Goal: Task Accomplishment & Management: Use online tool/utility

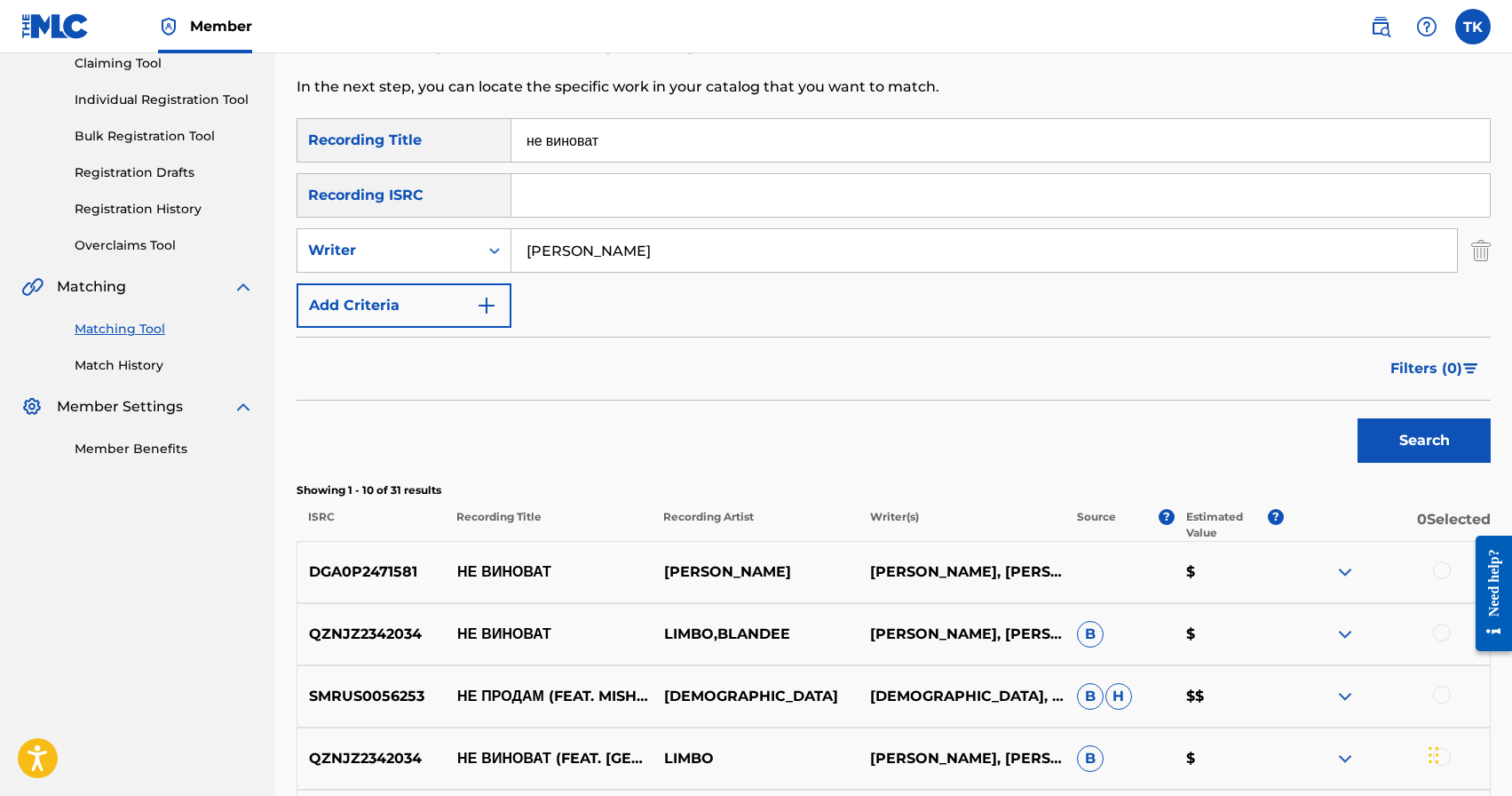
scroll to position [197, 0]
click at [667, 134] on input "не виноват" at bounding box center [1000, 142] width 978 height 43
type input "[PERSON_NAME]"
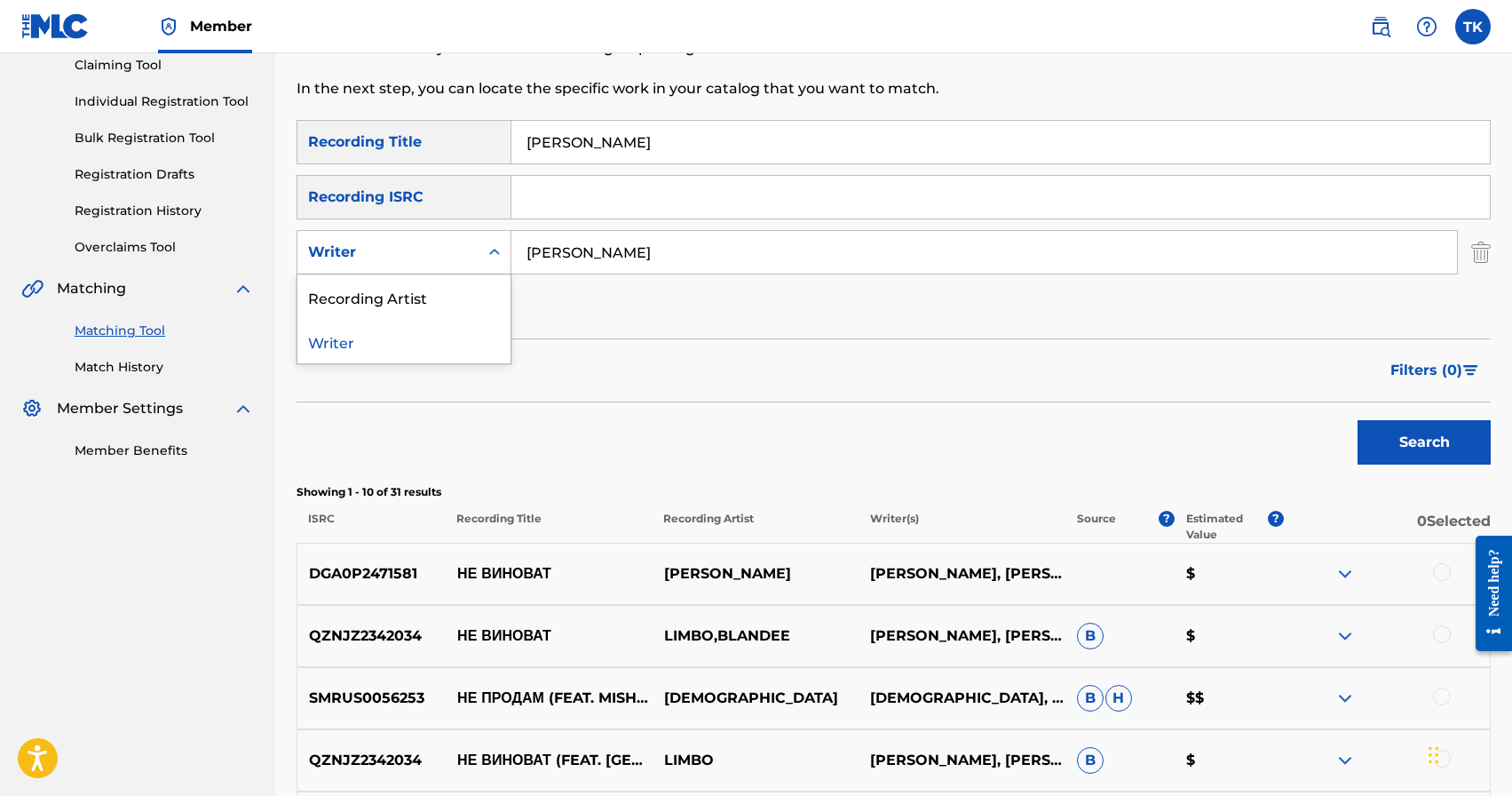
click at [493, 261] on div "Search Form" at bounding box center [495, 252] width 32 height 32
click at [483, 296] on div "Recording Artist" at bounding box center [404, 296] width 213 height 45
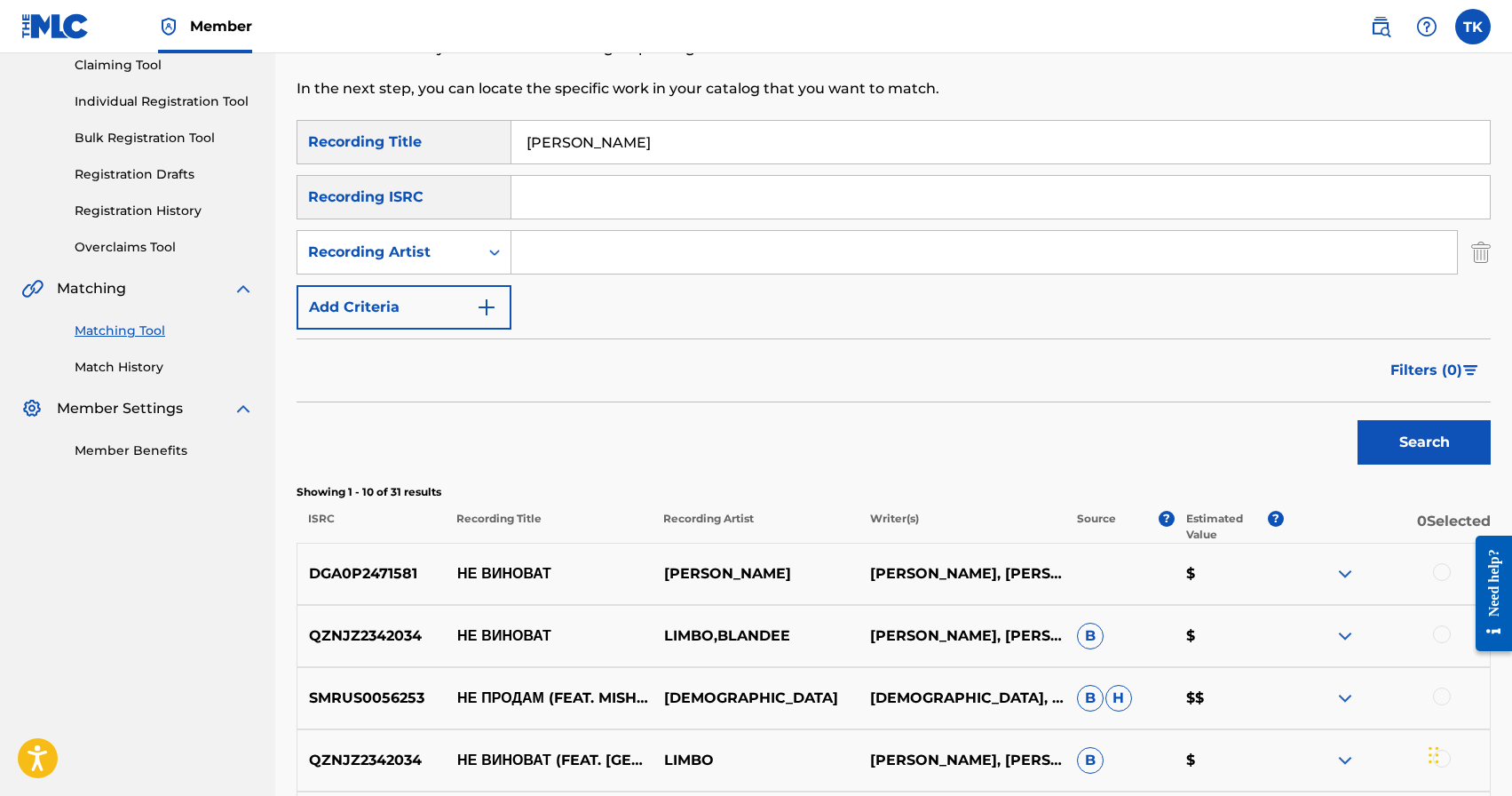
click at [591, 250] on input "Search Form" at bounding box center [984, 251] width 945 height 43
type input "[PERSON_NAME]"
click at [1391, 437] on button "Search" at bounding box center [1424, 442] width 134 height 45
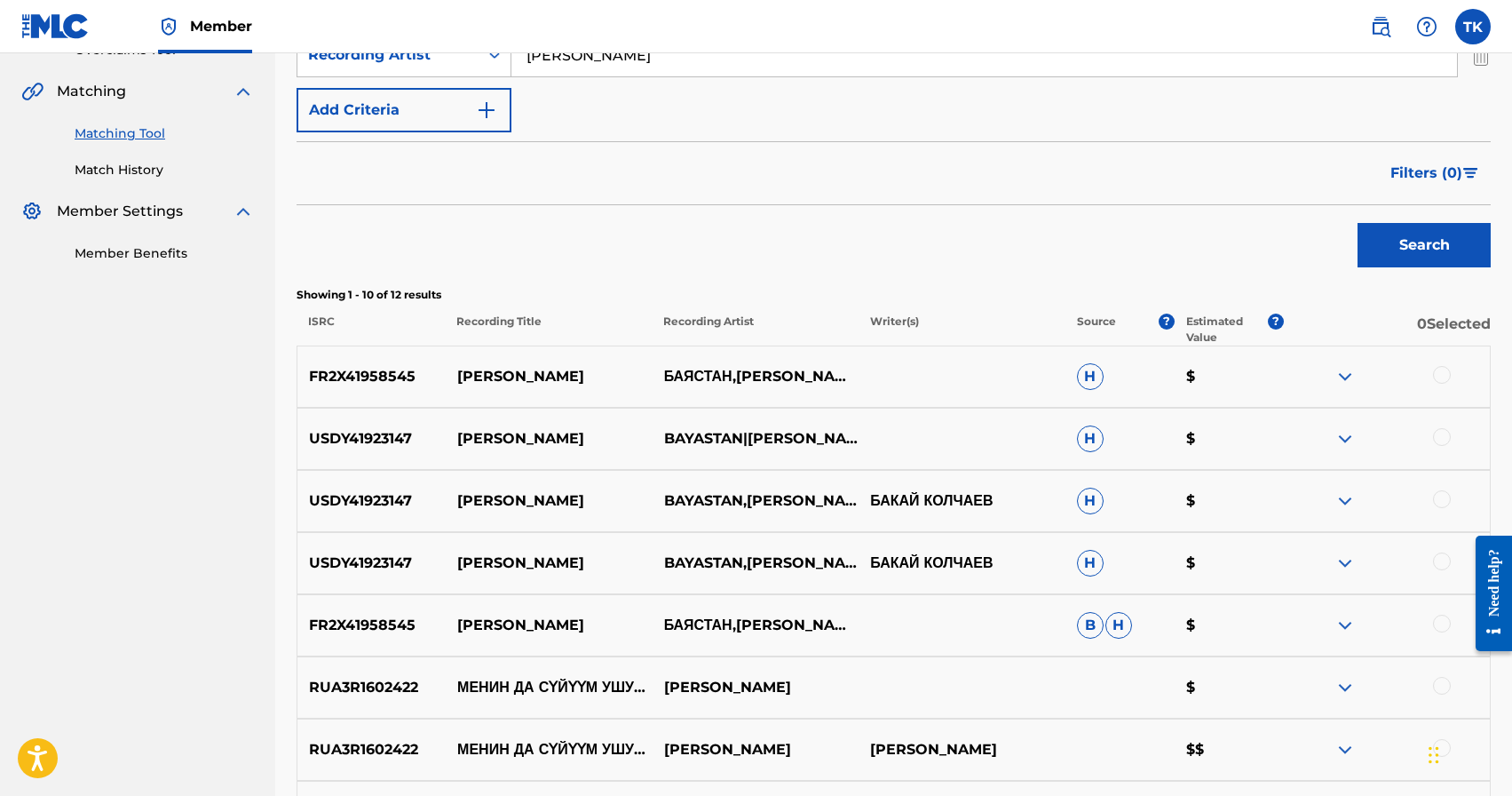
scroll to position [0, 0]
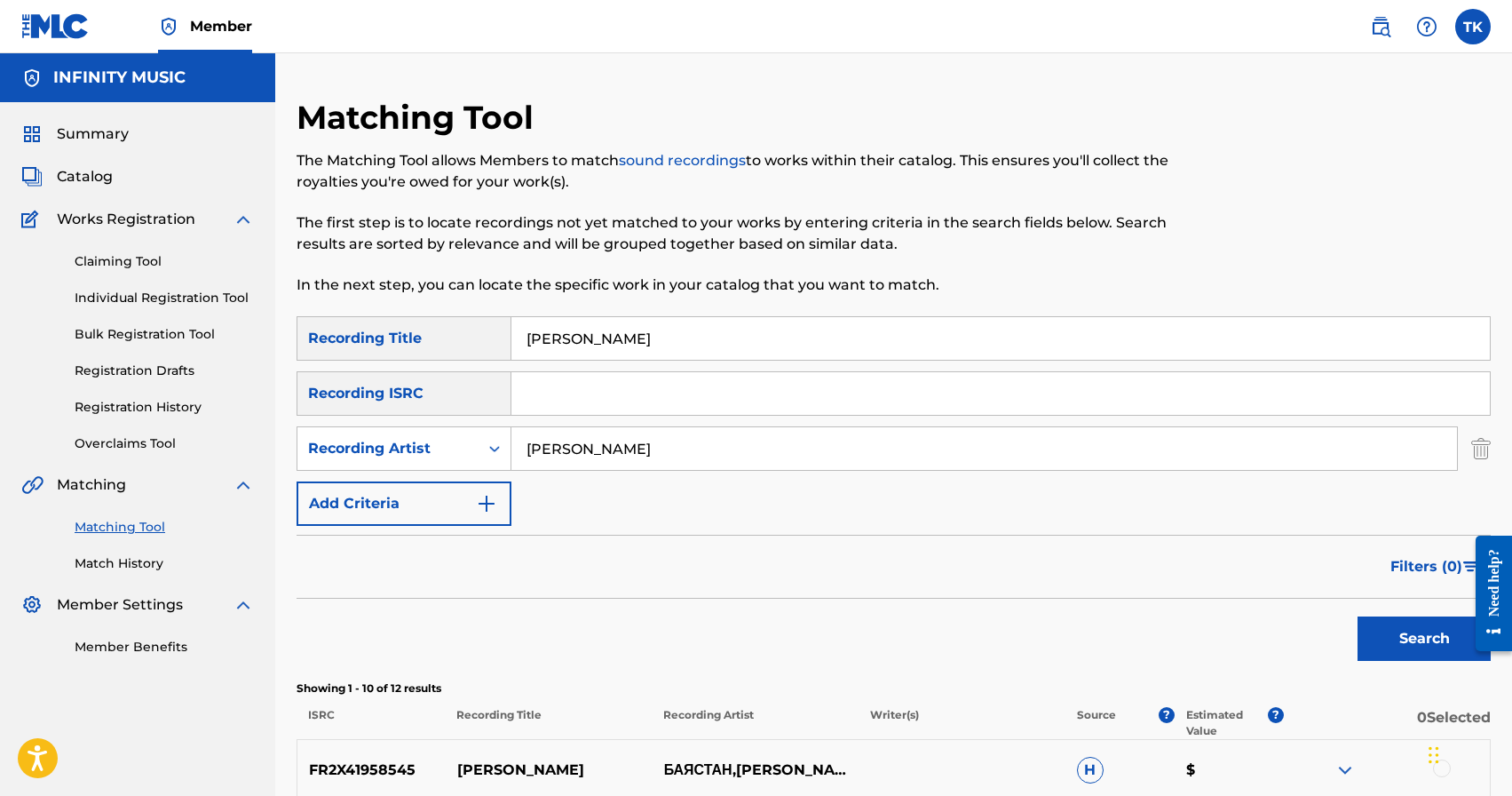
click at [731, 332] on input "[PERSON_NAME]" at bounding box center [1000, 338] width 978 height 43
click at [1401, 639] on button "Search" at bounding box center [1424, 638] width 134 height 45
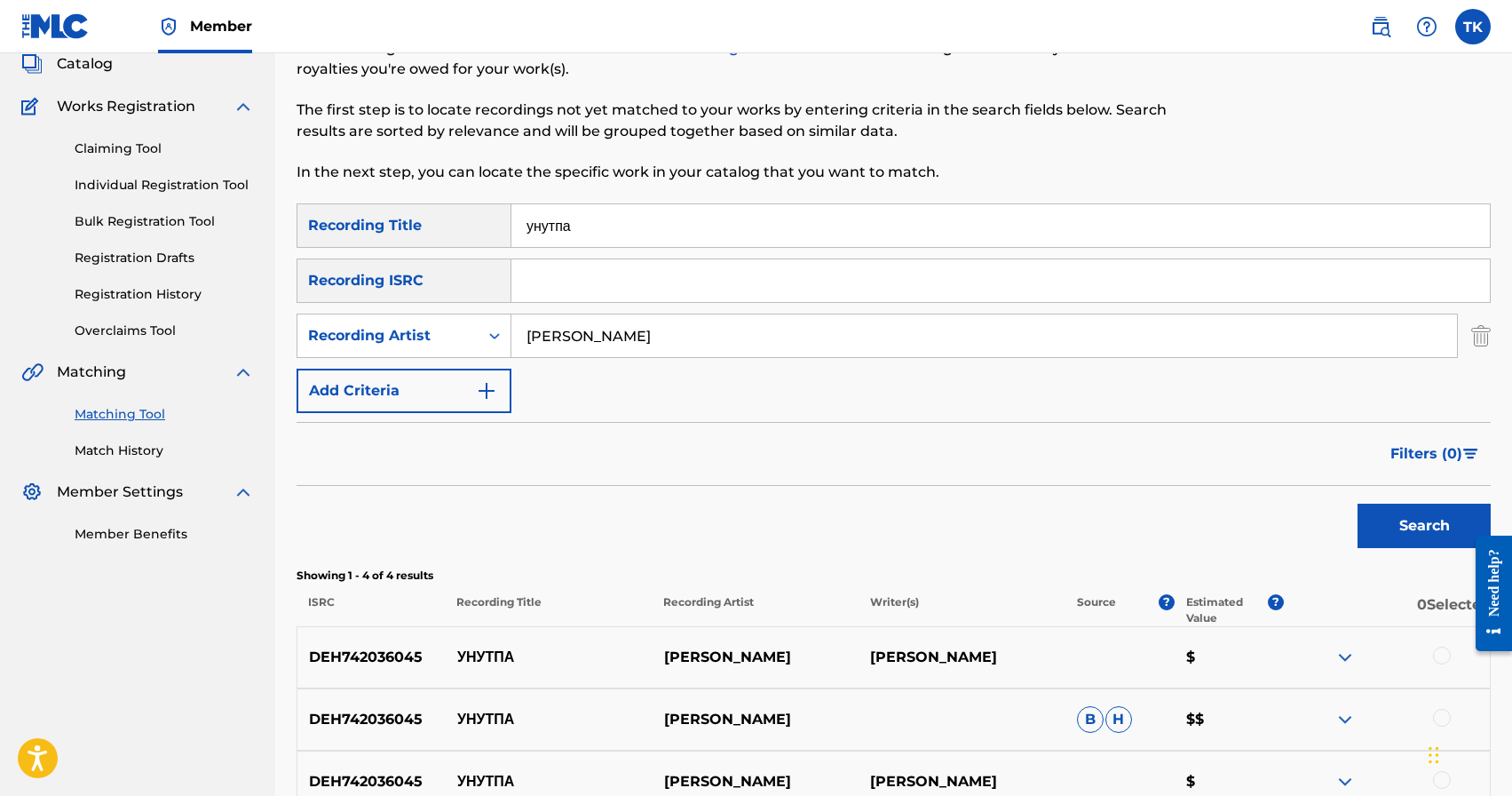
scroll to position [110, 0]
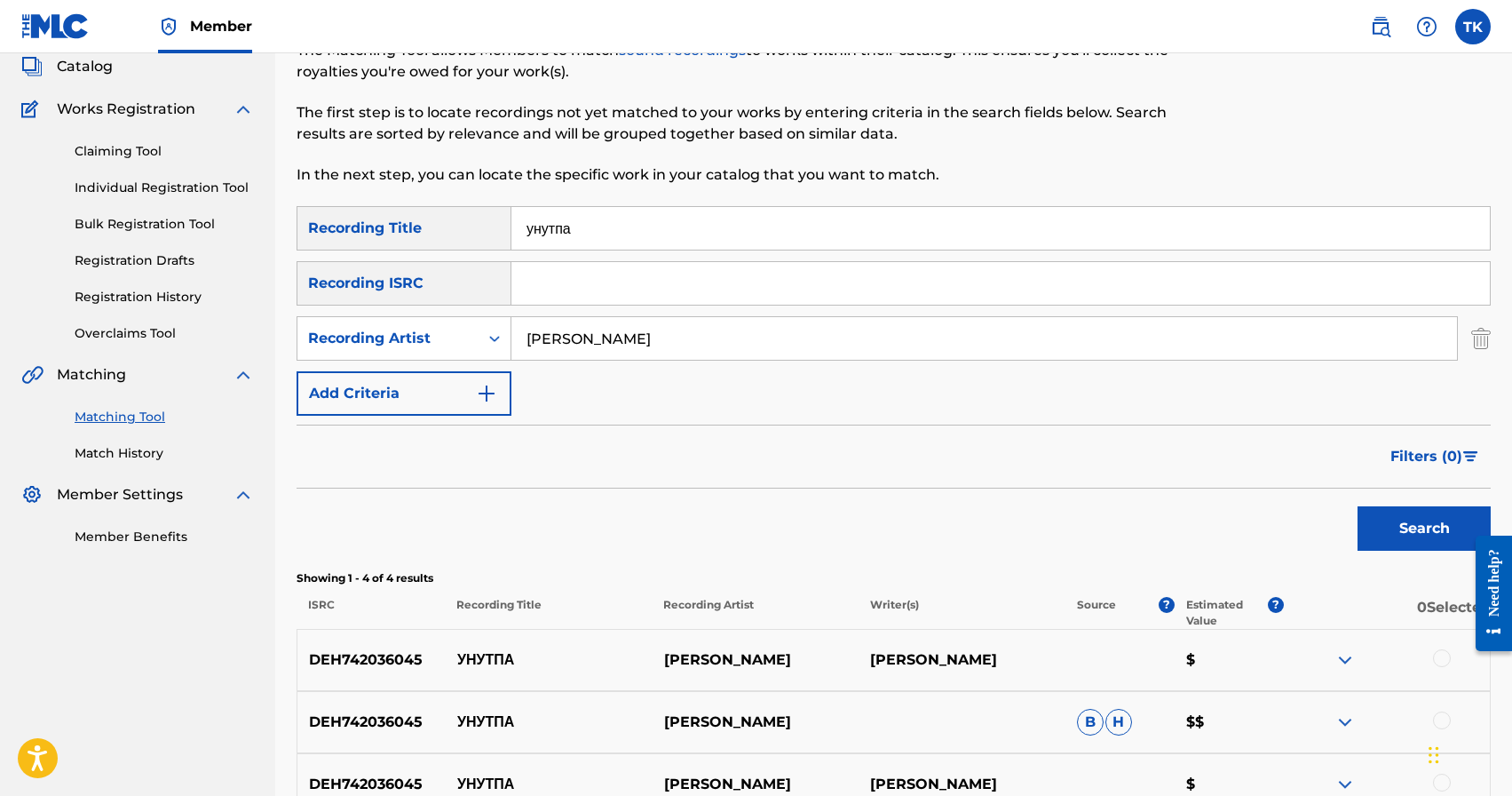
click at [774, 229] on input "унутпа" at bounding box center [1000, 227] width 978 height 43
click at [1415, 536] on button "Search" at bounding box center [1424, 529] width 134 height 45
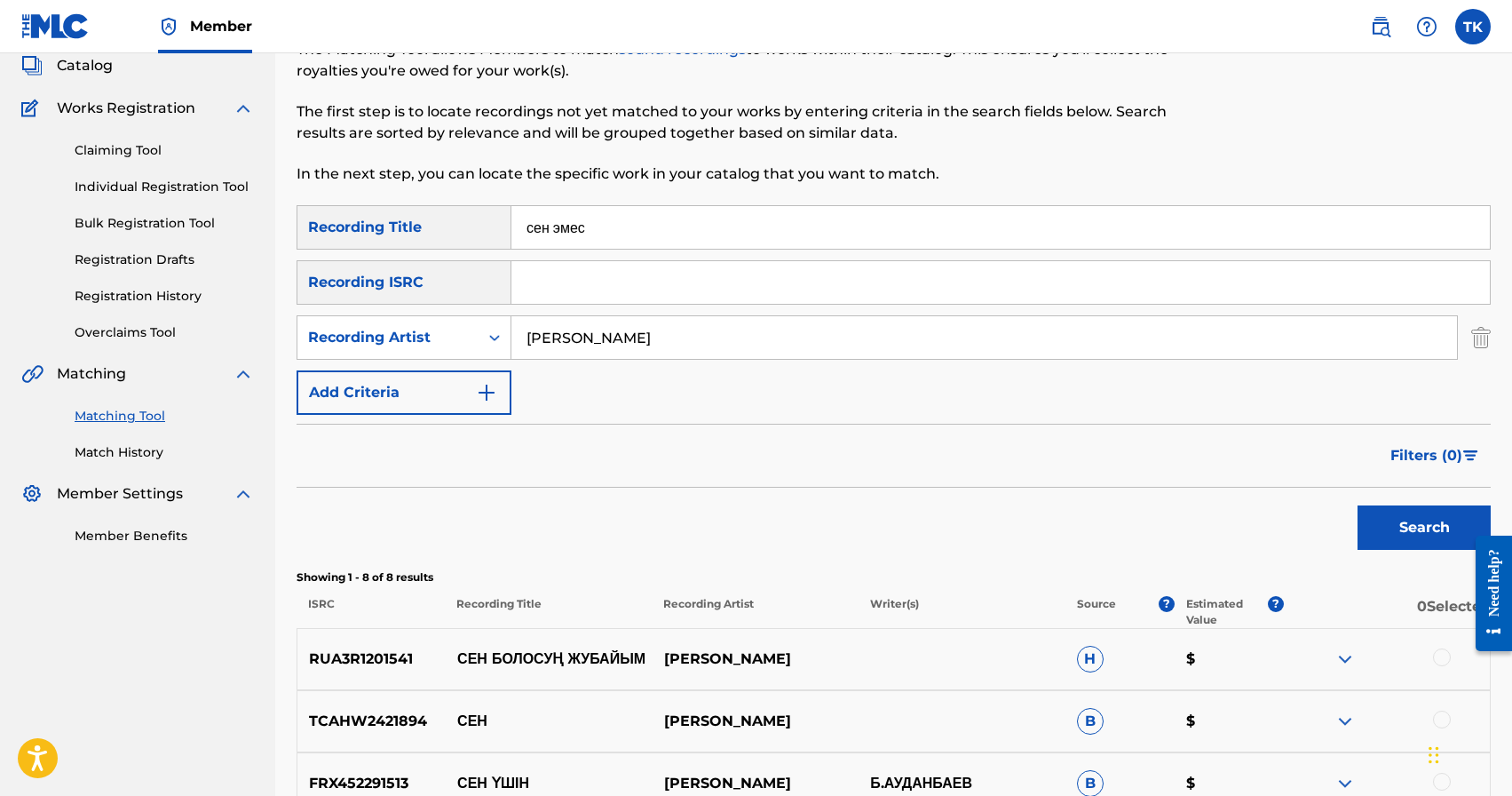
scroll to position [0, 0]
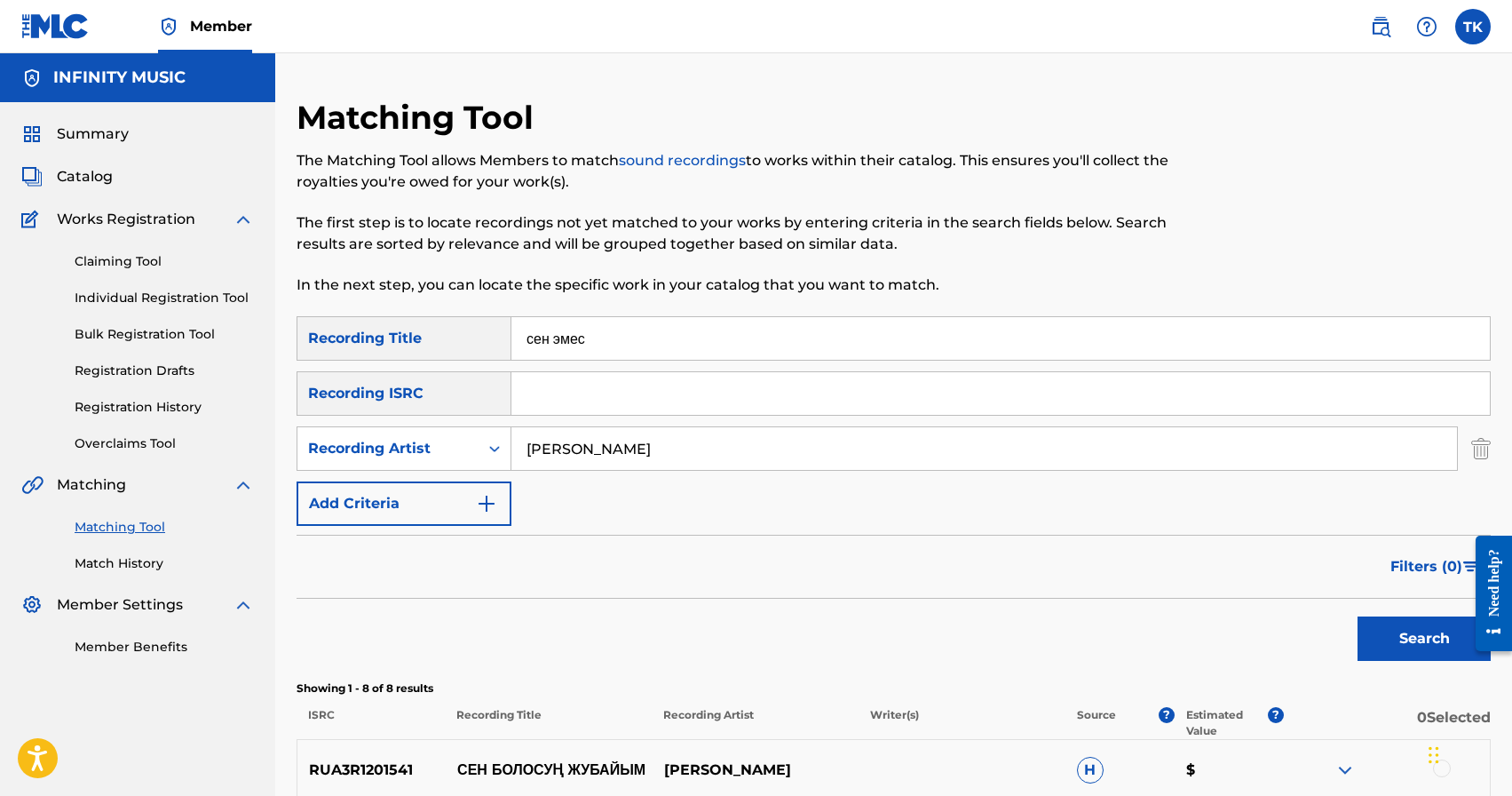
click at [872, 350] on input "сен эмес" at bounding box center [1000, 338] width 978 height 43
type input "с"
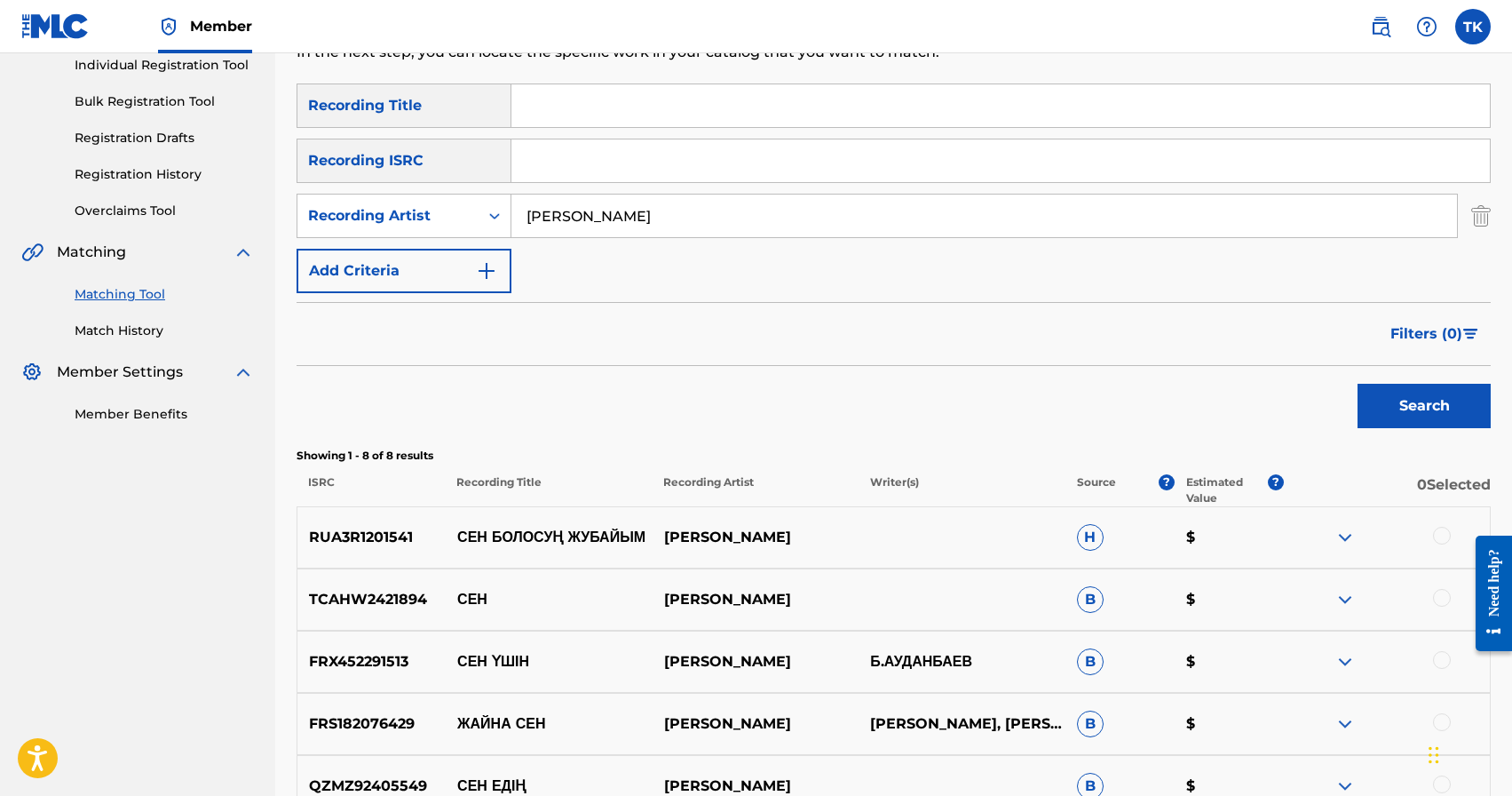
scroll to position [247, 0]
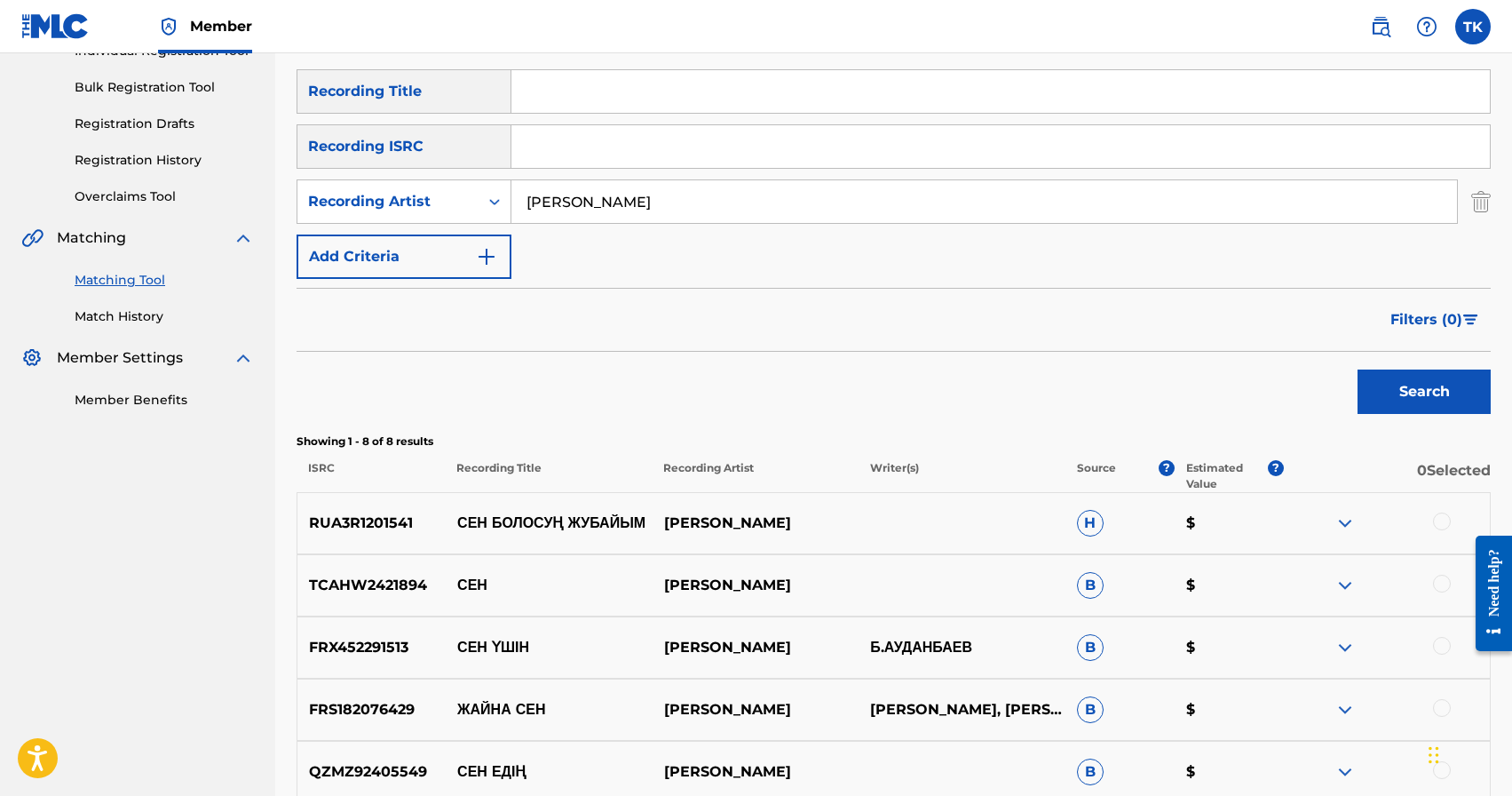
click at [1397, 383] on button "Search" at bounding box center [1424, 391] width 134 height 45
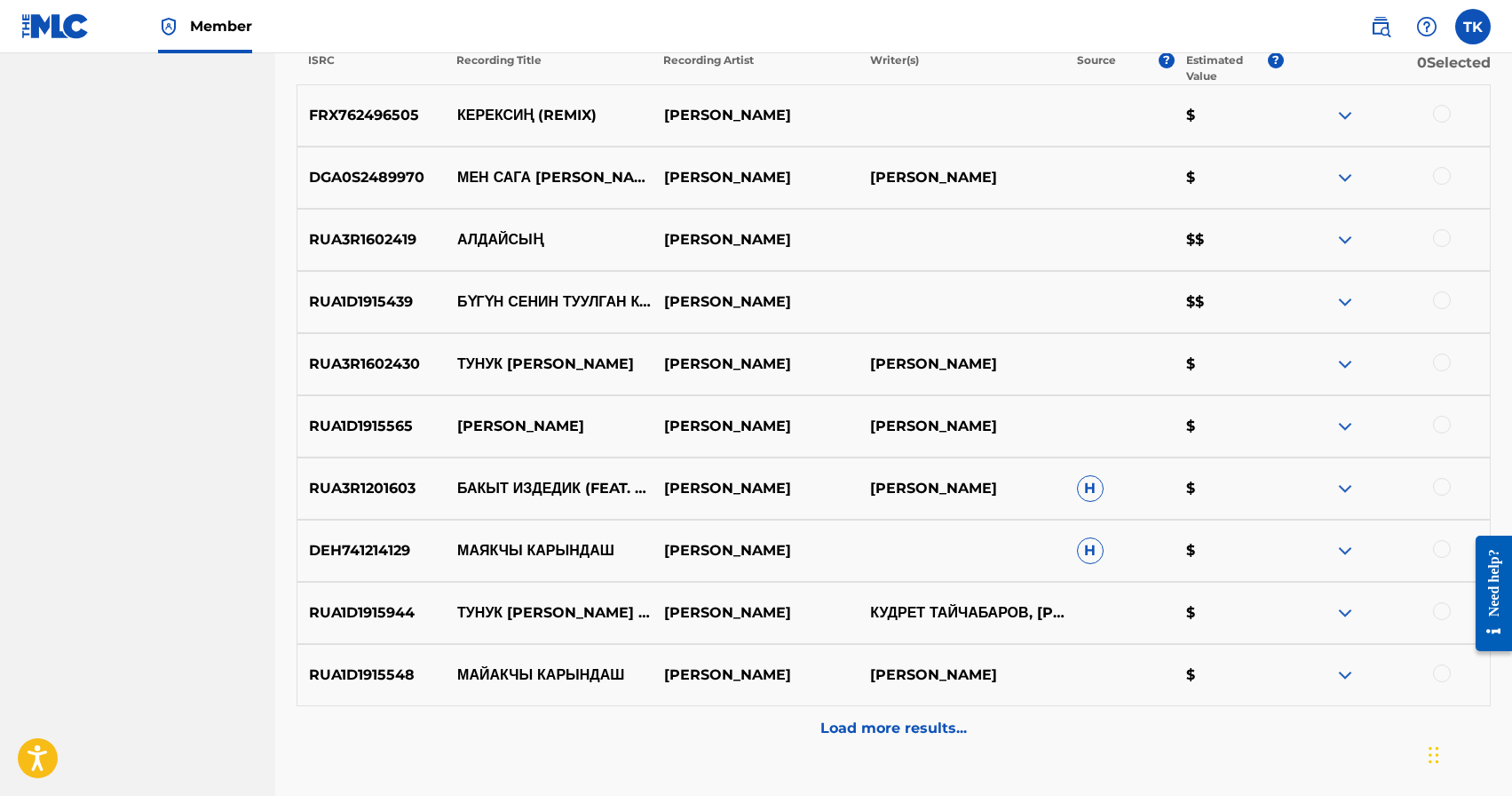
scroll to position [783, 0]
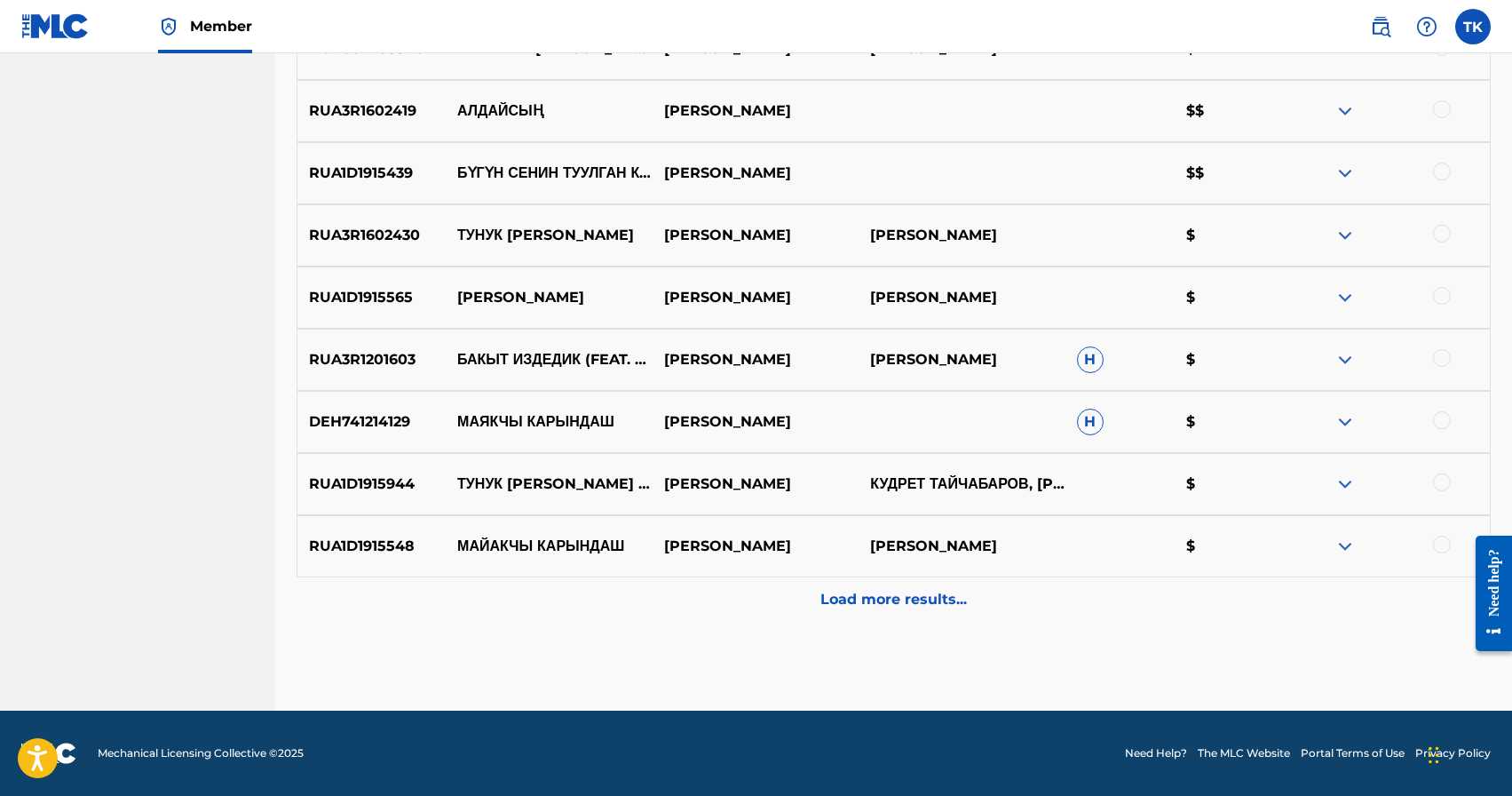
click at [863, 608] on p "Load more results..." at bounding box center [894, 598] width 147 height 21
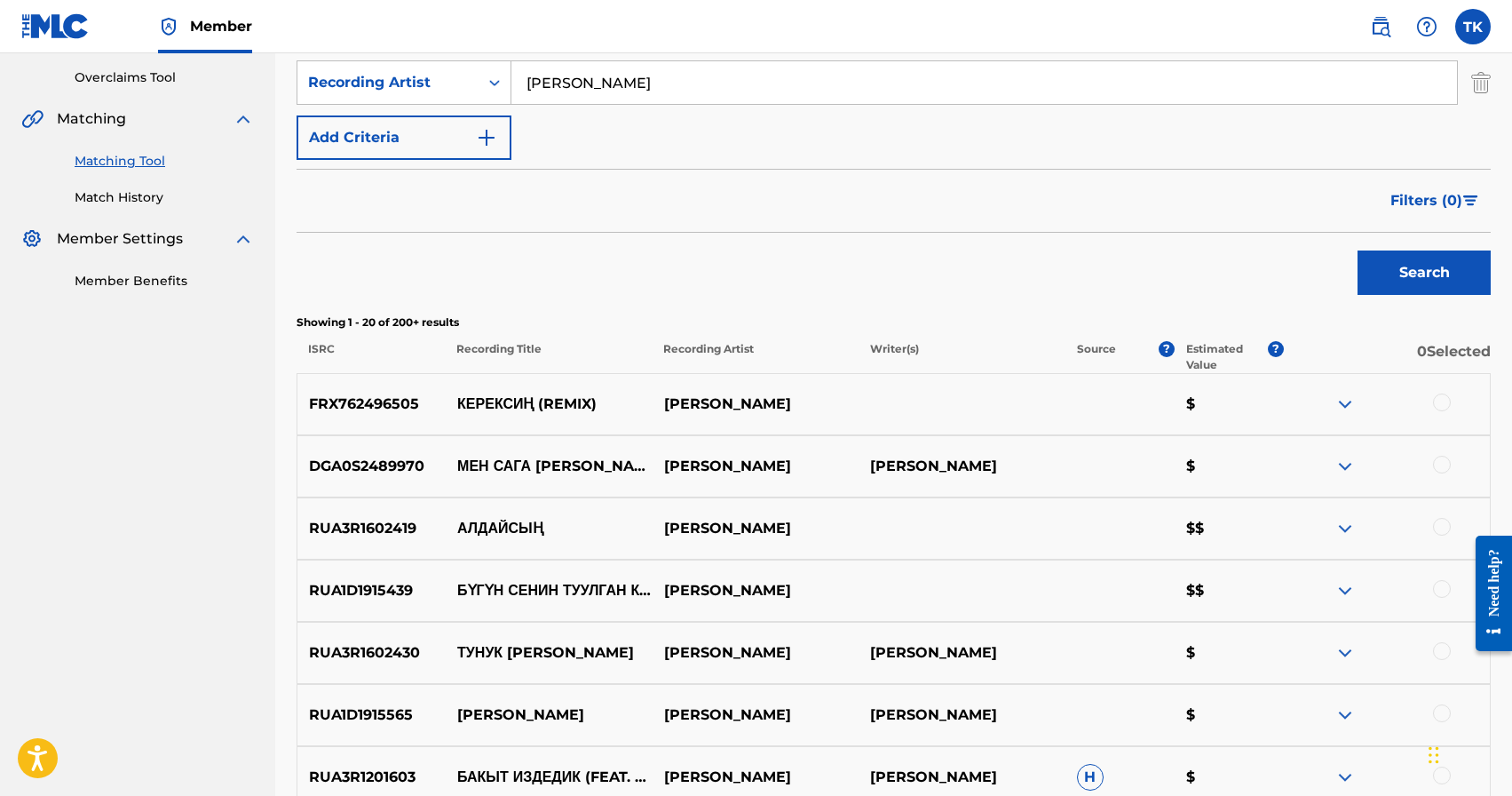
scroll to position [0, 0]
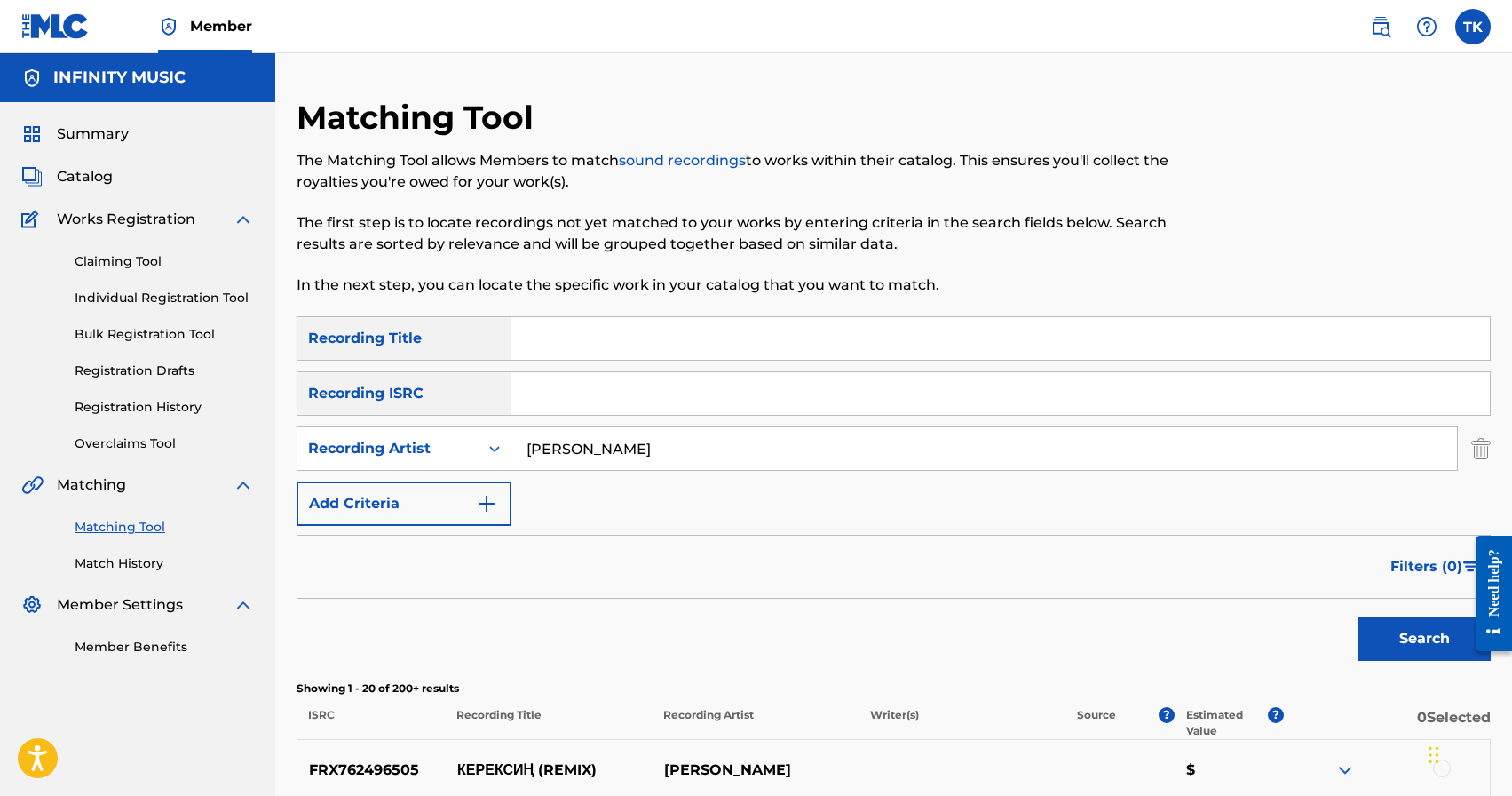
click at [671, 461] on input "[PERSON_NAME]" at bounding box center [984, 448] width 945 height 43
type input "[PERSON_NAME]"
click at [679, 328] on input "Search Form" at bounding box center [1000, 338] width 978 height 43
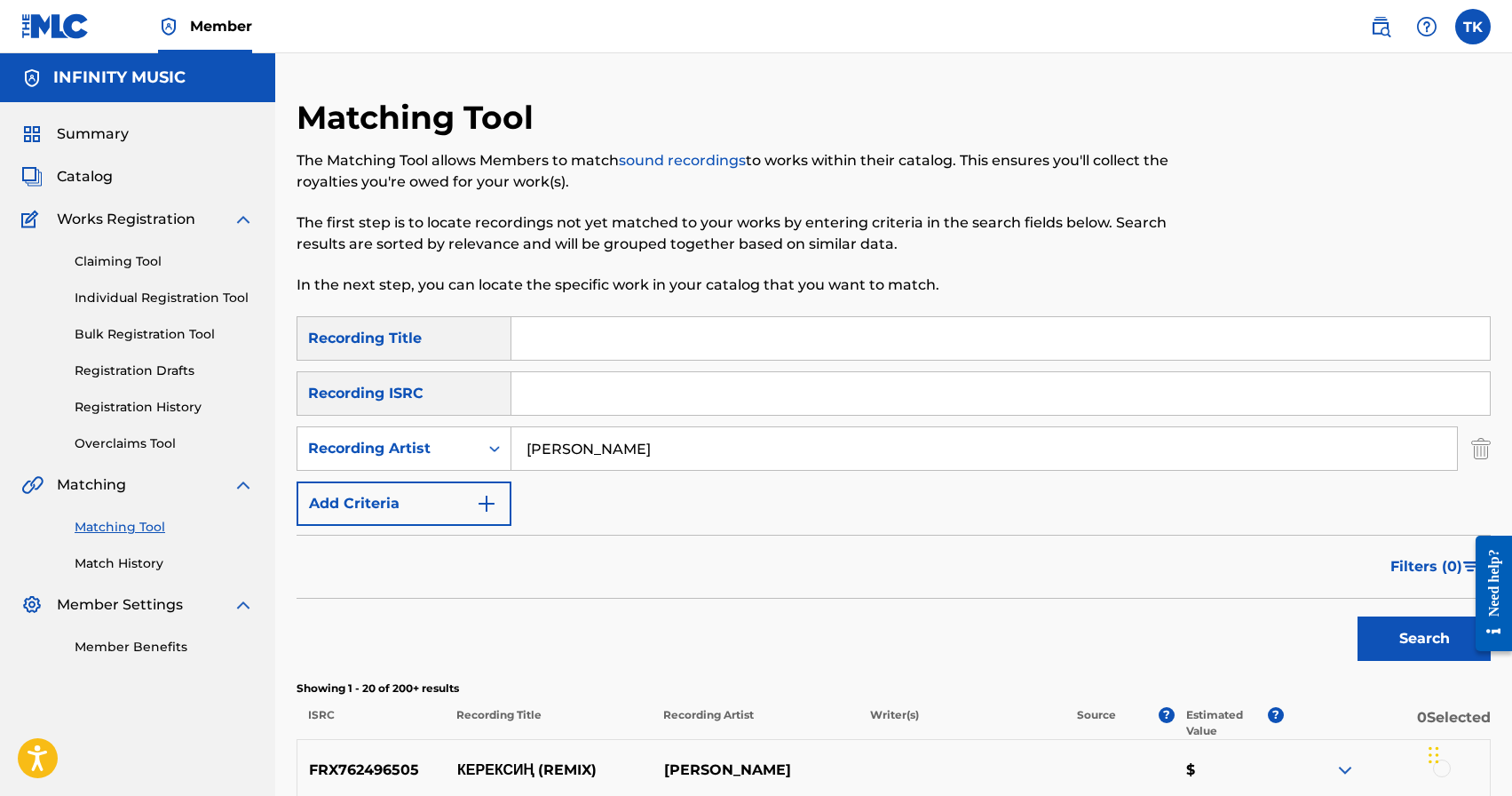
click at [679, 328] on input "Search Form" at bounding box center [1000, 338] width 978 height 43
click at [1381, 635] on button "Search" at bounding box center [1424, 638] width 134 height 45
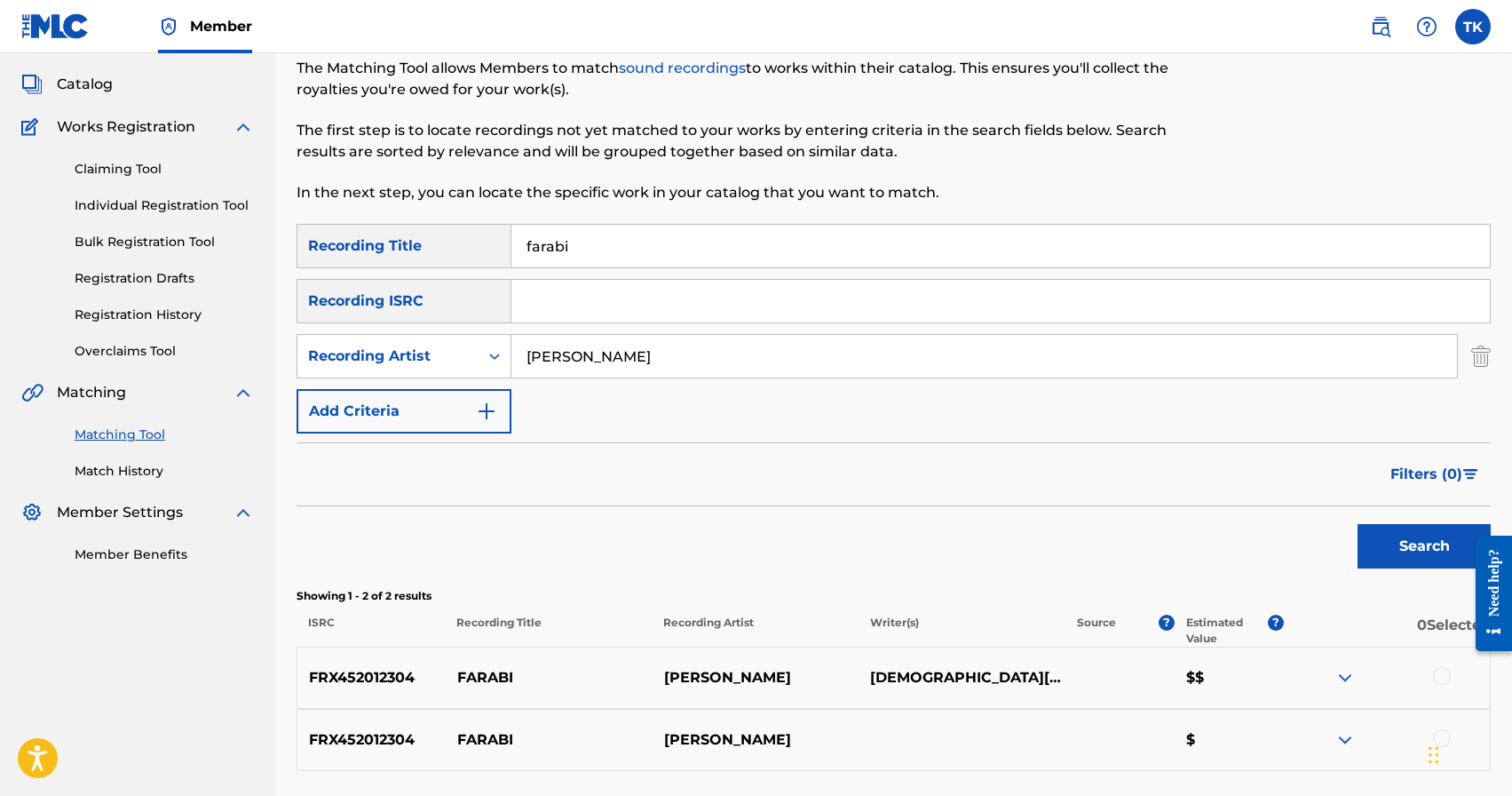
scroll to position [241, 0]
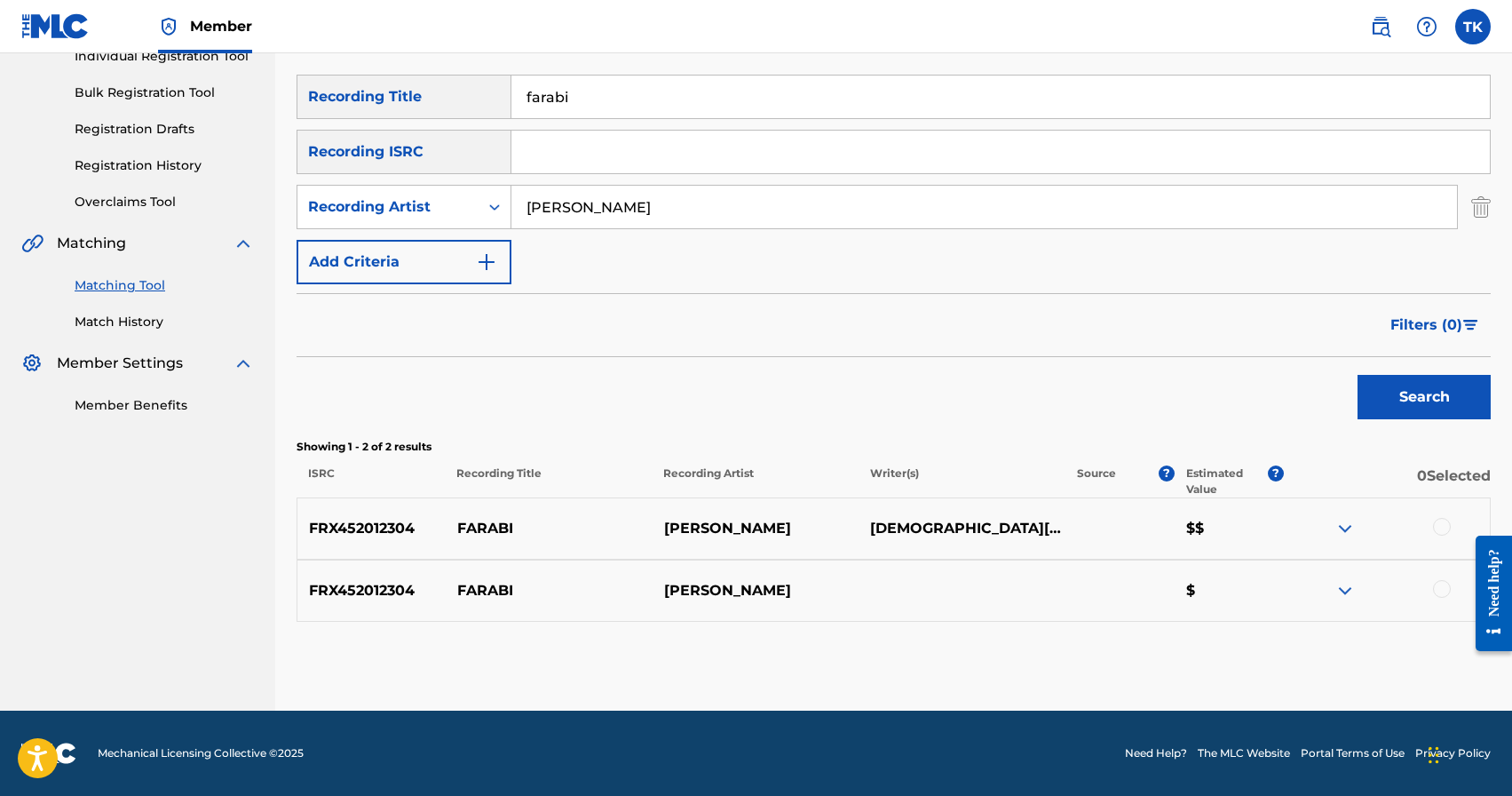
click at [601, 93] on input "farabi" at bounding box center [1000, 97] width 978 height 43
click at [1386, 401] on button "Search" at bounding box center [1424, 397] width 134 height 45
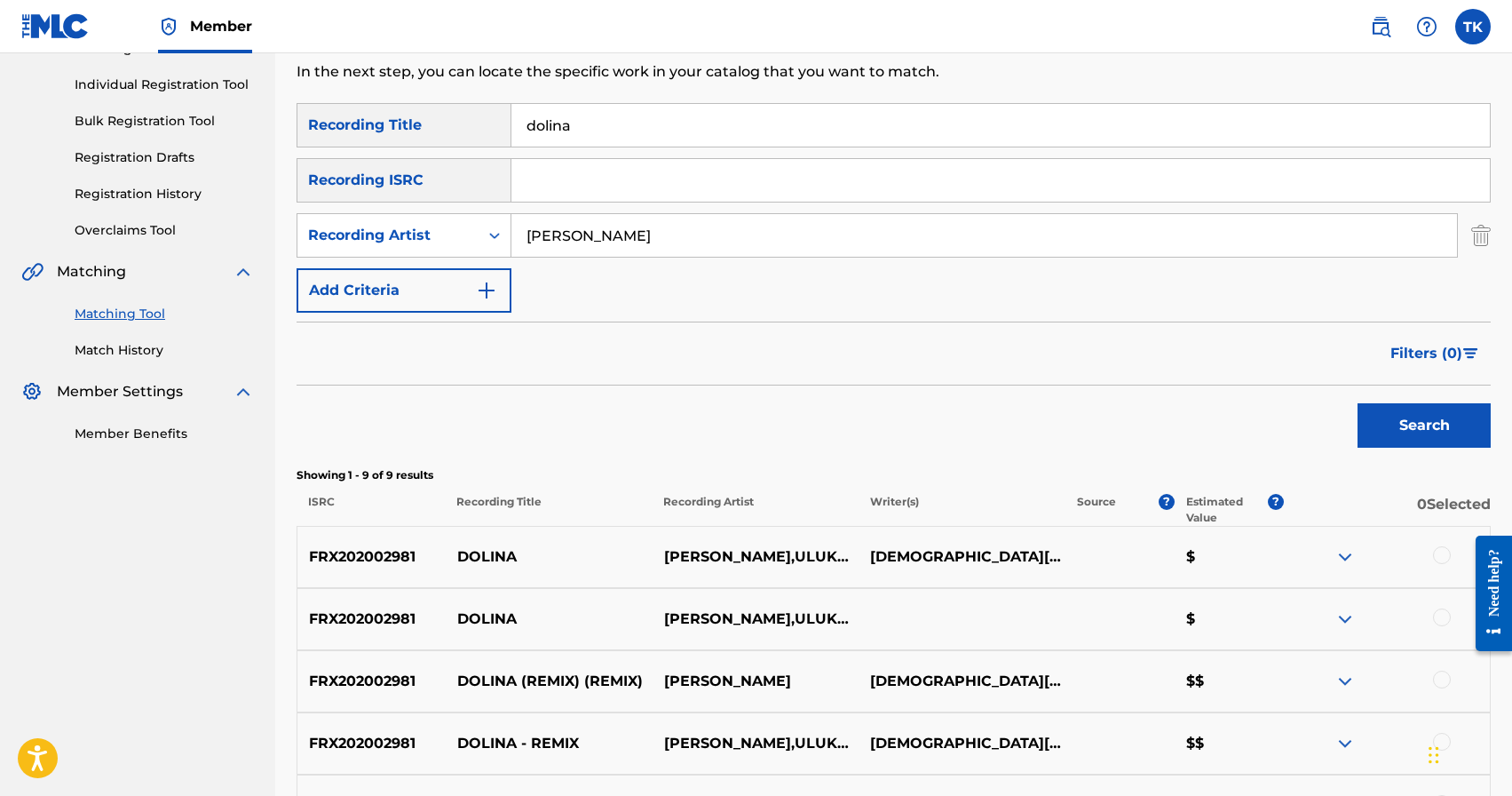
scroll to position [0, 0]
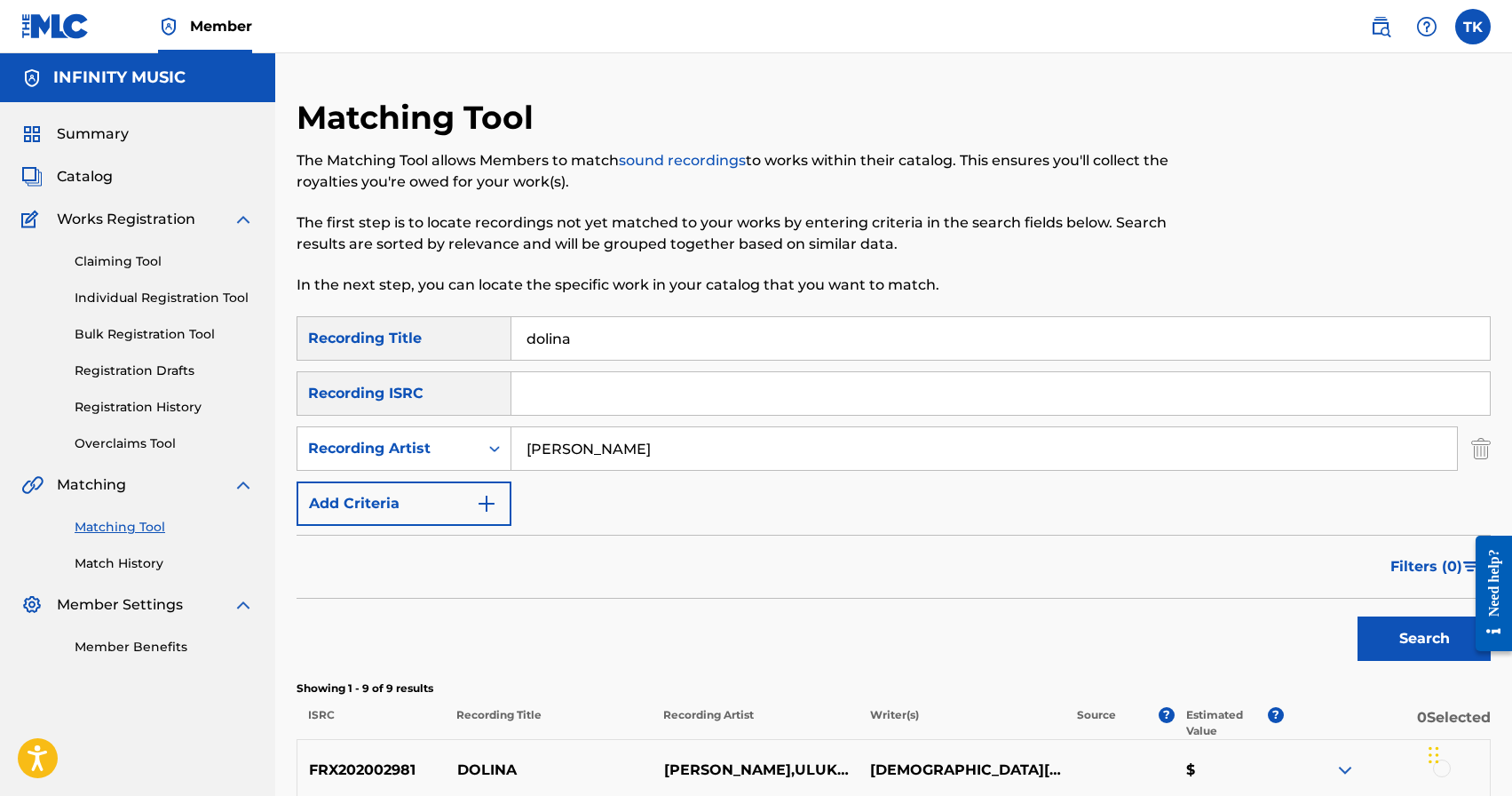
click at [706, 328] on input "dolina" at bounding box center [1000, 338] width 978 height 43
type input "[GEOGRAPHIC_DATA]"
click at [1396, 635] on button "Search" at bounding box center [1424, 638] width 134 height 45
click at [1415, 565] on span "Filters ( 0 )" at bounding box center [1426, 566] width 72 height 21
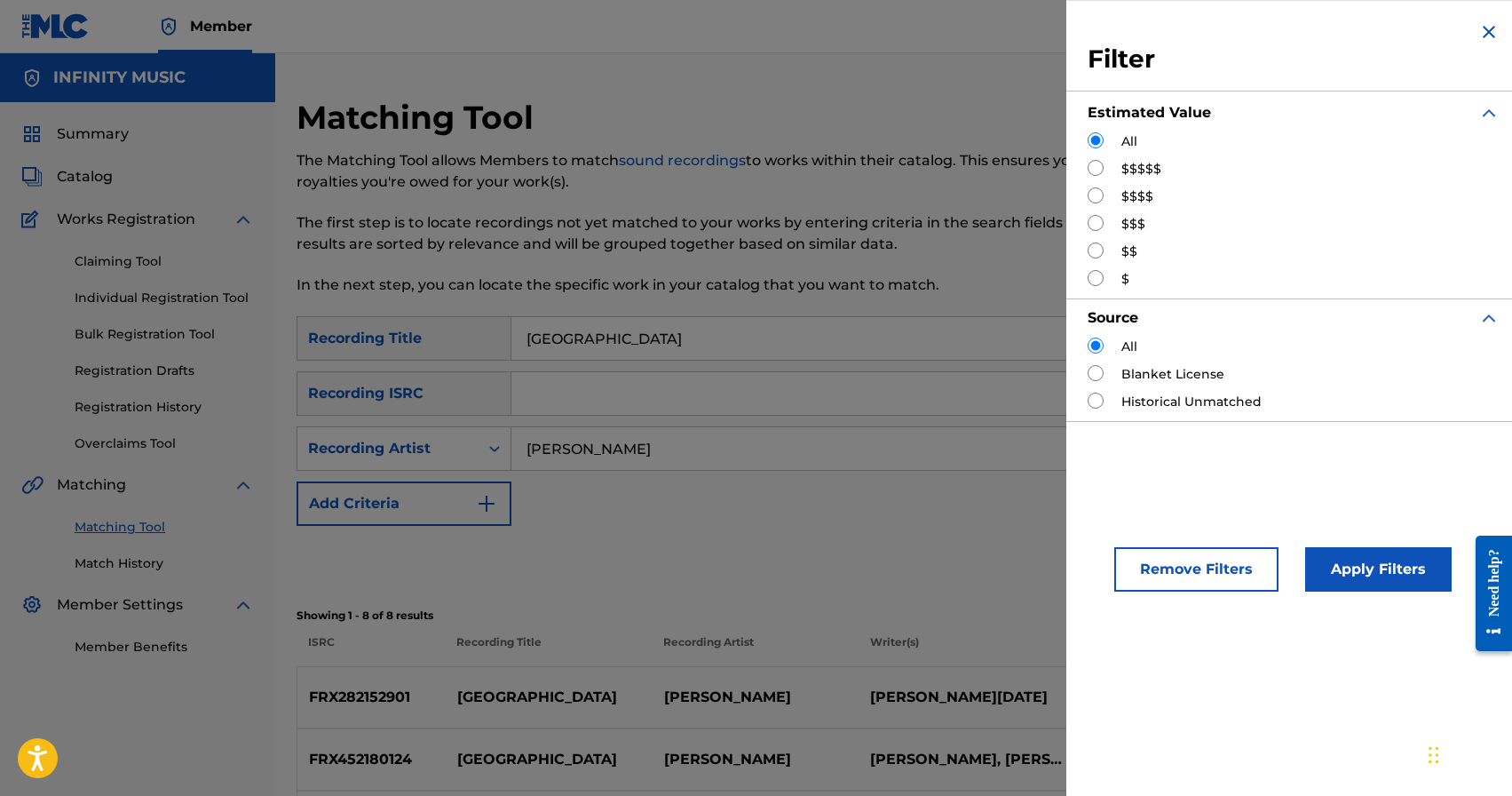
click at [1097, 224] on input "Search Form" at bounding box center [1096, 222] width 16 height 16
radio input "true"
click at [1355, 569] on button "Apply Filters" at bounding box center [1378, 569] width 147 height 45
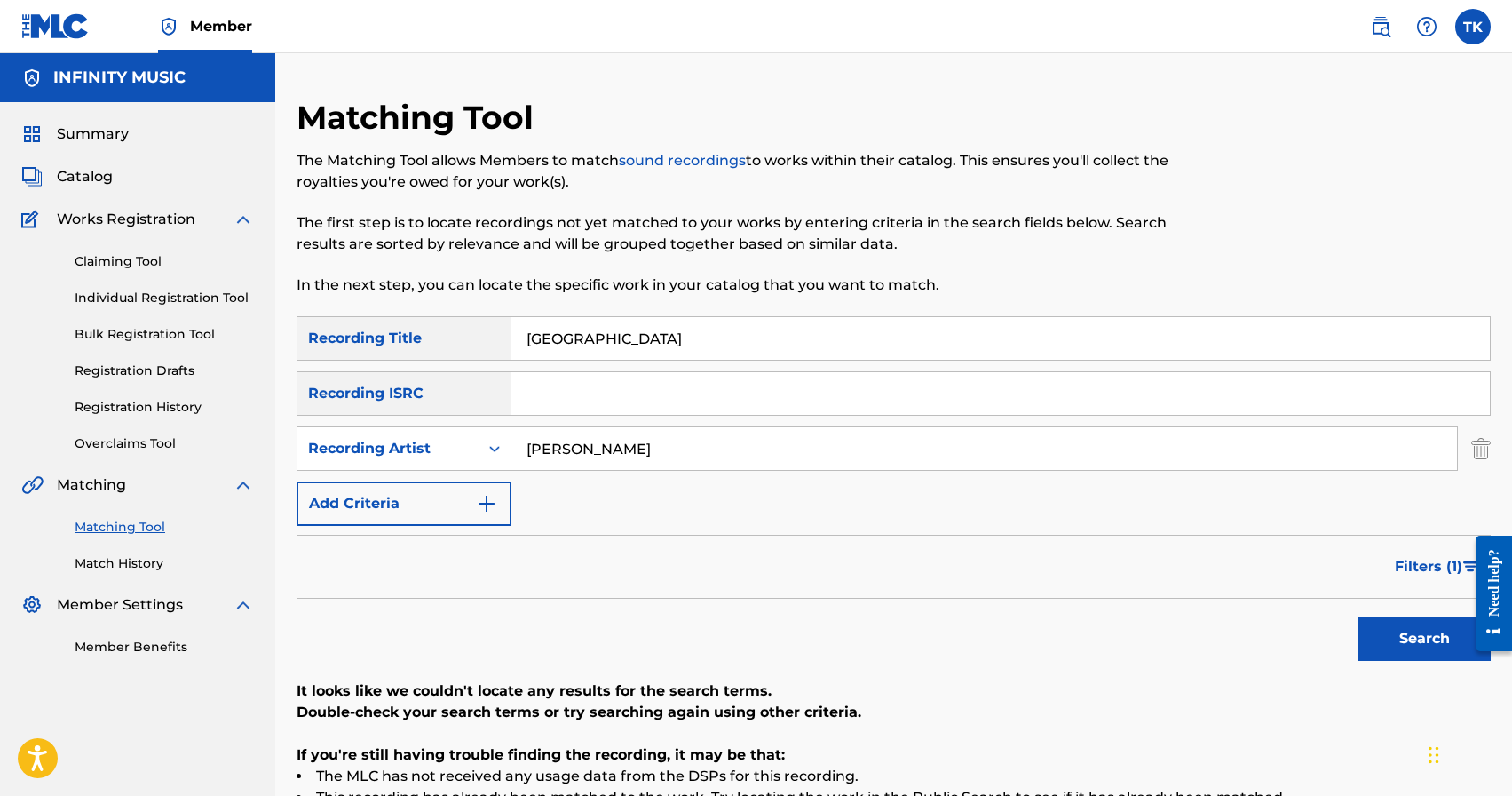
click at [749, 343] on input "[GEOGRAPHIC_DATA]" at bounding box center [1000, 338] width 978 height 43
click at [1389, 617] on button "Search" at bounding box center [1424, 638] width 134 height 45
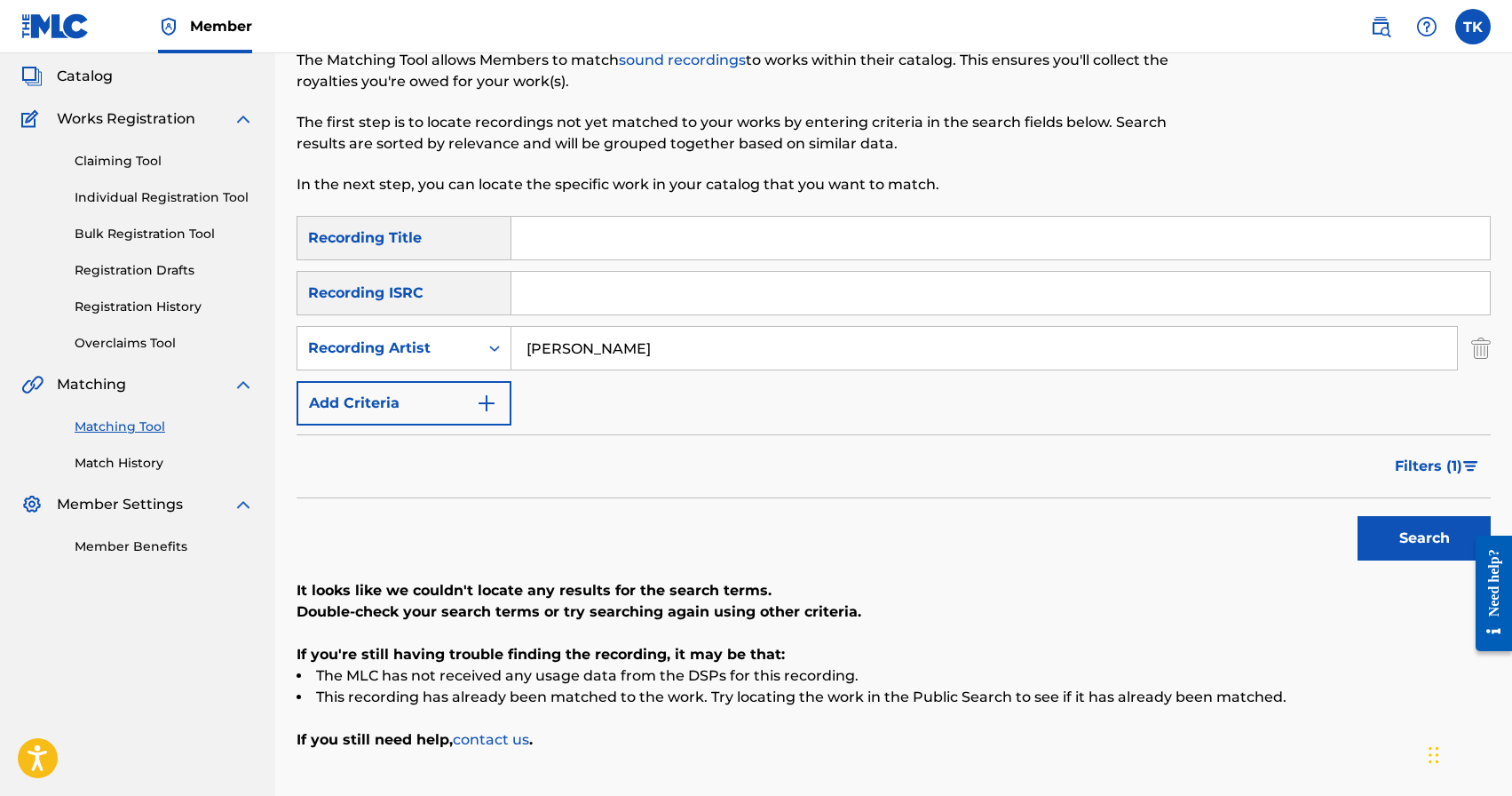
scroll to position [229, 0]
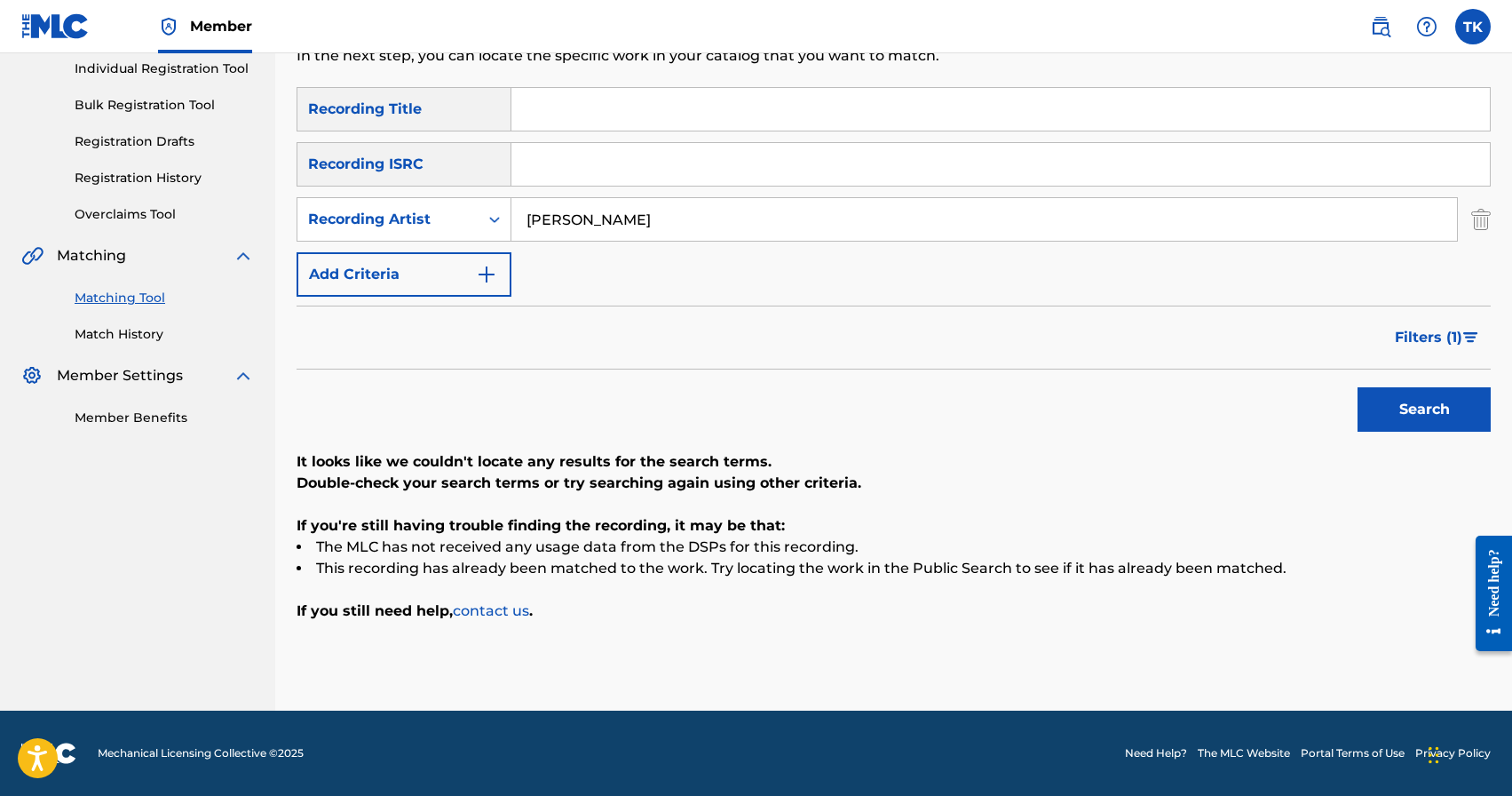
click at [1413, 337] on span "Filters ( 1 )" at bounding box center [1429, 337] width 68 height 21
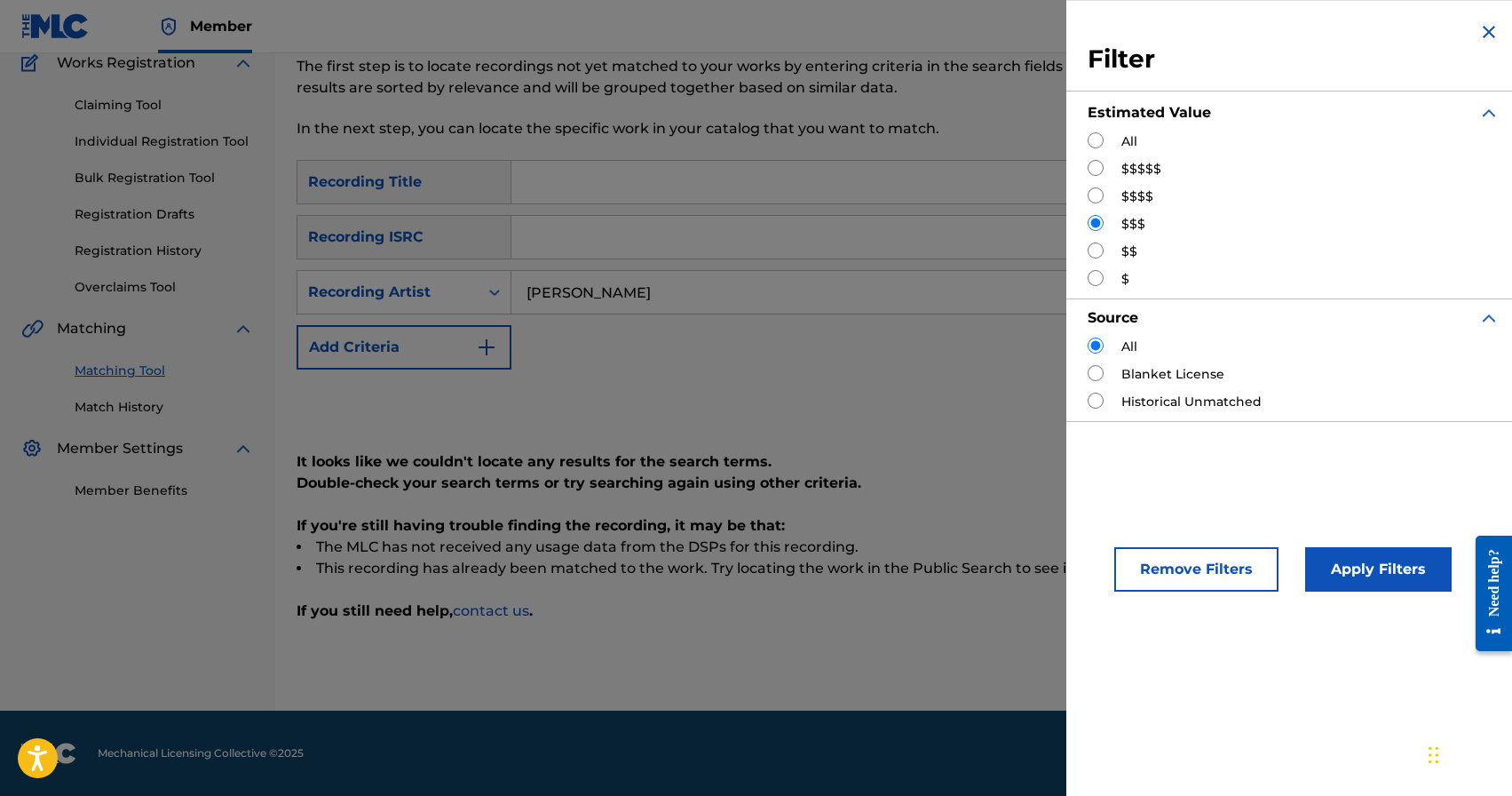
scroll to position [157, 0]
click at [1098, 254] on input "Search Form" at bounding box center [1096, 250] width 16 height 16
radio input "true"
click at [1362, 560] on button "Apply Filters" at bounding box center [1378, 569] width 147 height 45
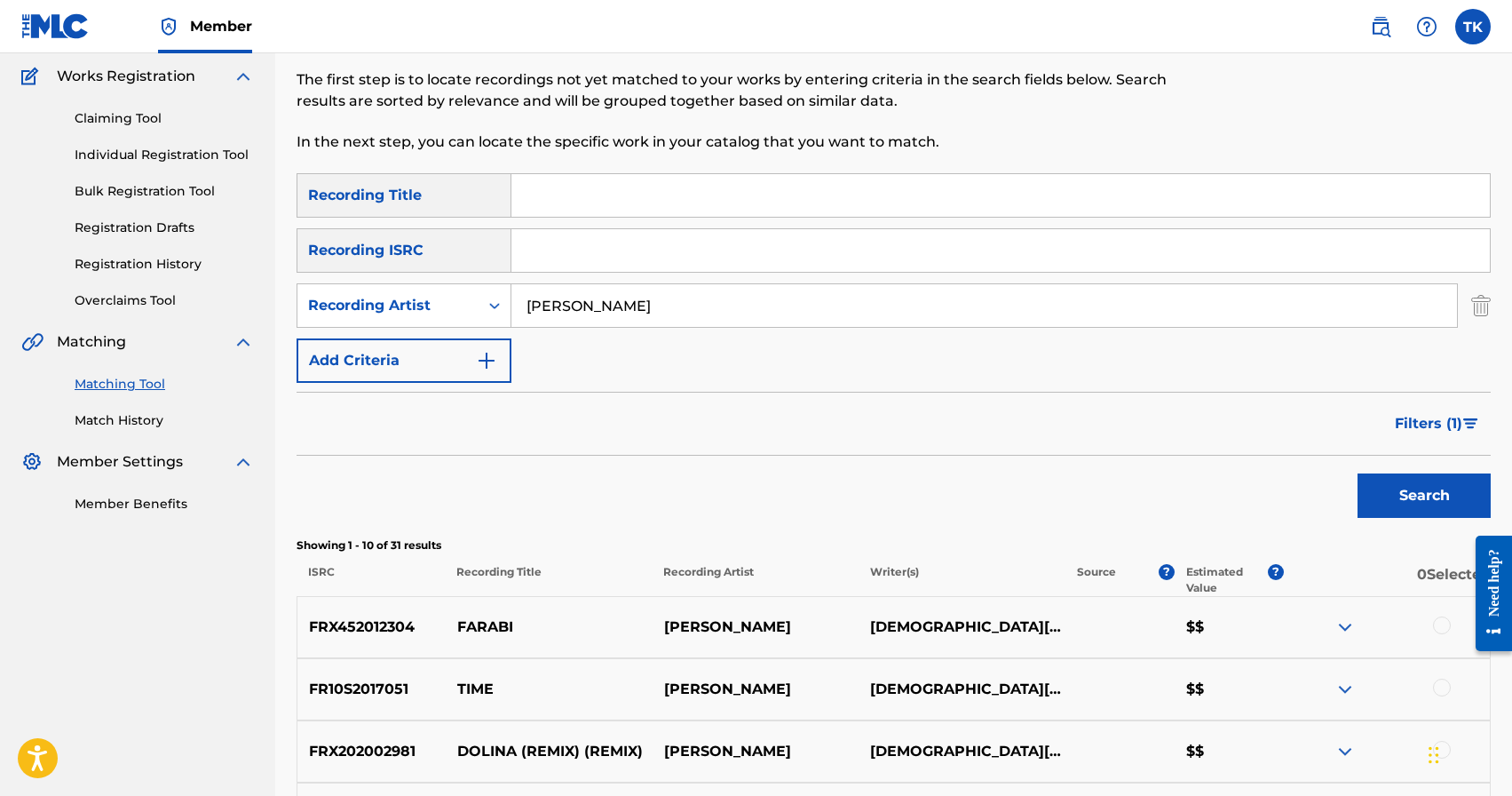
scroll to position [0, 0]
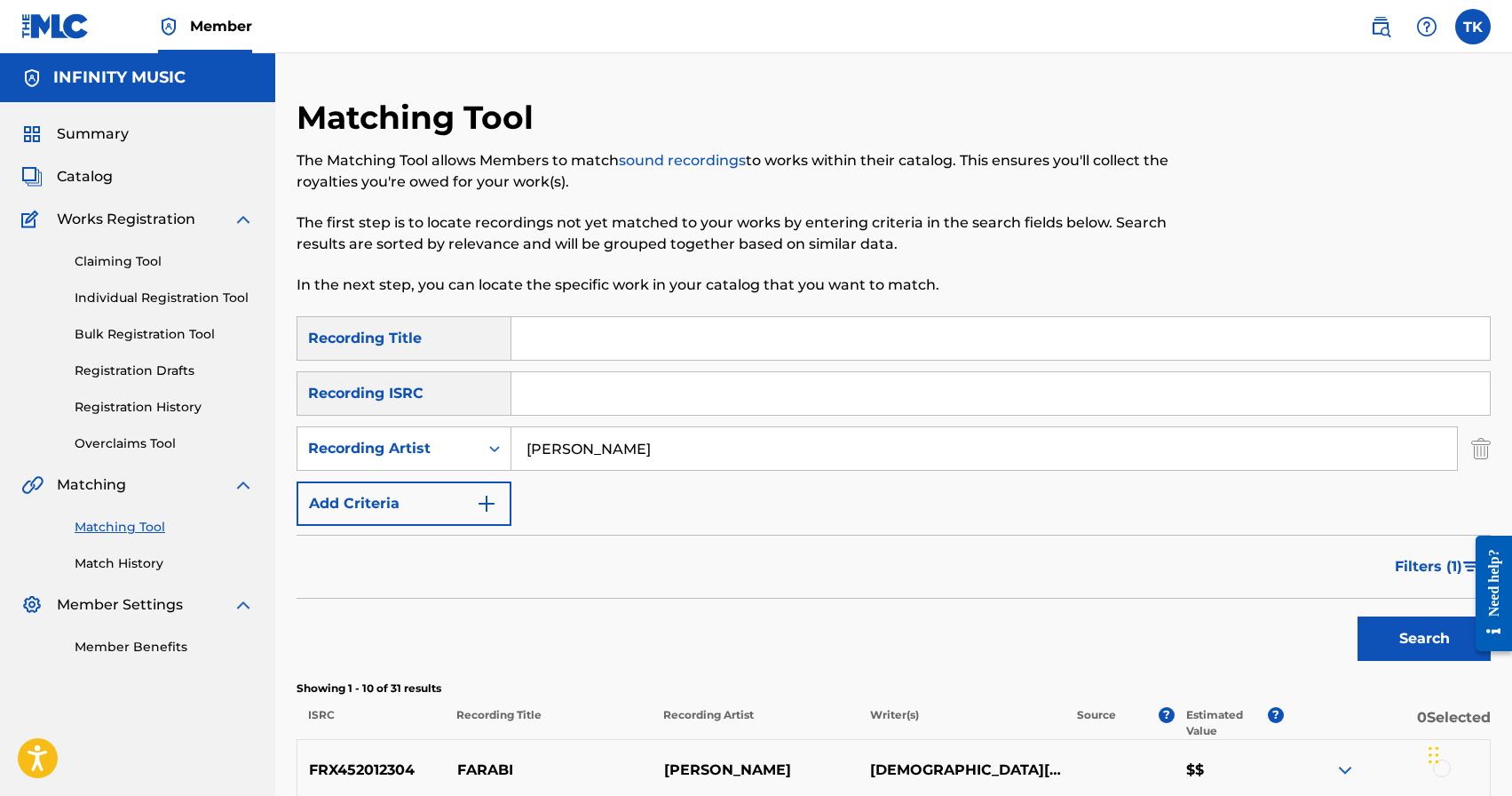
click at [714, 462] on input "[PERSON_NAME]" at bounding box center [984, 448] width 945 height 43
type input "нурлан насип"
click at [1407, 625] on button "Search" at bounding box center [1424, 638] width 134 height 45
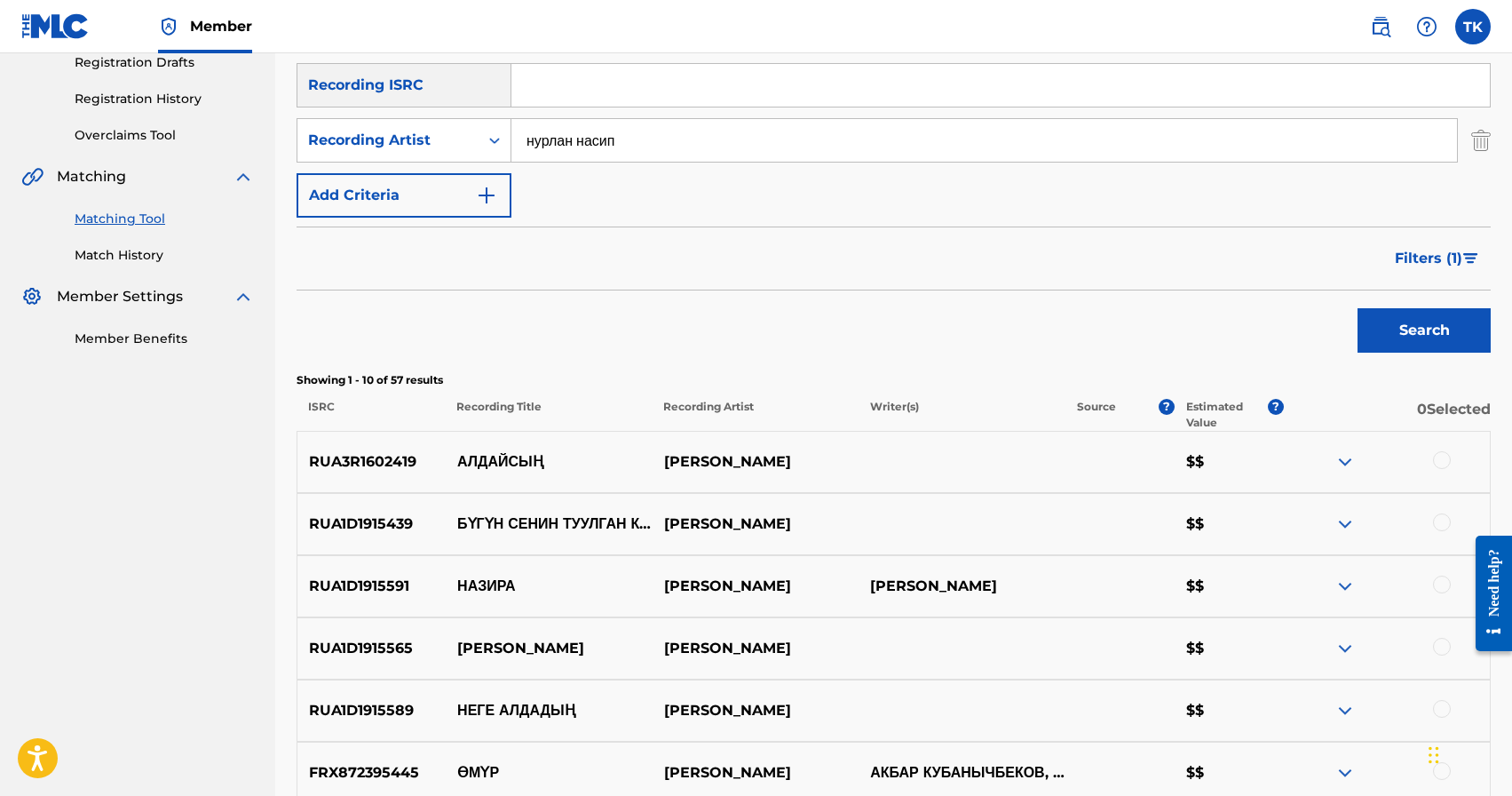
scroll to position [320, 0]
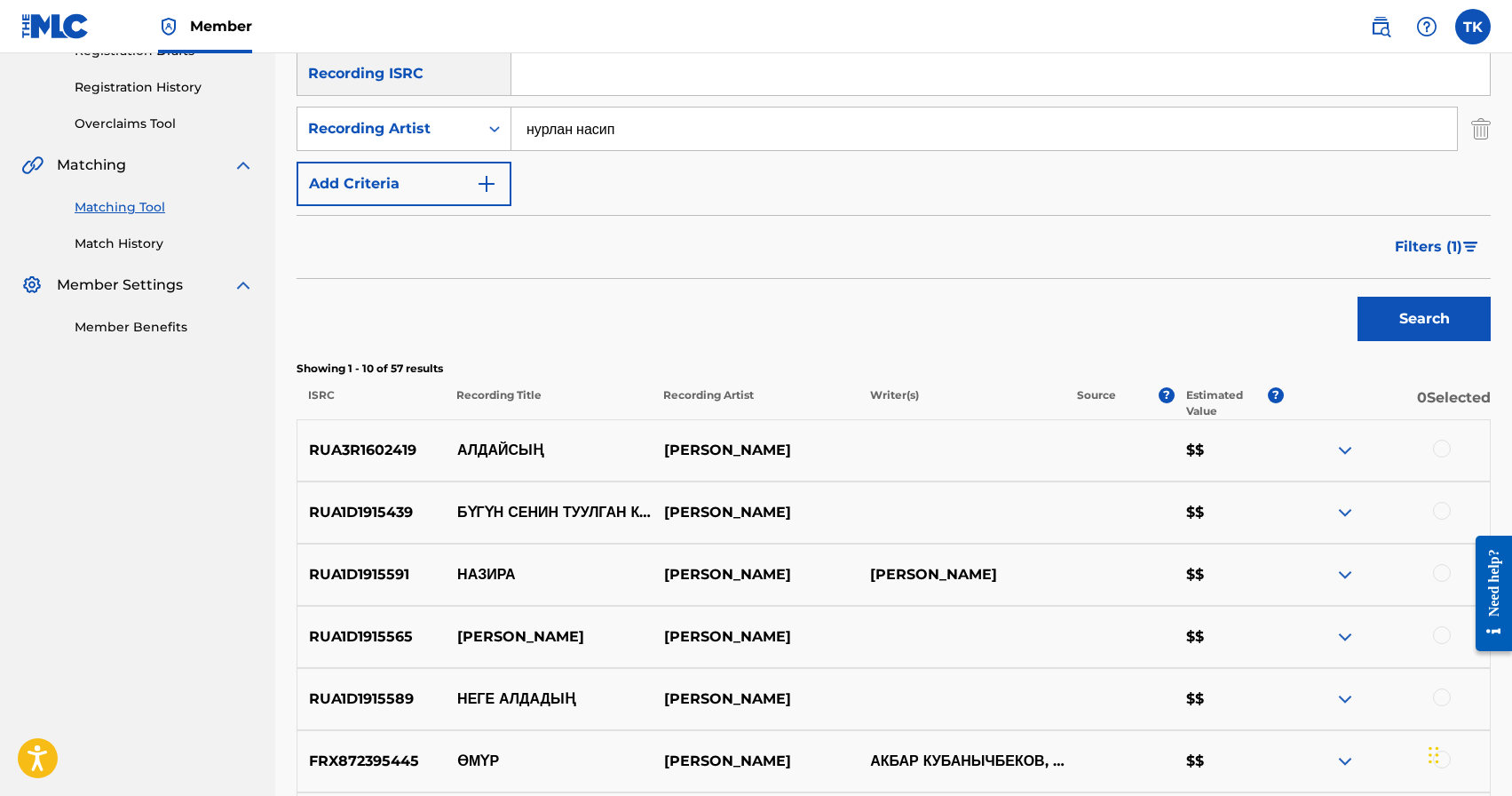
click at [1420, 247] on span "Filters ( 1 )" at bounding box center [1429, 246] width 68 height 21
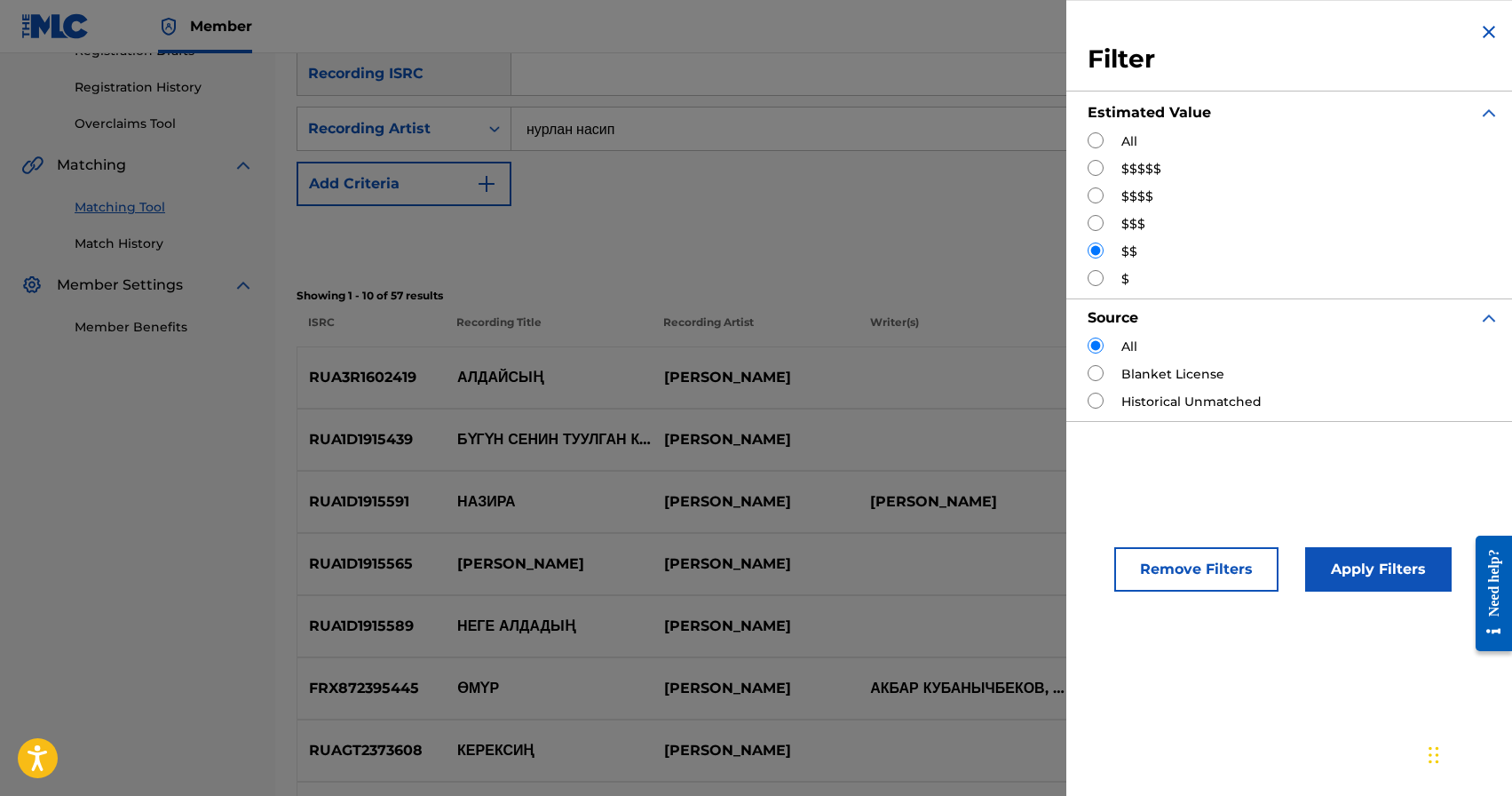
click at [1097, 220] on input "Search Form" at bounding box center [1096, 222] width 16 height 16
radio input "true"
click at [1388, 570] on button "Apply Filters" at bounding box center [1378, 569] width 147 height 45
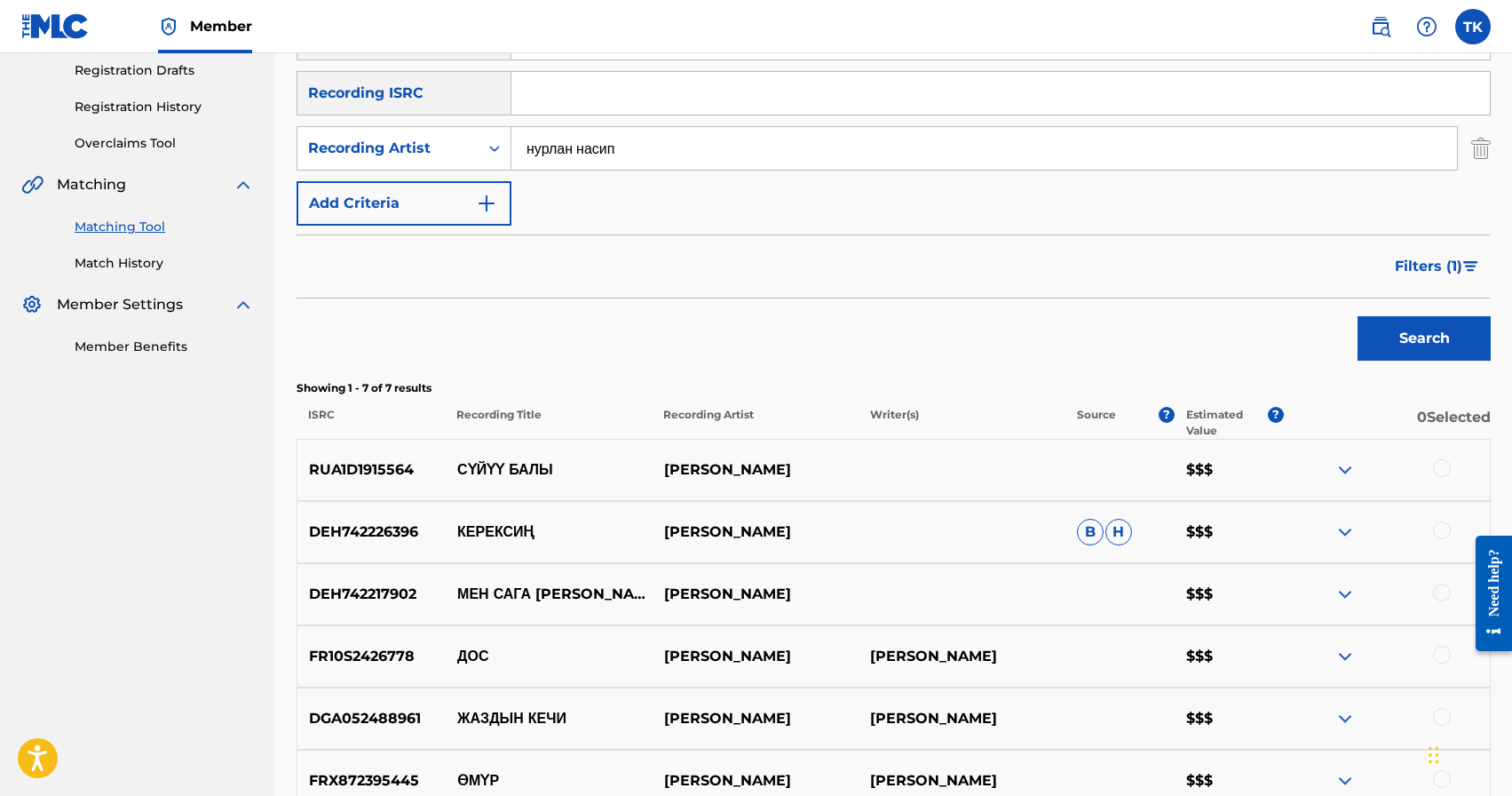
scroll to position [295, 0]
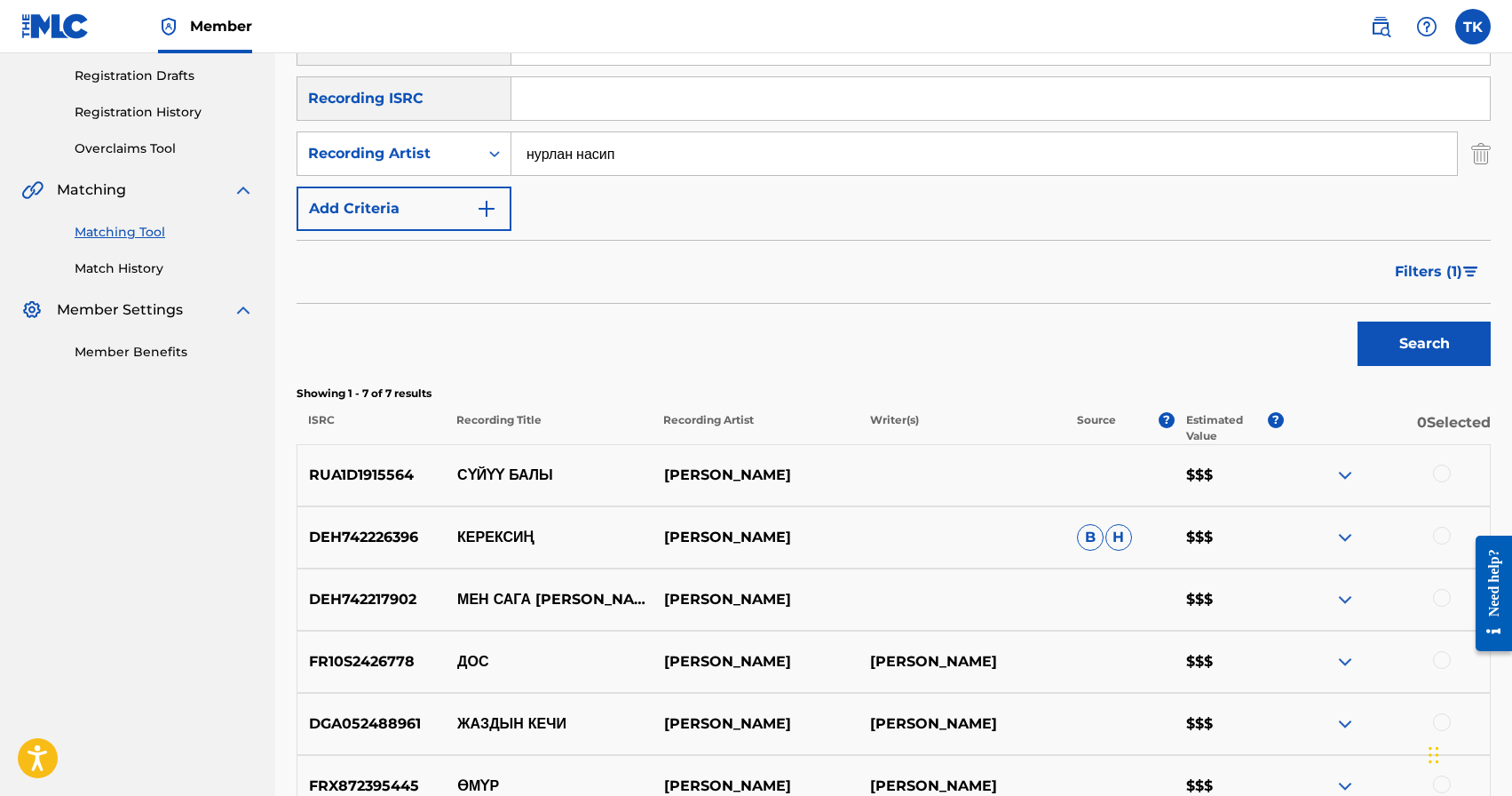
click at [1407, 266] on span "Filters ( 1 )" at bounding box center [1429, 271] width 68 height 21
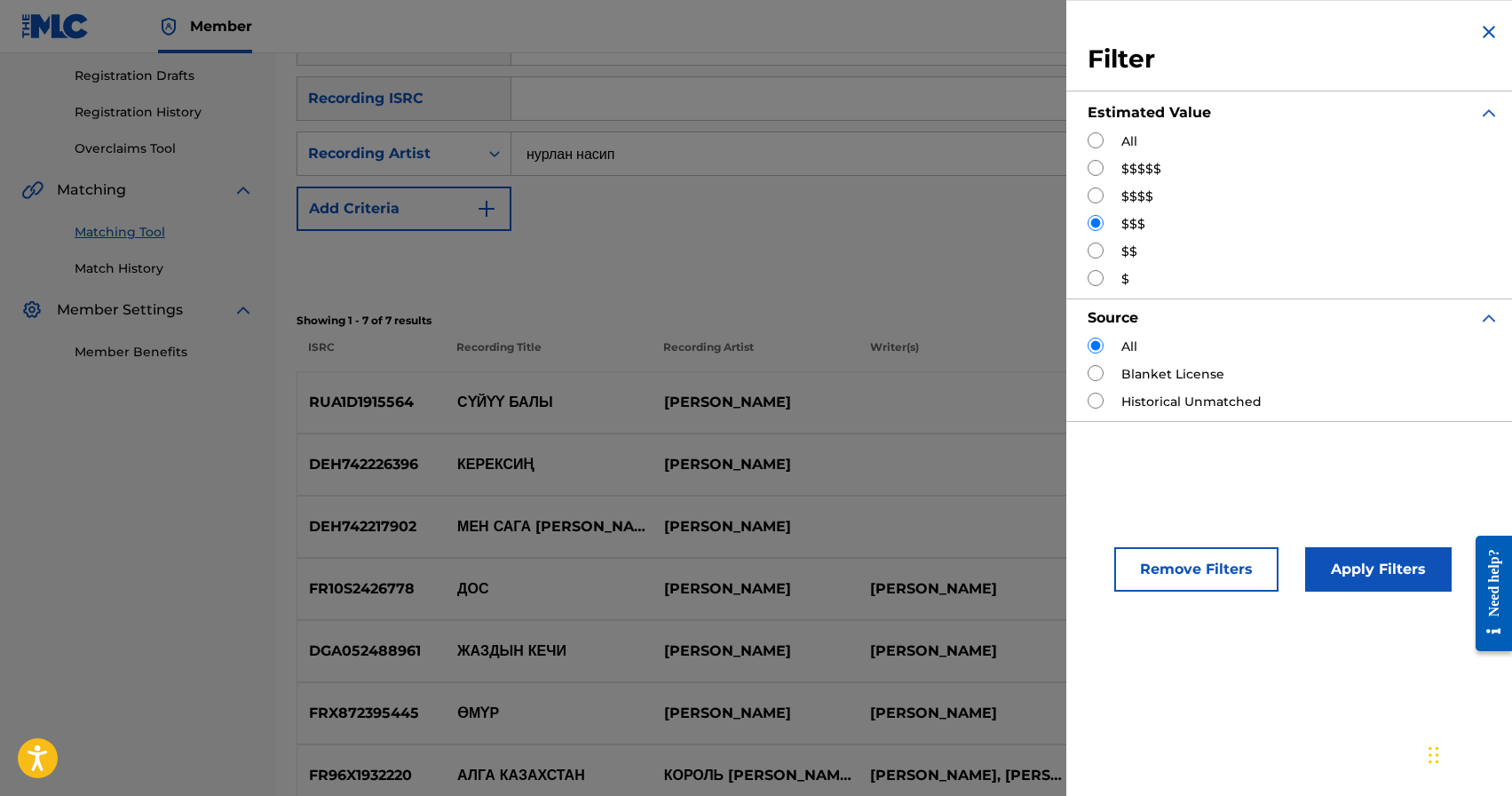
click at [1097, 191] on input "Search Form" at bounding box center [1096, 196] width 16 height 16
radio input "true"
click at [1370, 569] on button "Apply Filters" at bounding box center [1378, 569] width 147 height 45
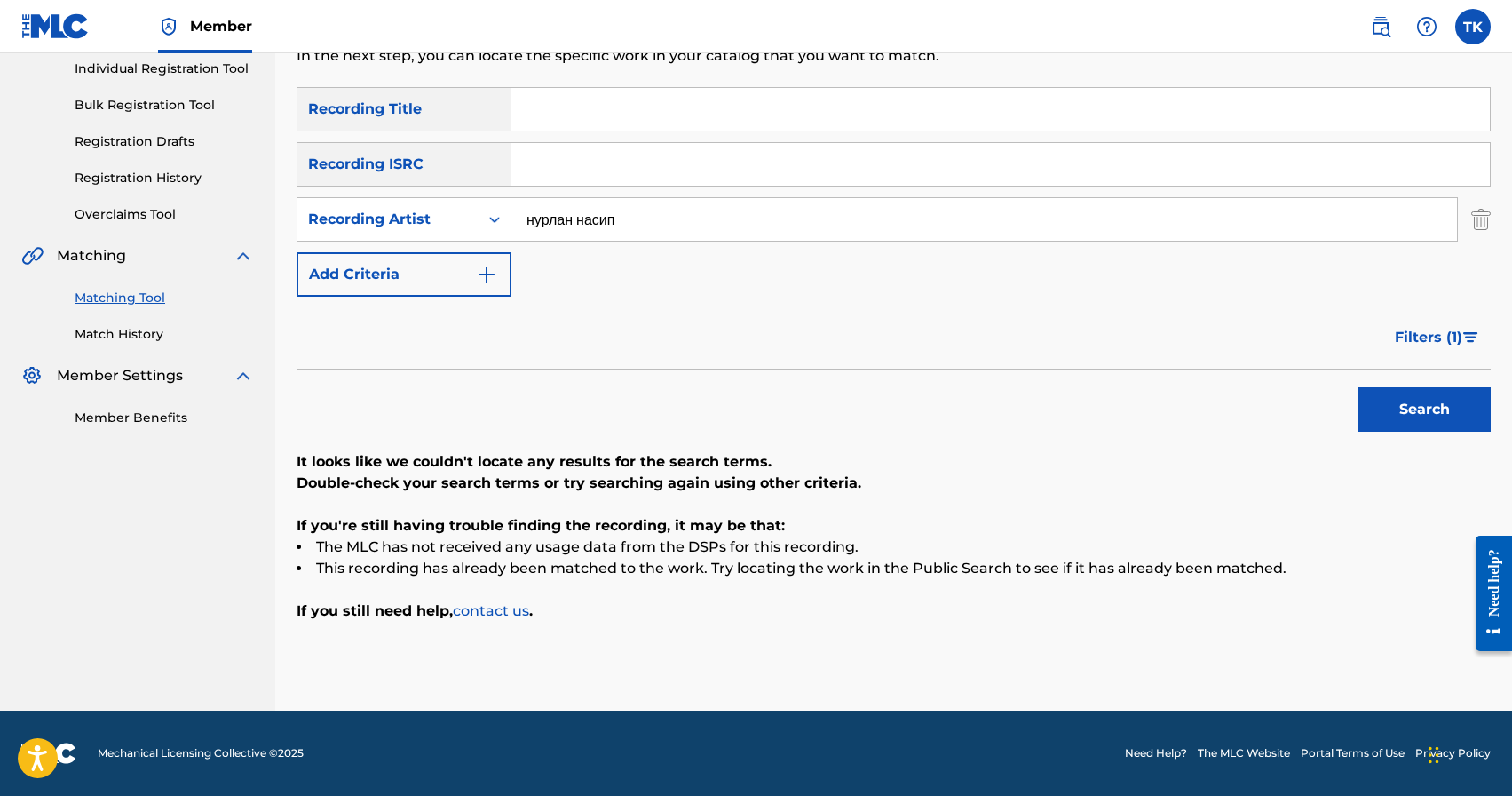
scroll to position [229, 0]
click at [1398, 331] on span "Filters ( 1 )" at bounding box center [1429, 337] width 68 height 21
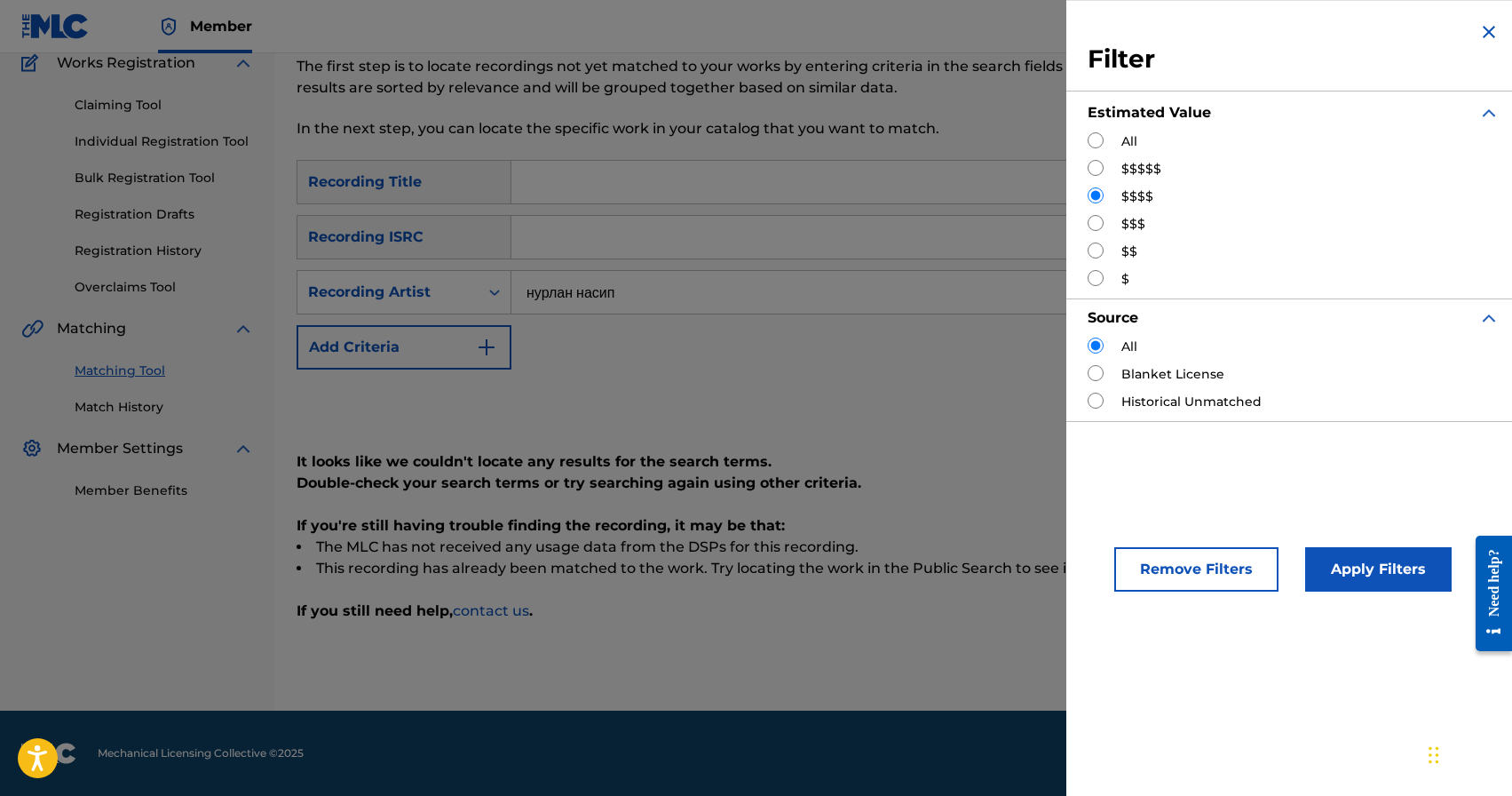
click at [1097, 230] on input "Search Form" at bounding box center [1096, 222] width 16 height 16
radio input "true"
click at [1381, 581] on button "Apply Filters" at bounding box center [1378, 569] width 147 height 45
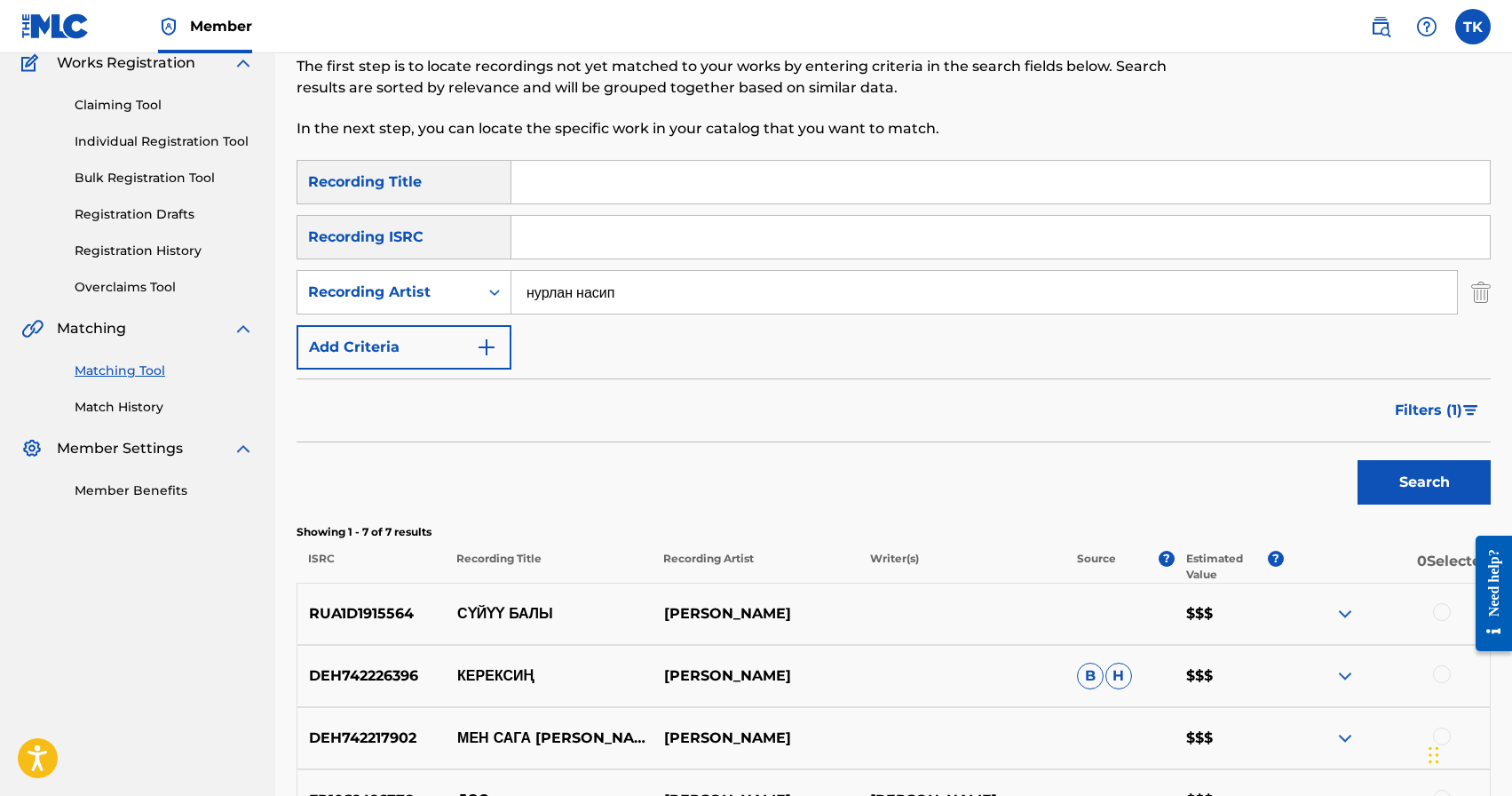
scroll to position [553, 0]
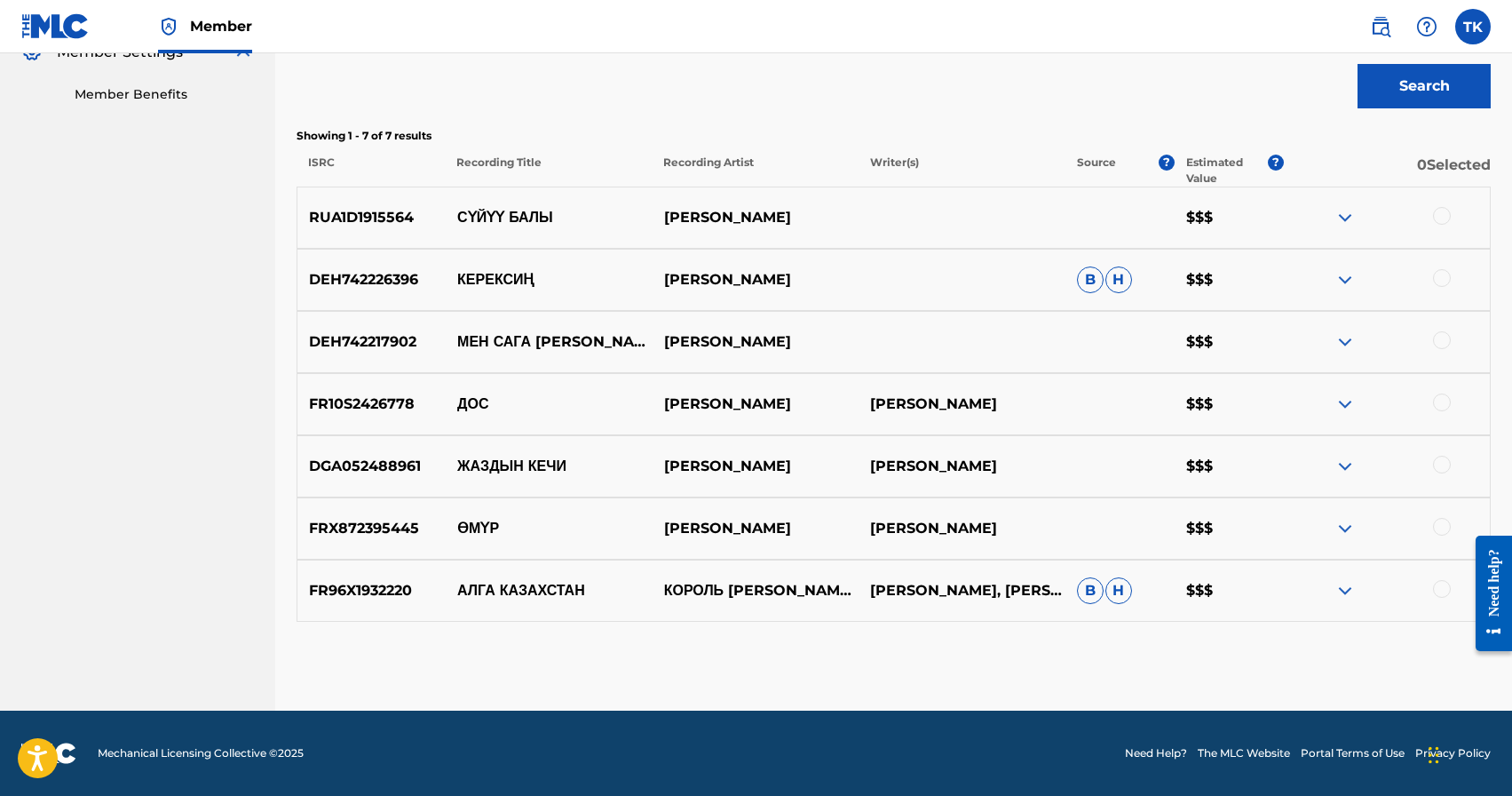
click at [1443, 214] on div at bounding box center [1442, 215] width 18 height 18
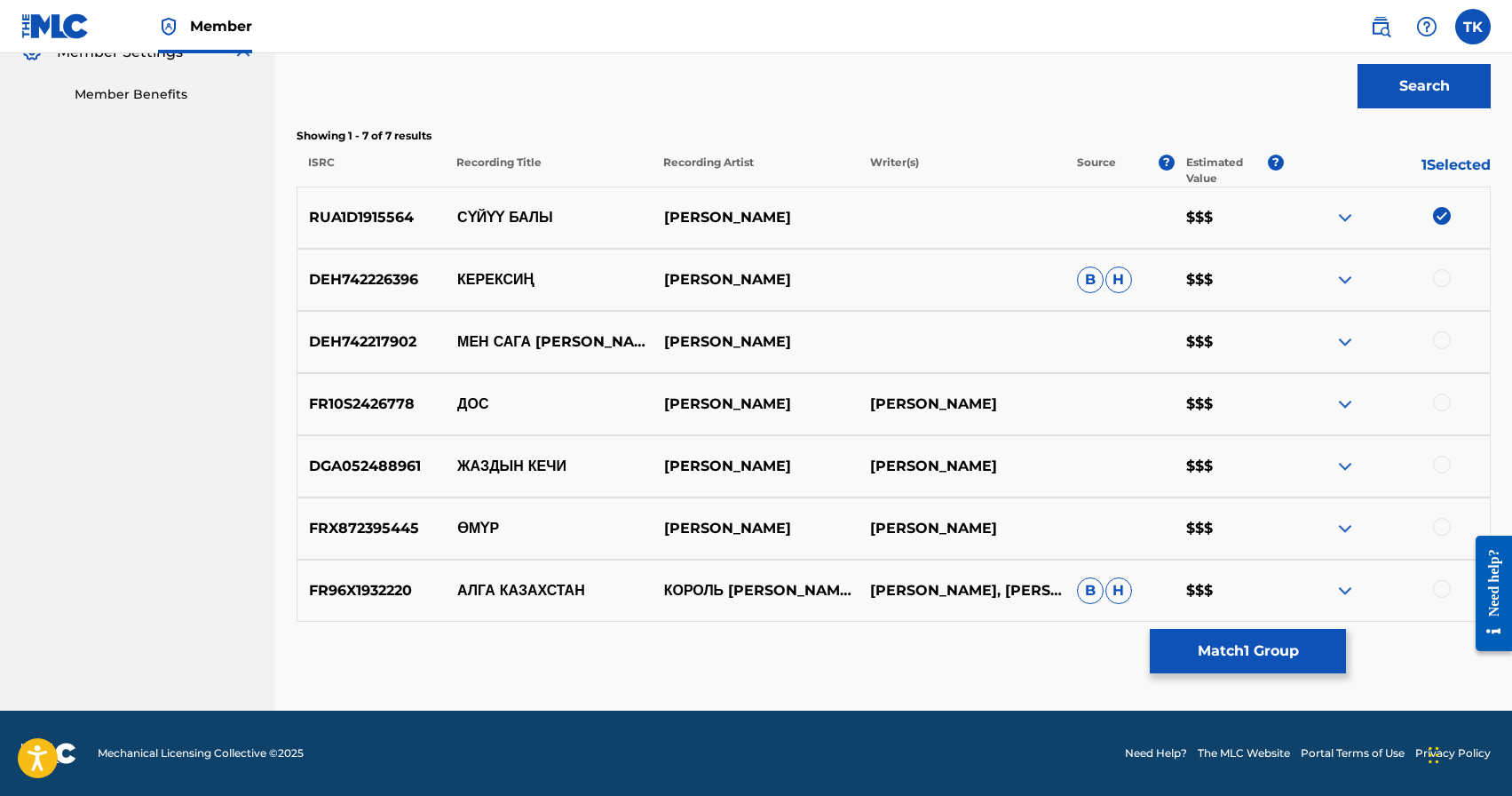
click at [522, 215] on p "СҮЙҮҮ БАЛЫ" at bounding box center [549, 216] width 206 height 21
copy p "СҮЙҮҮ БАЛЫ"
click at [1257, 645] on button "Match 1 Group" at bounding box center [1248, 650] width 196 height 45
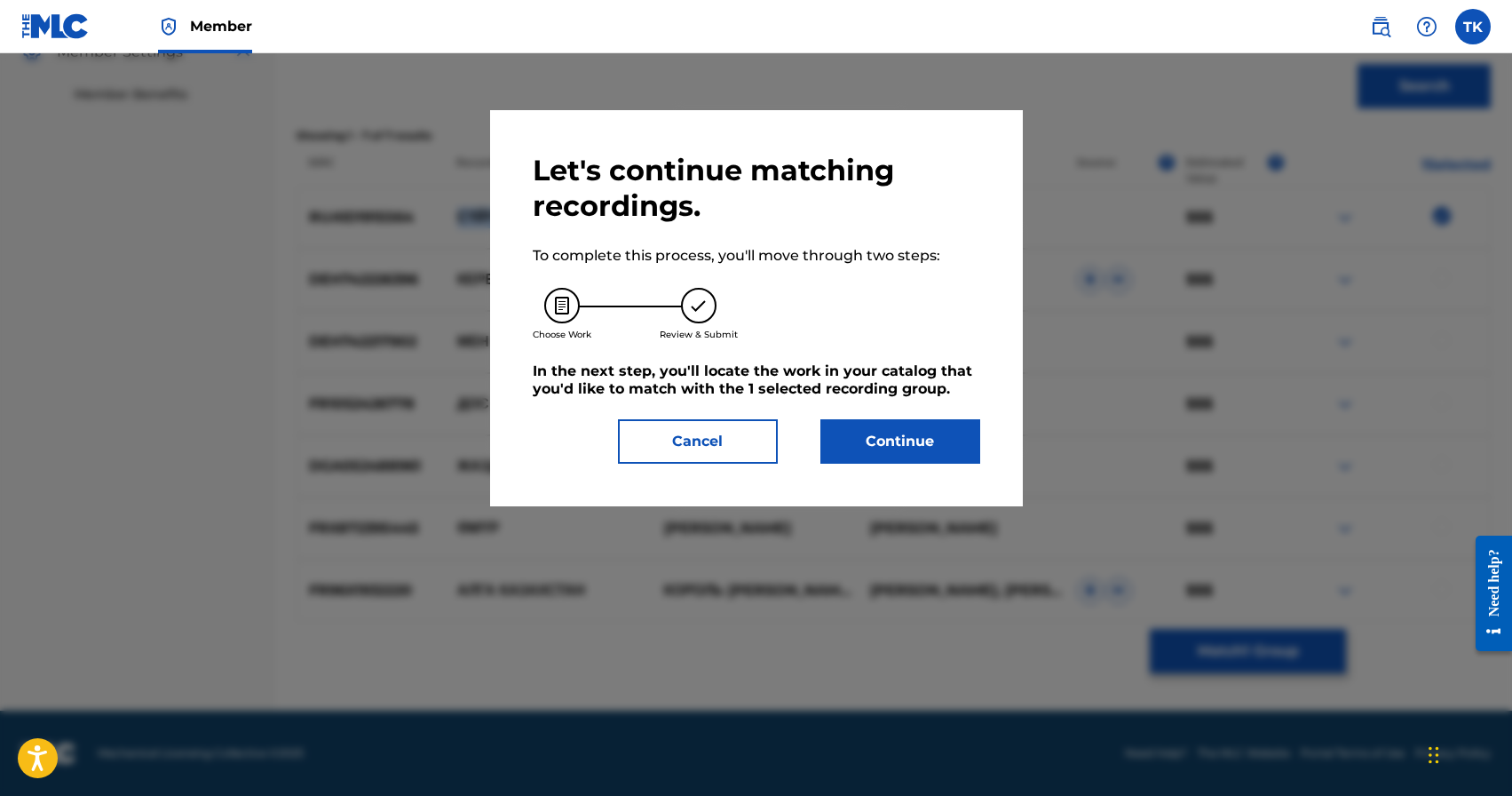
click at [927, 458] on button "Continue" at bounding box center [901, 441] width 160 height 45
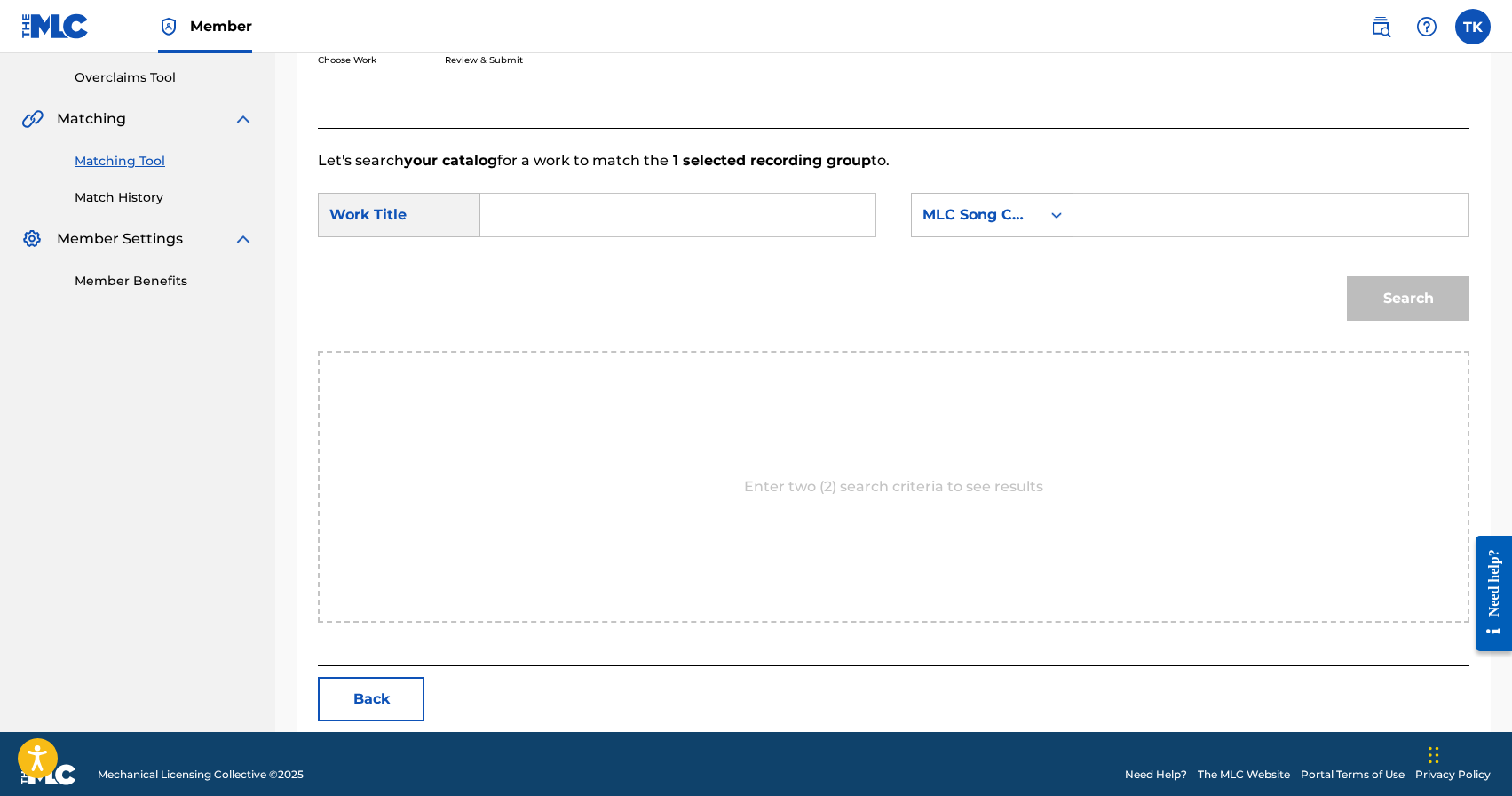
scroll to position [387, 0]
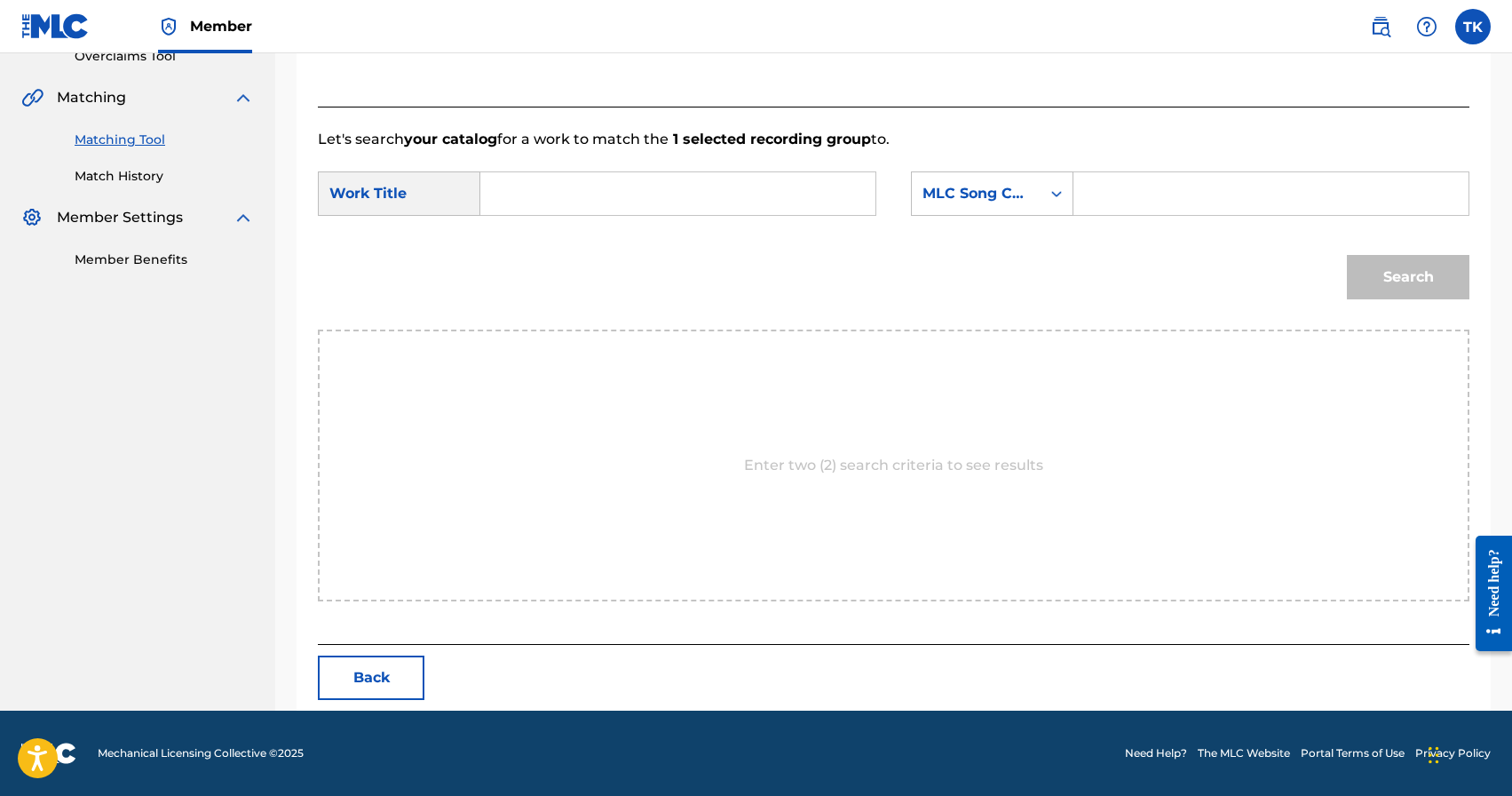
click at [729, 182] on input "Search Form" at bounding box center [678, 194] width 365 height 43
paste input "СҮЙҮҮ БАЛЫ"
type input "СҮЙҮҮ БАЛЫ"
click at [1019, 189] on div "MLC Song Code" at bounding box center [976, 193] width 108 height 21
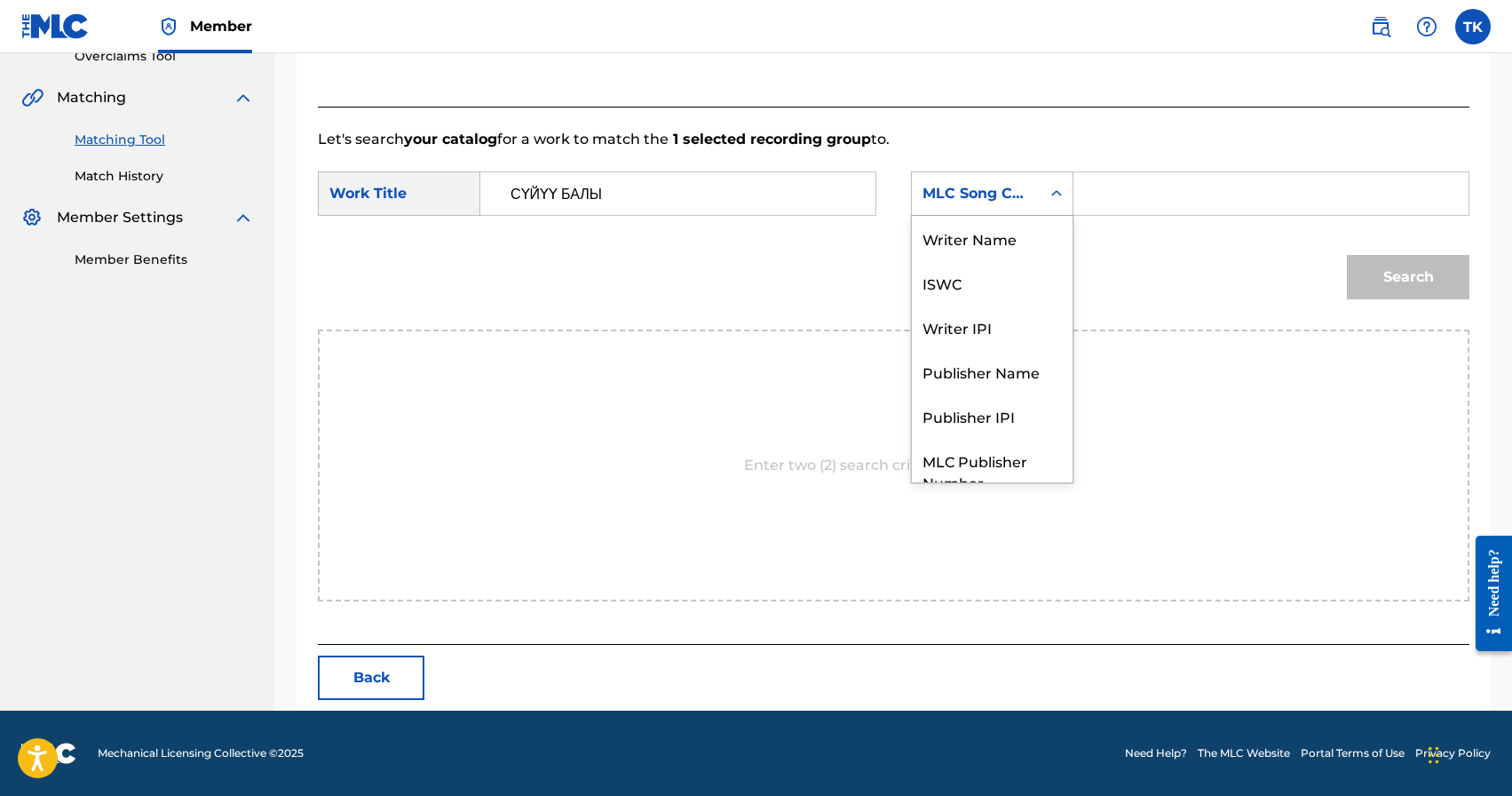
scroll to position [66, 0]
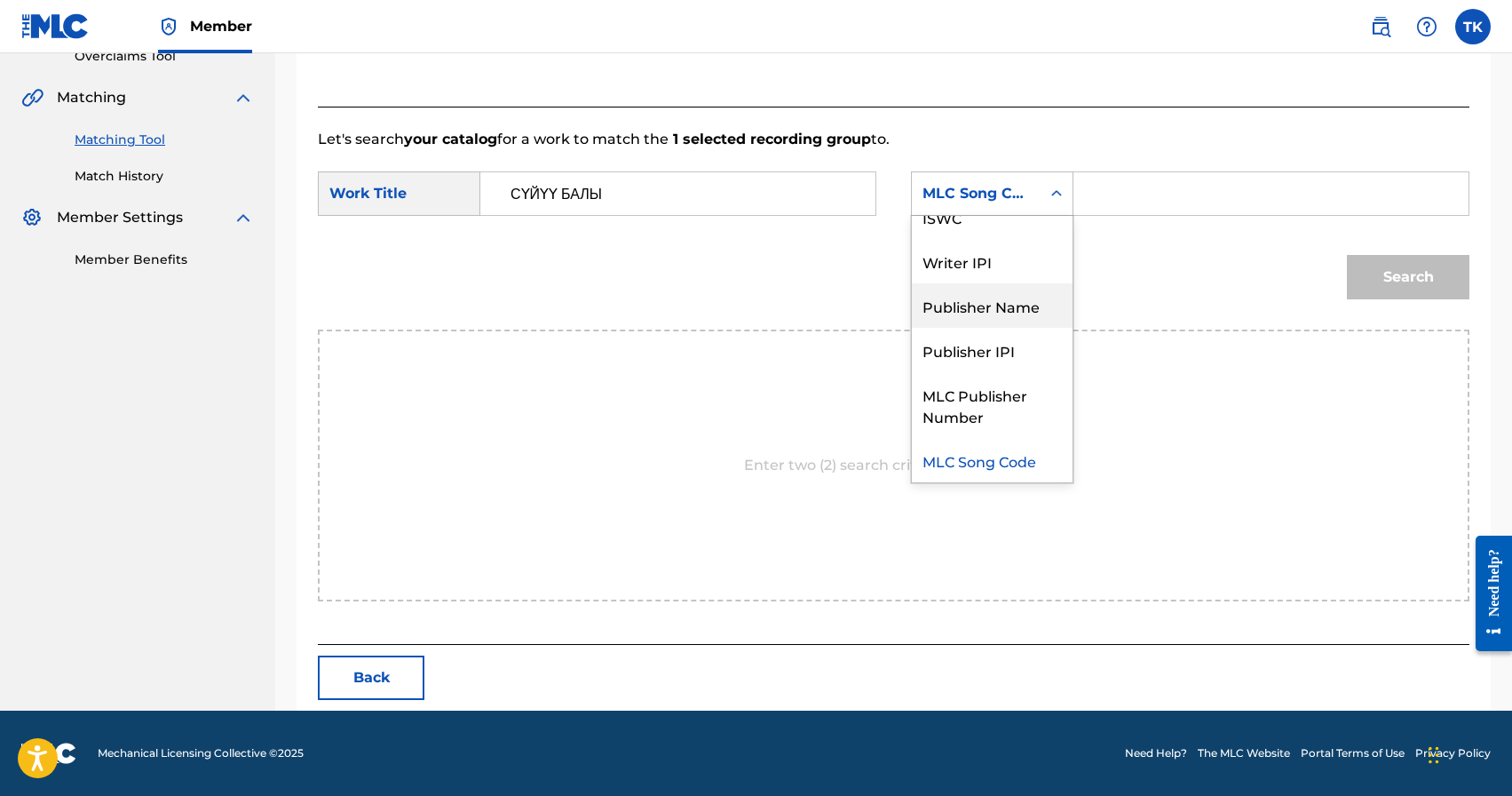
click at [991, 306] on div "Publisher Name" at bounding box center [991, 305] width 161 height 45
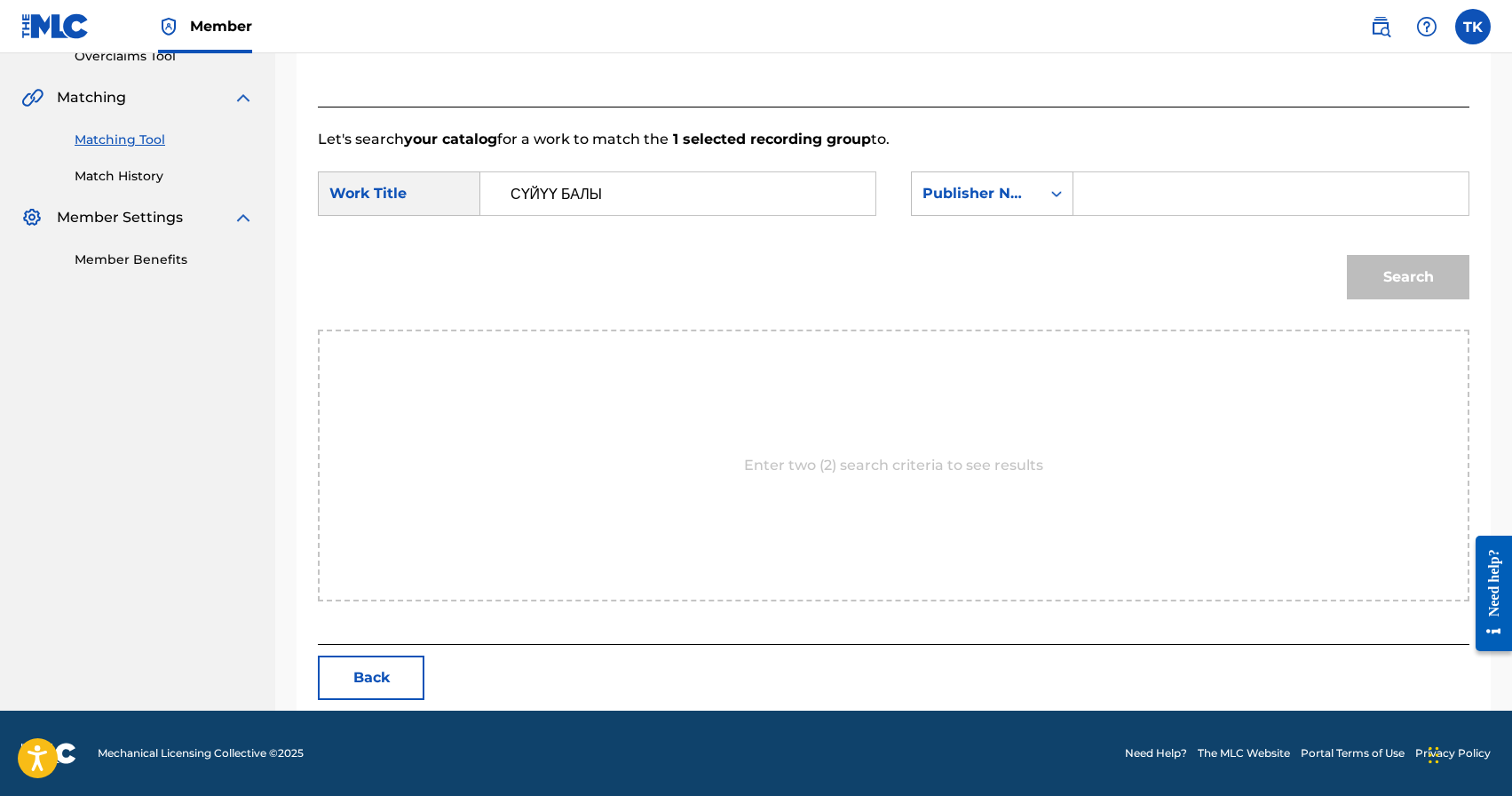
click at [1142, 199] on input "Search Form" at bounding box center [1272, 194] width 365 height 43
type input "INFINITY MUSIC"
click at [1437, 286] on button "Search" at bounding box center [1408, 277] width 123 height 45
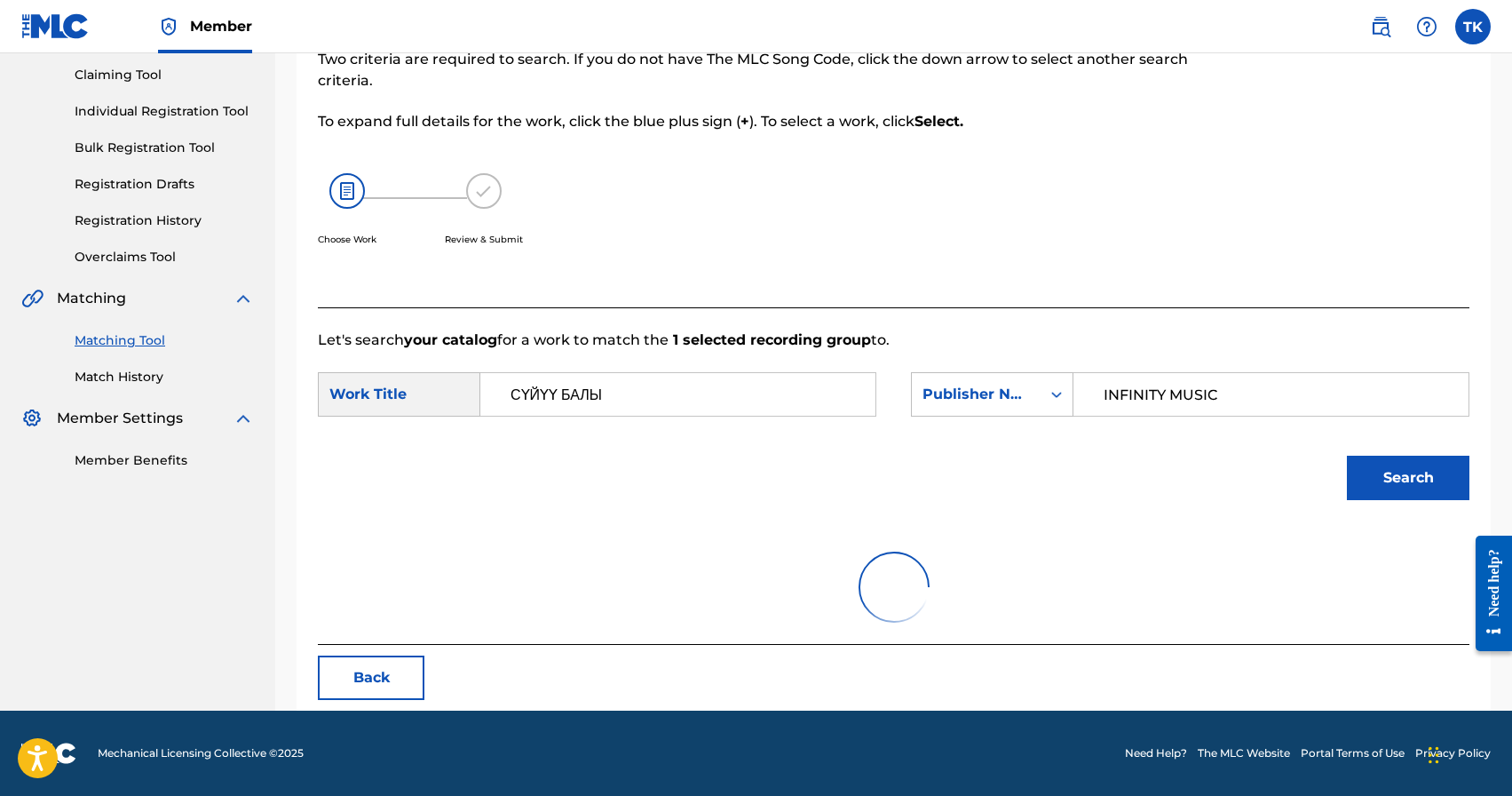
scroll to position [387, 0]
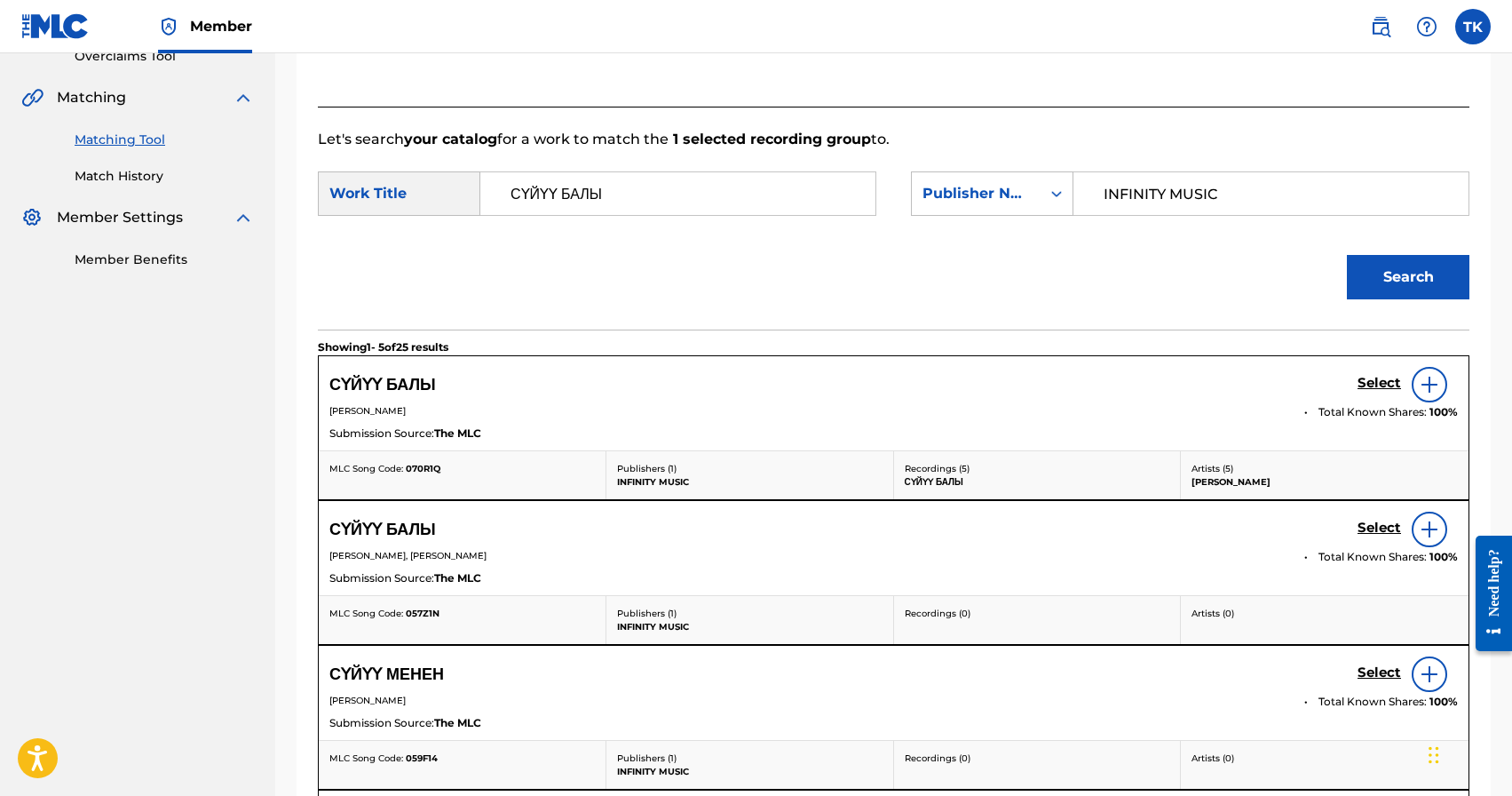
click at [1362, 377] on h5 "Select" at bounding box center [1379, 383] width 44 height 17
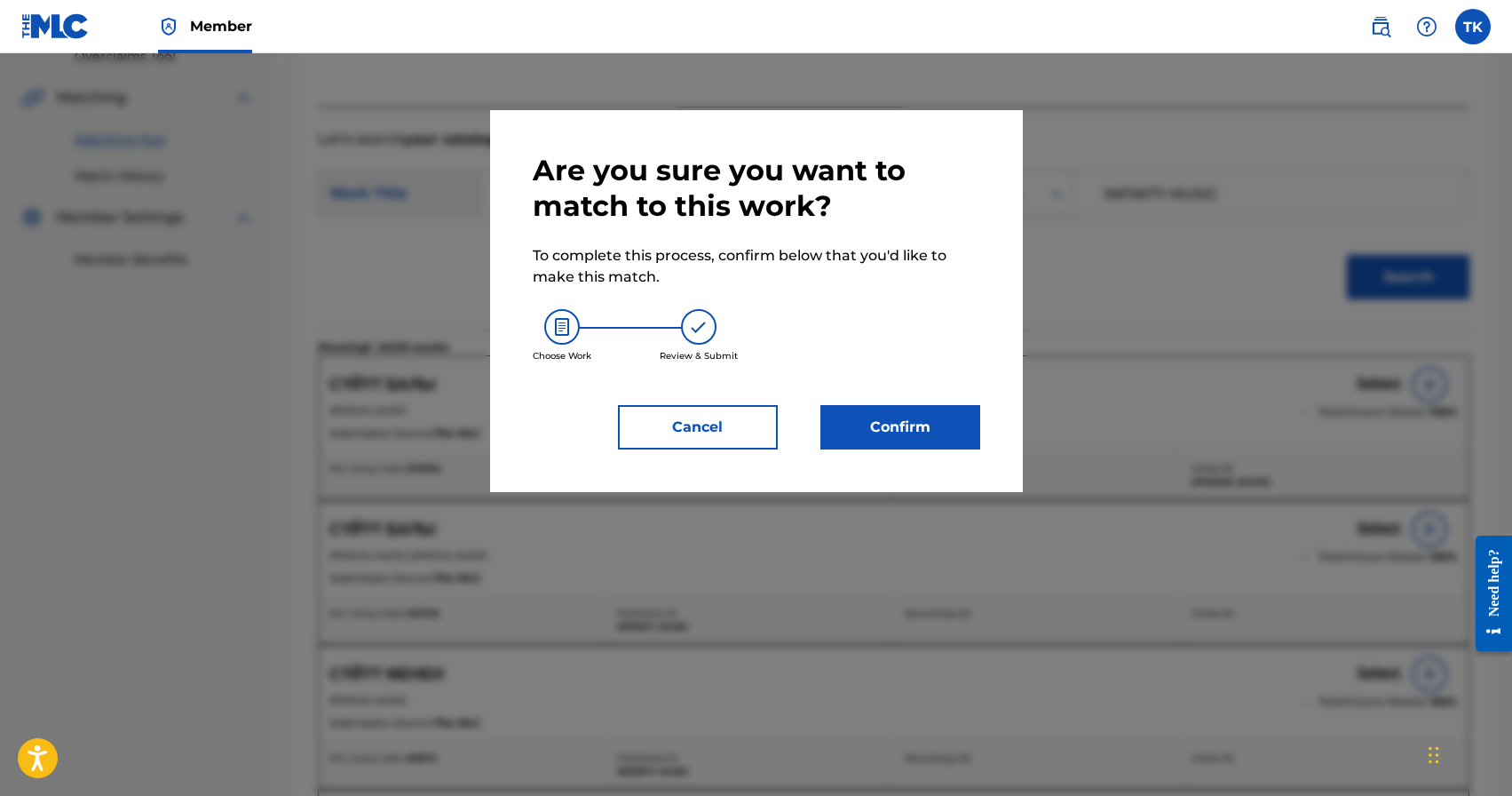
click at [959, 419] on button "Confirm" at bounding box center [901, 427] width 160 height 45
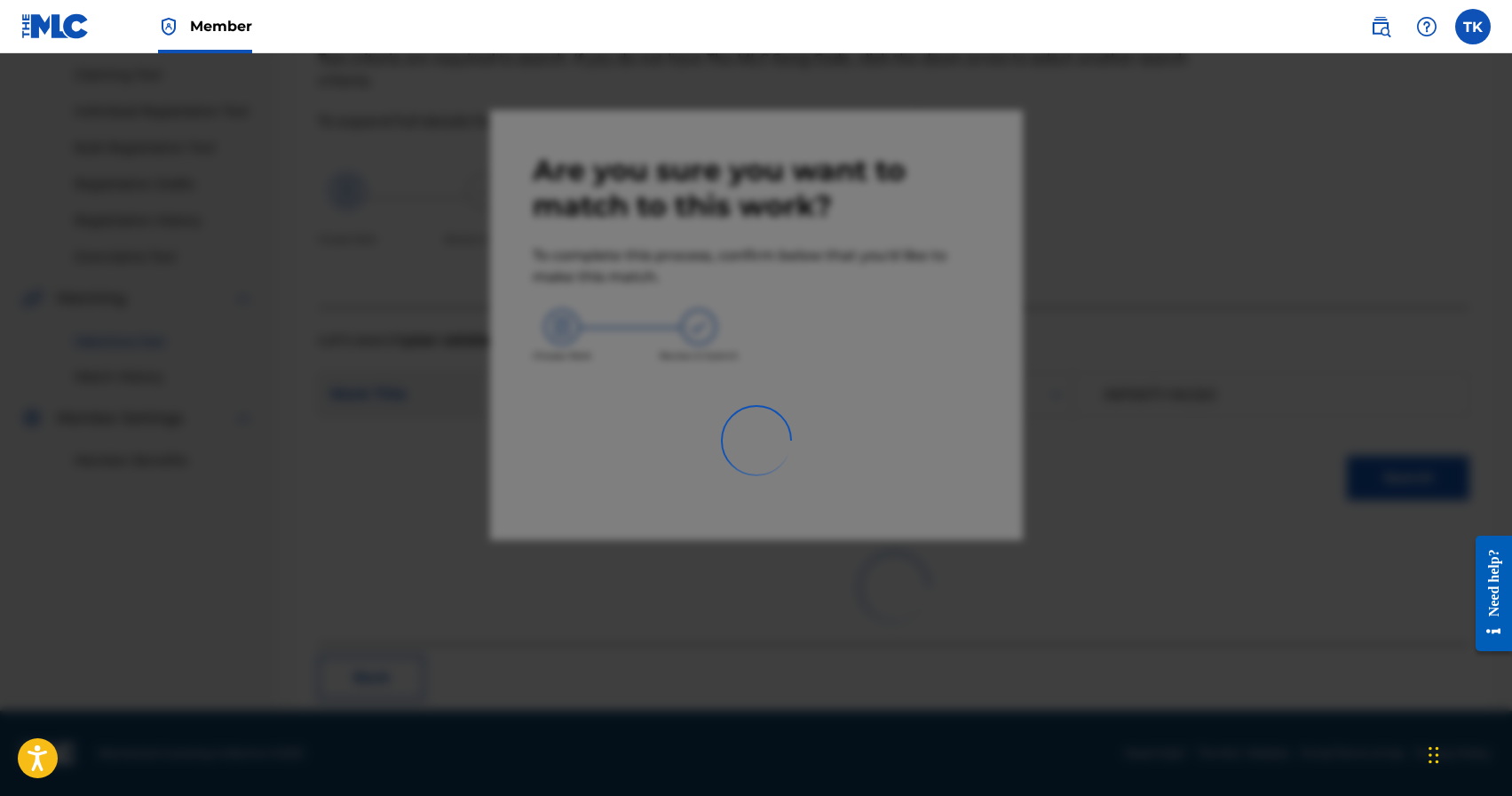
scroll to position [53, 0]
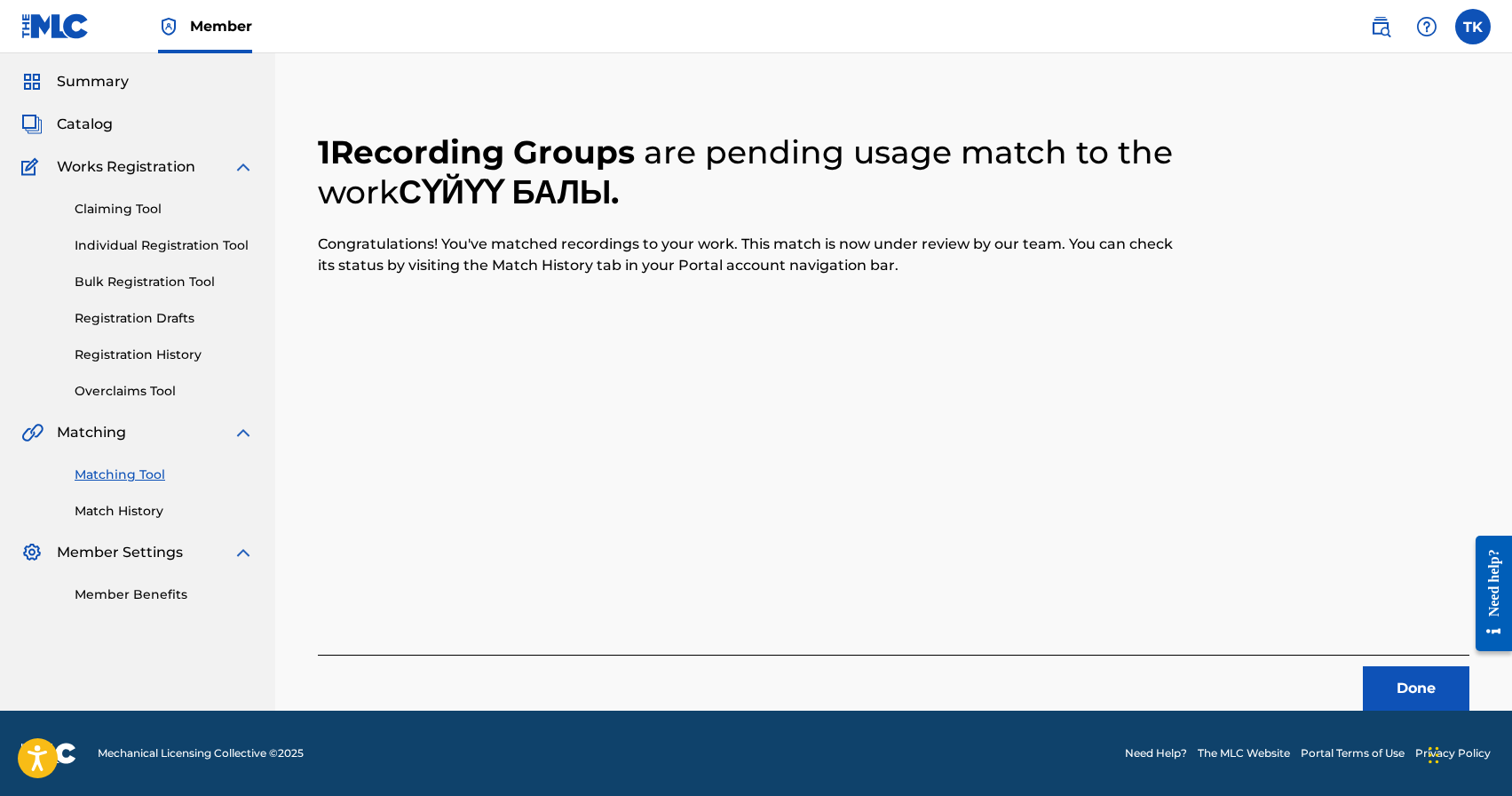
click at [1395, 680] on button "Done" at bounding box center [1416, 688] width 107 height 45
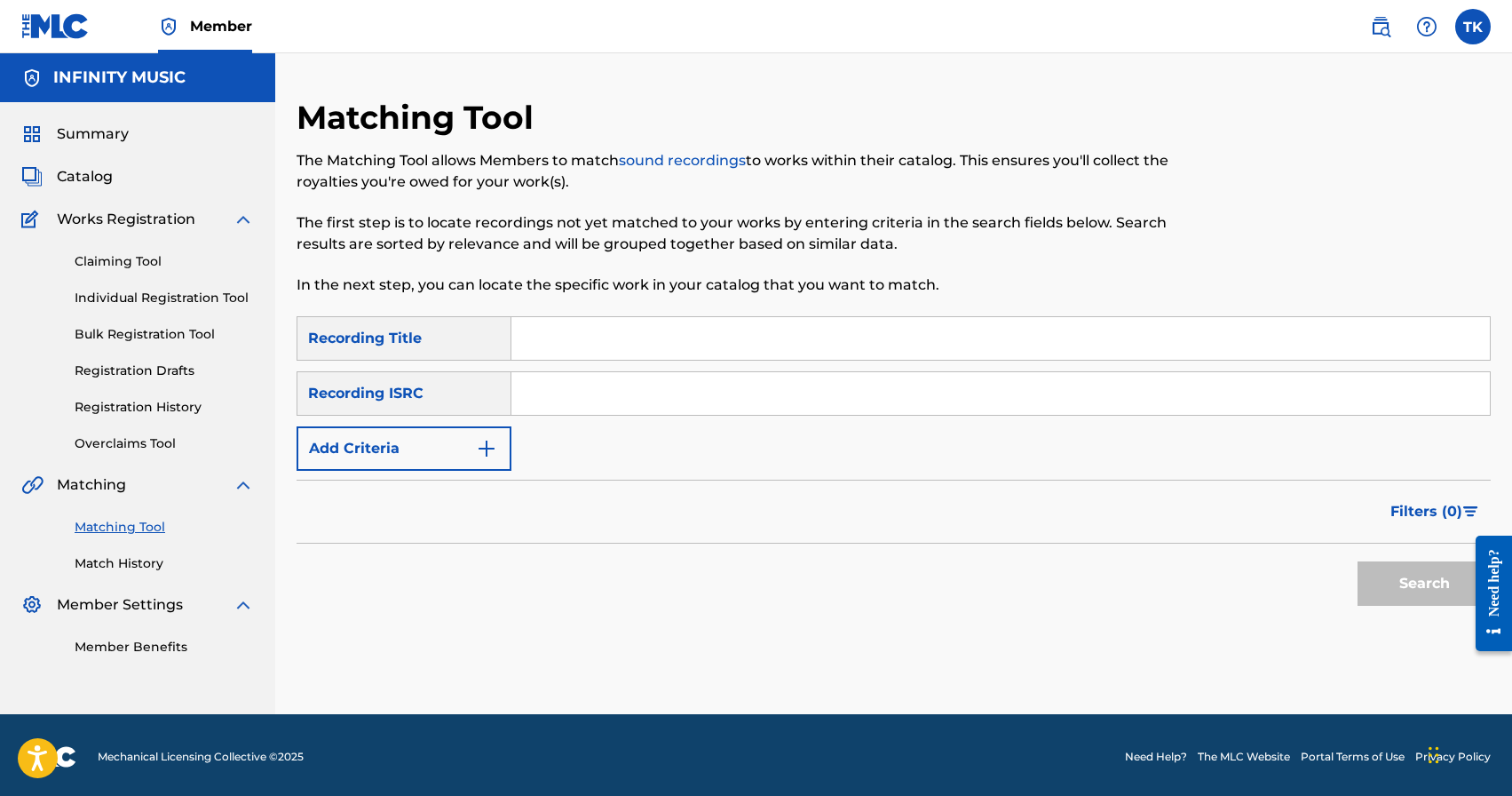
click at [451, 448] on button "Add Criteria" at bounding box center [403, 448] width 214 height 45
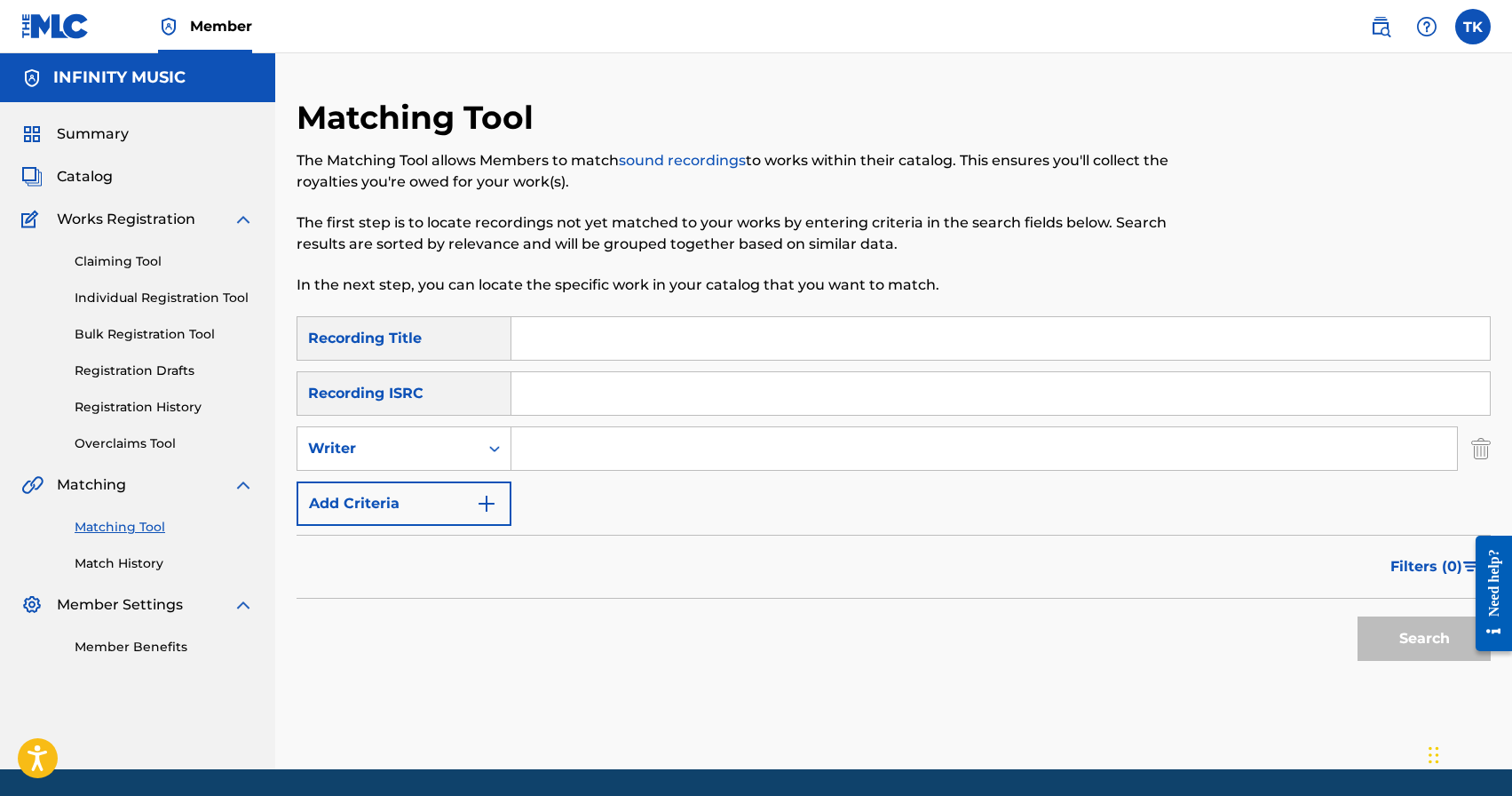
click at [451, 448] on div "Writer" at bounding box center [388, 448] width 160 height 21
click at [448, 489] on div "Recording Artist" at bounding box center [404, 493] width 213 height 45
click at [575, 454] on input "Search Form" at bounding box center [984, 448] width 945 height 43
type input "y"
type input "нурлан насип"
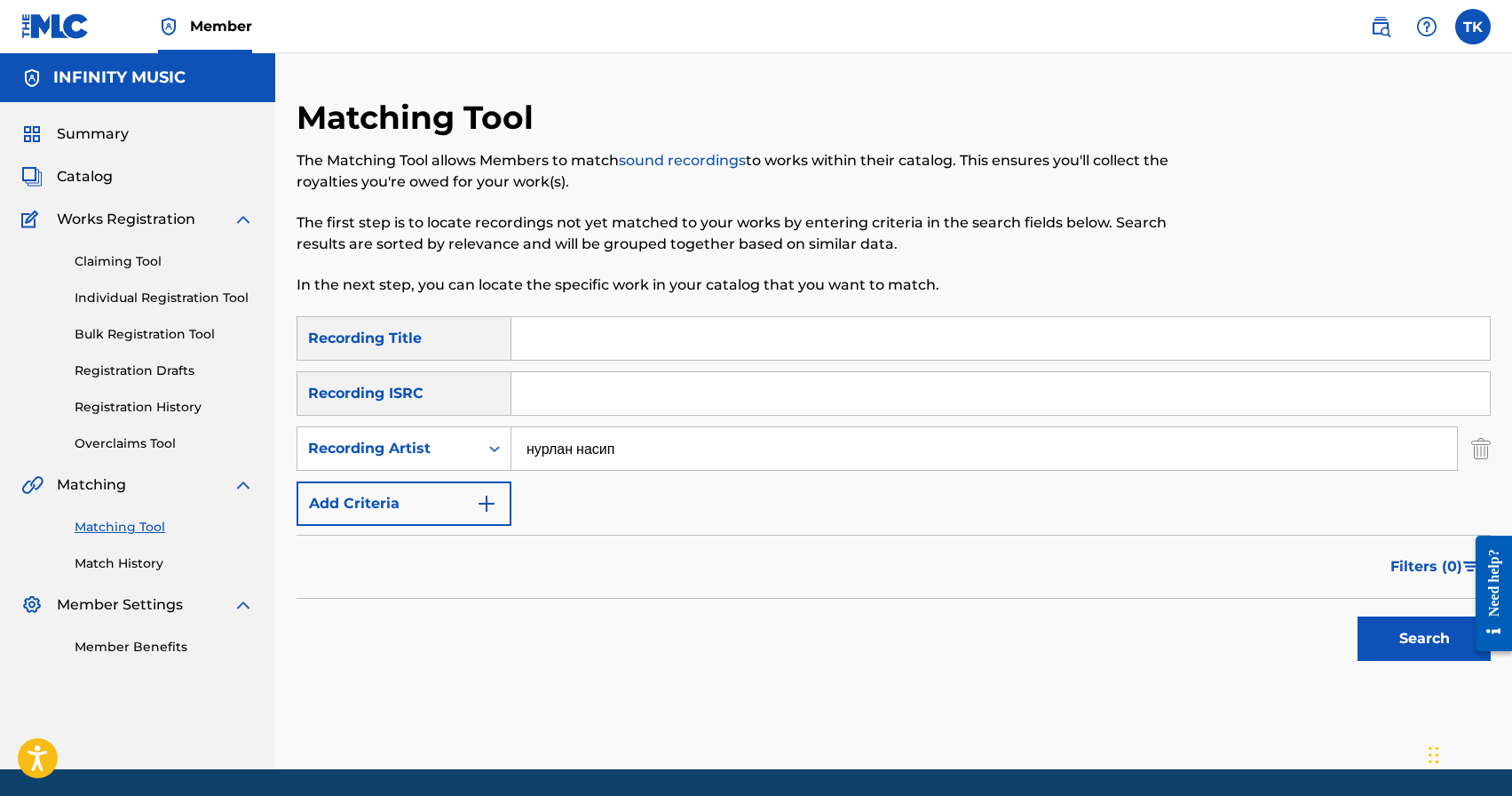
click at [1426, 575] on span "Filters ( 0 )" at bounding box center [1426, 566] width 72 height 21
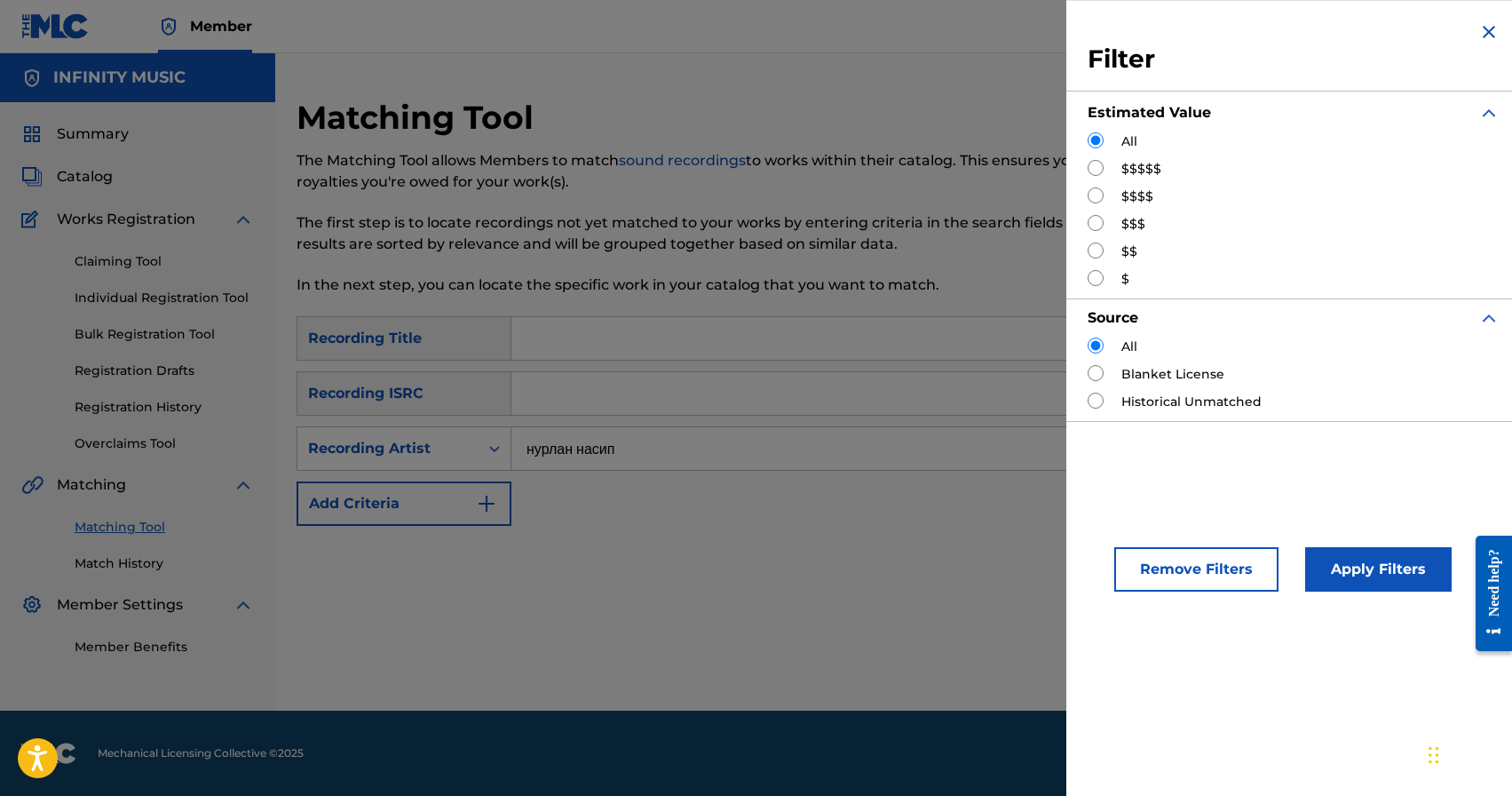
click at [1097, 222] on input "Search Form" at bounding box center [1096, 222] width 16 height 16
radio input "true"
click at [1371, 577] on button "Apply Filters" at bounding box center [1378, 569] width 147 height 45
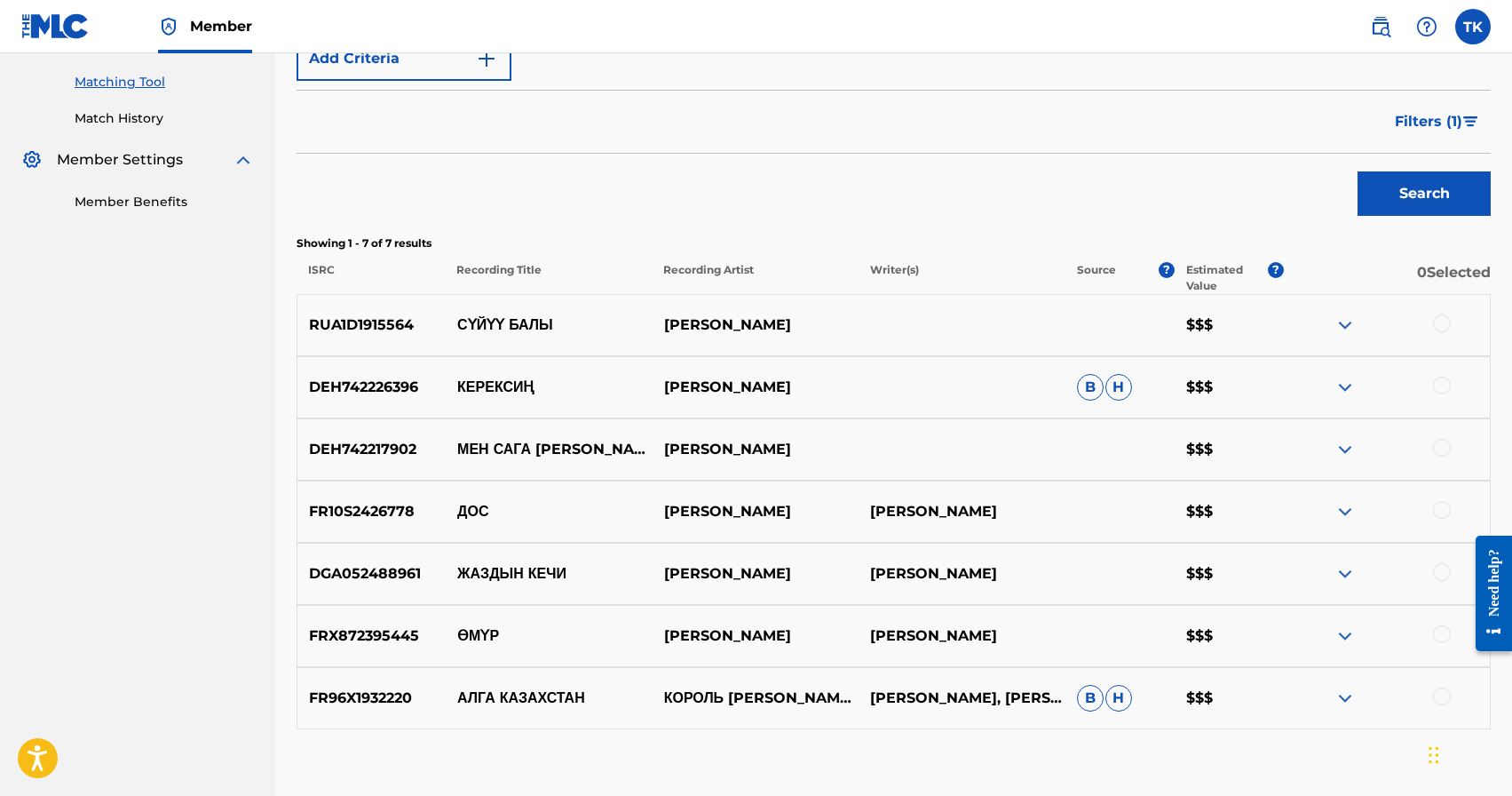
scroll to position [446, 0]
click at [501, 382] on p "КЕРЕКСИҢ" at bounding box center [549, 386] width 206 height 21
copy p "КЕРЕКСИҢ"
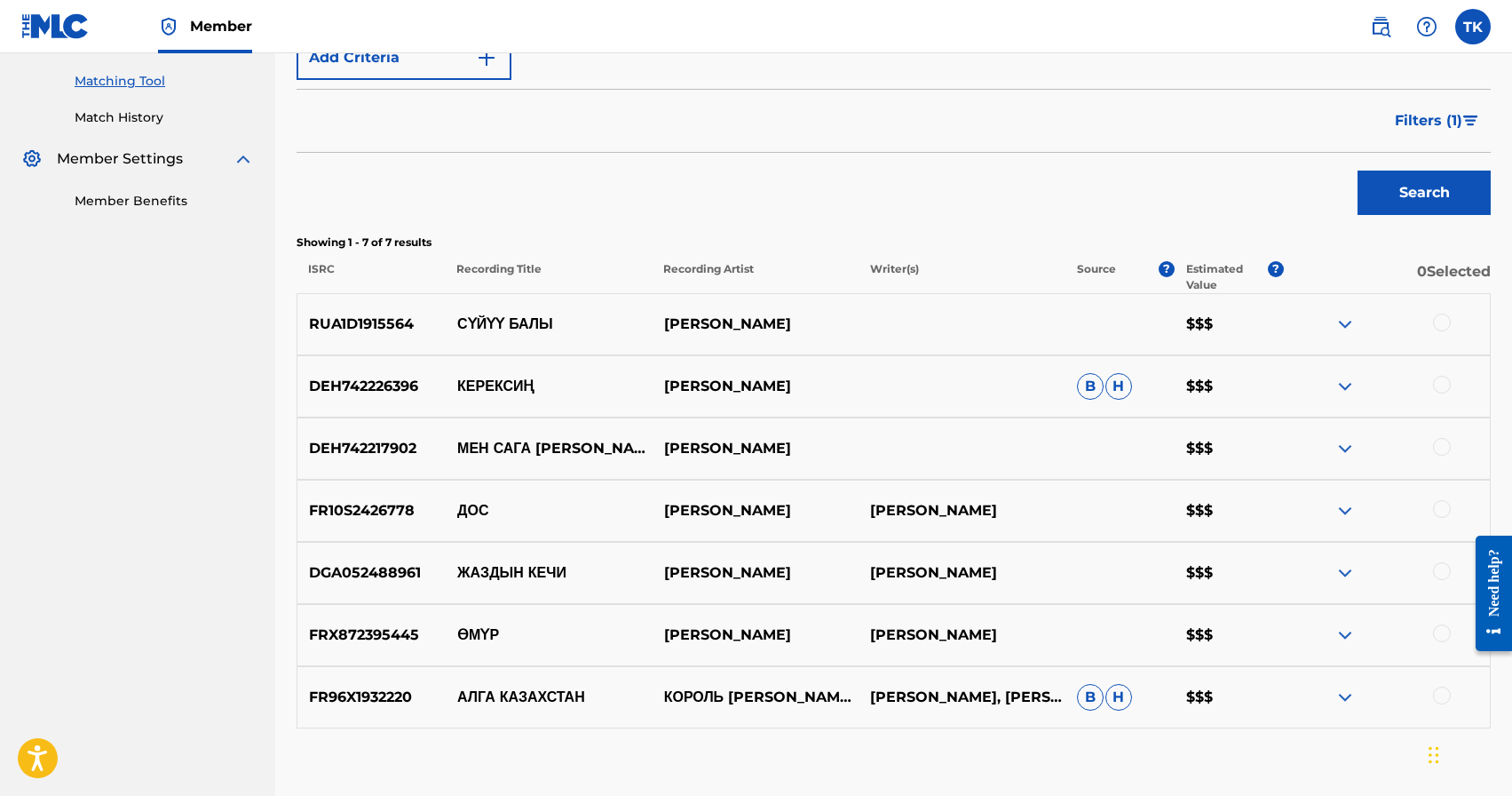
click at [1445, 693] on div at bounding box center [1442, 695] width 18 height 18
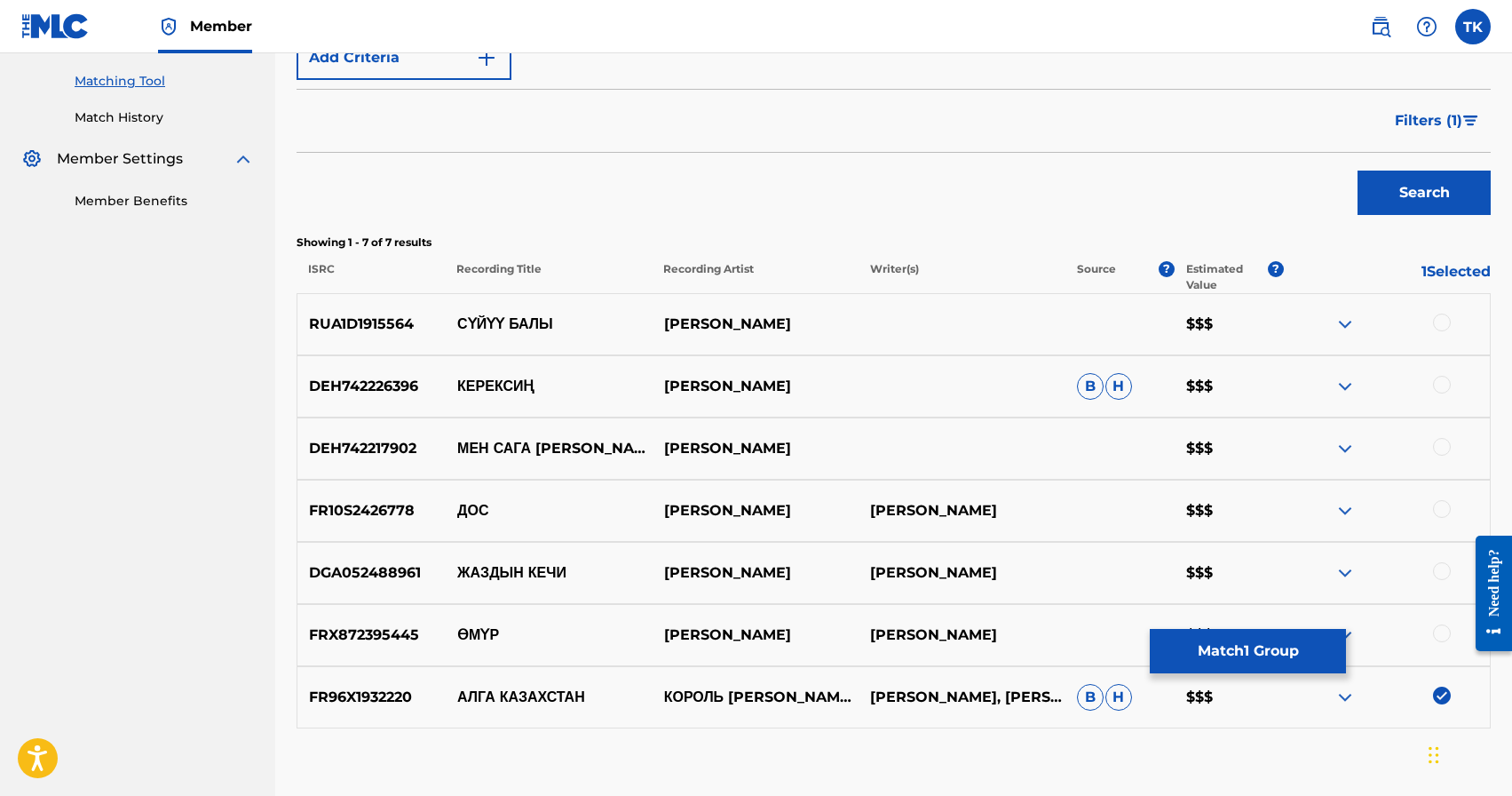
click at [1446, 634] on div at bounding box center [1442, 633] width 18 height 18
click at [1444, 574] on div at bounding box center [1442, 572] width 18 height 18
click at [1439, 509] on div at bounding box center [1442, 509] width 18 height 18
click at [1442, 449] on div at bounding box center [1442, 447] width 18 height 18
click at [1445, 390] on div at bounding box center [1442, 385] width 18 height 18
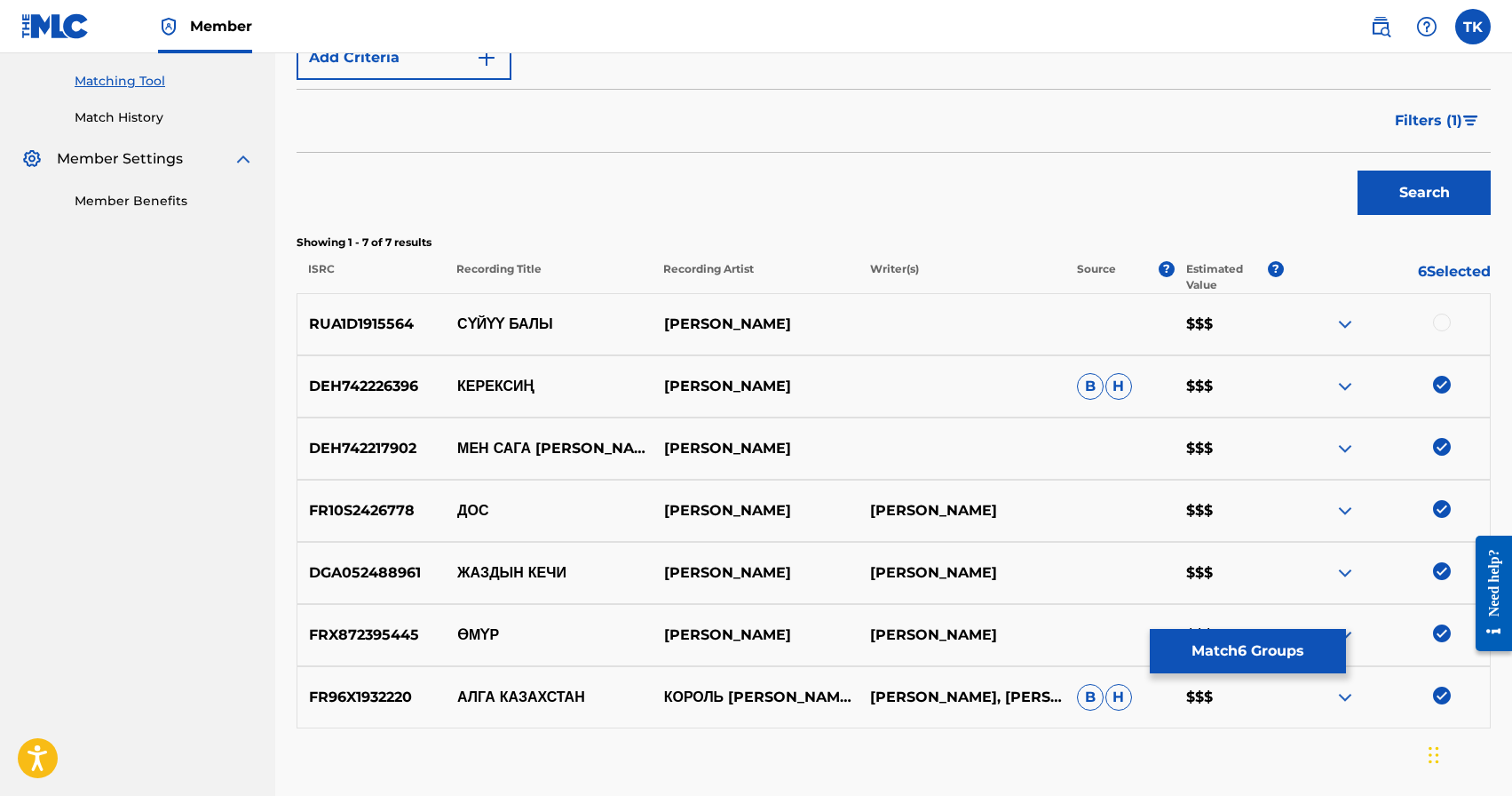
click at [1442, 323] on div at bounding box center [1442, 322] width 18 height 18
click at [1240, 647] on button "Match 7 Groups" at bounding box center [1248, 650] width 196 height 45
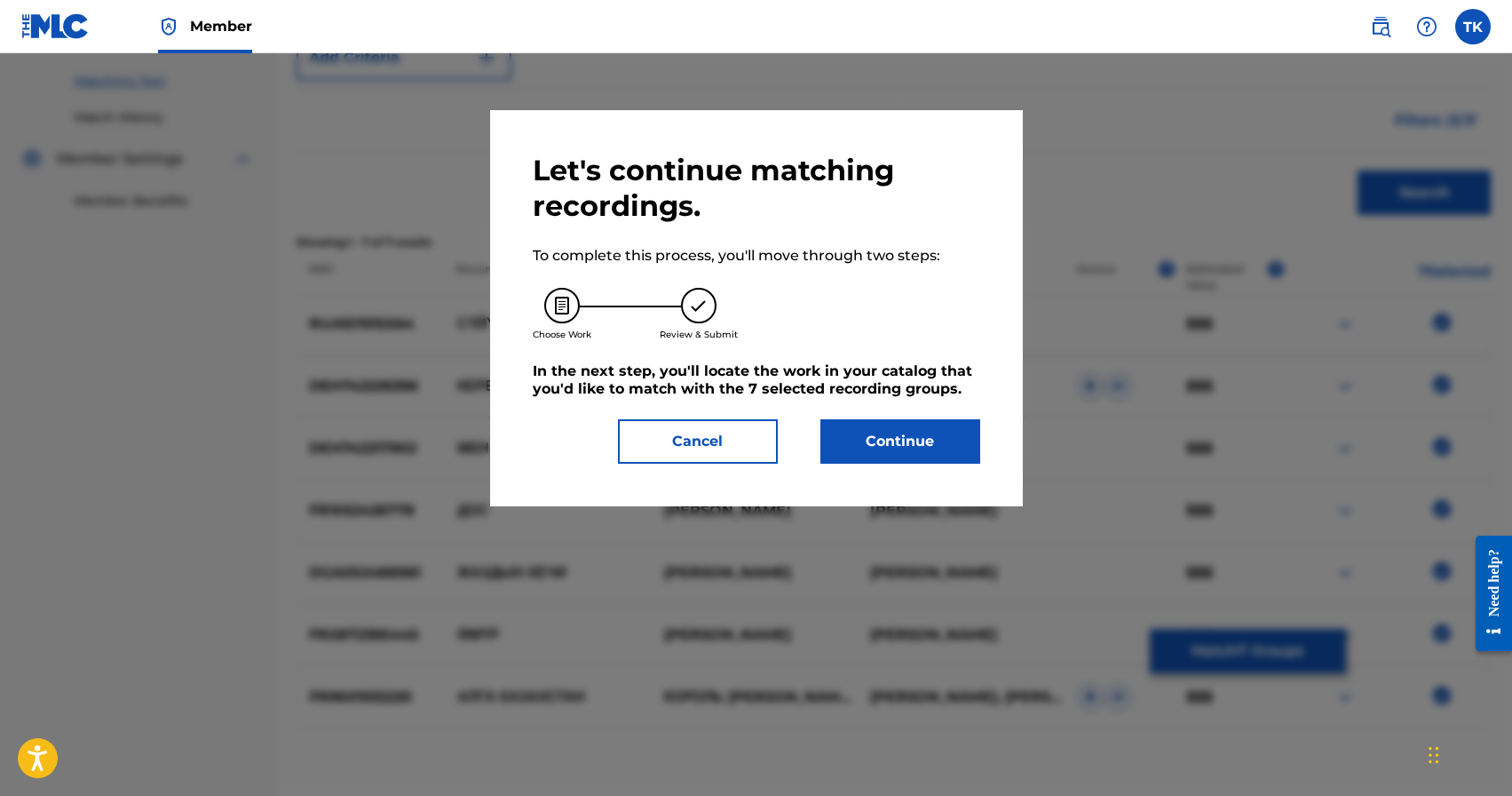
click at [920, 453] on button "Continue" at bounding box center [901, 441] width 160 height 45
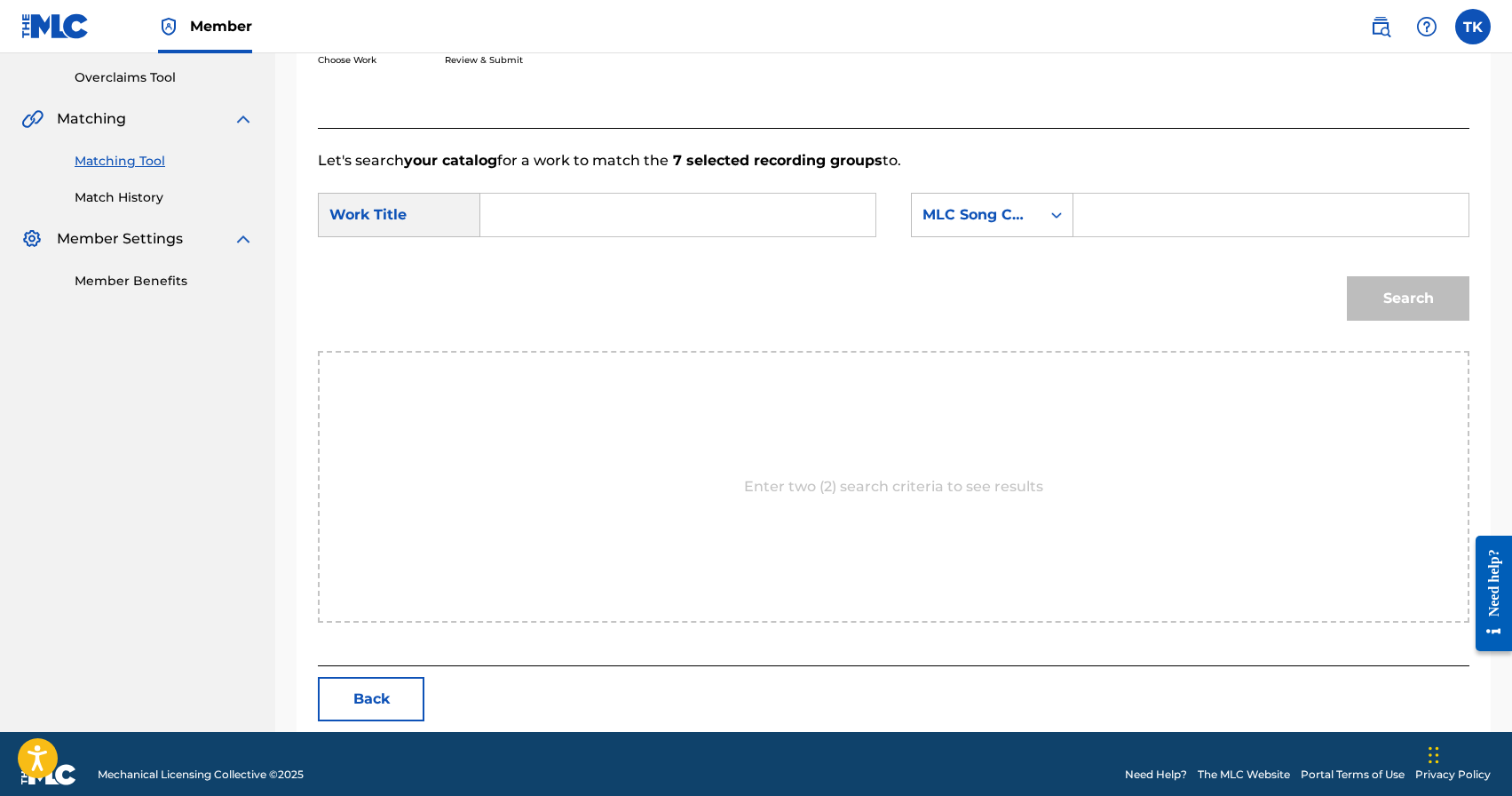
scroll to position [387, 0]
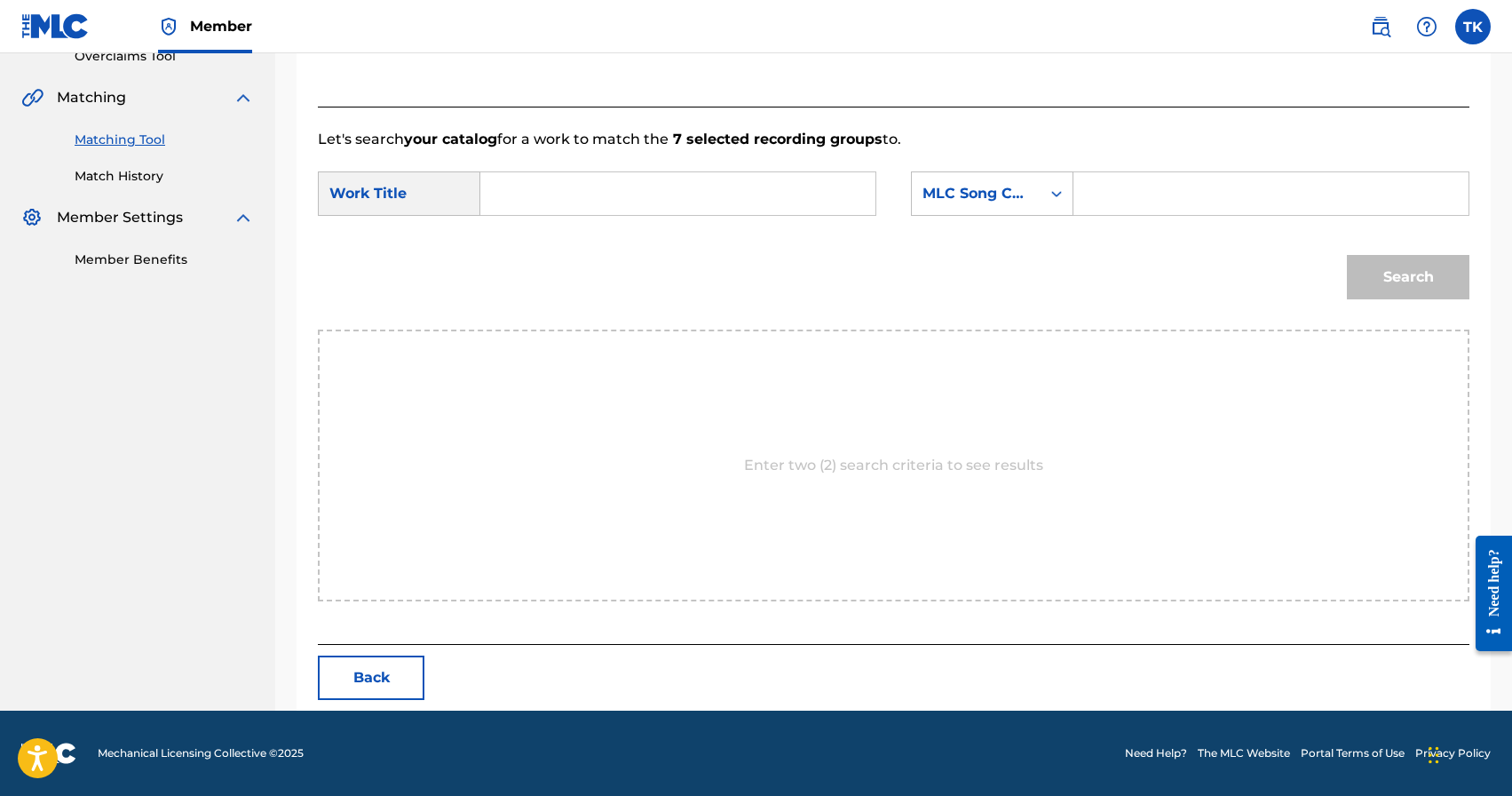
click at [622, 196] on input "Search Form" at bounding box center [678, 194] width 365 height 43
paste input "КЕРЕКСИҢ"
type input "КЕРЕКСИҢ"
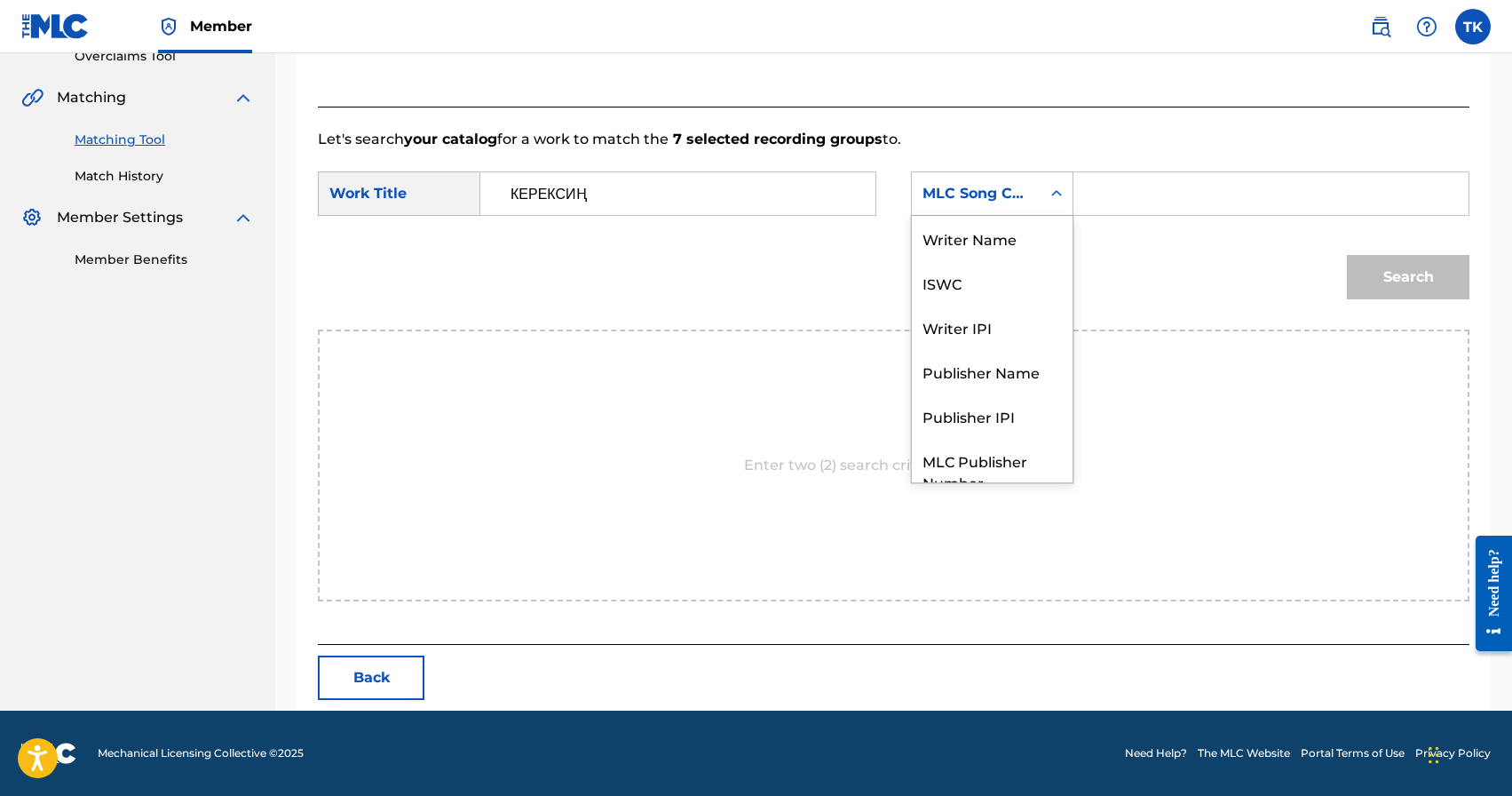
click at [1048, 188] on icon "Search Form" at bounding box center [1057, 194] width 18 height 18
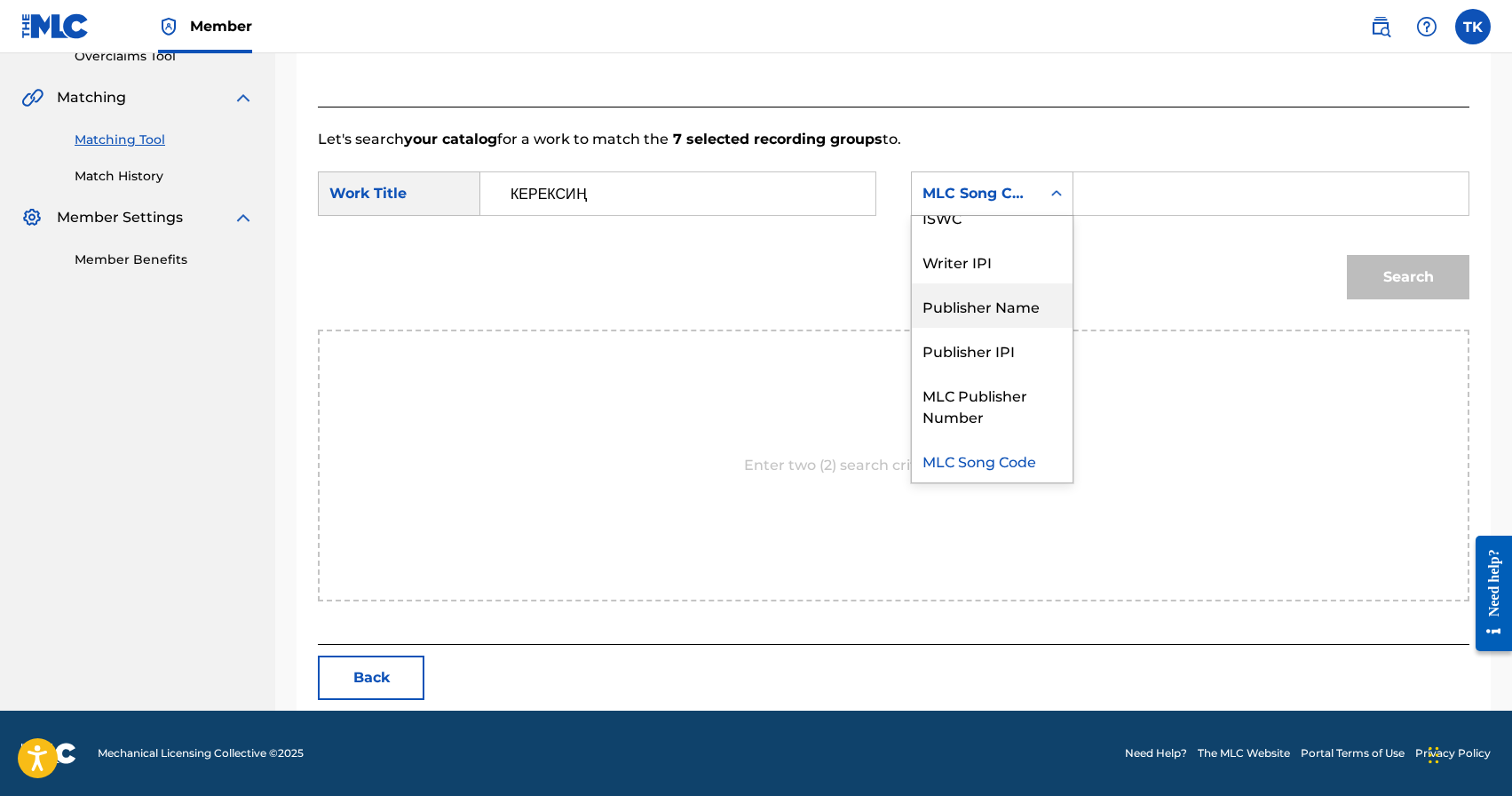
click at [998, 316] on div "Publisher Name" at bounding box center [991, 305] width 161 height 45
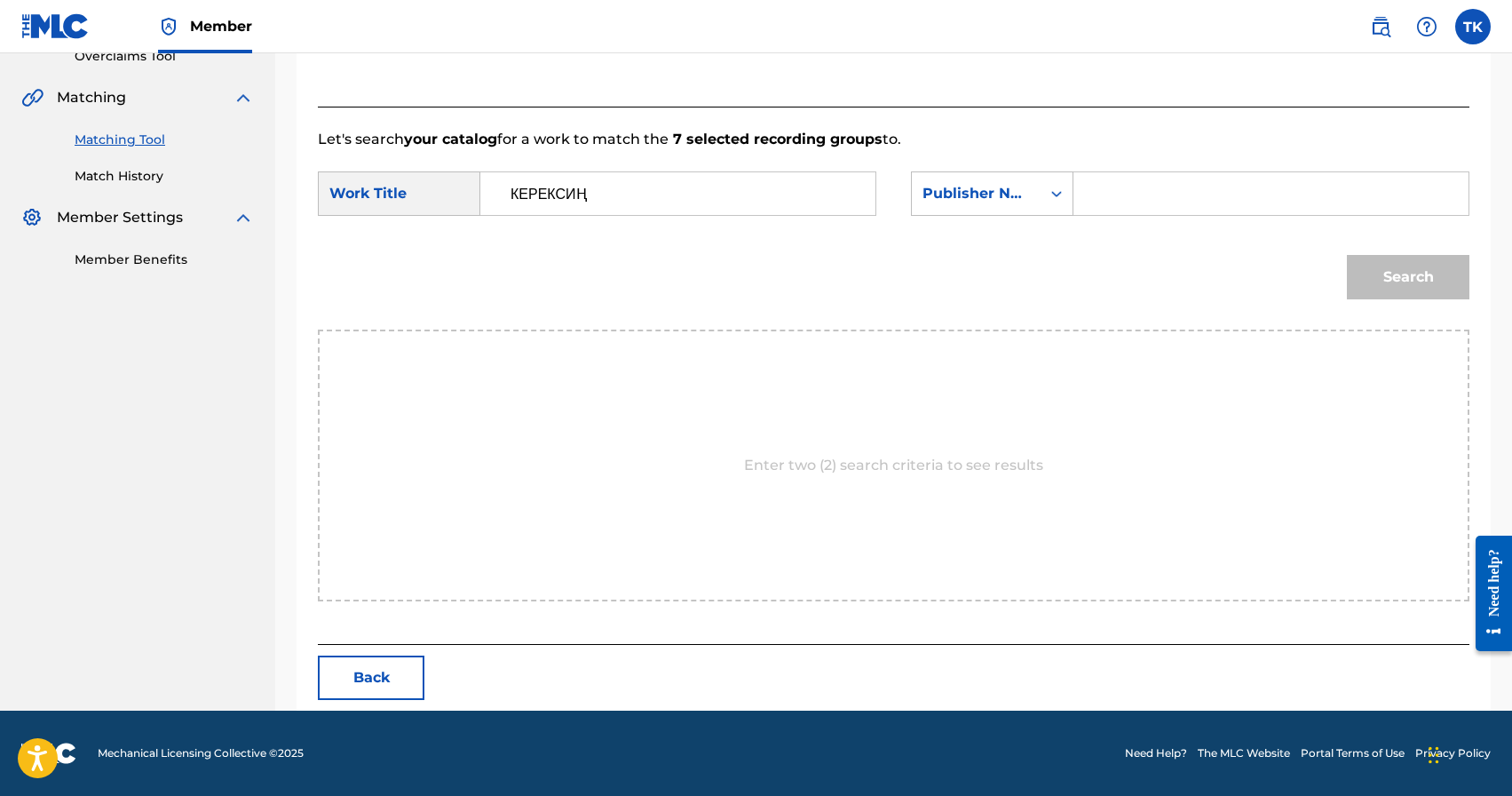
click at [1128, 208] on input "Search Form" at bounding box center [1272, 194] width 365 height 43
type input "INFINITY MUSIC"
click at [1406, 259] on button "Search" at bounding box center [1408, 277] width 123 height 45
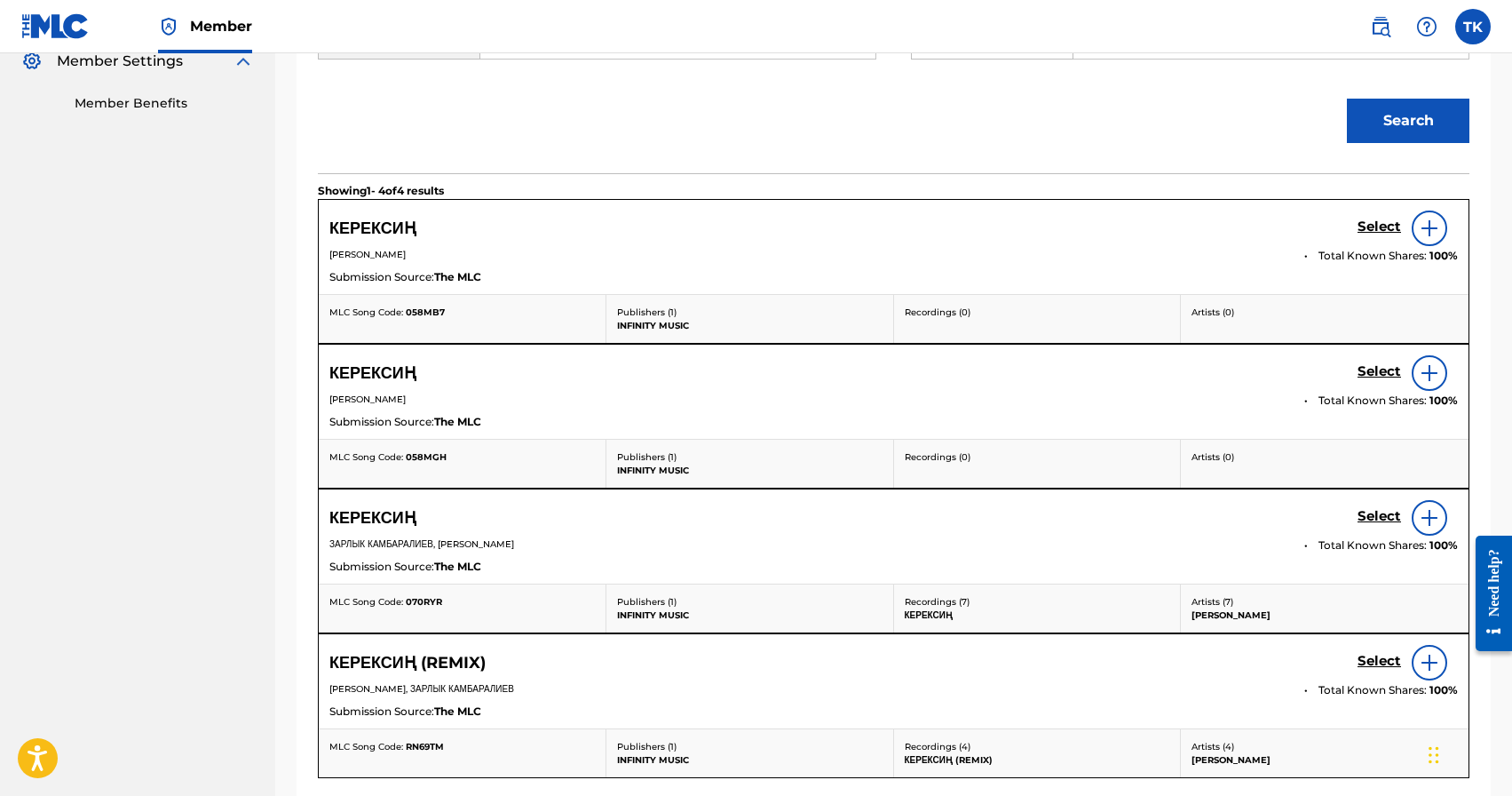
scroll to position [582, 0]
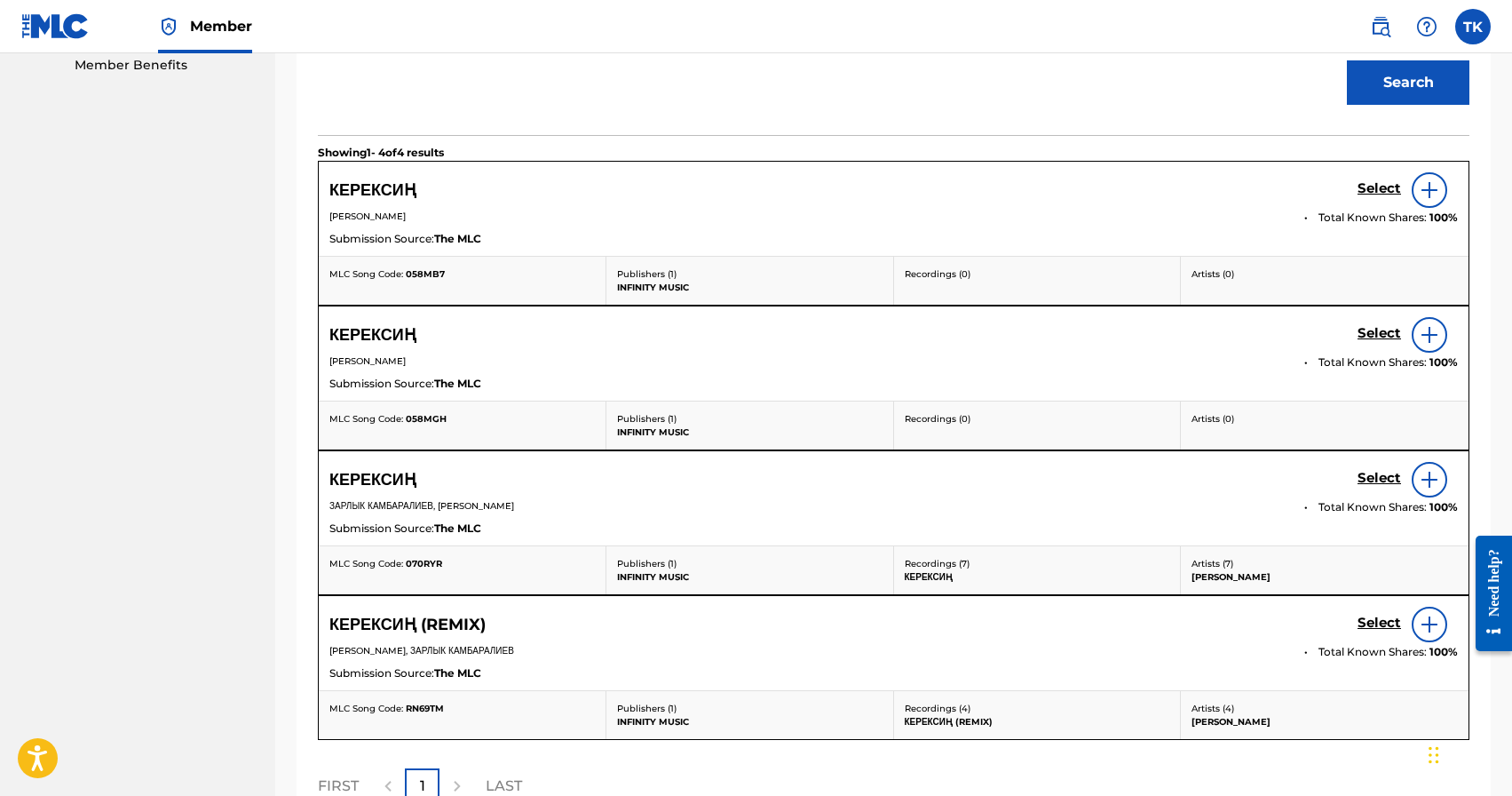
click at [1373, 198] on h5 "Select" at bounding box center [1379, 189] width 44 height 17
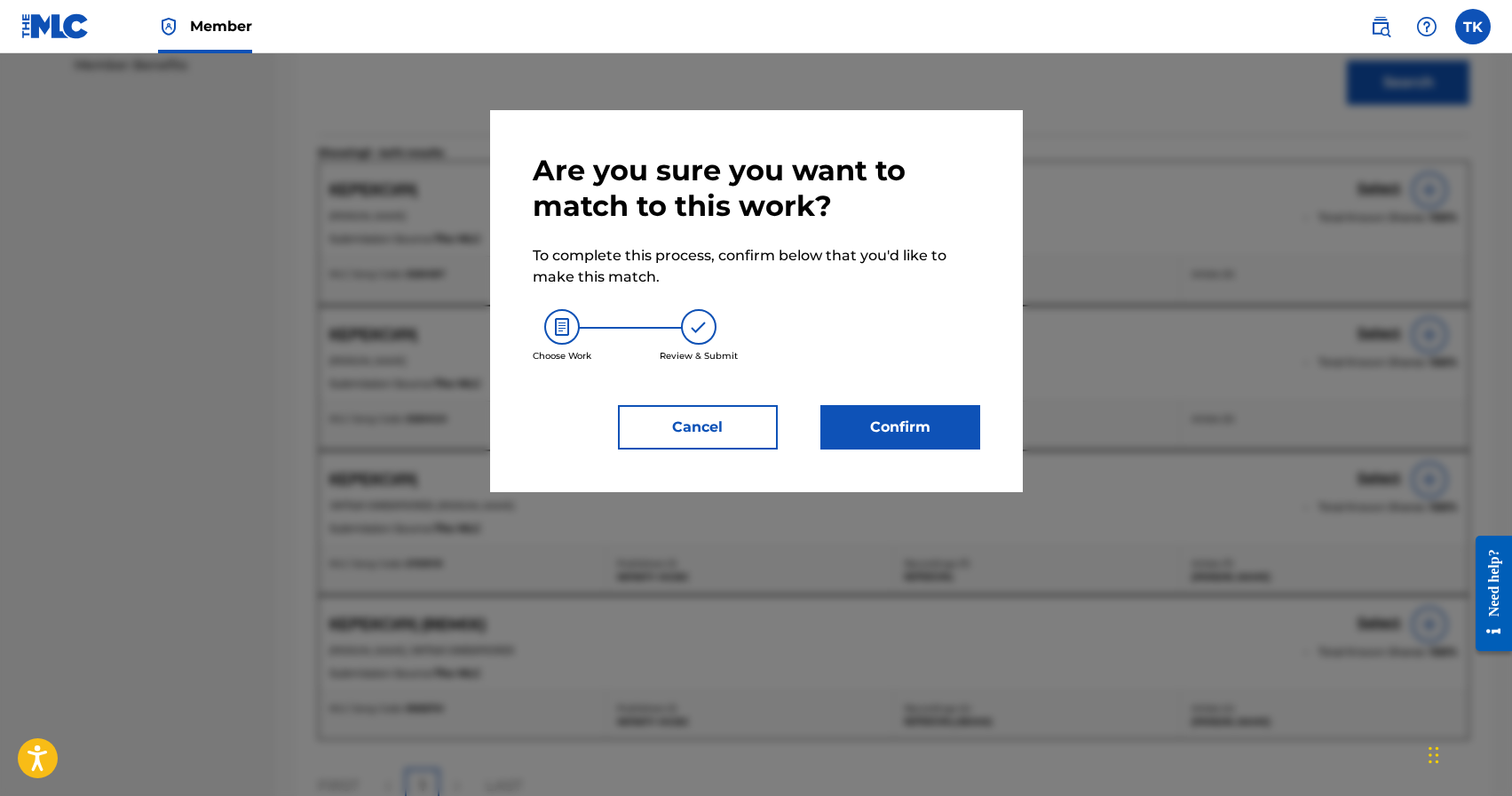
click at [745, 423] on button "Cancel" at bounding box center [698, 427] width 160 height 45
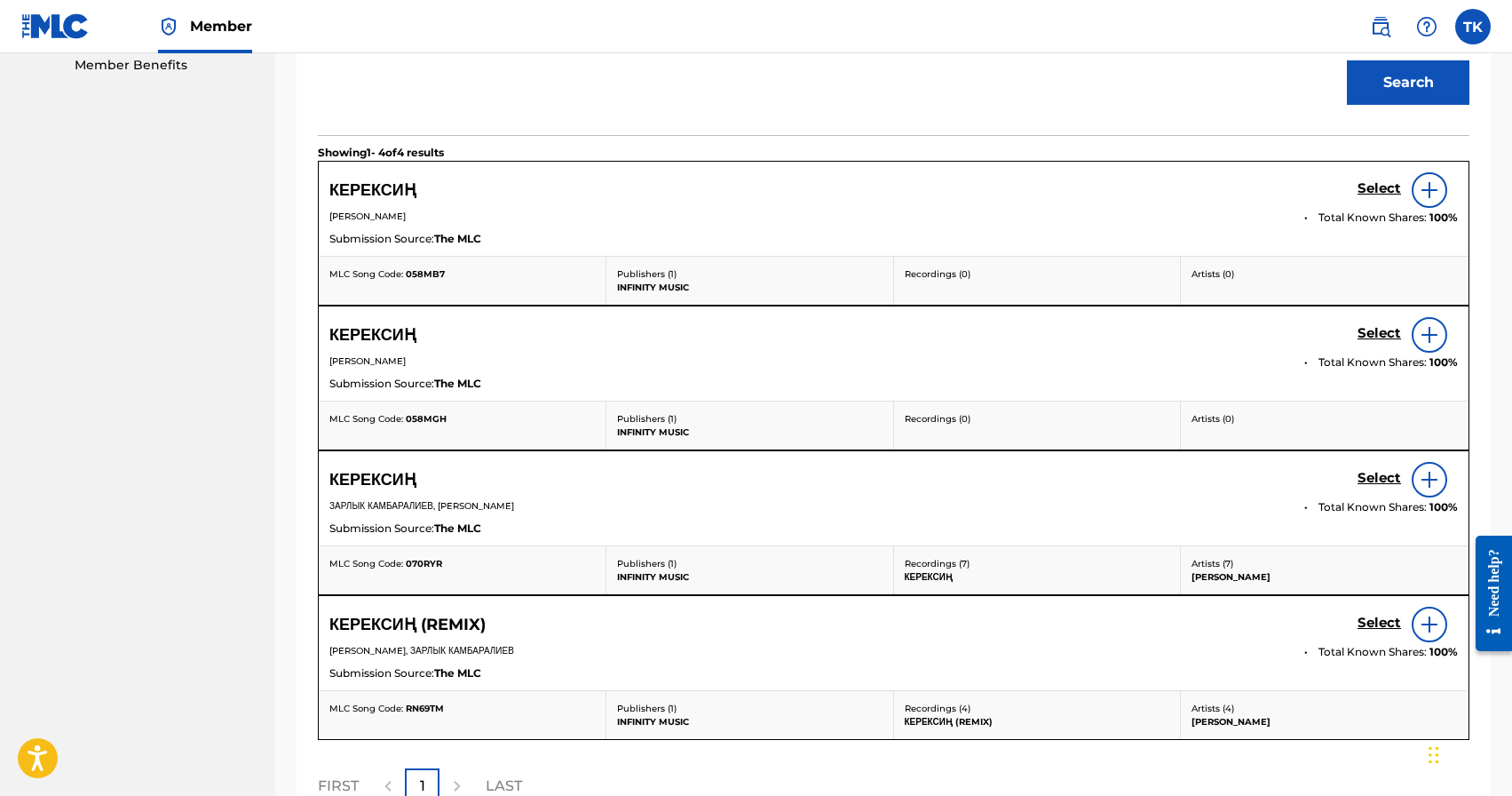
click at [1376, 198] on h5 "Select" at bounding box center [1379, 189] width 44 height 17
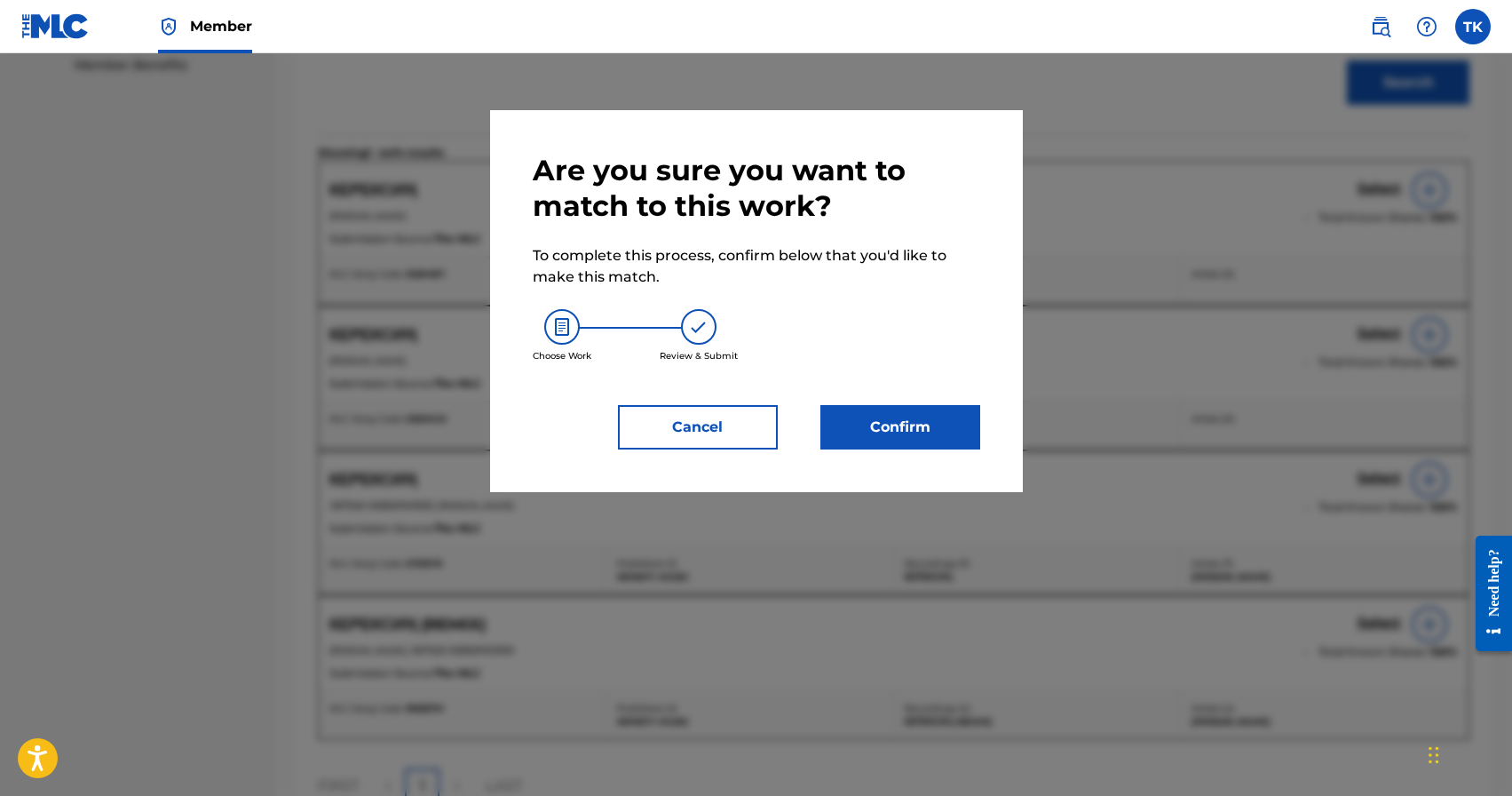
click at [922, 401] on div "Are you sure you want to match to this work? To complete this process, confirm …" at bounding box center [756, 300] width 448 height 296
click at [922, 414] on button "Confirm" at bounding box center [901, 427] width 160 height 45
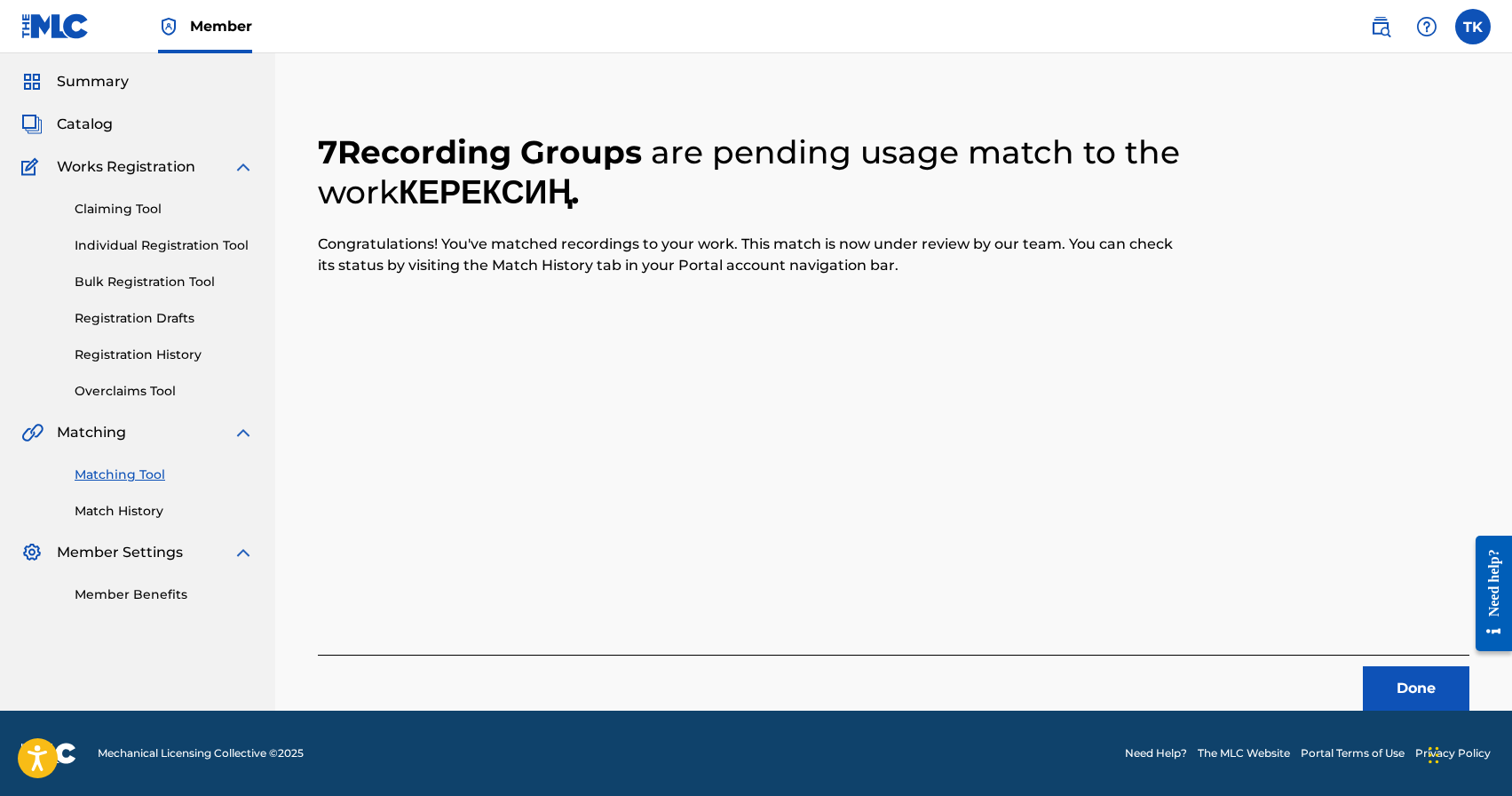
scroll to position [53, 0]
click at [1382, 669] on button "Done" at bounding box center [1416, 688] width 107 height 45
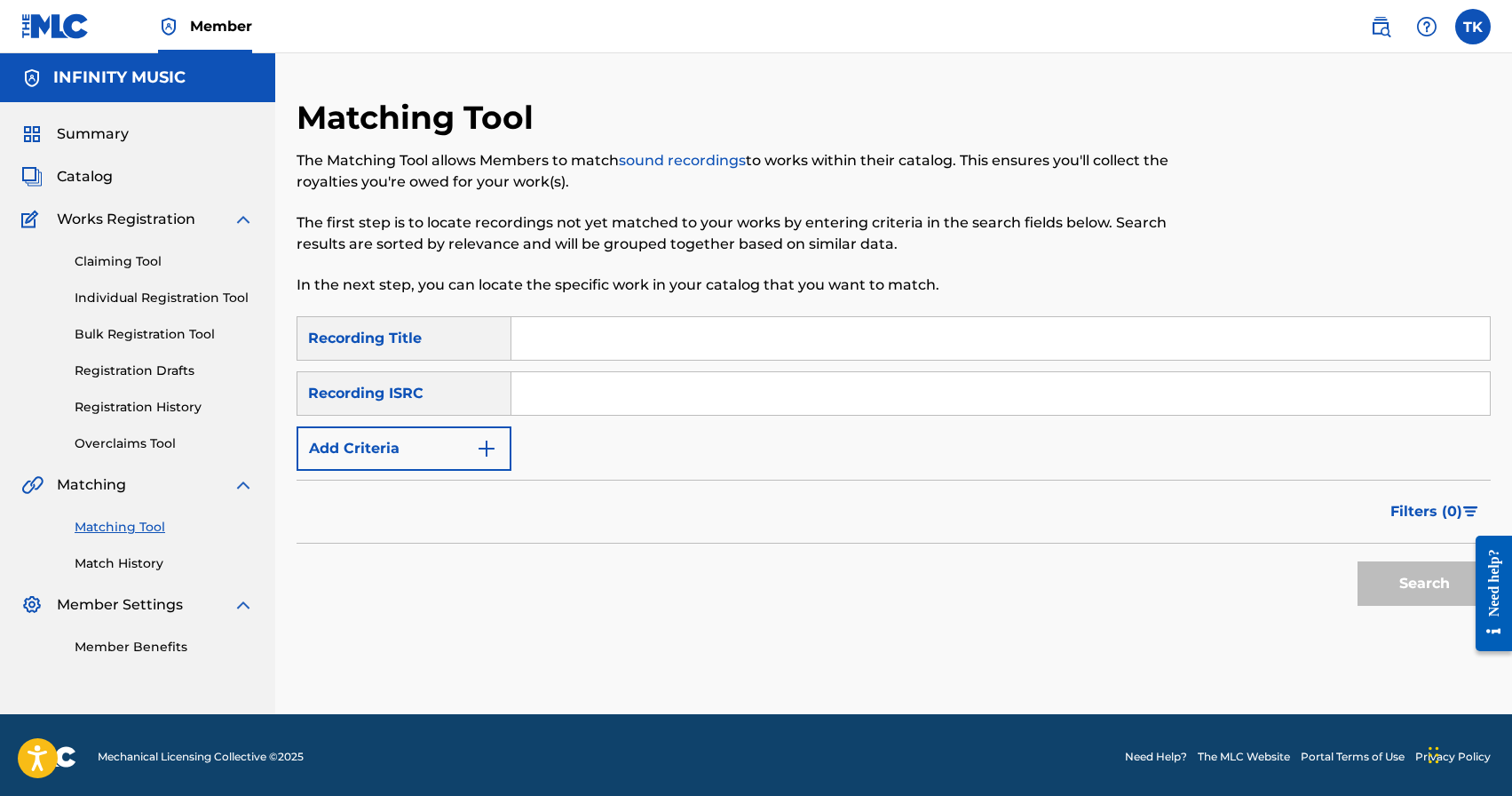
click at [469, 449] on button "Add Criteria" at bounding box center [403, 448] width 214 height 45
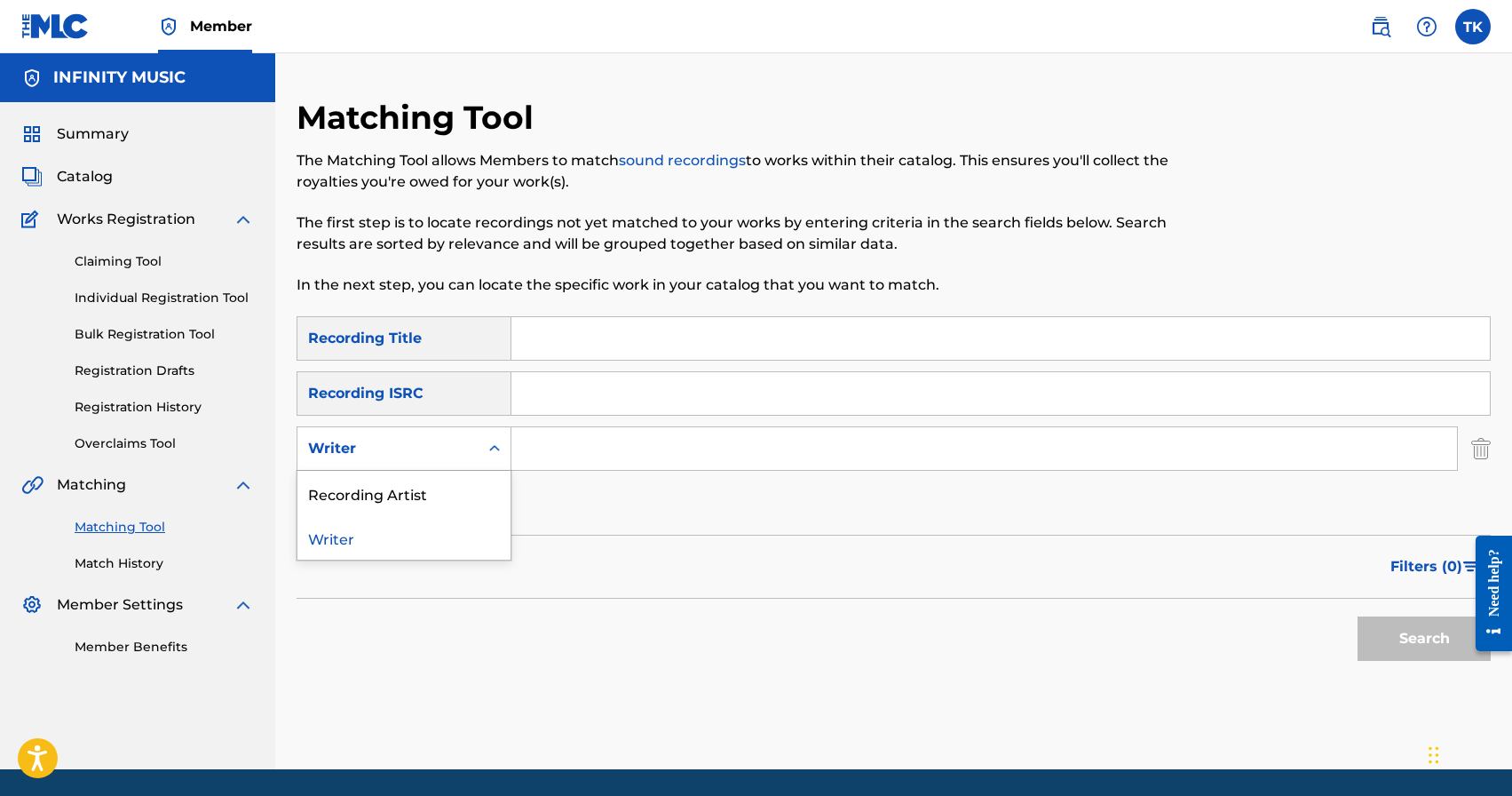
click at [469, 449] on div "Writer" at bounding box center [388, 449] width 182 height 34
click at [468, 479] on div "Recording Artist" at bounding box center [404, 493] width 213 height 45
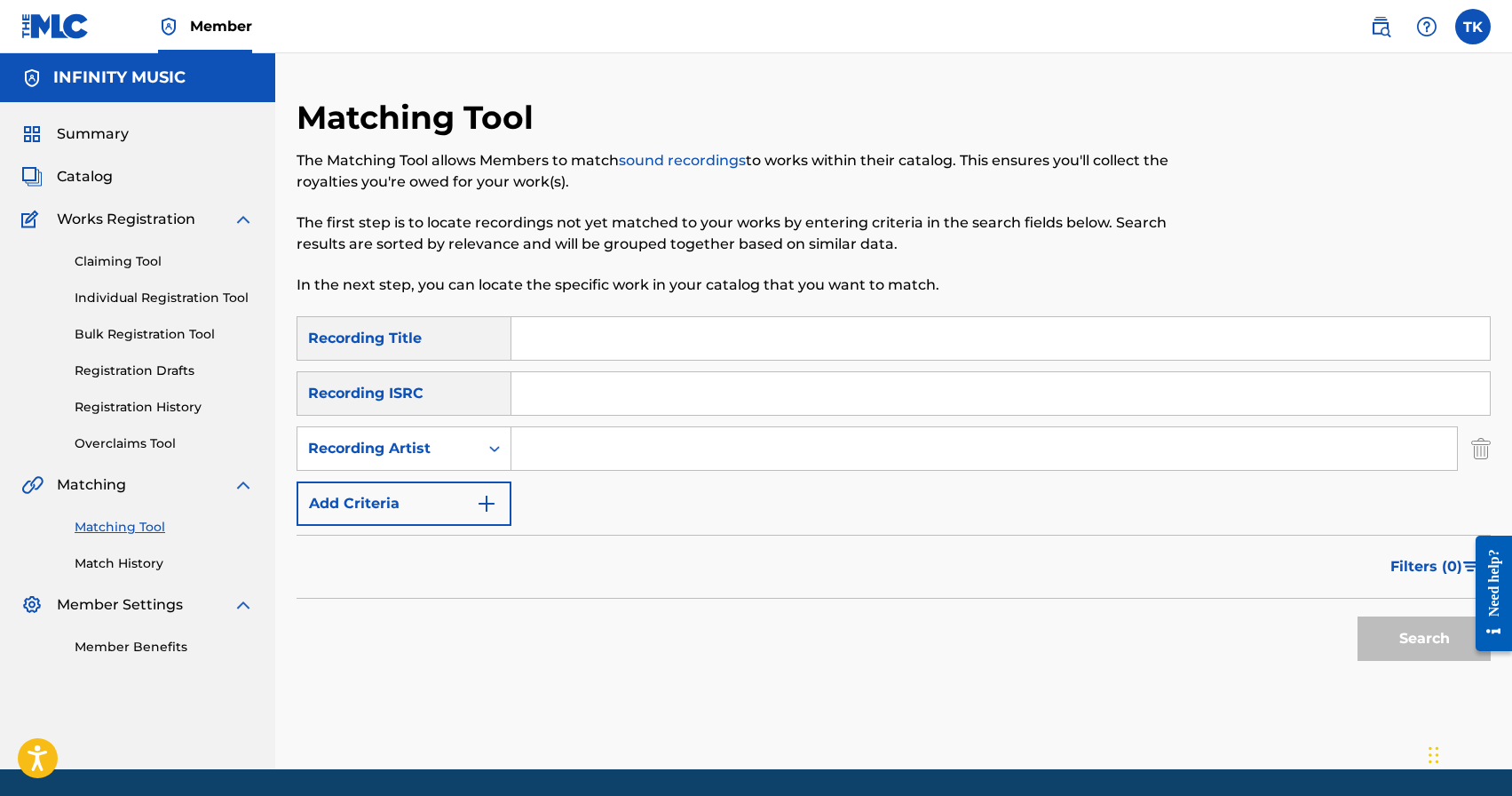
click at [562, 455] on input "Search Form" at bounding box center [984, 448] width 945 height 43
type input "нурлан насип"
click at [1401, 571] on span "Filters ( 0 )" at bounding box center [1426, 566] width 72 height 21
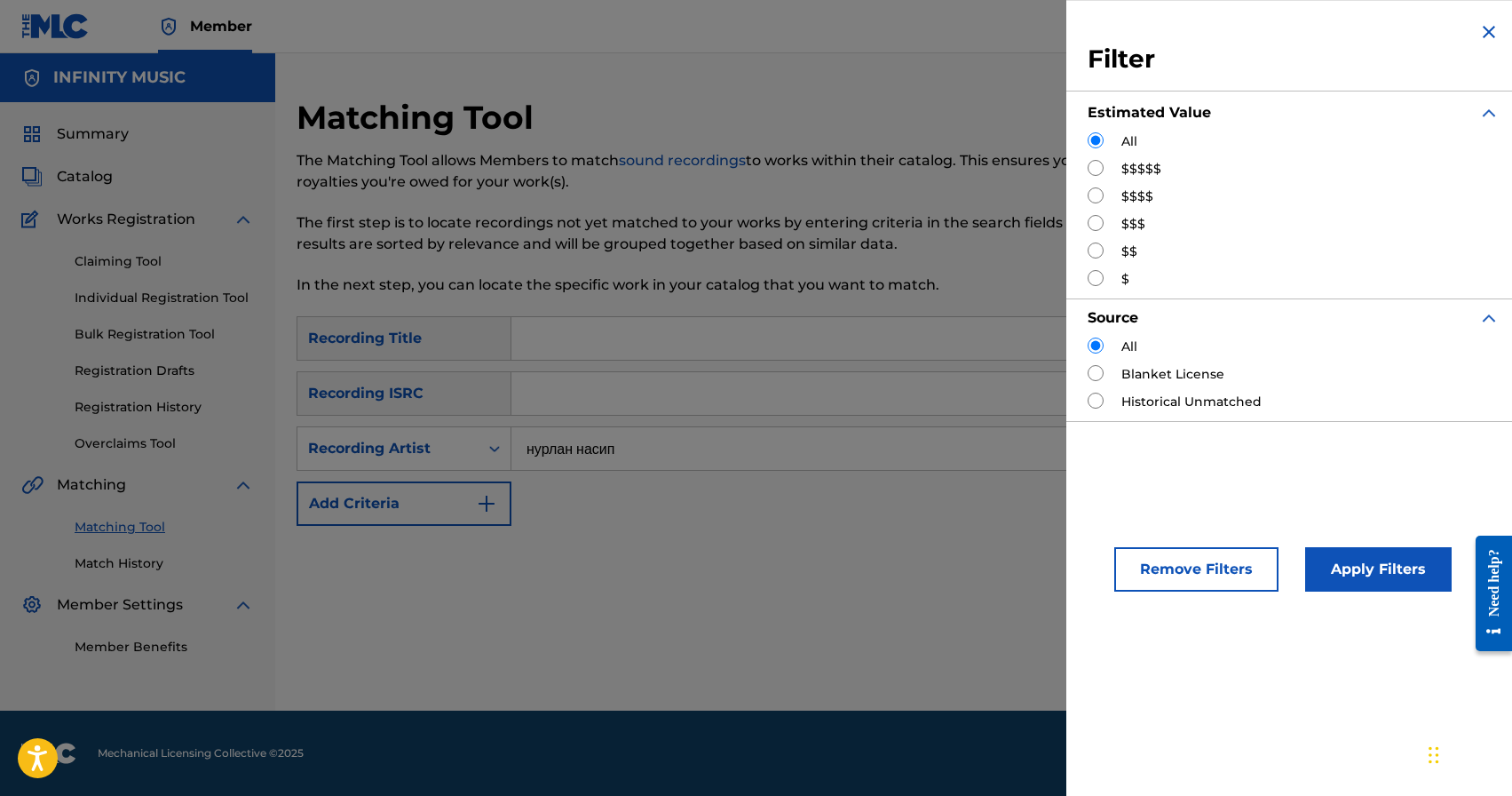
click at [1097, 227] on input "Search Form" at bounding box center [1096, 222] width 16 height 16
radio input "true"
click at [1396, 574] on button "Apply Filters" at bounding box center [1378, 569] width 147 height 45
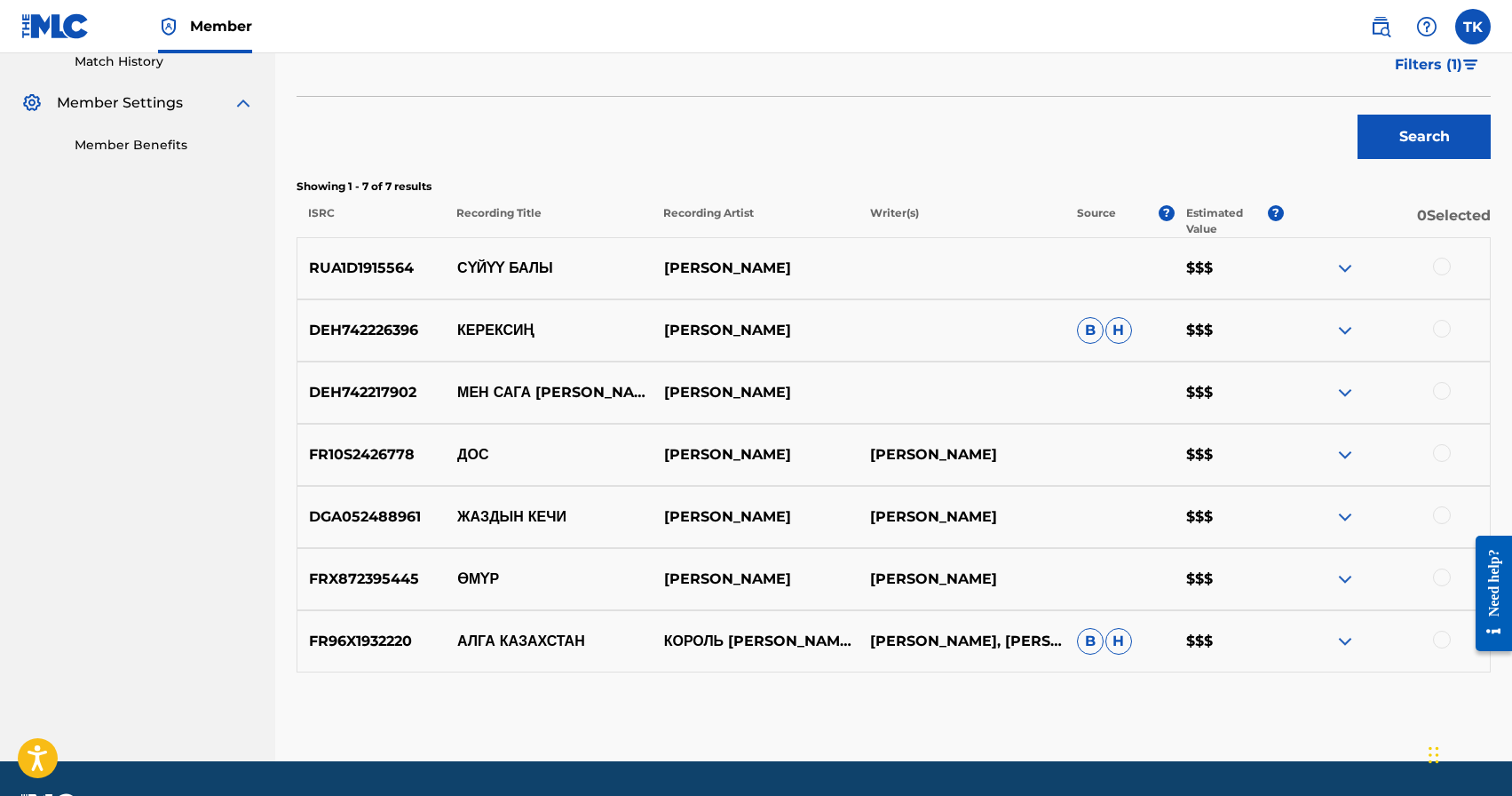
scroll to position [505, 0]
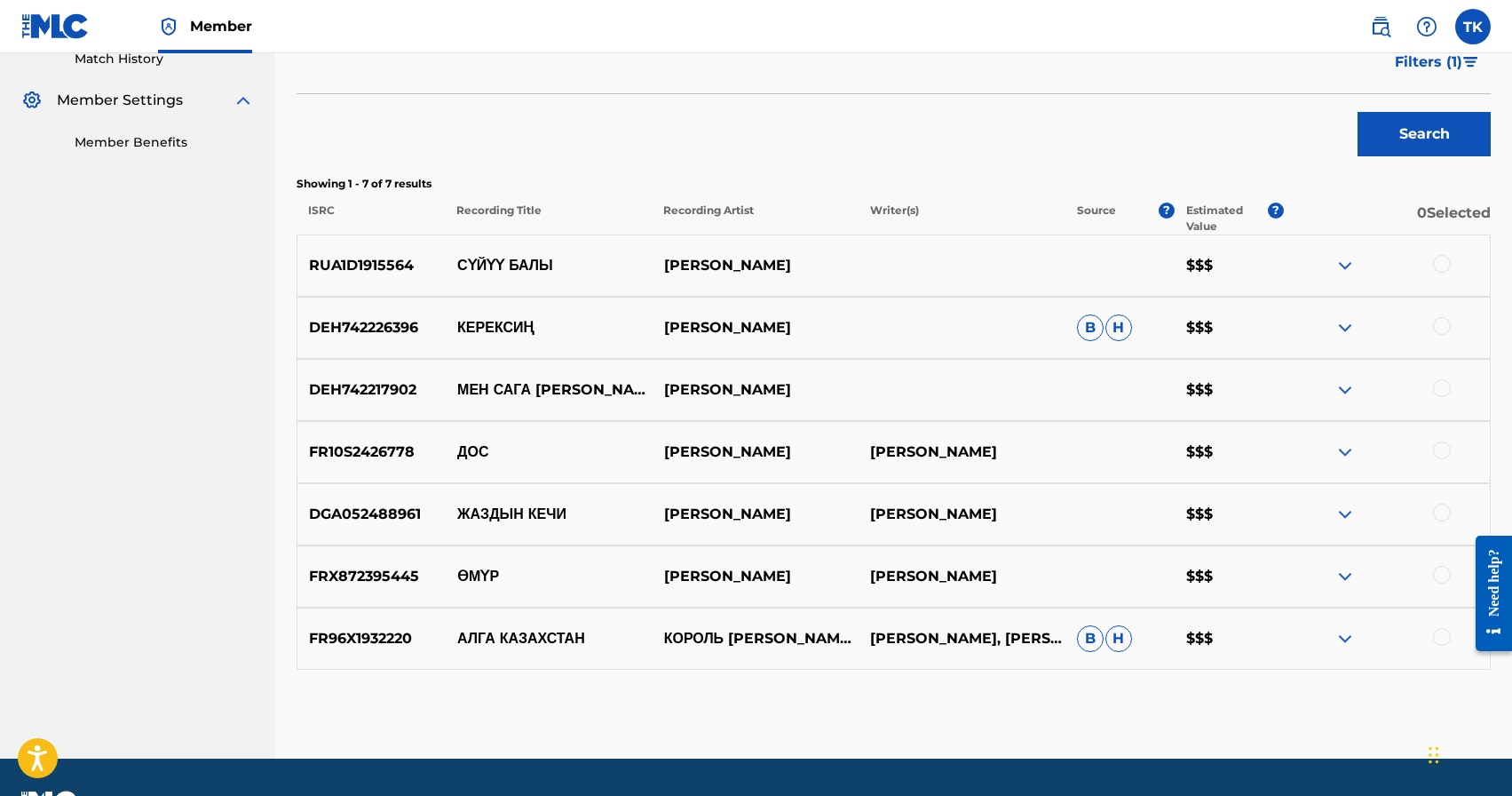
click at [547, 379] on p "МЕН САГА [PERSON_NAME]" at bounding box center [549, 389] width 206 height 21
copy p "МЕН САГА [PERSON_NAME]"
click at [1446, 385] on div at bounding box center [1442, 388] width 18 height 18
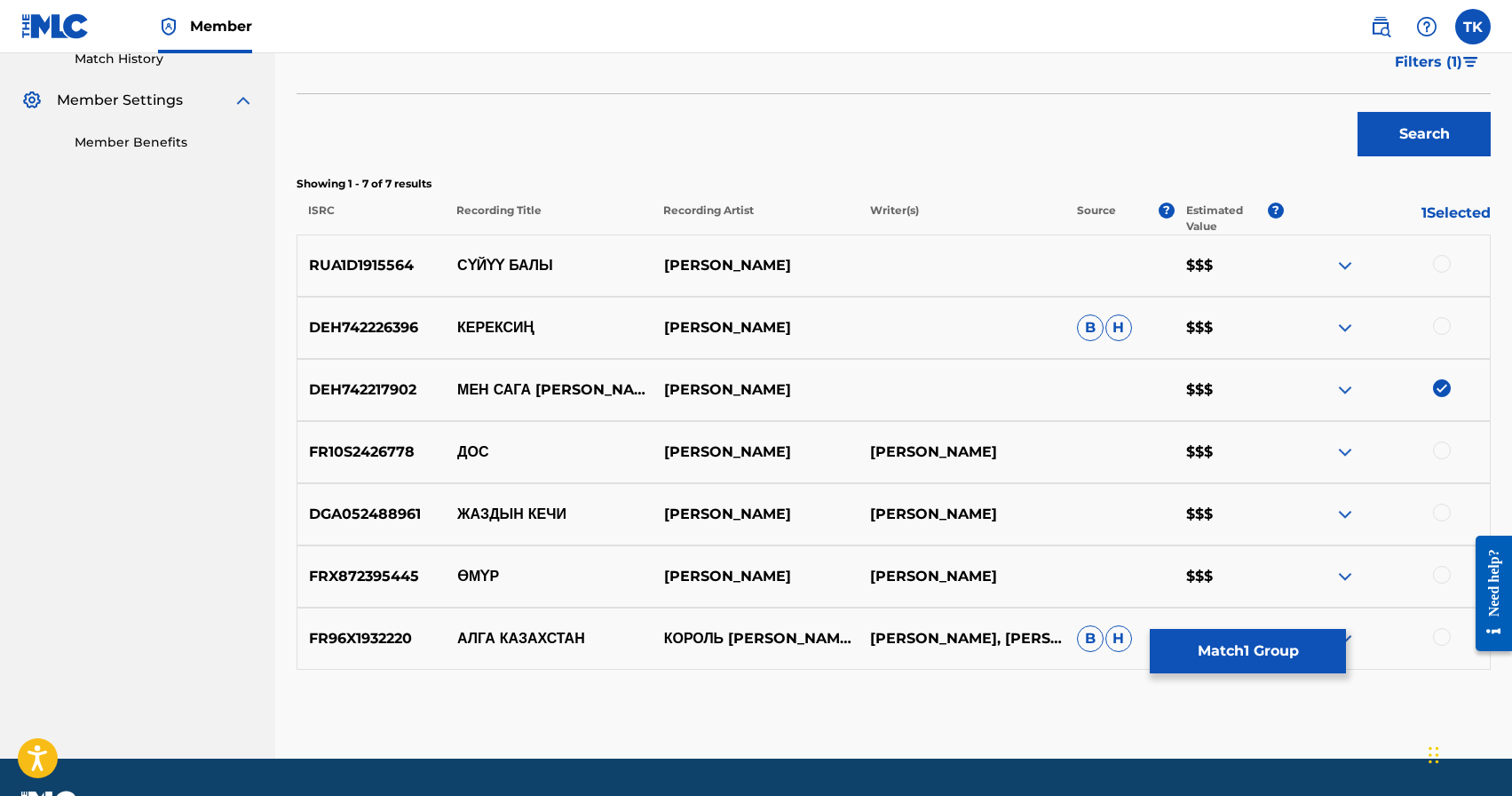
click at [1232, 659] on button "Match 1 Group" at bounding box center [1248, 650] width 196 height 45
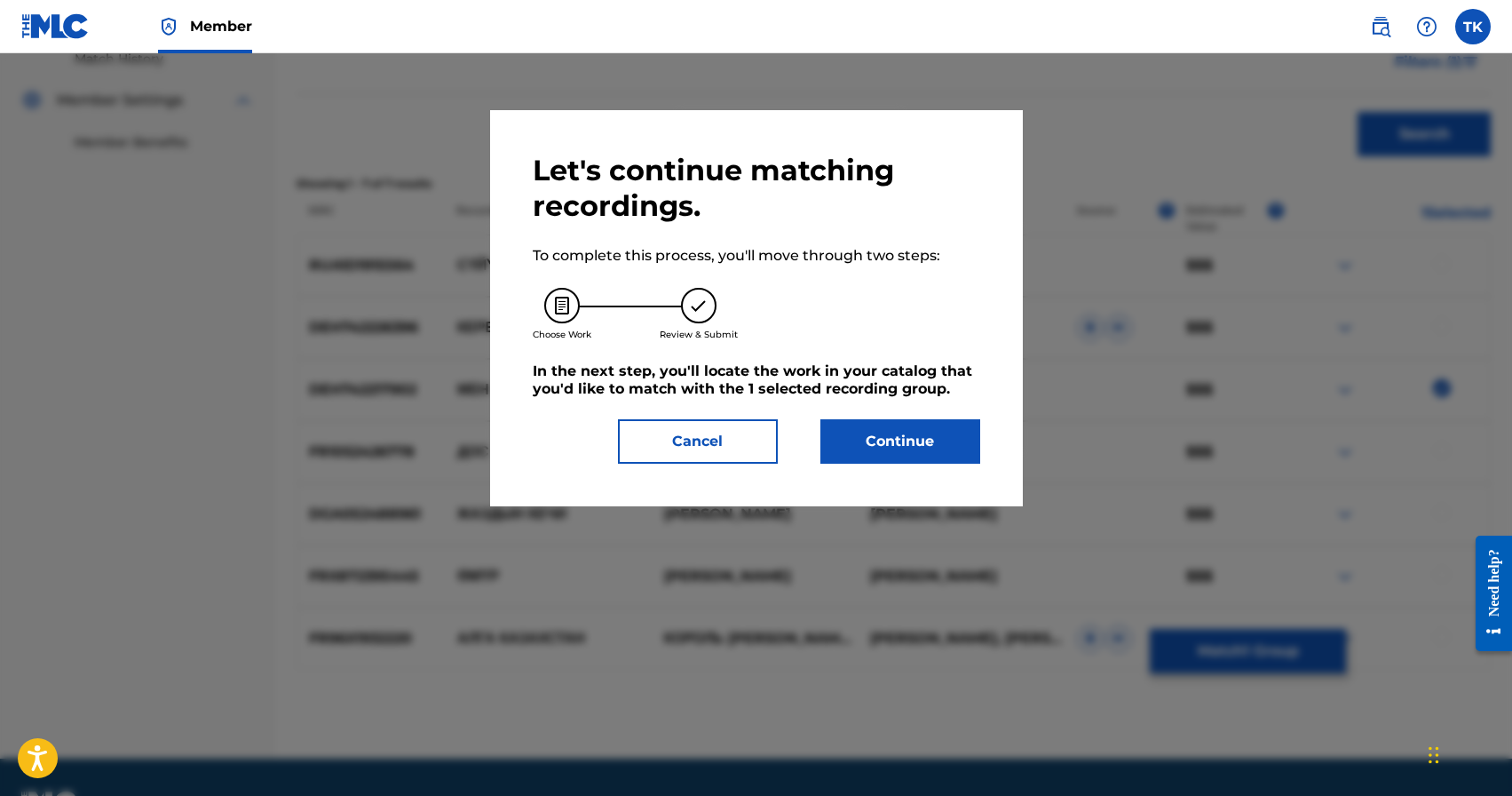
click at [923, 444] on button "Continue" at bounding box center [901, 441] width 160 height 45
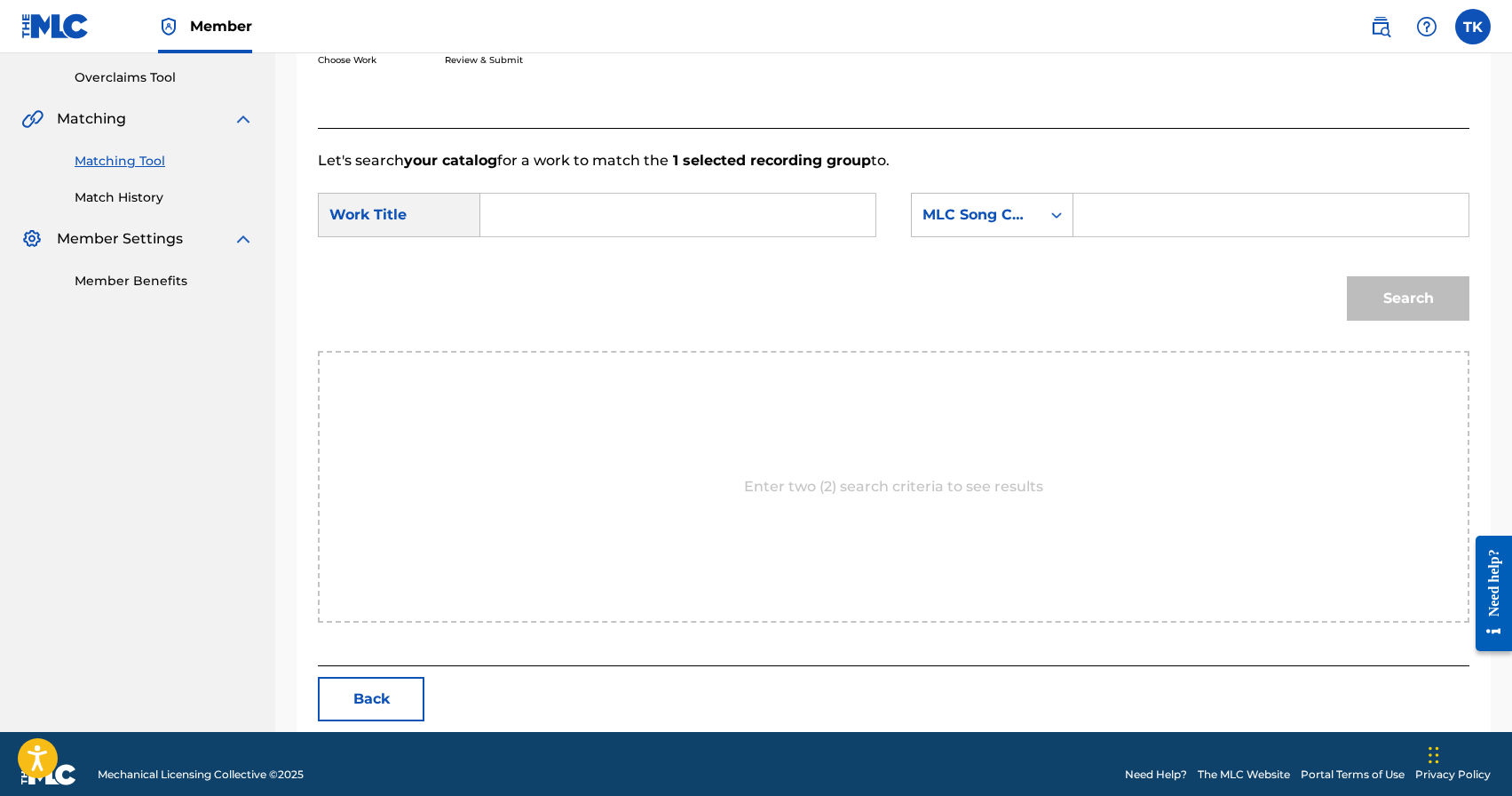
scroll to position [387, 0]
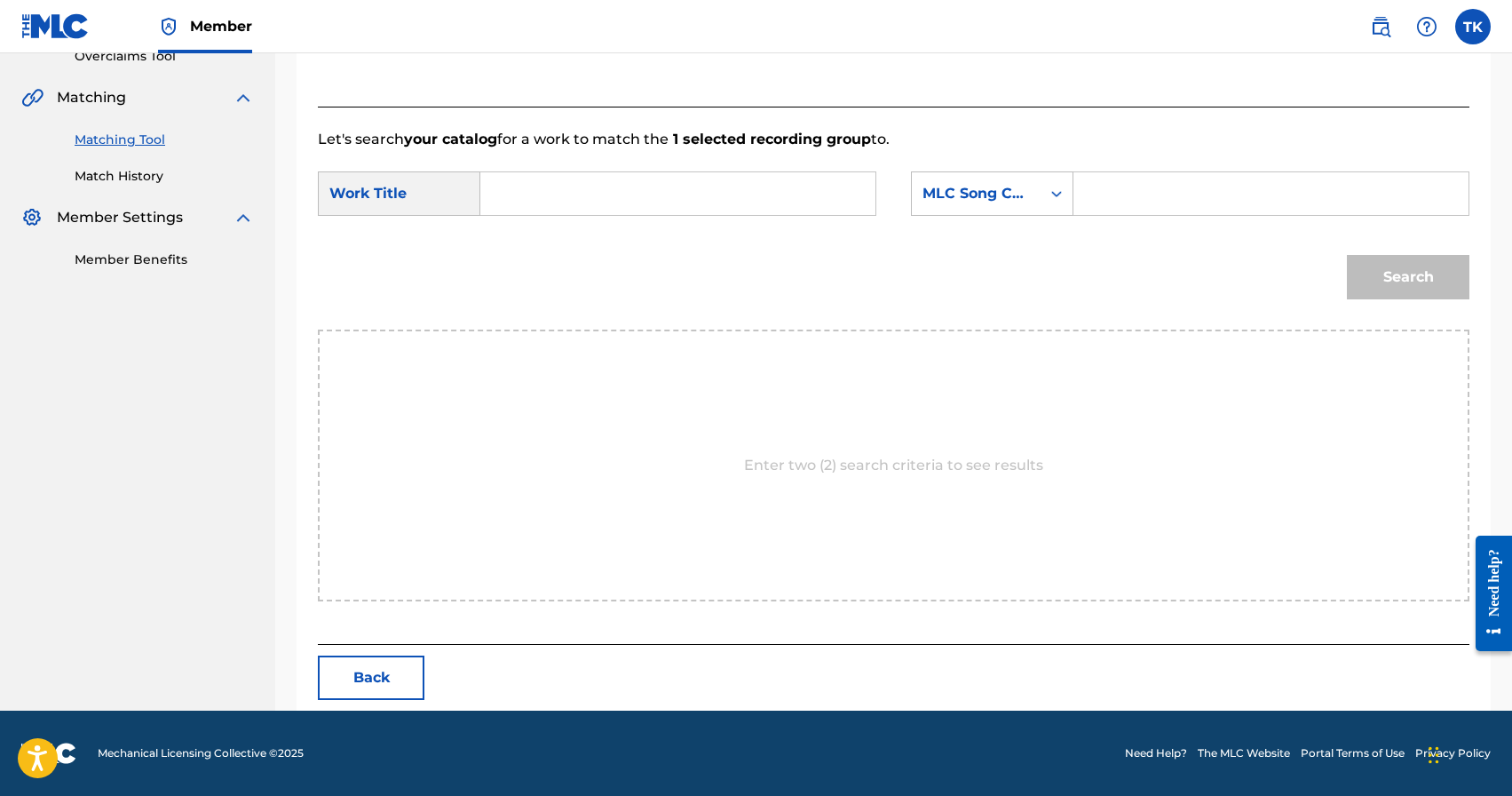
click at [650, 183] on input "Search Form" at bounding box center [678, 194] width 365 height 43
paste input "МЕН САГА [PERSON_NAME]"
type input "МЕН САГА [PERSON_NAME]"
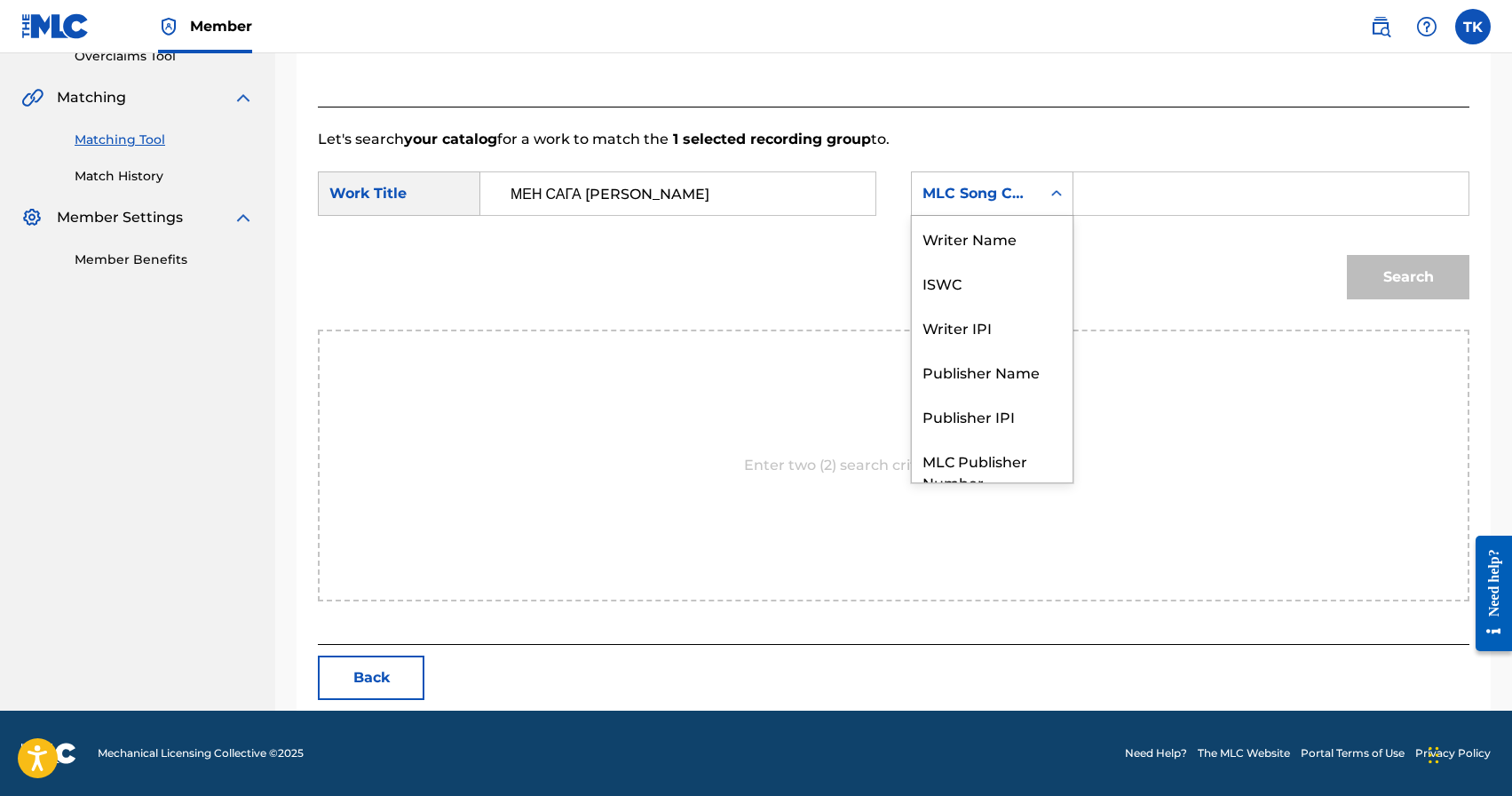
click at [980, 202] on div "MLC Song Code" at bounding box center [976, 193] width 108 height 21
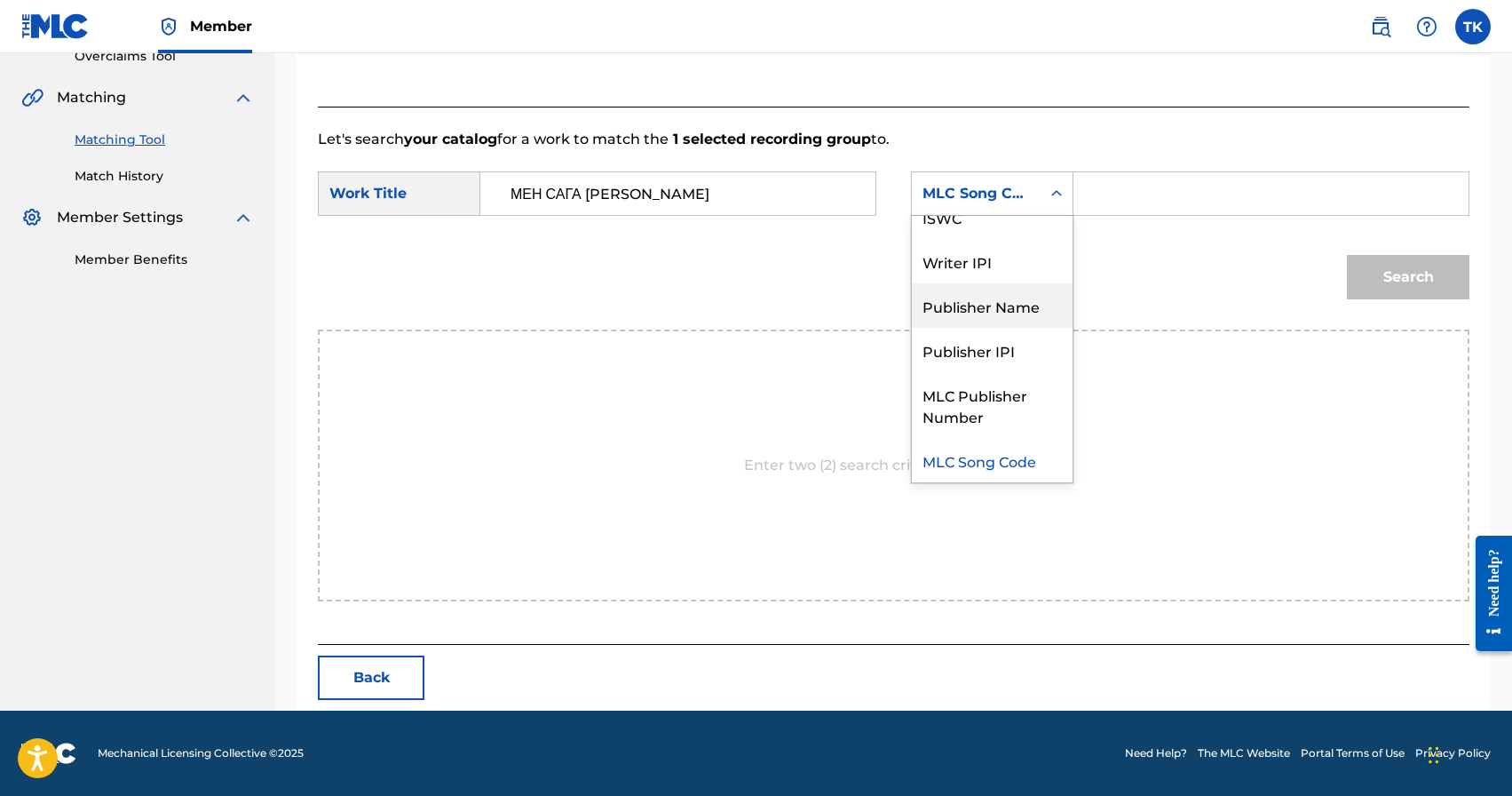
click at [978, 304] on div "Publisher Name" at bounding box center [991, 305] width 161 height 45
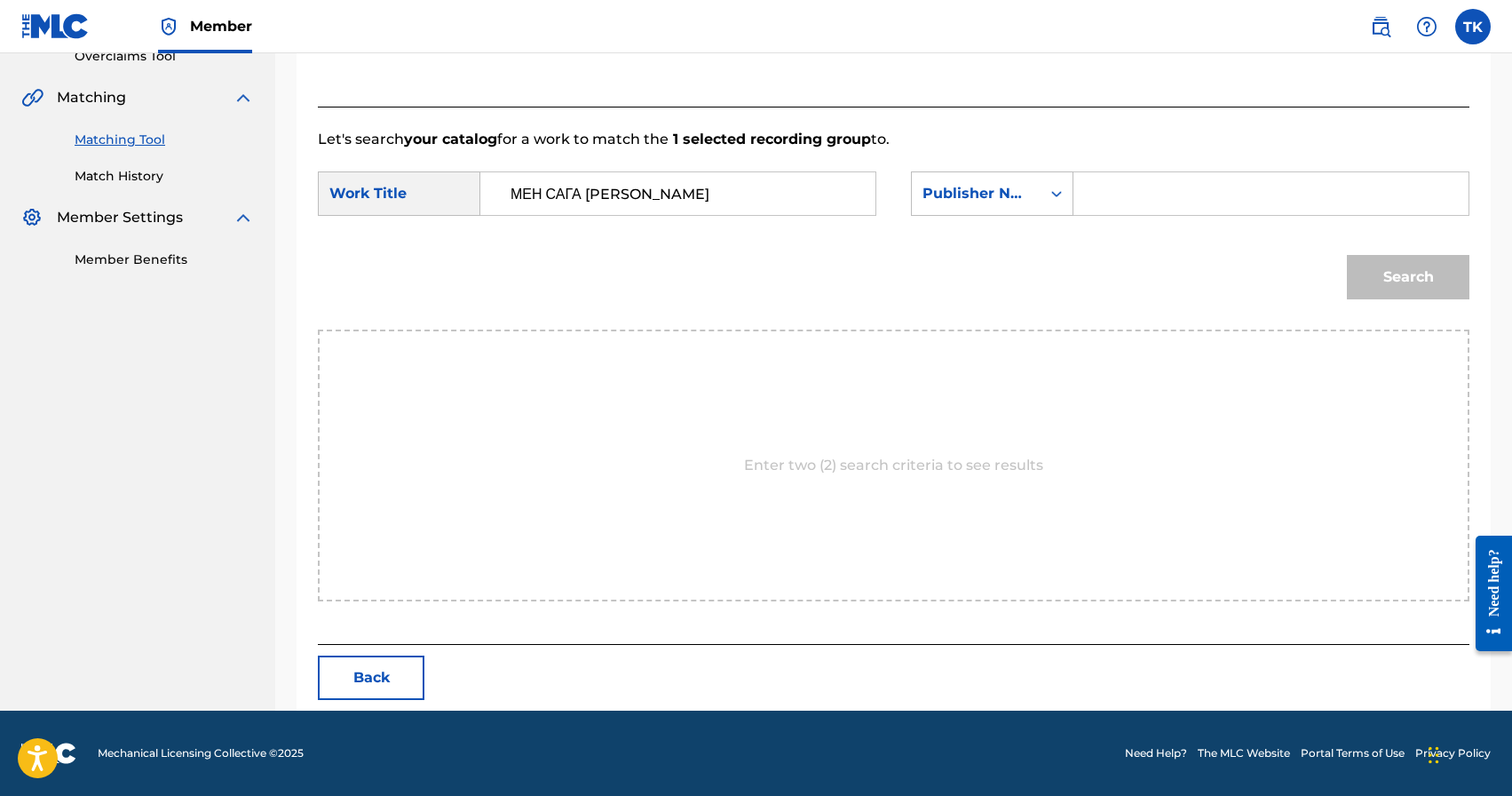
click at [1165, 181] on input "Search Form" at bounding box center [1272, 194] width 365 height 43
type input "INFINITY MUSIC"
click at [1418, 267] on button "Search" at bounding box center [1408, 277] width 123 height 45
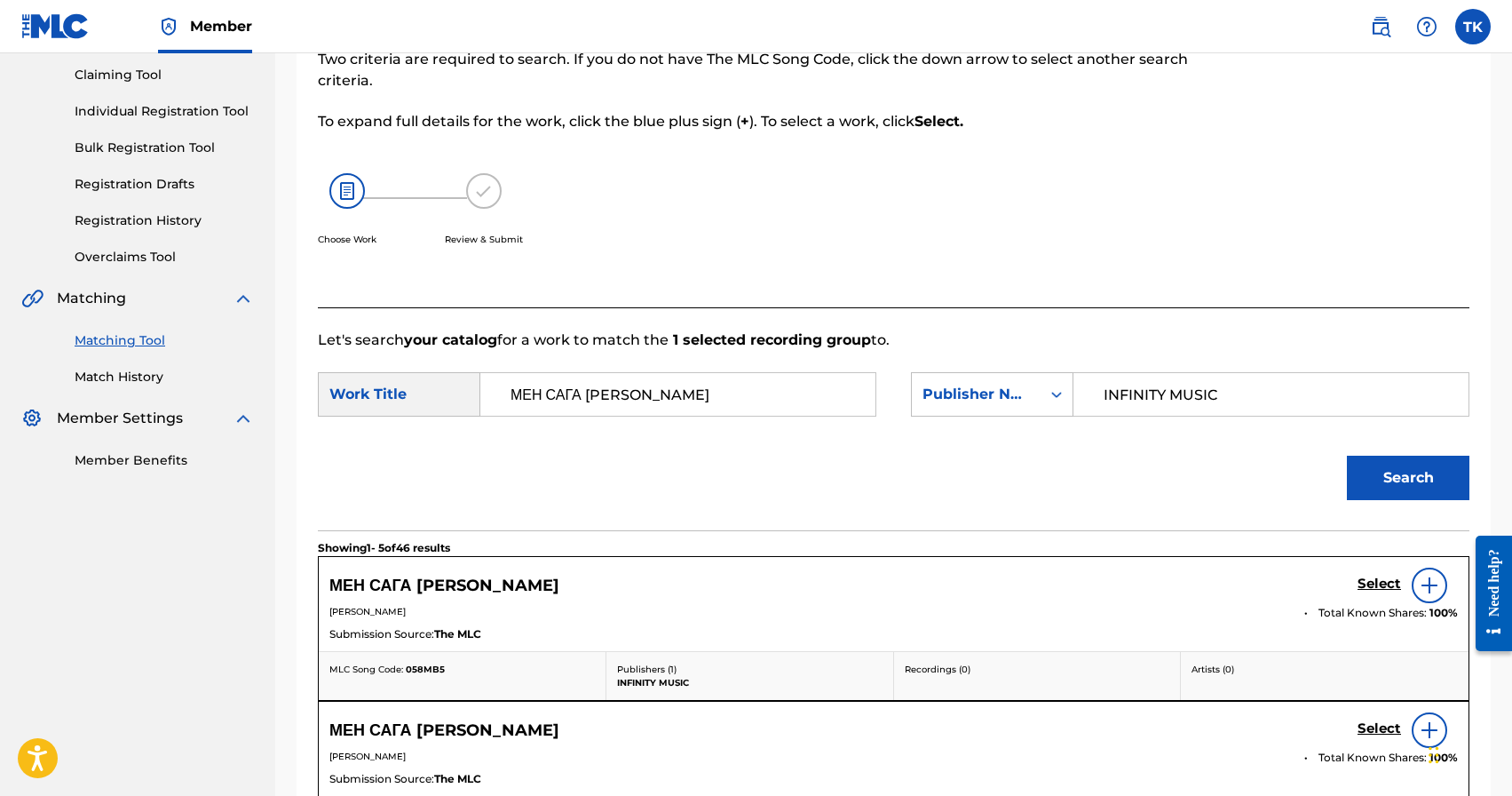
scroll to position [387, 0]
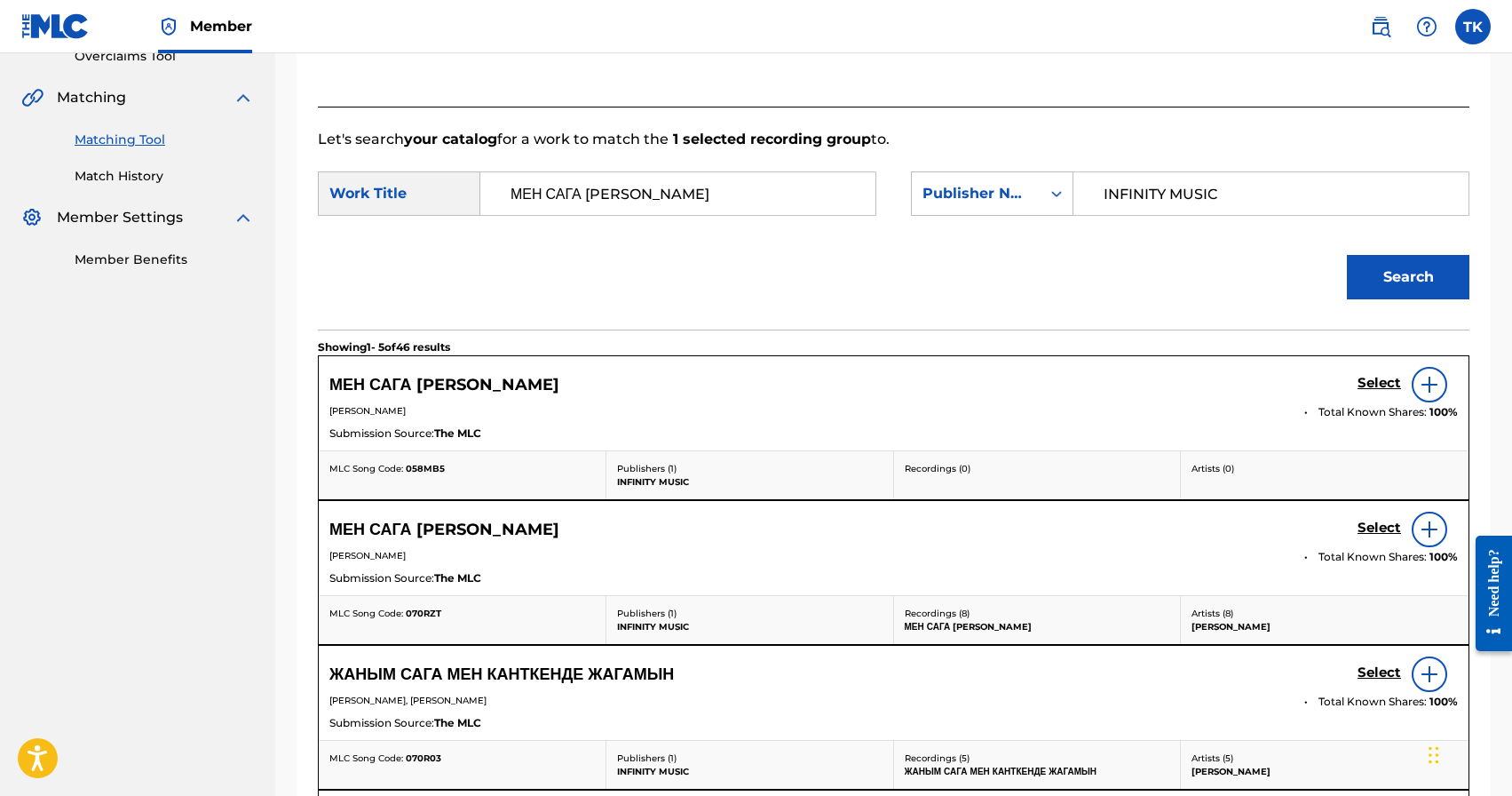
click at [1380, 392] on h5 "Select" at bounding box center [1379, 383] width 44 height 17
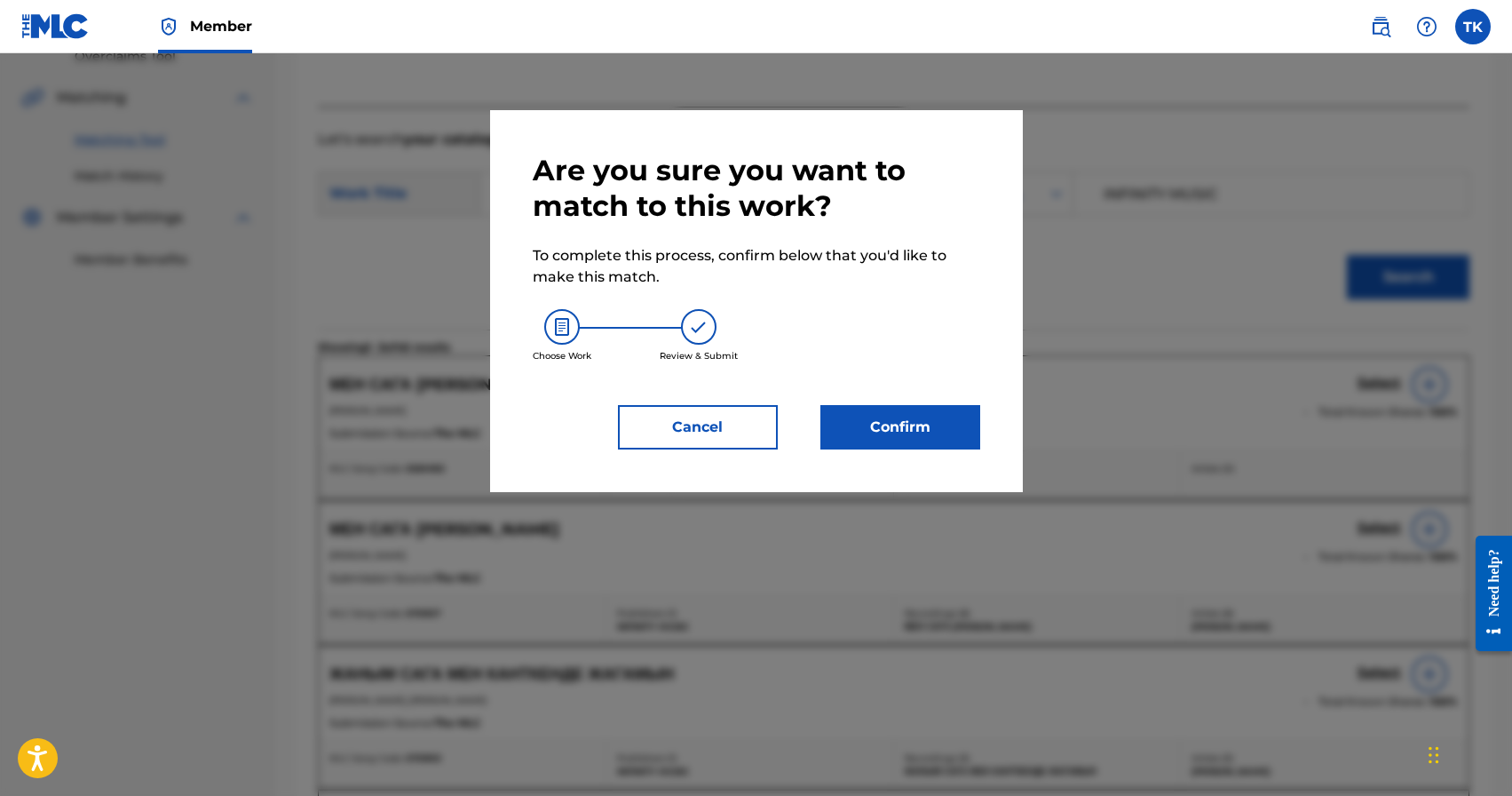
click at [944, 424] on button "Confirm" at bounding box center [901, 427] width 160 height 45
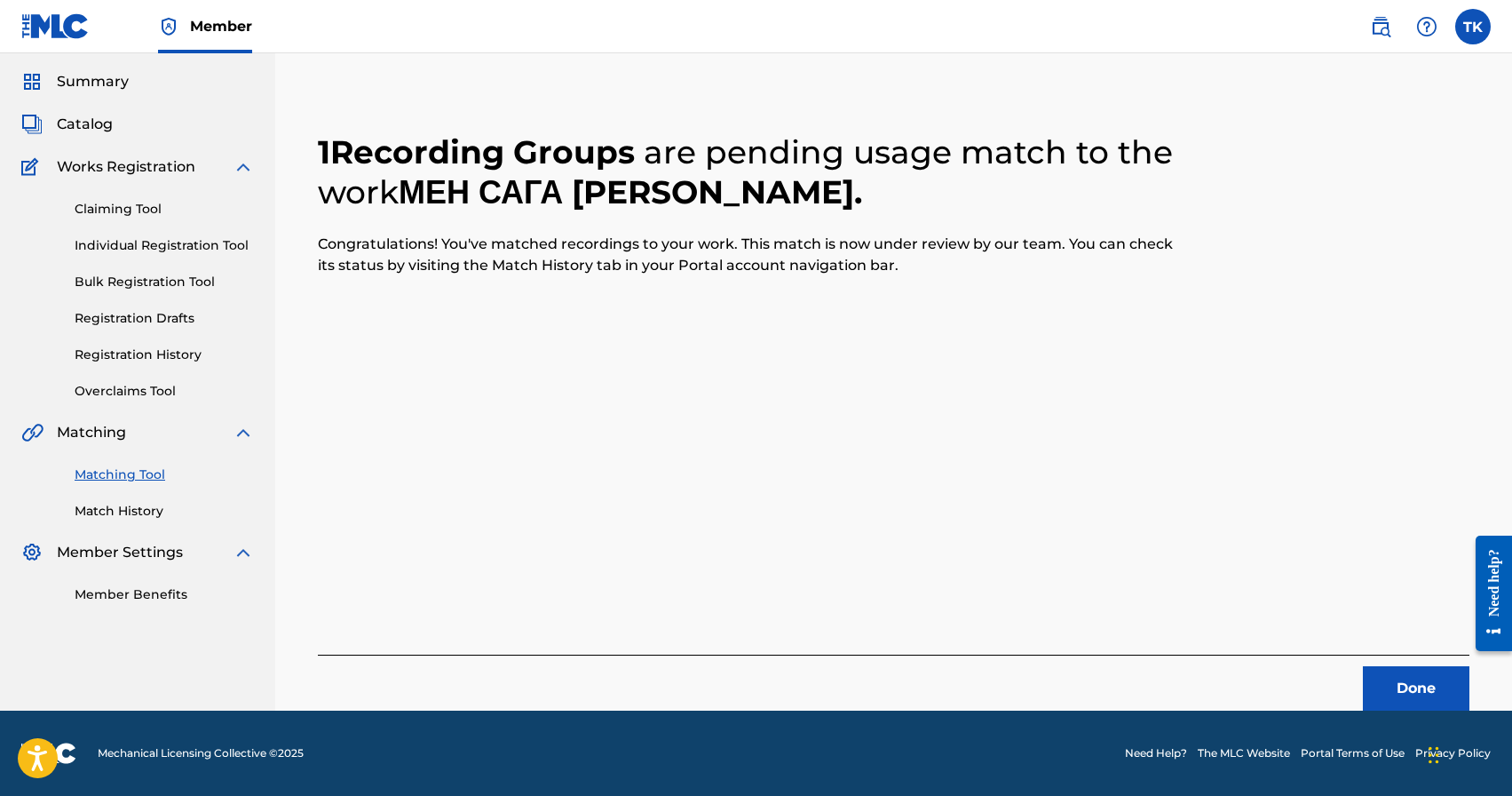
scroll to position [53, 0]
click at [1388, 673] on button "Done" at bounding box center [1416, 688] width 107 height 45
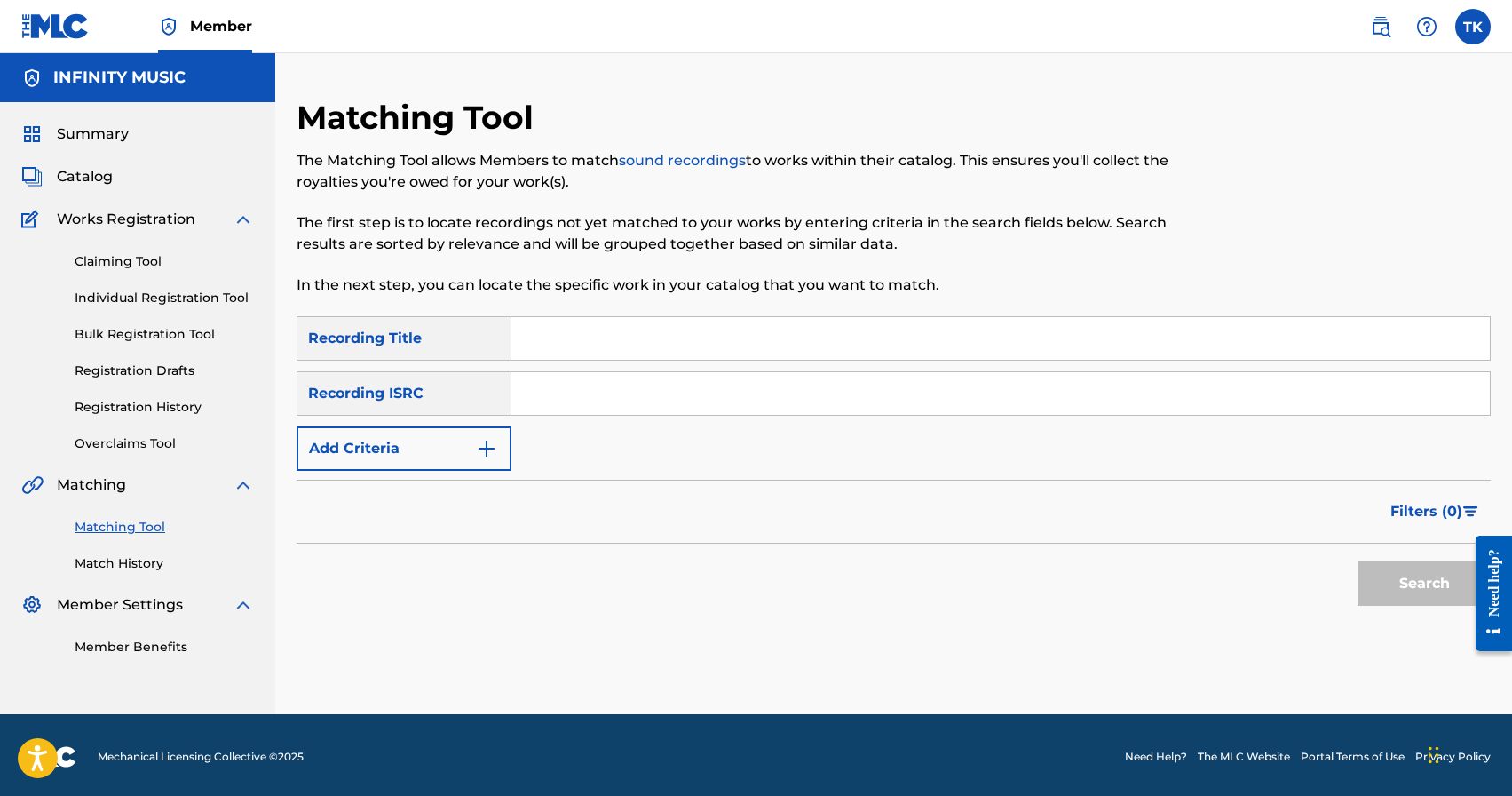
click at [466, 456] on button "Add Criteria" at bounding box center [403, 448] width 214 height 45
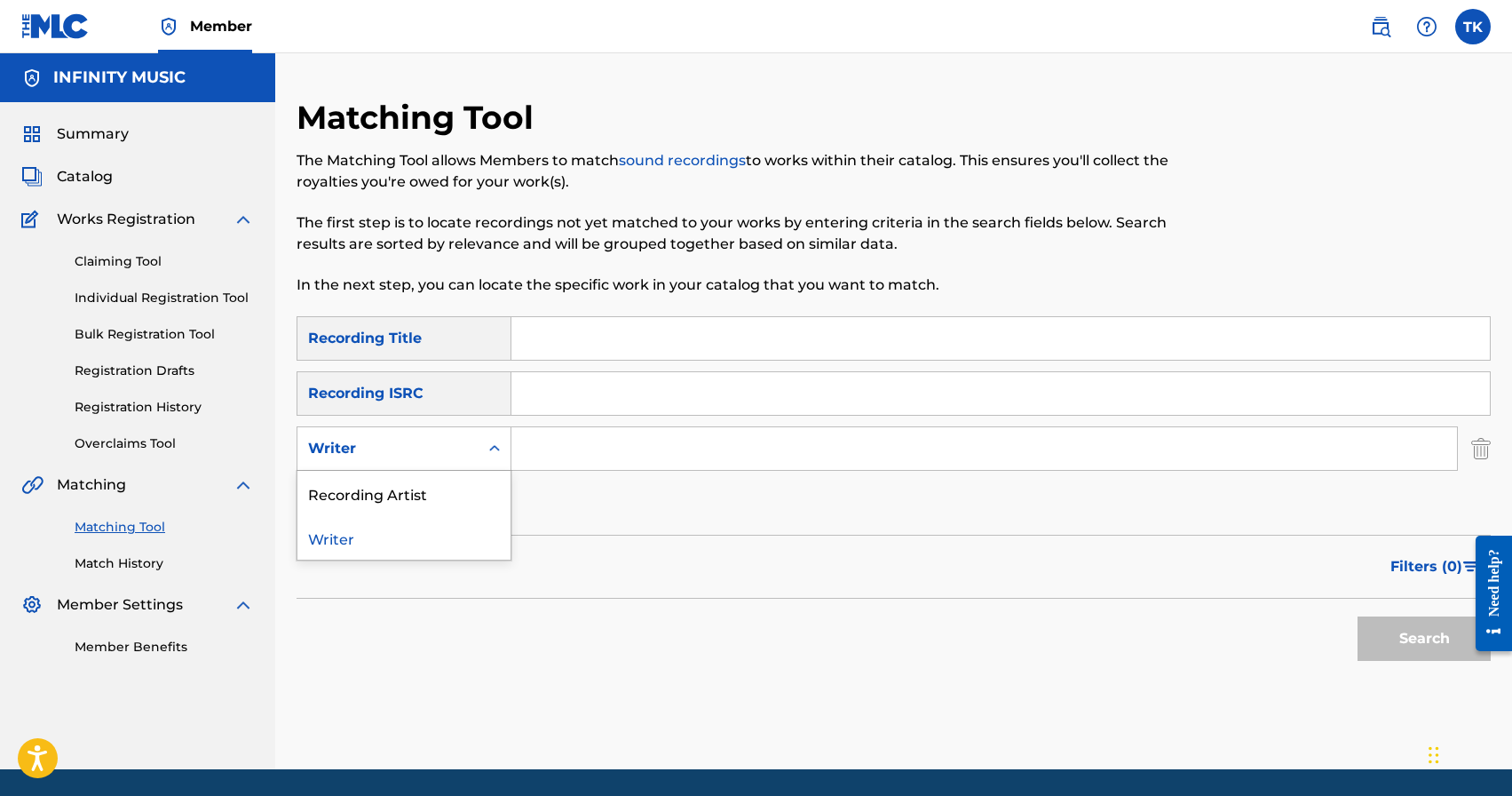
click at [466, 456] on div "Writer" at bounding box center [388, 448] width 160 height 21
click at [466, 494] on div "Recording Artist" at bounding box center [404, 493] width 213 height 45
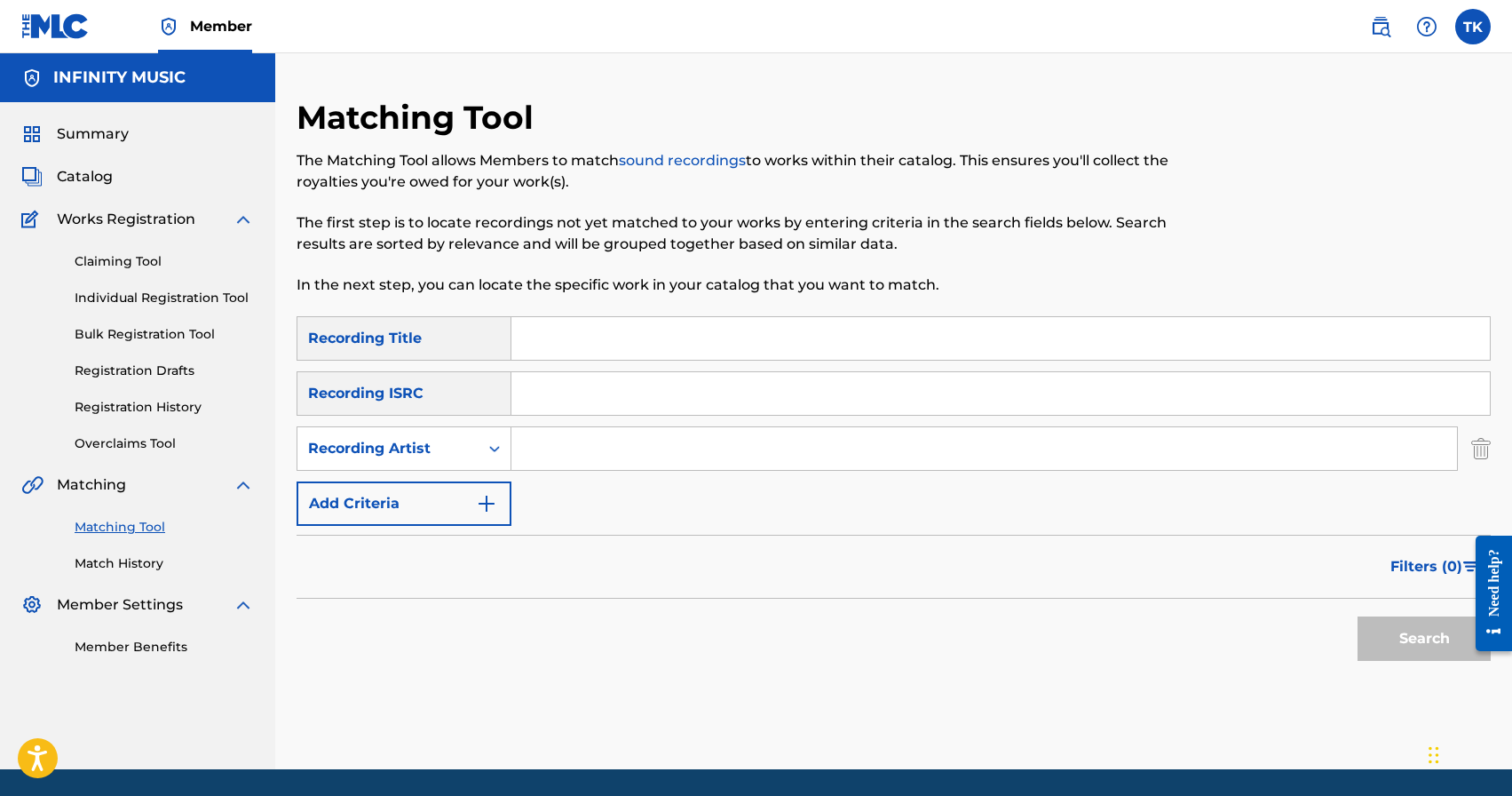
click at [534, 456] on input "Search Form" at bounding box center [984, 448] width 945 height 43
type input "нурлан насип"
click at [1411, 557] on span "Filters ( 0 )" at bounding box center [1426, 566] width 72 height 21
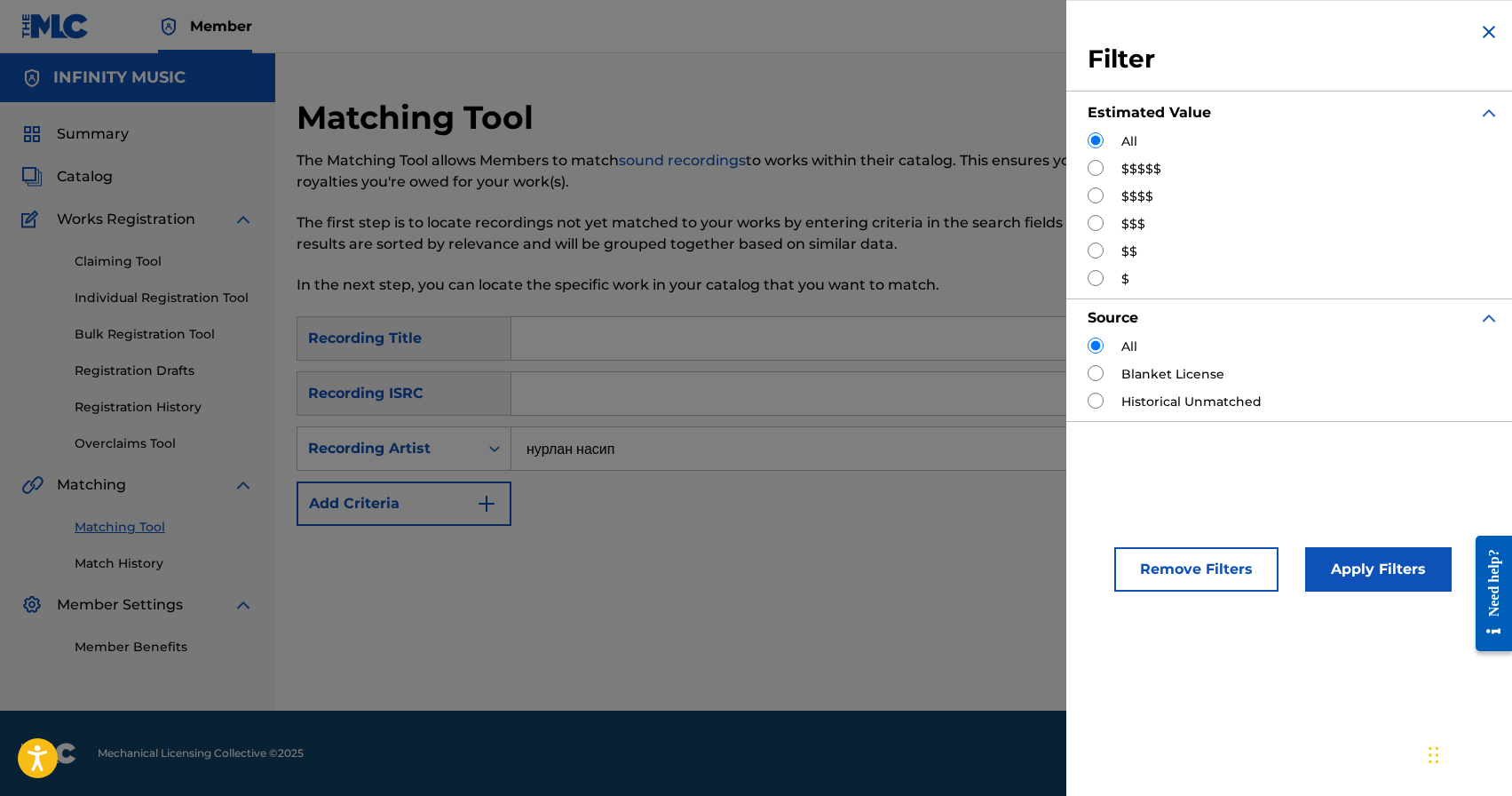
click at [1097, 225] on input "Search Form" at bounding box center [1096, 222] width 16 height 16
radio input "true"
click at [1379, 572] on button "Apply Filters" at bounding box center [1378, 569] width 147 height 45
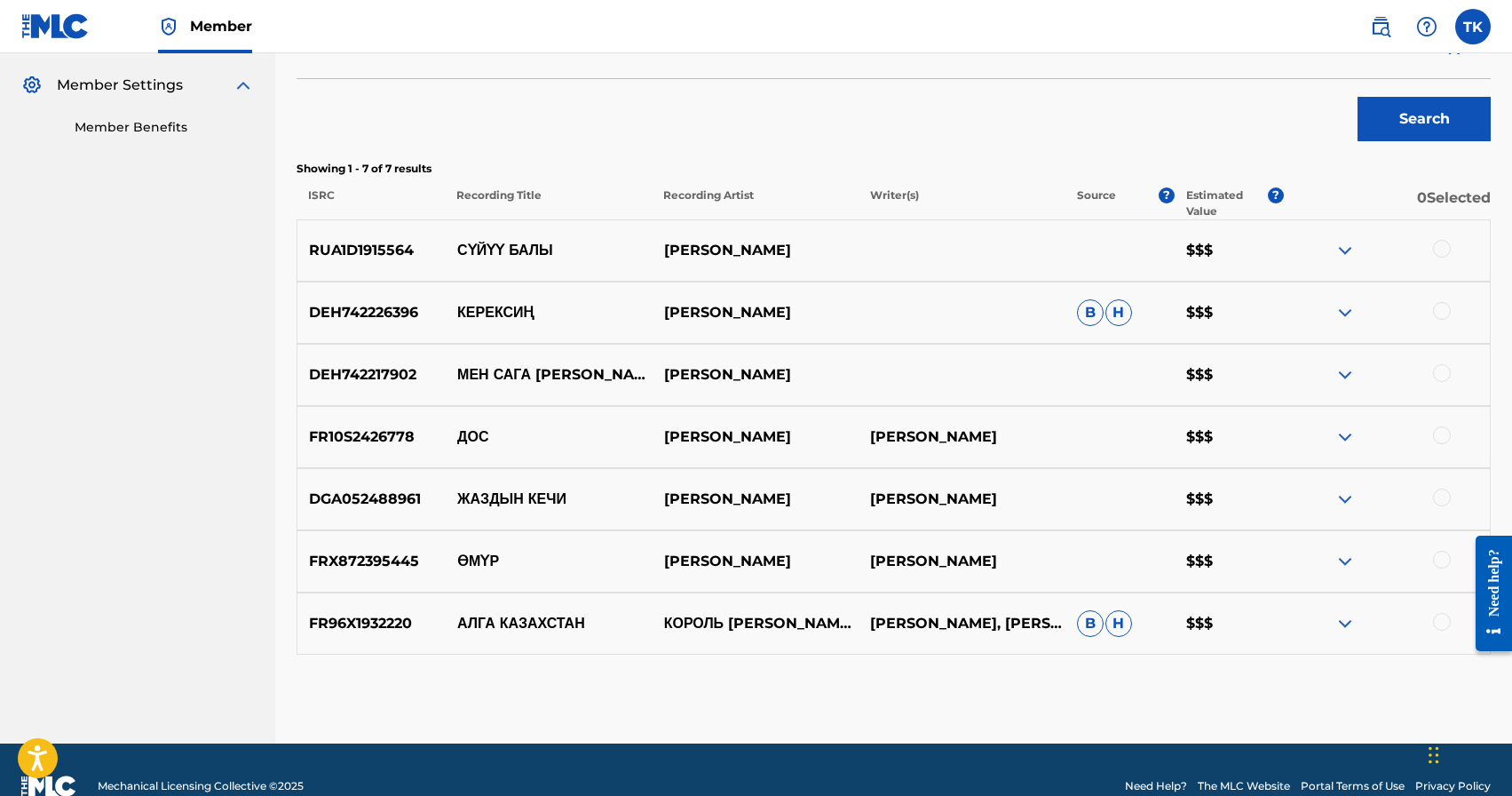
scroll to position [523, 0]
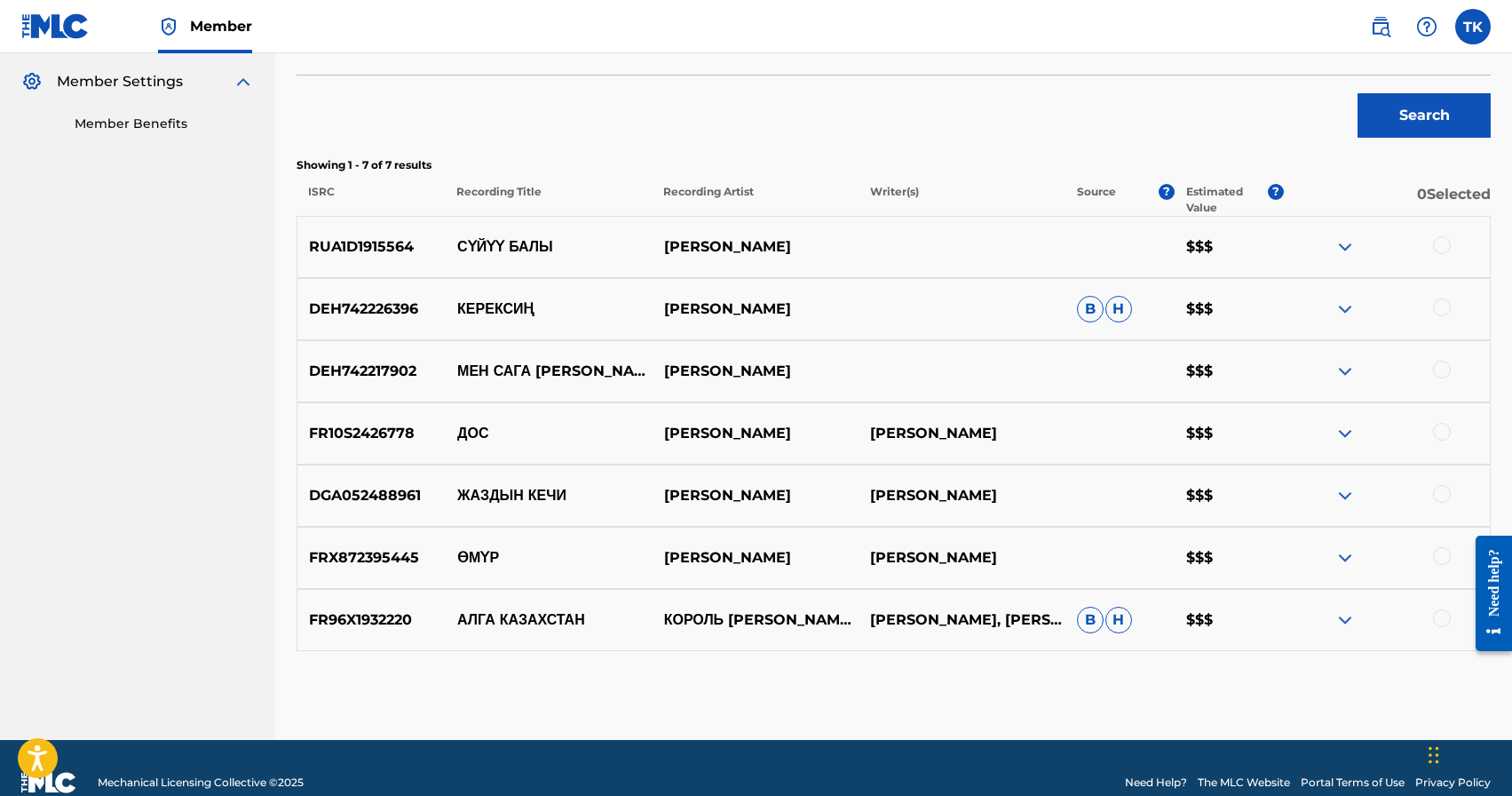
click at [1443, 432] on div at bounding box center [1442, 432] width 18 height 18
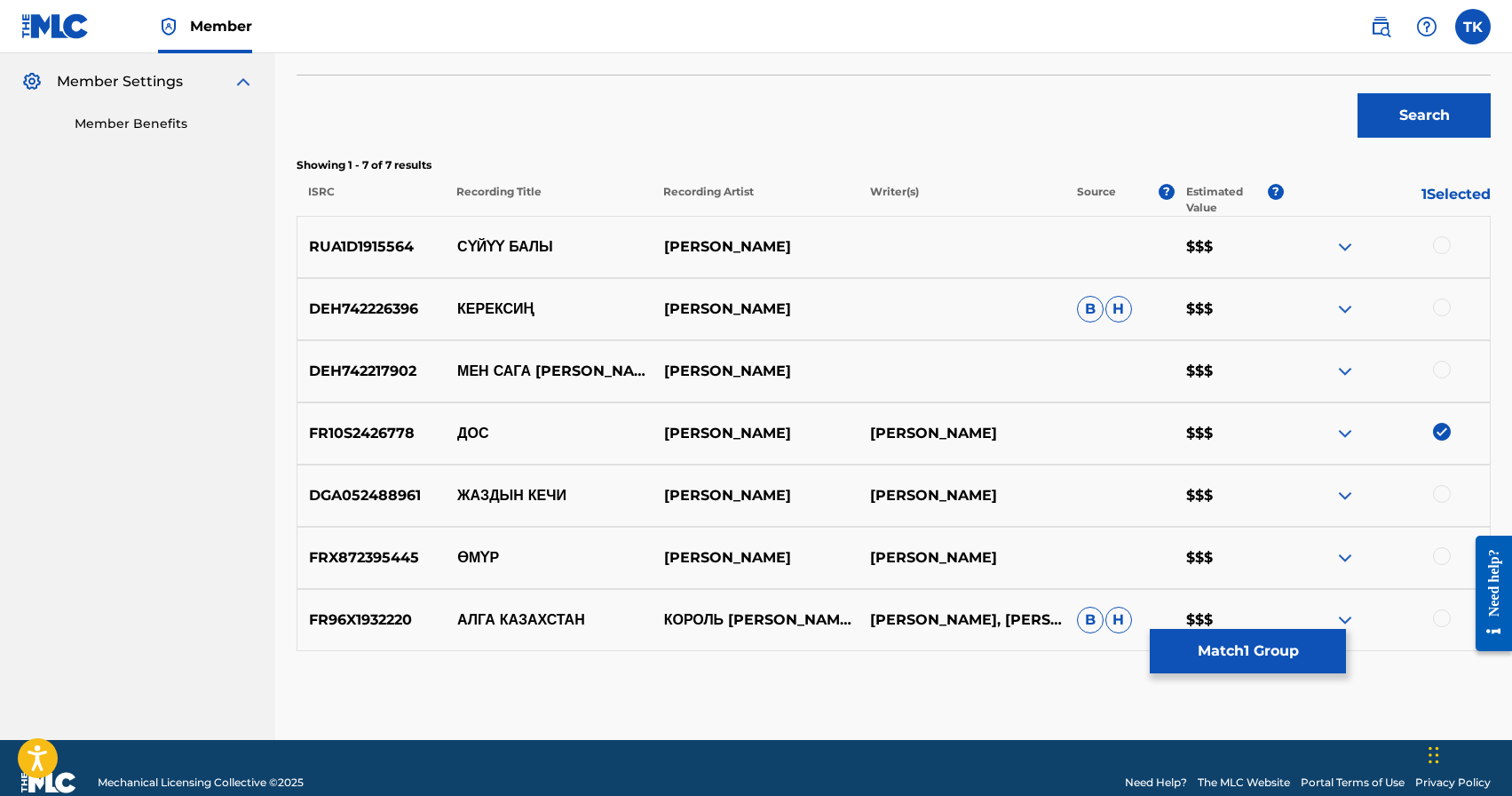
click at [1267, 640] on button "Match 1 Group" at bounding box center [1248, 650] width 196 height 45
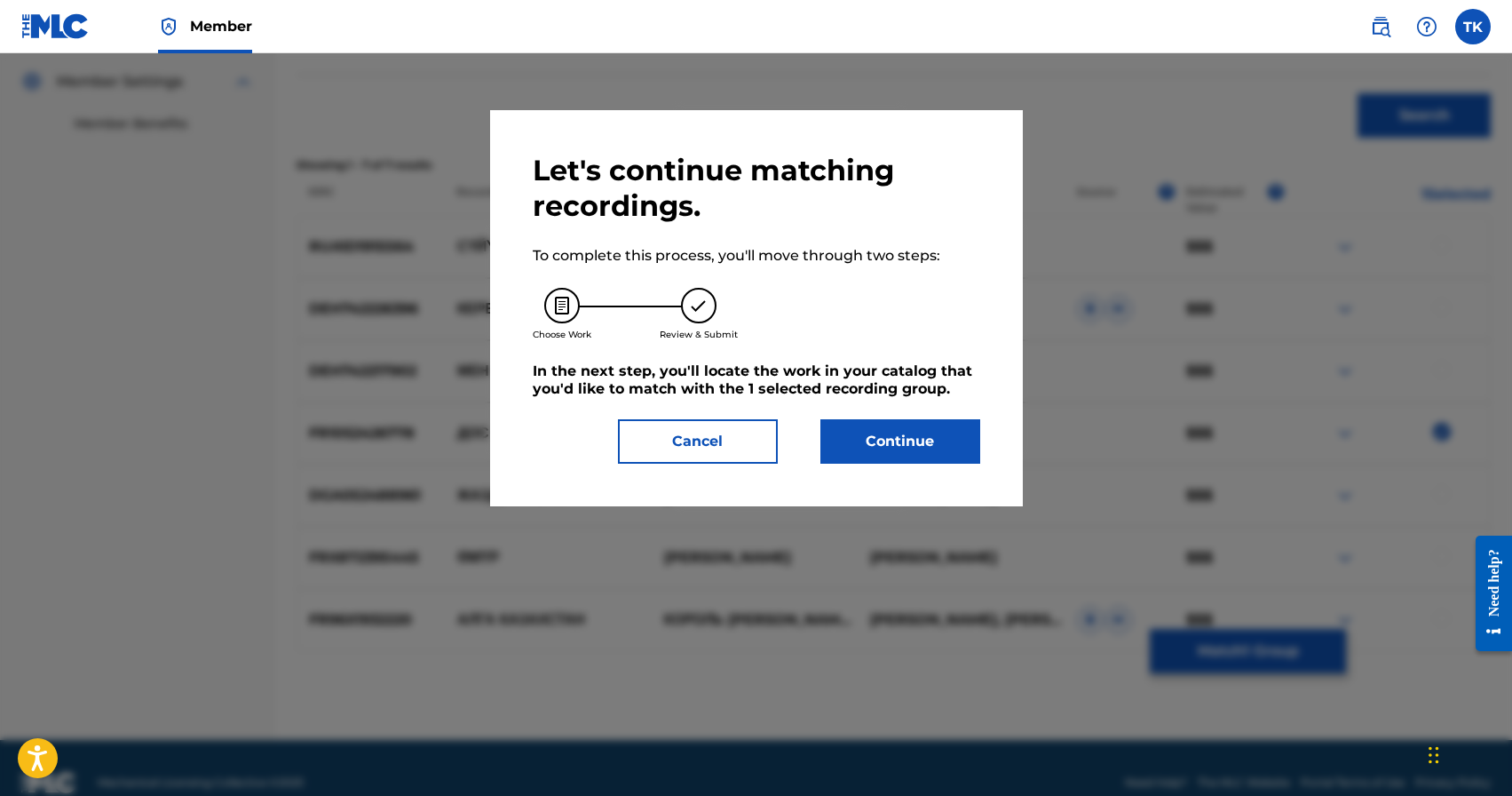
click at [913, 445] on button "Continue" at bounding box center [901, 441] width 160 height 45
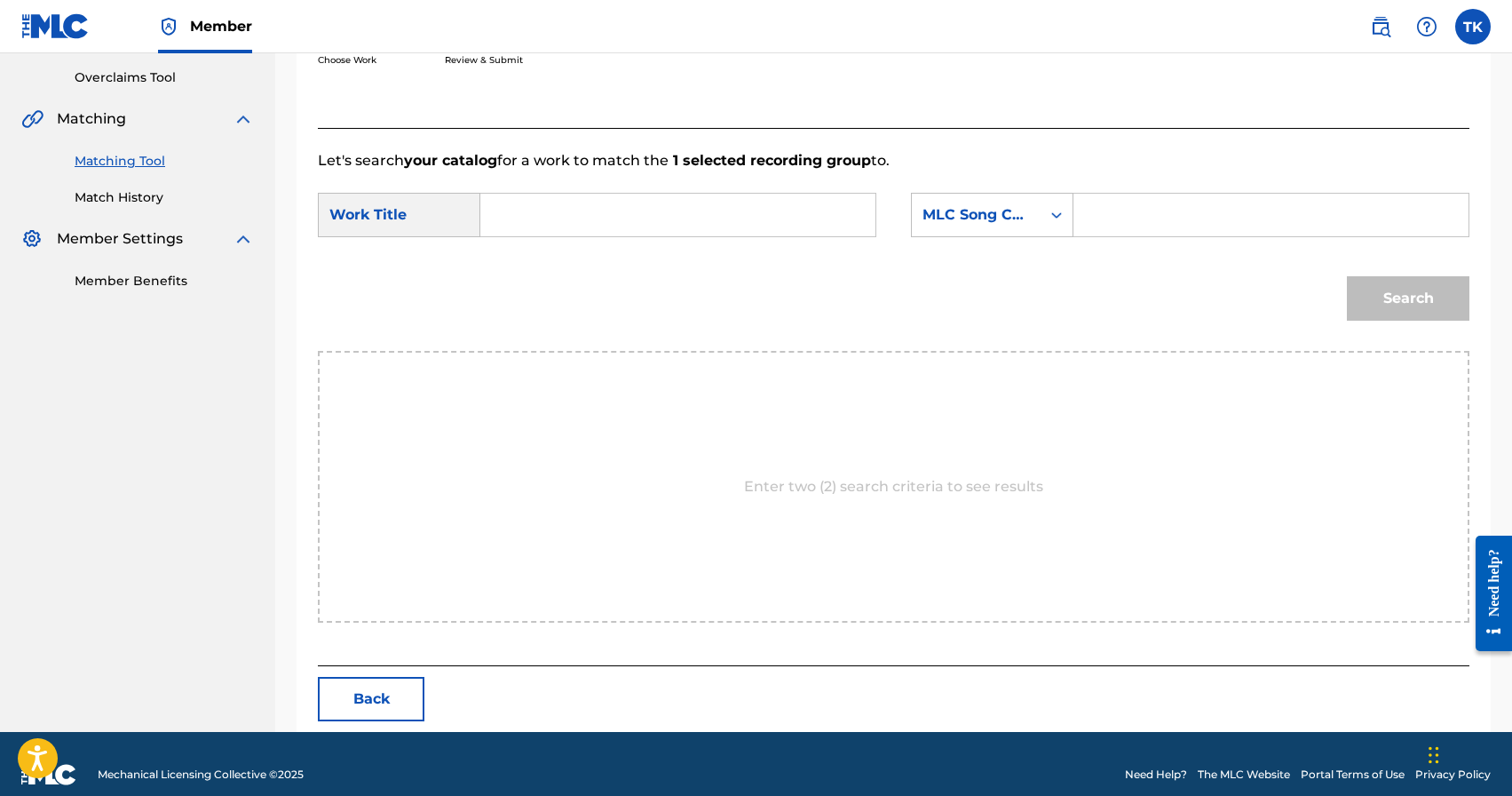
scroll to position [387, 0]
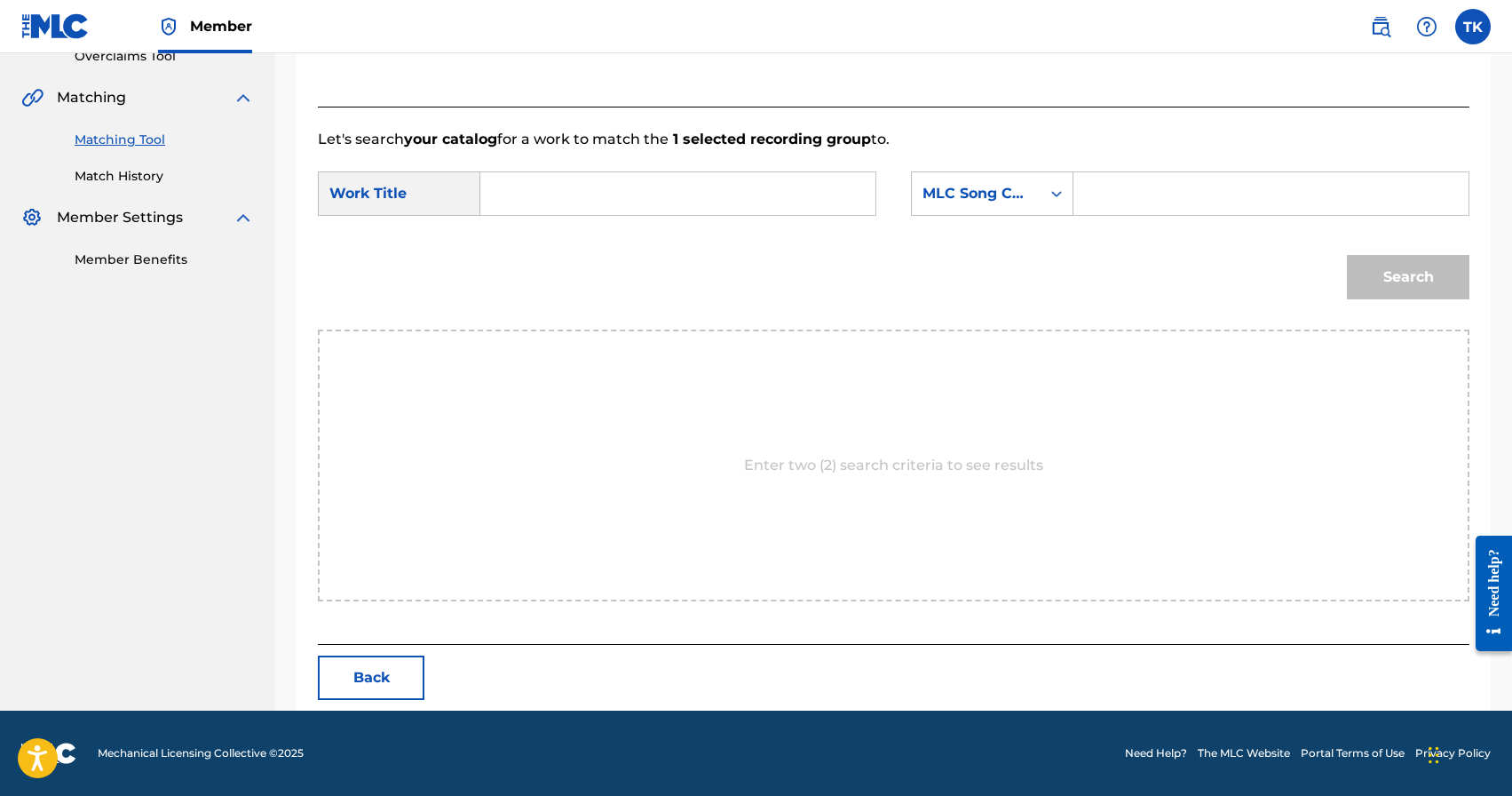
click at [704, 210] on input "Search Form" at bounding box center [678, 194] width 365 height 43
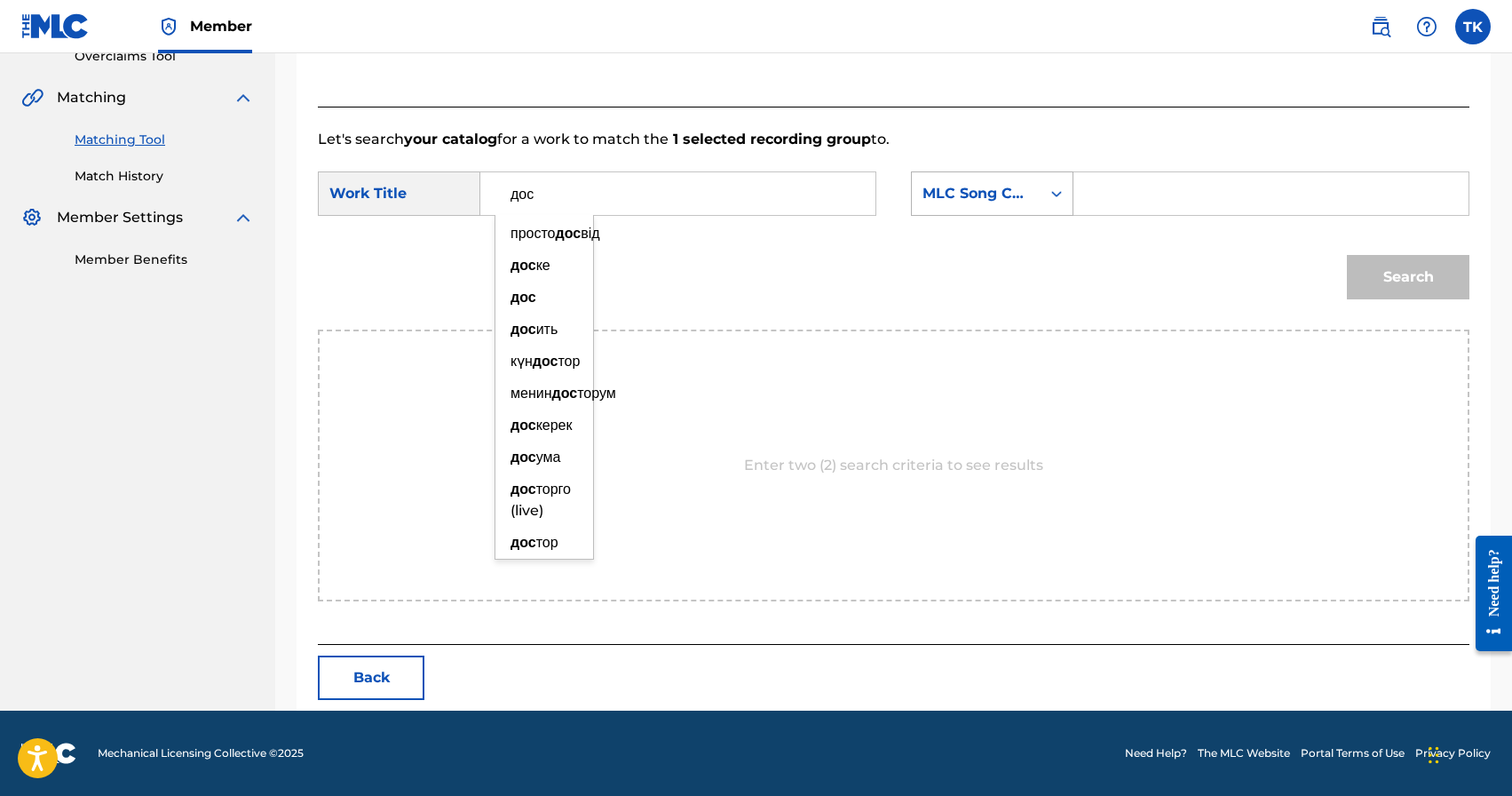
type input "дос"
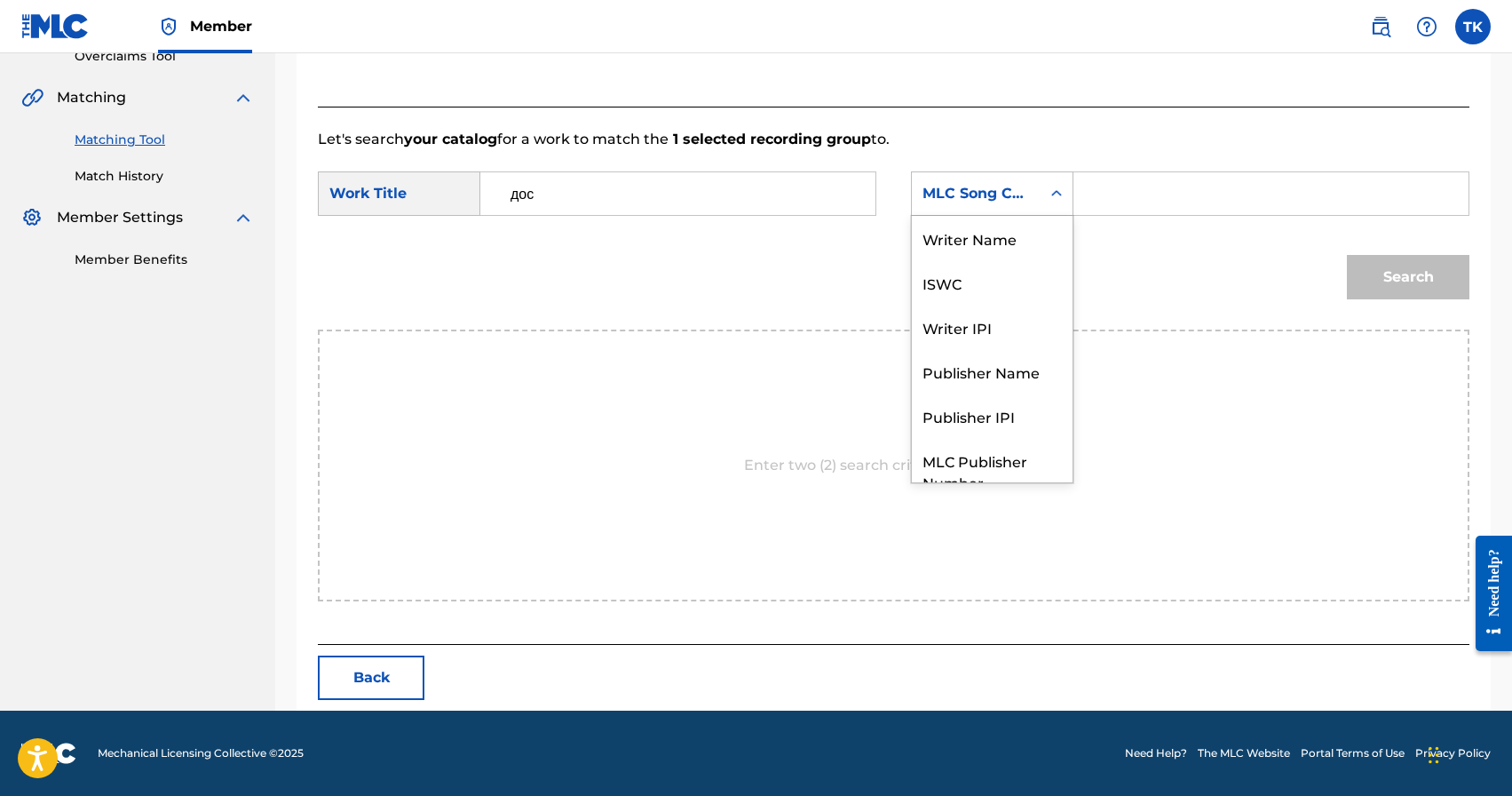
click at [1022, 198] on div "MLC Song Code" at bounding box center [976, 193] width 108 height 21
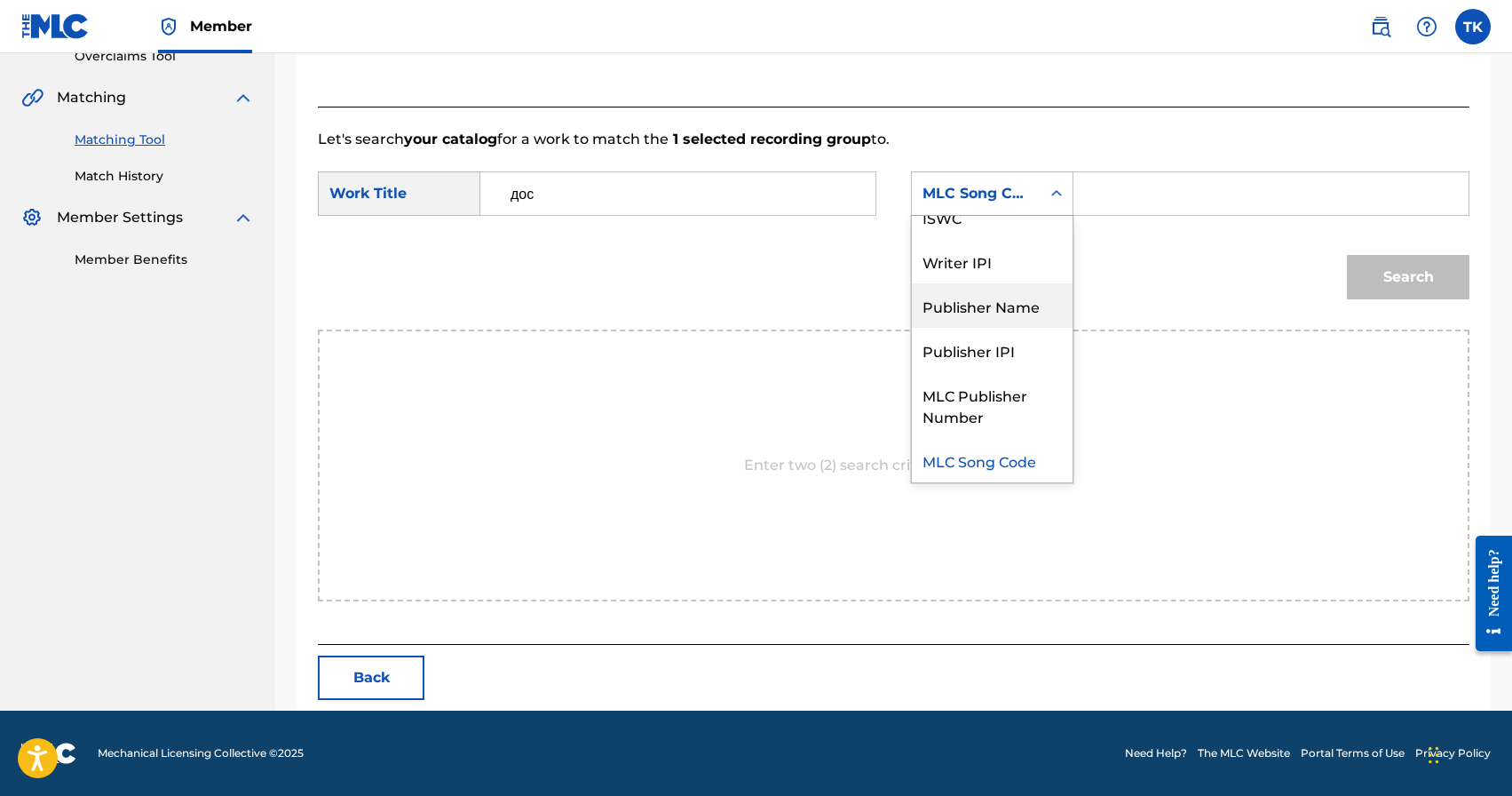
click at [997, 306] on div "Publisher Name" at bounding box center [991, 305] width 161 height 45
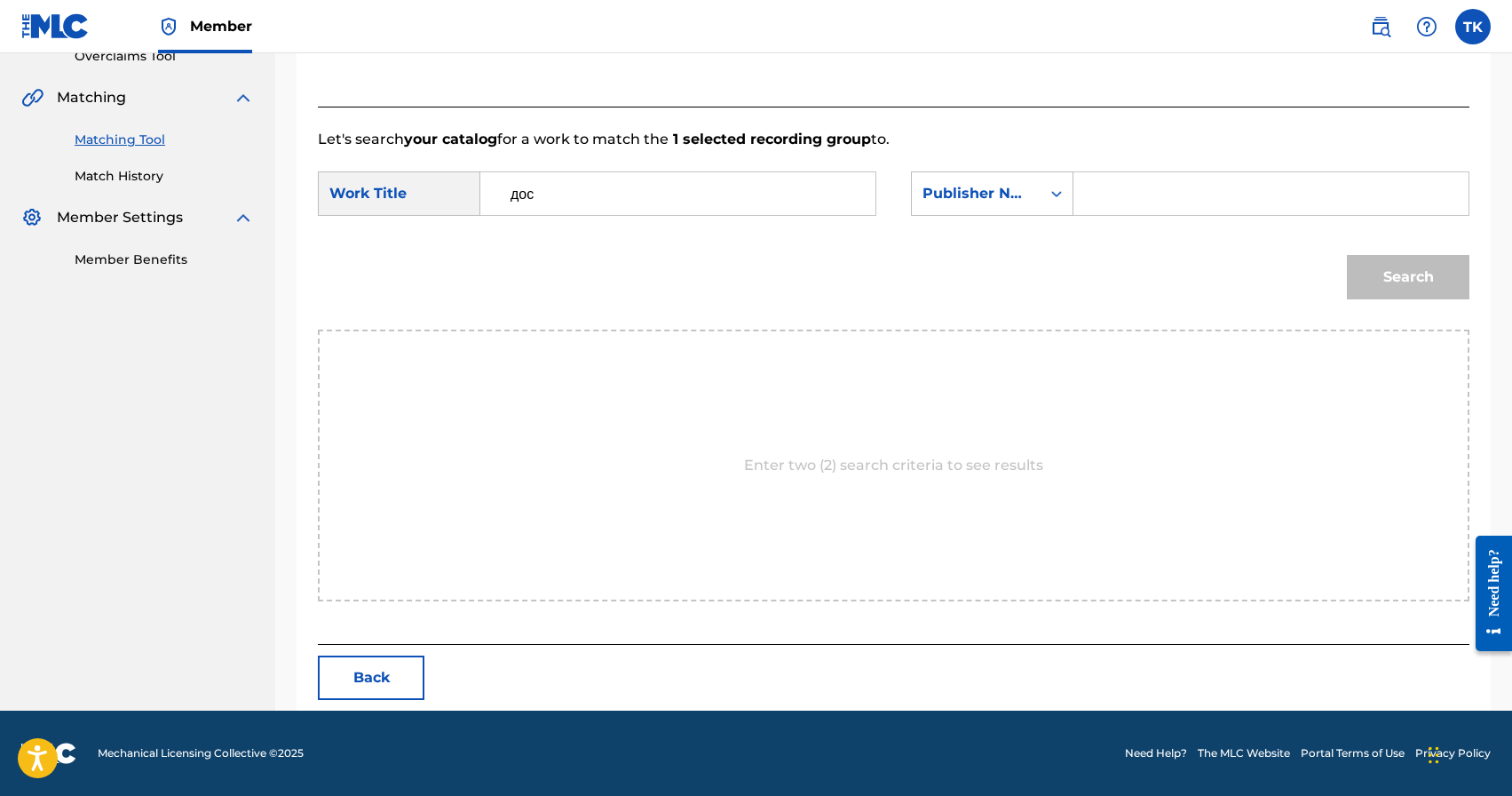
click at [1122, 204] on input "Search Form" at bounding box center [1272, 194] width 365 height 43
type input "INFINITY MUSIC"
click at [1400, 272] on button "Search" at bounding box center [1408, 277] width 123 height 45
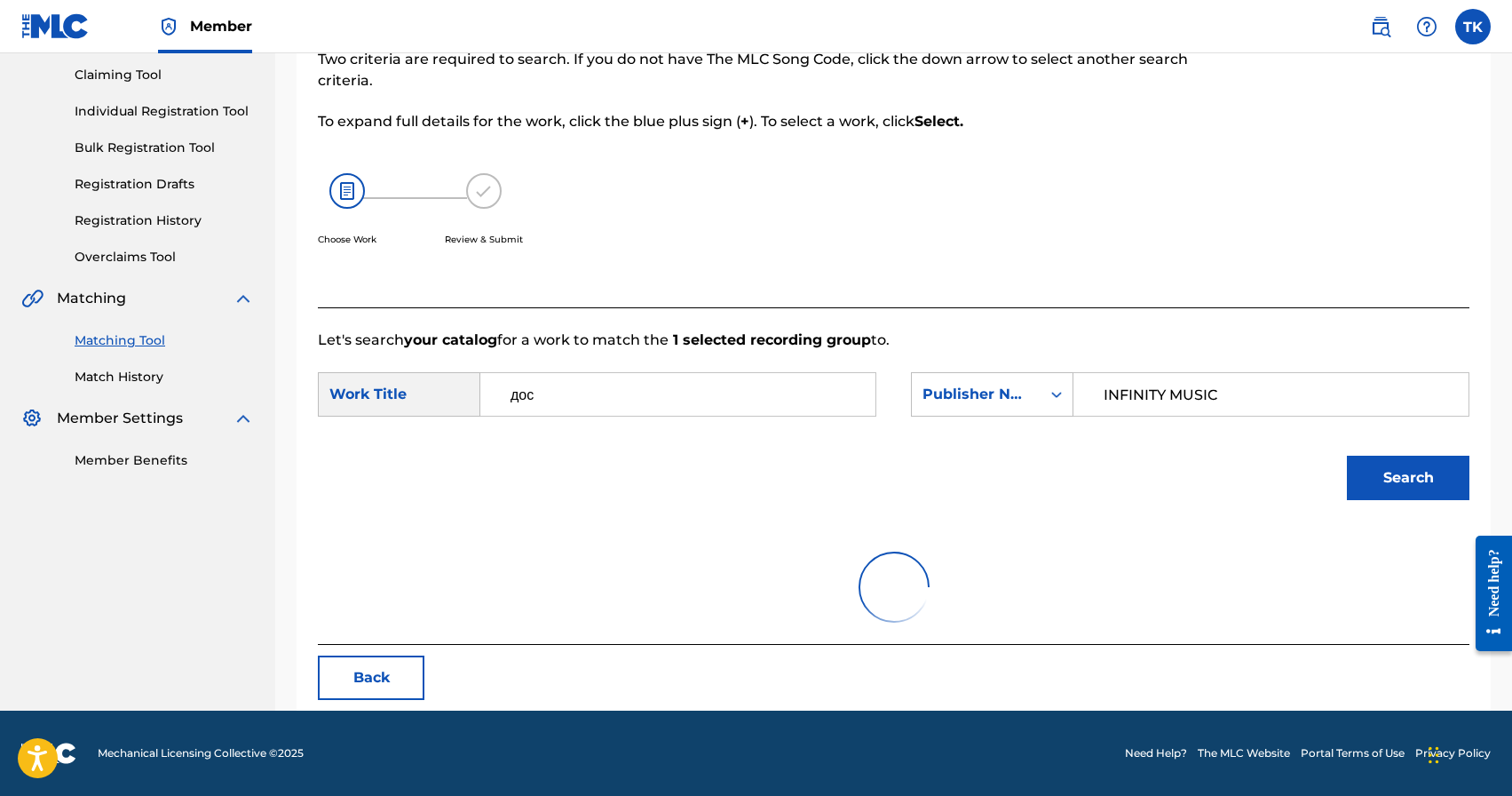
scroll to position [387, 0]
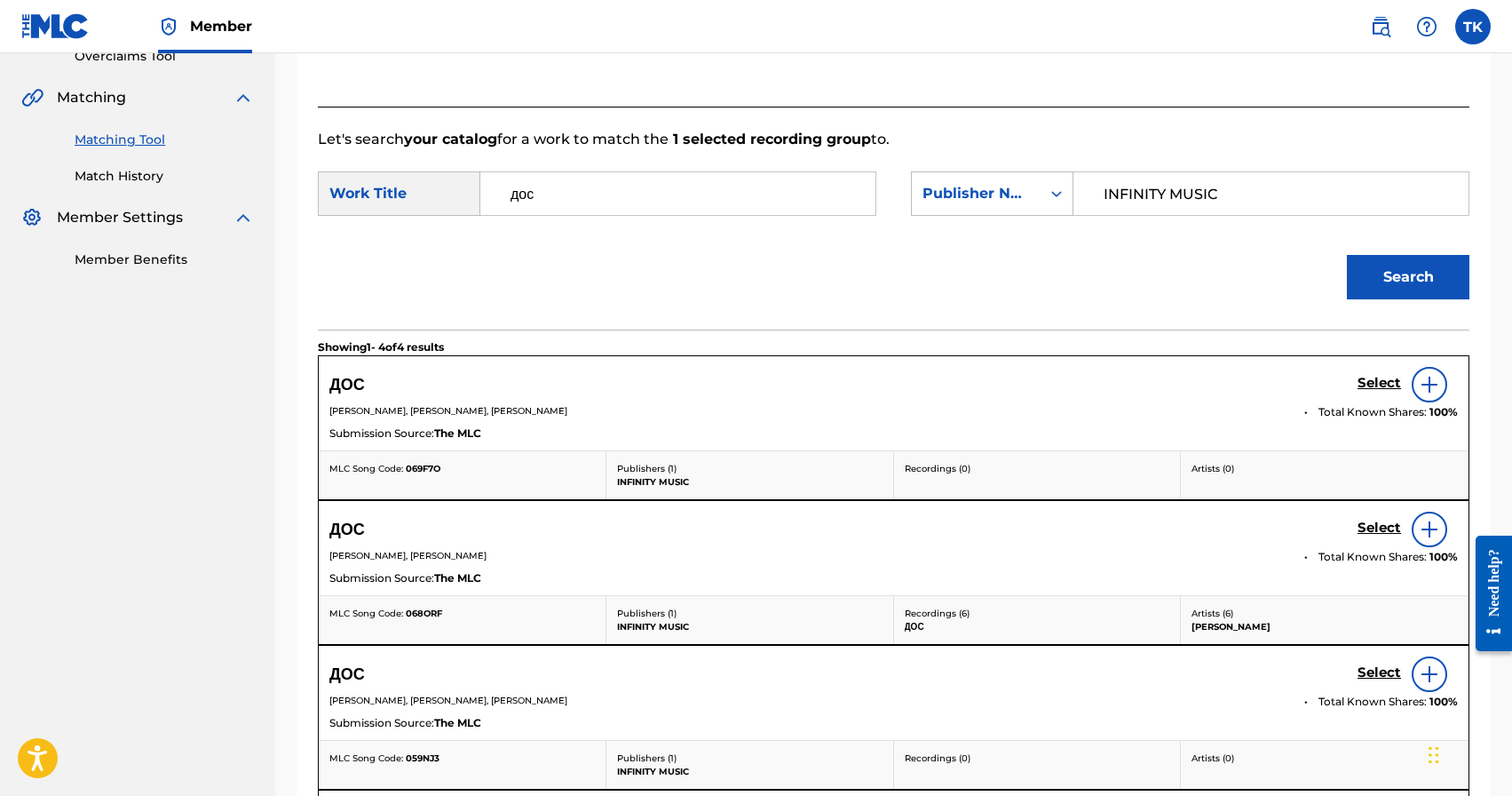
click at [1373, 392] on h5 "Select" at bounding box center [1379, 383] width 44 height 17
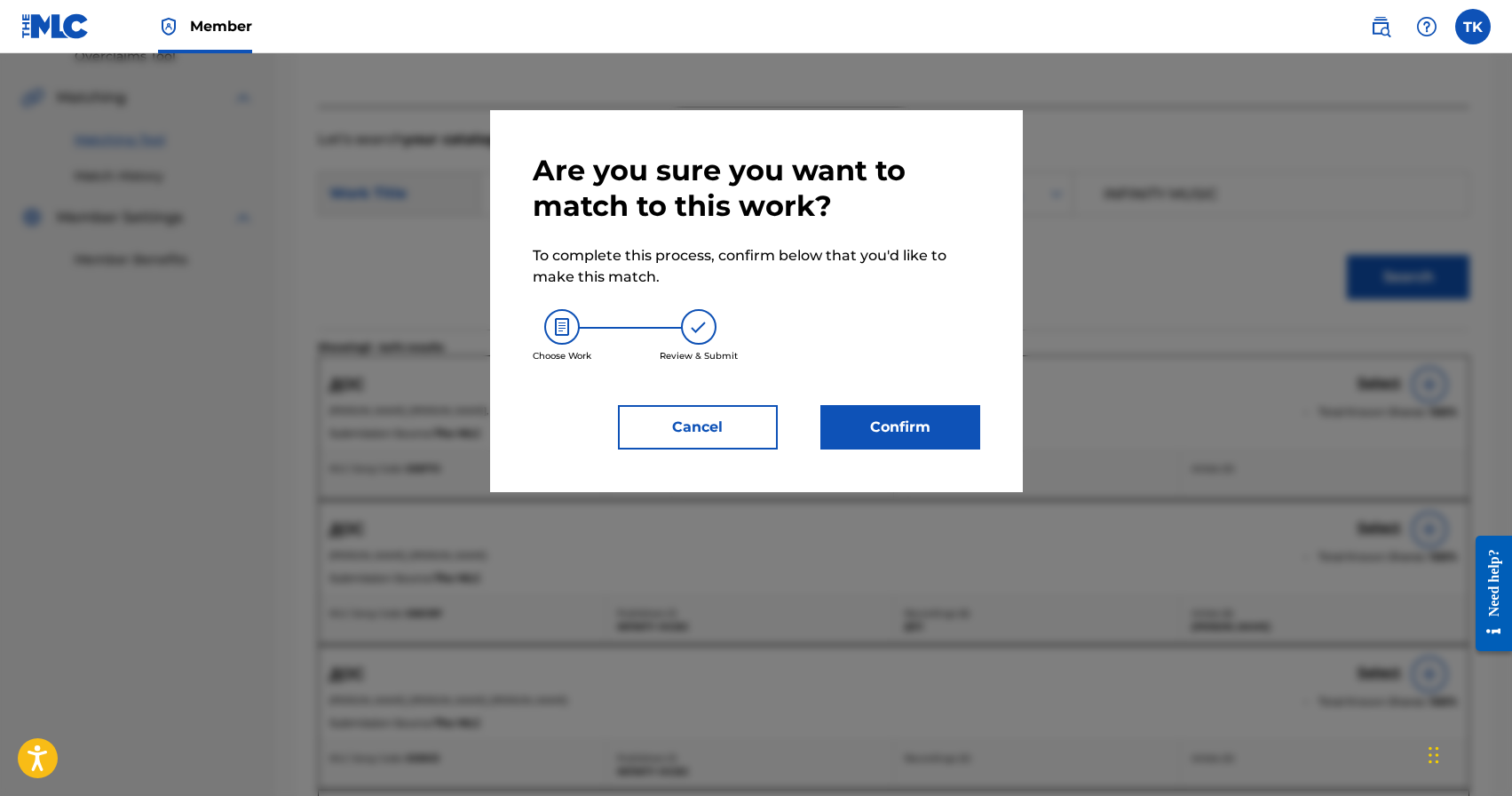
click at [920, 425] on button "Confirm" at bounding box center [901, 427] width 160 height 45
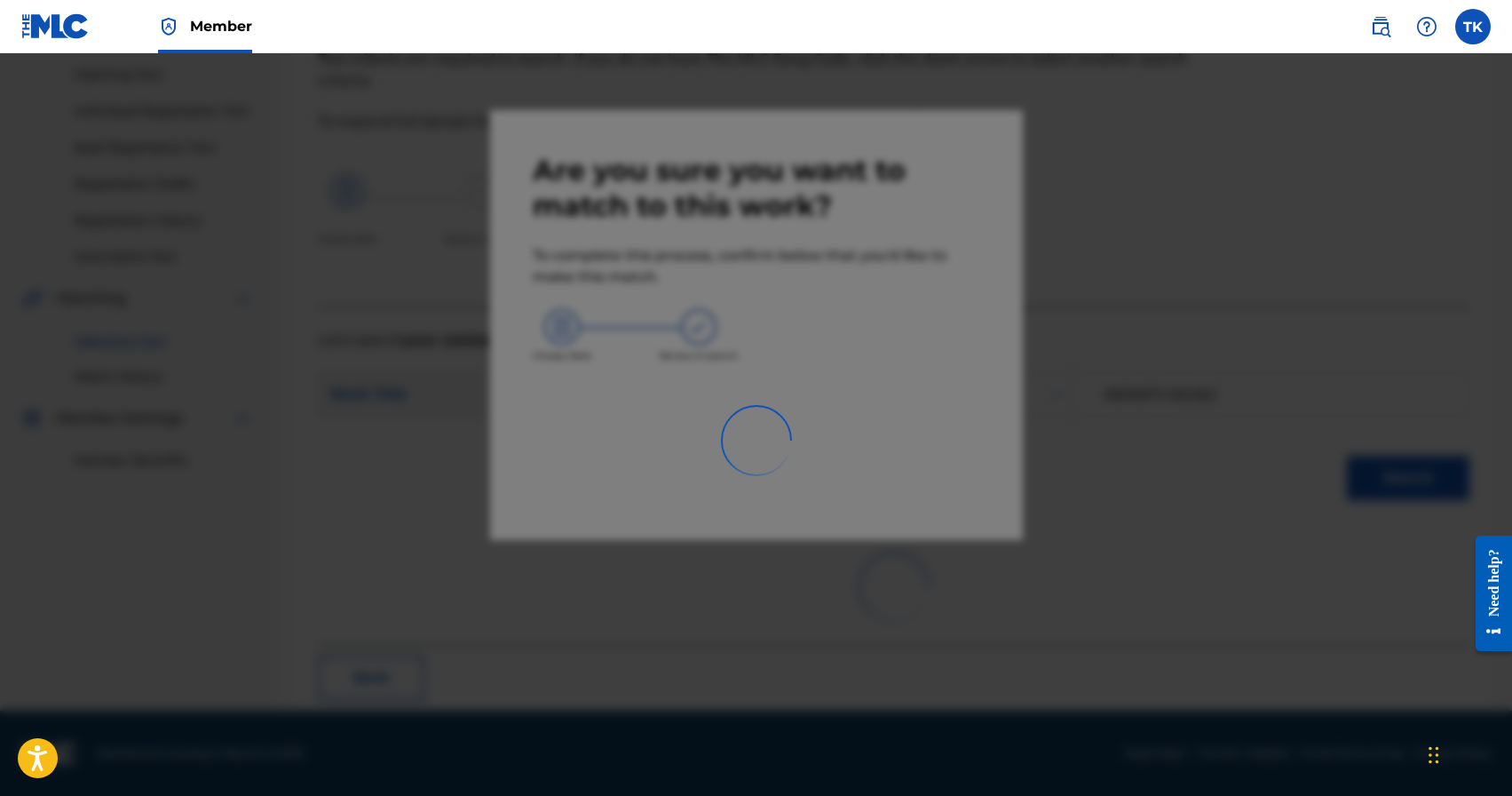
scroll to position [53, 0]
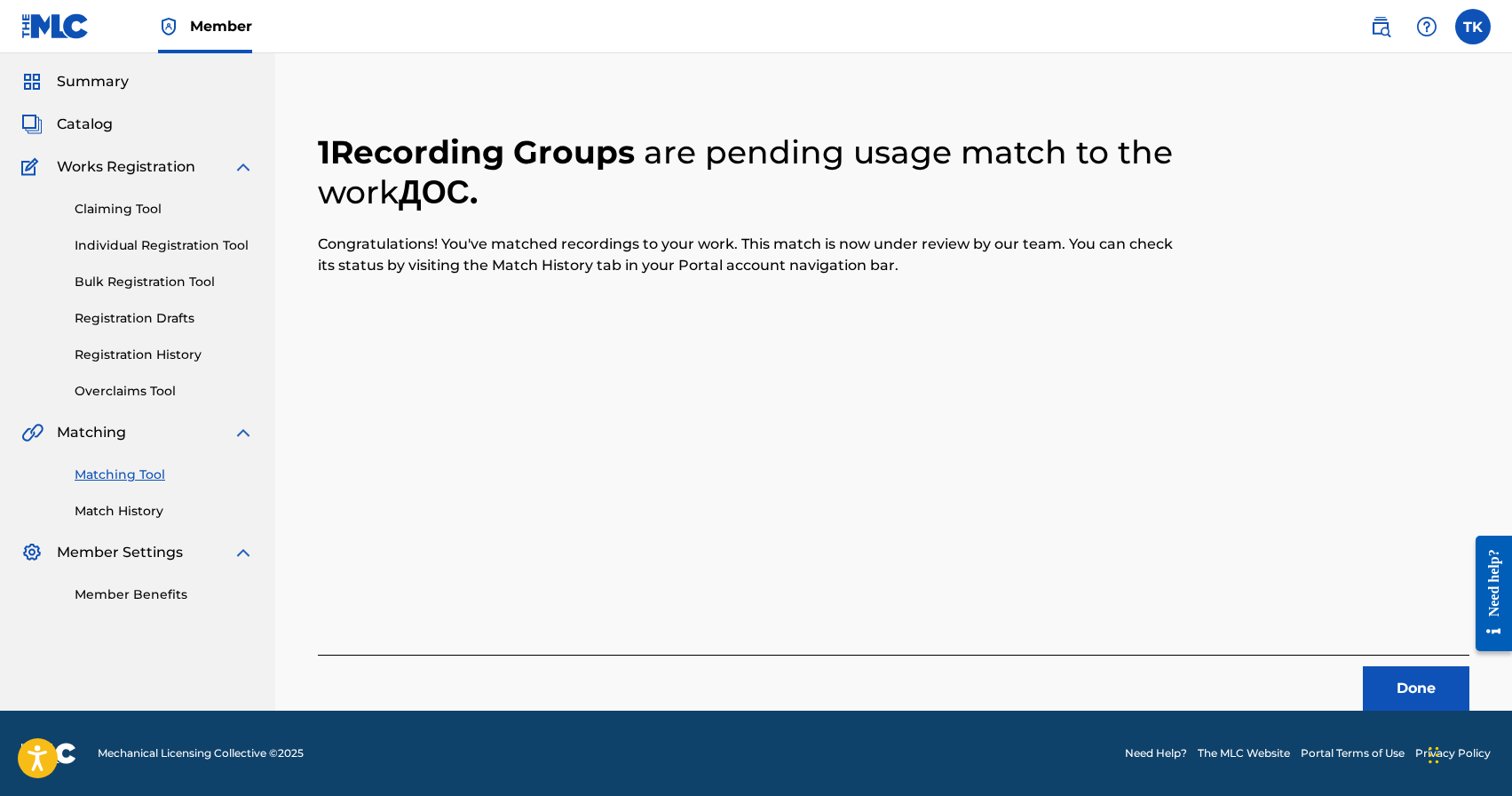
click at [1421, 690] on button "Done" at bounding box center [1416, 688] width 107 height 45
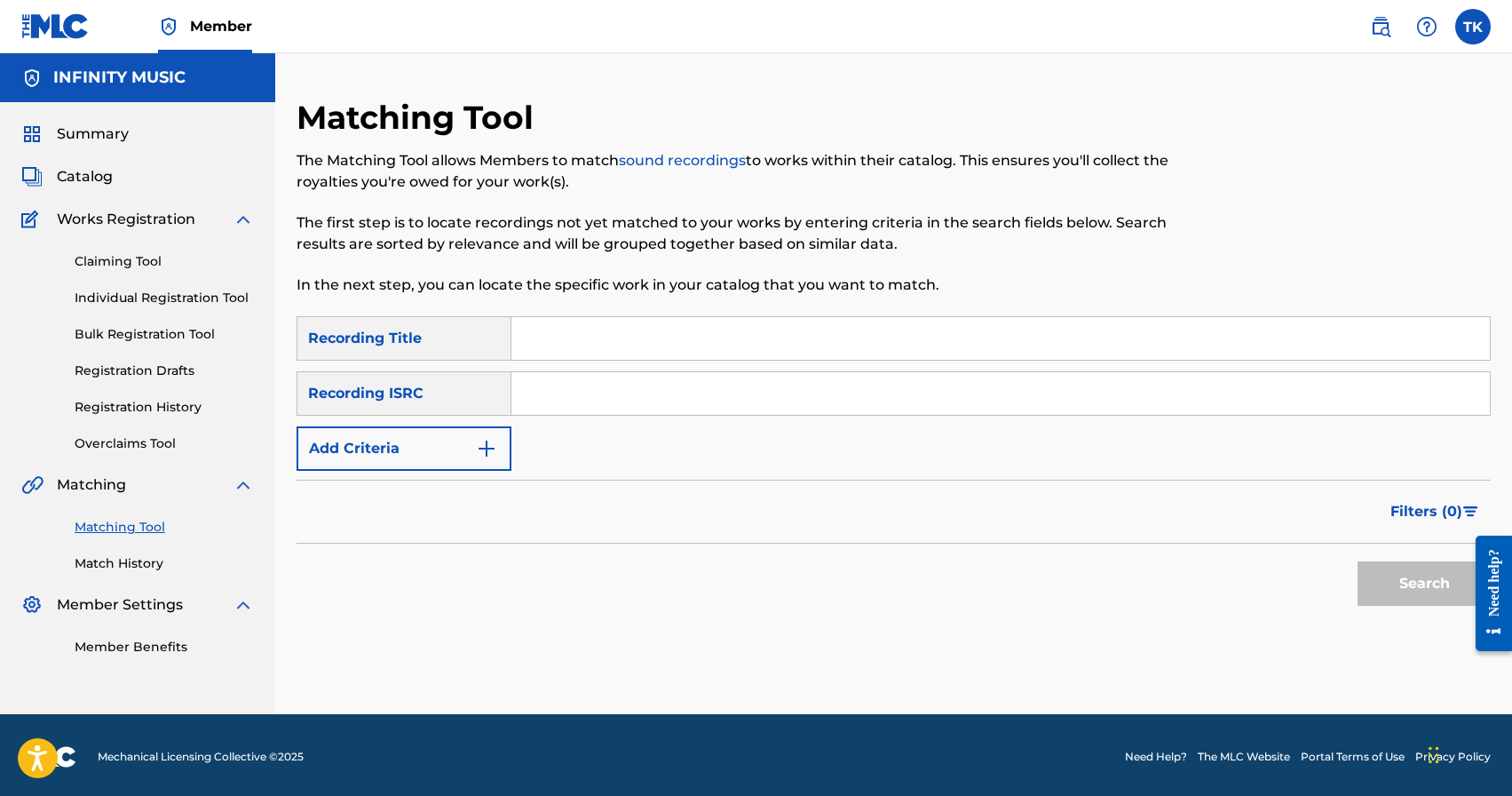
click at [497, 454] on img "Search Form" at bounding box center [486, 448] width 21 height 21
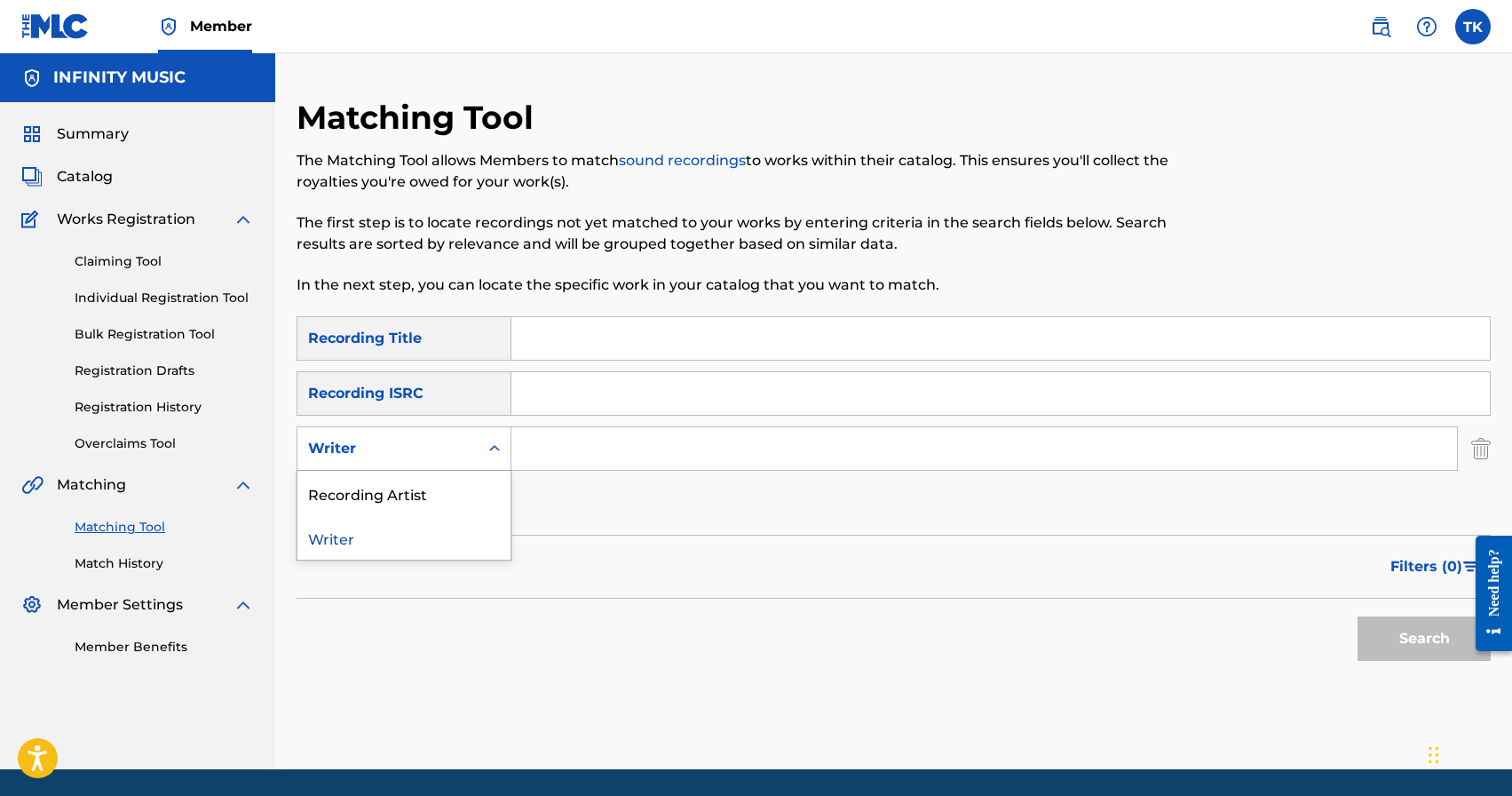
click at [497, 454] on icon "Search Form" at bounding box center [495, 449] width 18 height 18
click at [485, 485] on div "Recording Artist" at bounding box center [404, 493] width 213 height 45
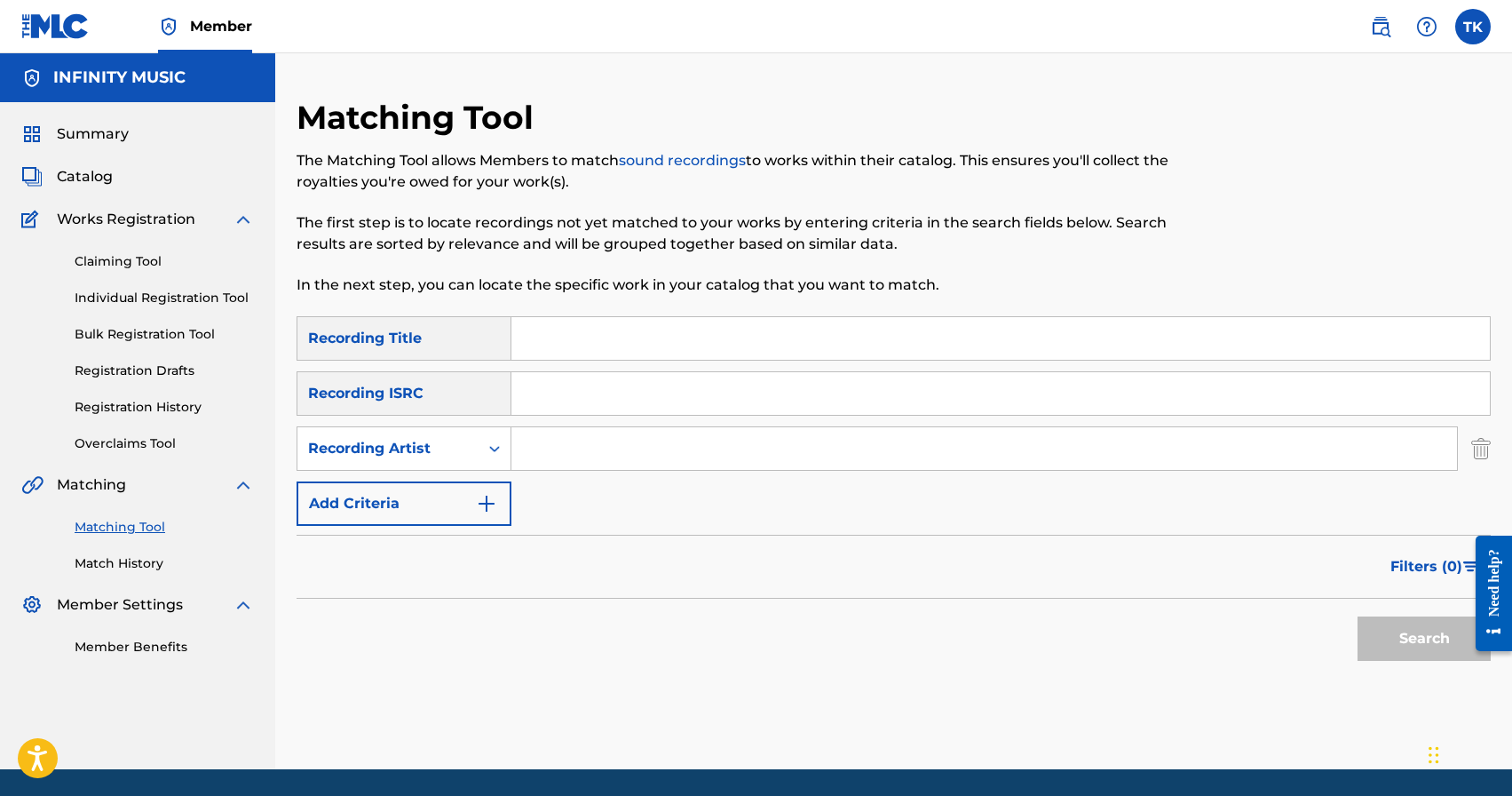
click at [585, 466] on input "Search Form" at bounding box center [984, 448] width 945 height 43
type input "нурлан насип"
click at [1432, 572] on span "Filters ( 0 )" at bounding box center [1426, 566] width 72 height 21
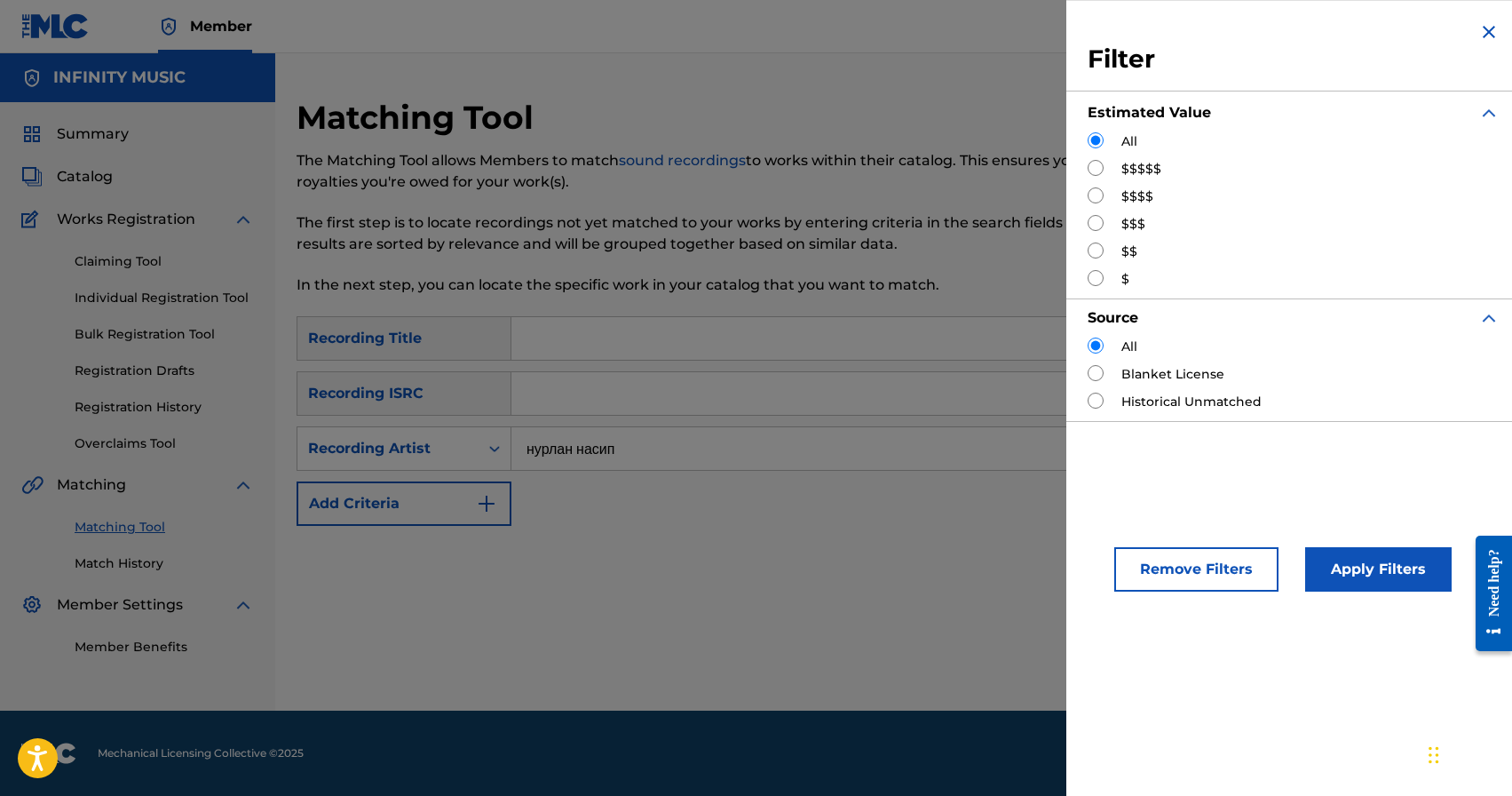
click at [1097, 222] on input "Search Form" at bounding box center [1096, 222] width 16 height 16
radio input "true"
click at [1362, 585] on button "Apply Filters" at bounding box center [1378, 569] width 147 height 45
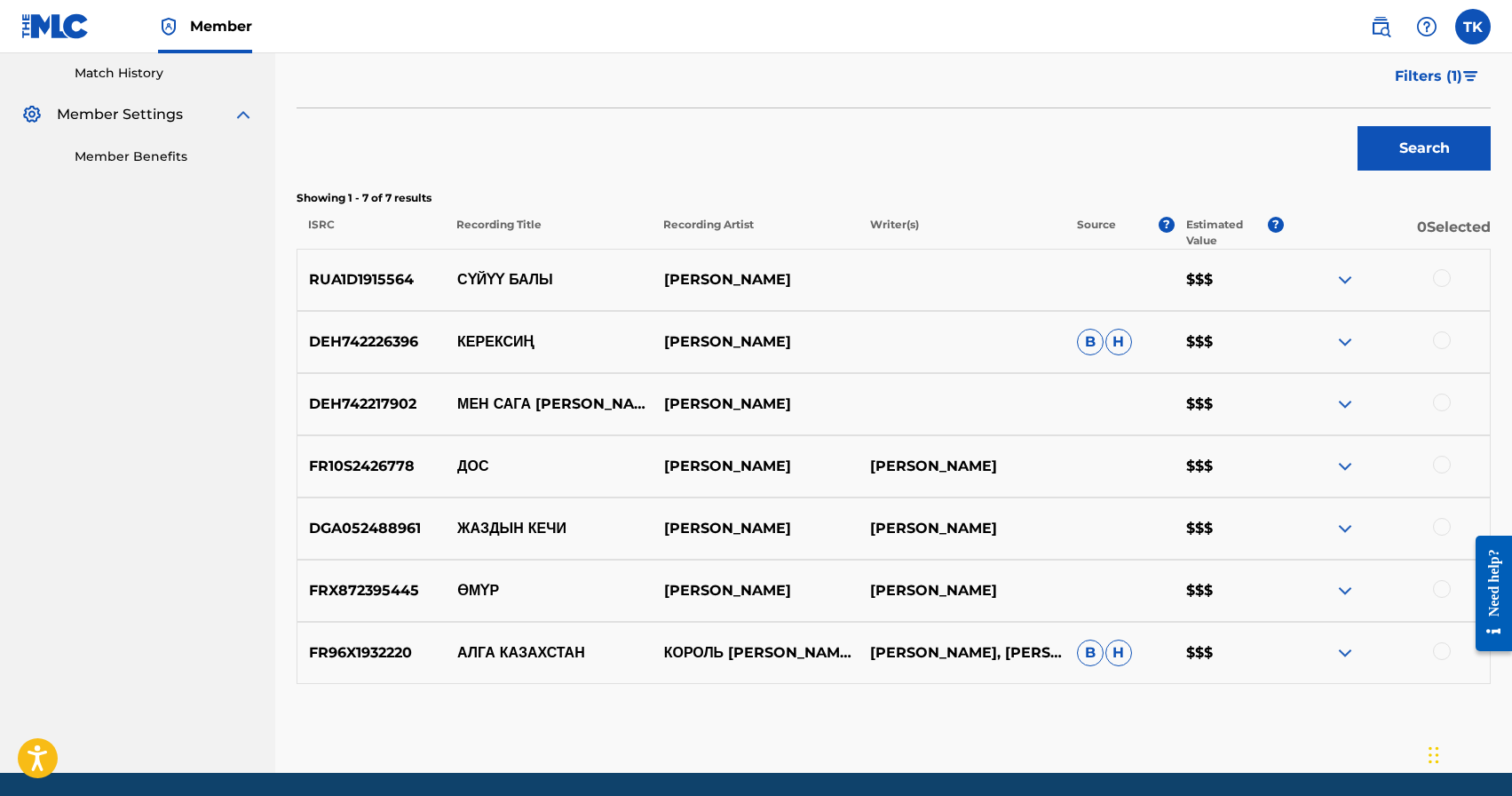
scroll to position [553, 0]
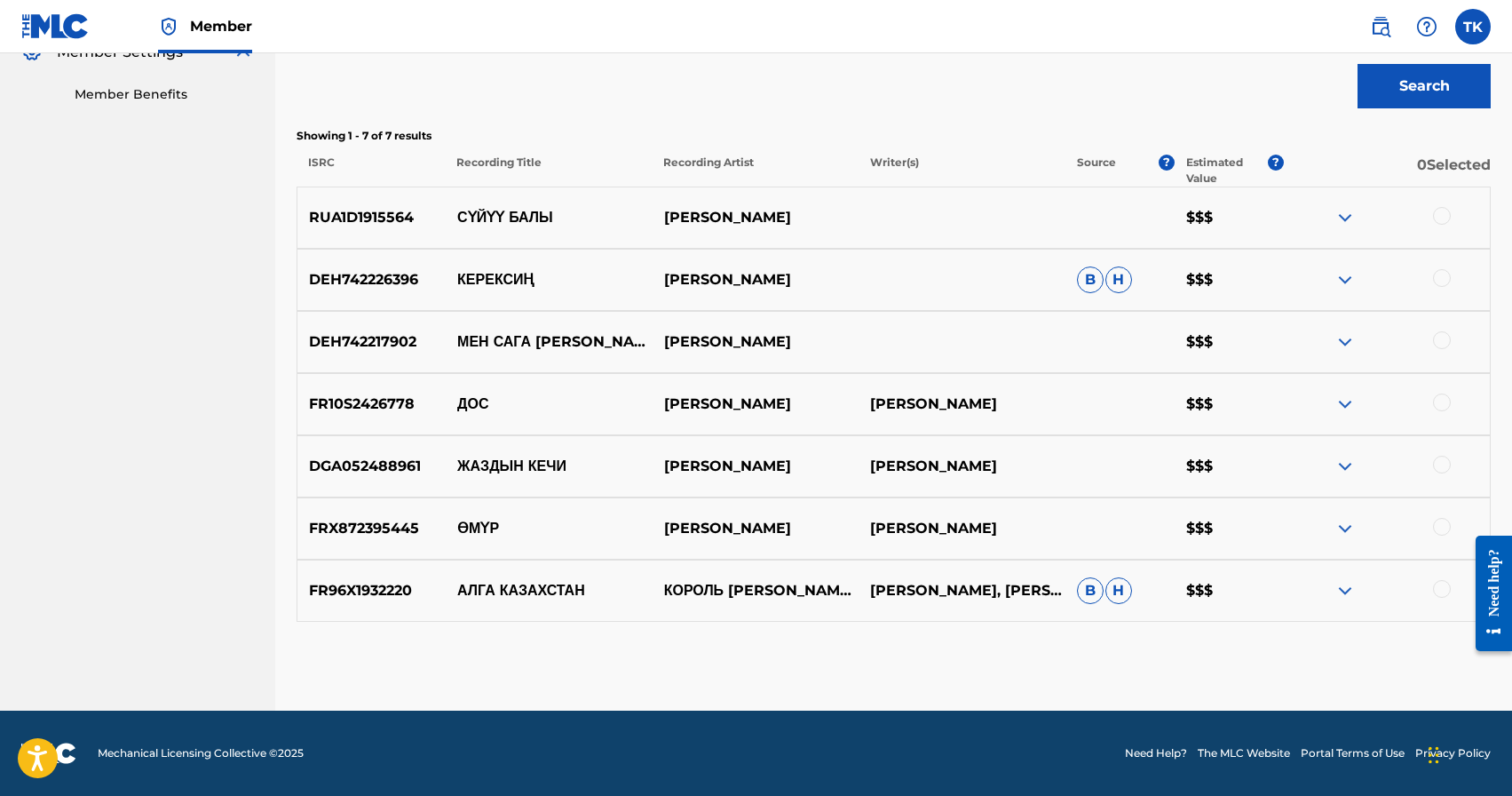
click at [1439, 464] on div at bounding box center [1442, 465] width 18 height 18
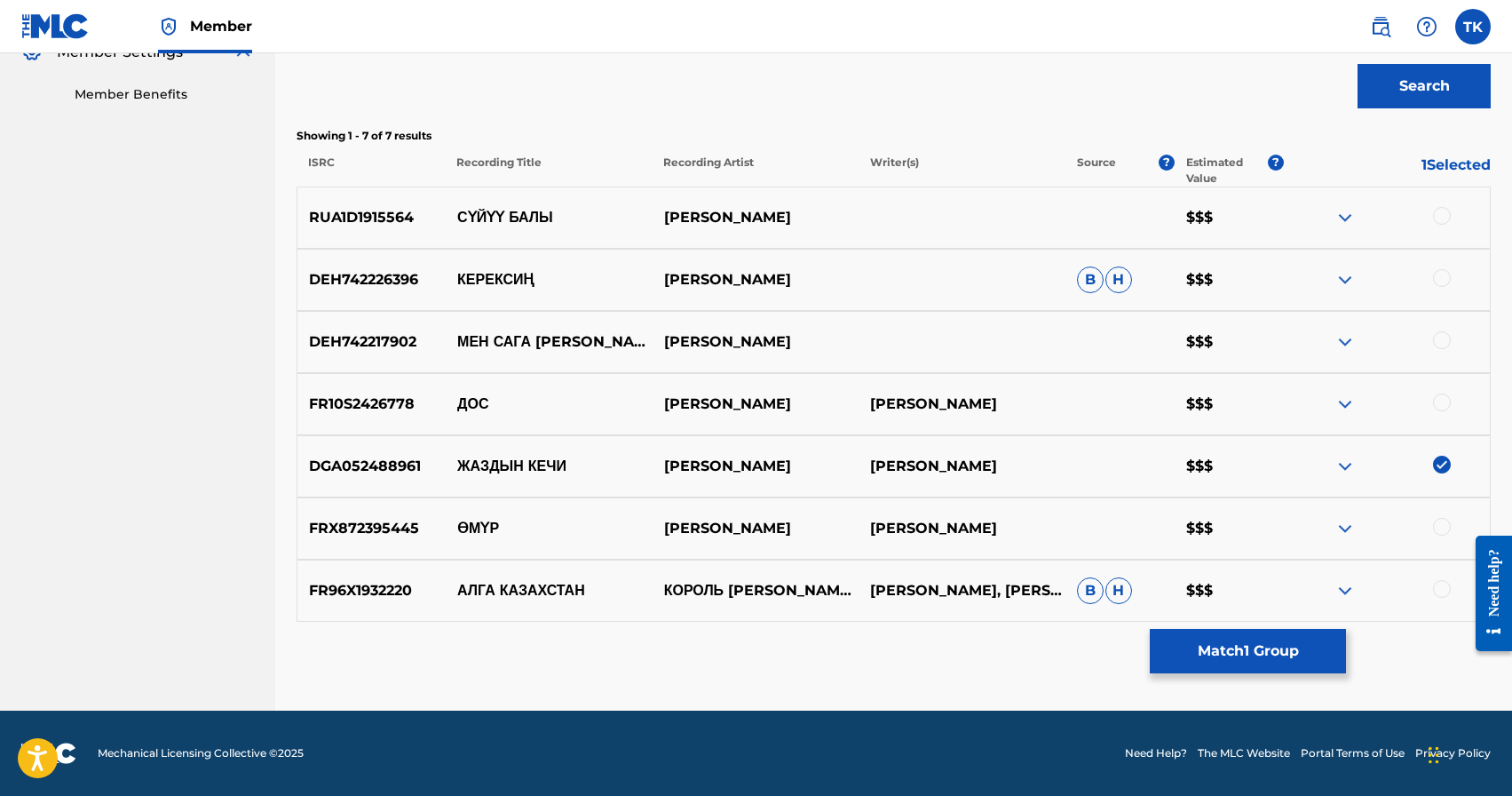
click at [1276, 644] on button "Match 1 Group" at bounding box center [1248, 650] width 196 height 45
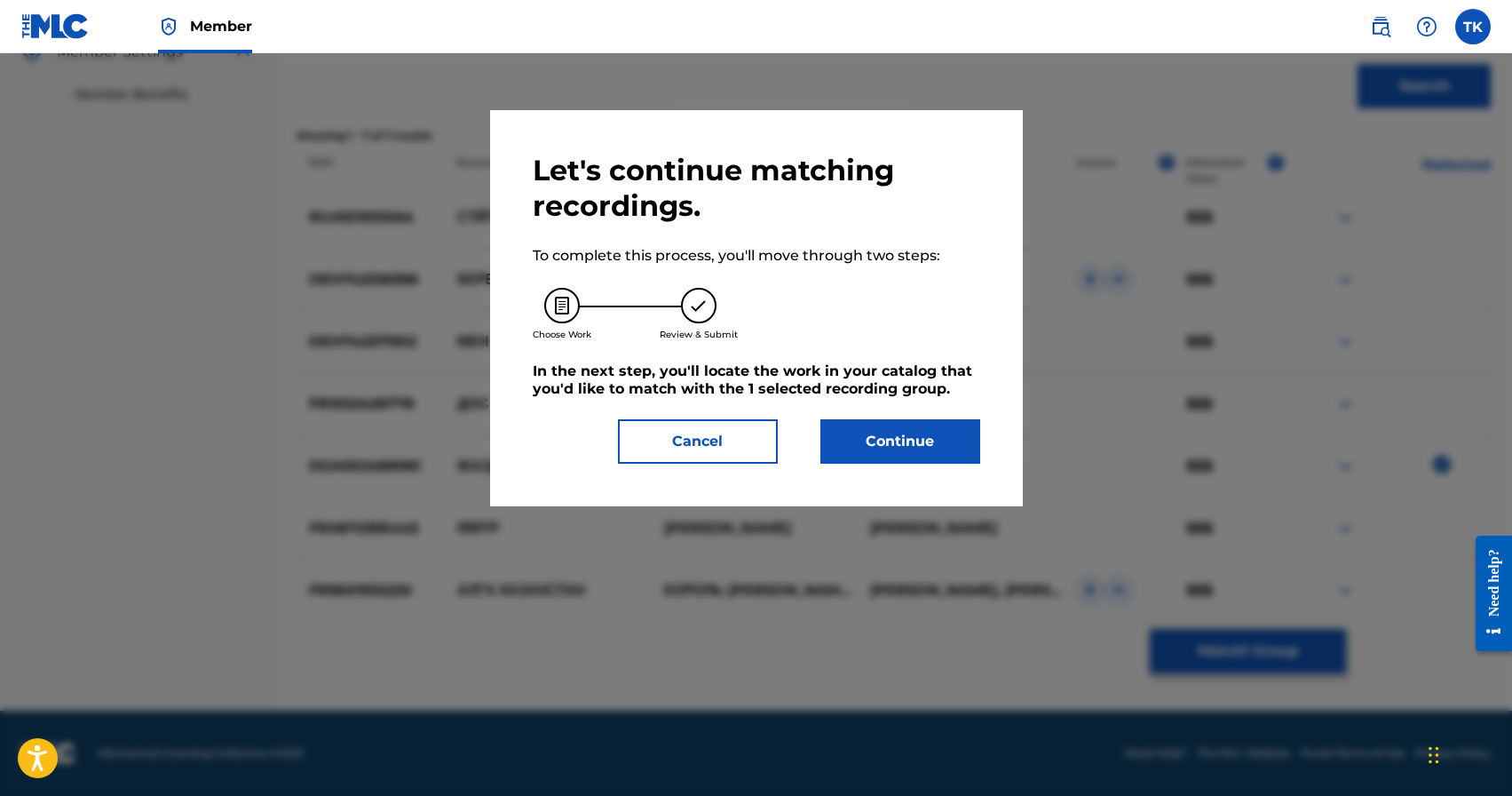
click at [915, 425] on button "Continue" at bounding box center [901, 441] width 160 height 45
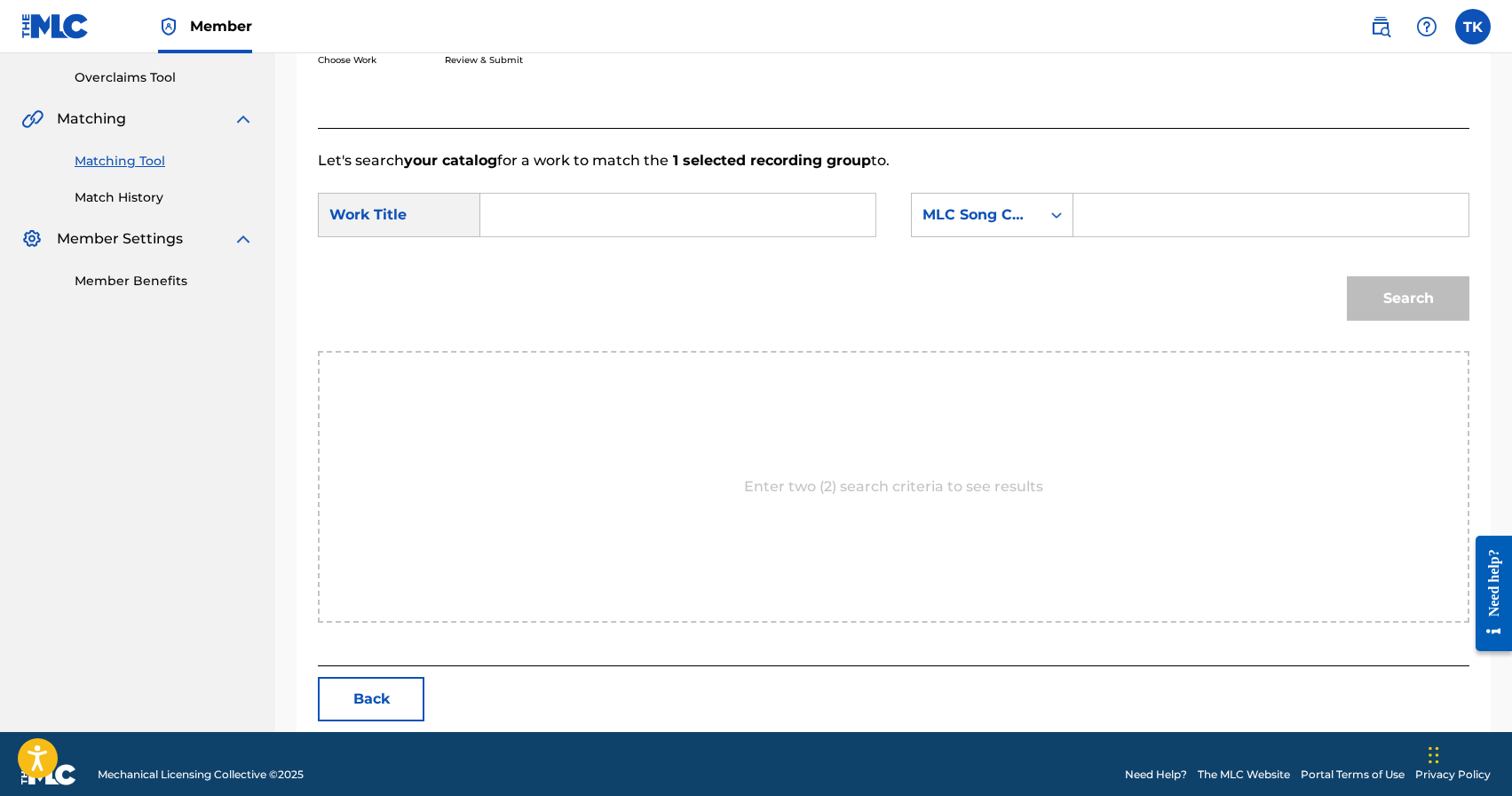
scroll to position [387, 0]
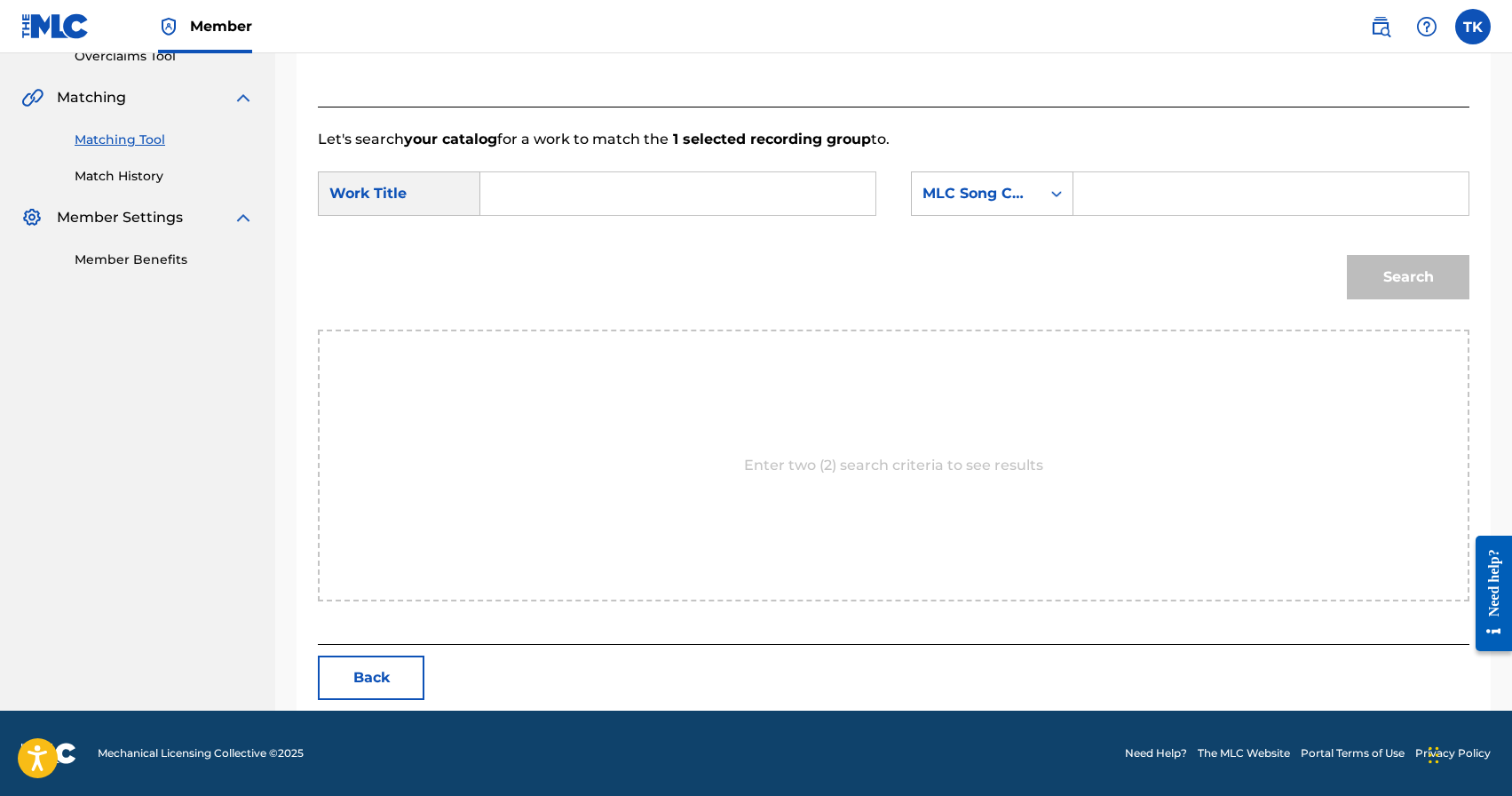
click at [677, 206] on input "Search Form" at bounding box center [678, 194] width 365 height 43
click at [552, 273] on span "[PERSON_NAME]" at bounding box center [607, 264] width 125 height 17
type input "жаздын кечи"
click at [563, 239] on strong "жаздын" at bounding box center [538, 232] width 55 height 17
click at [1041, 193] on div "Search Form" at bounding box center [1057, 194] width 32 height 32
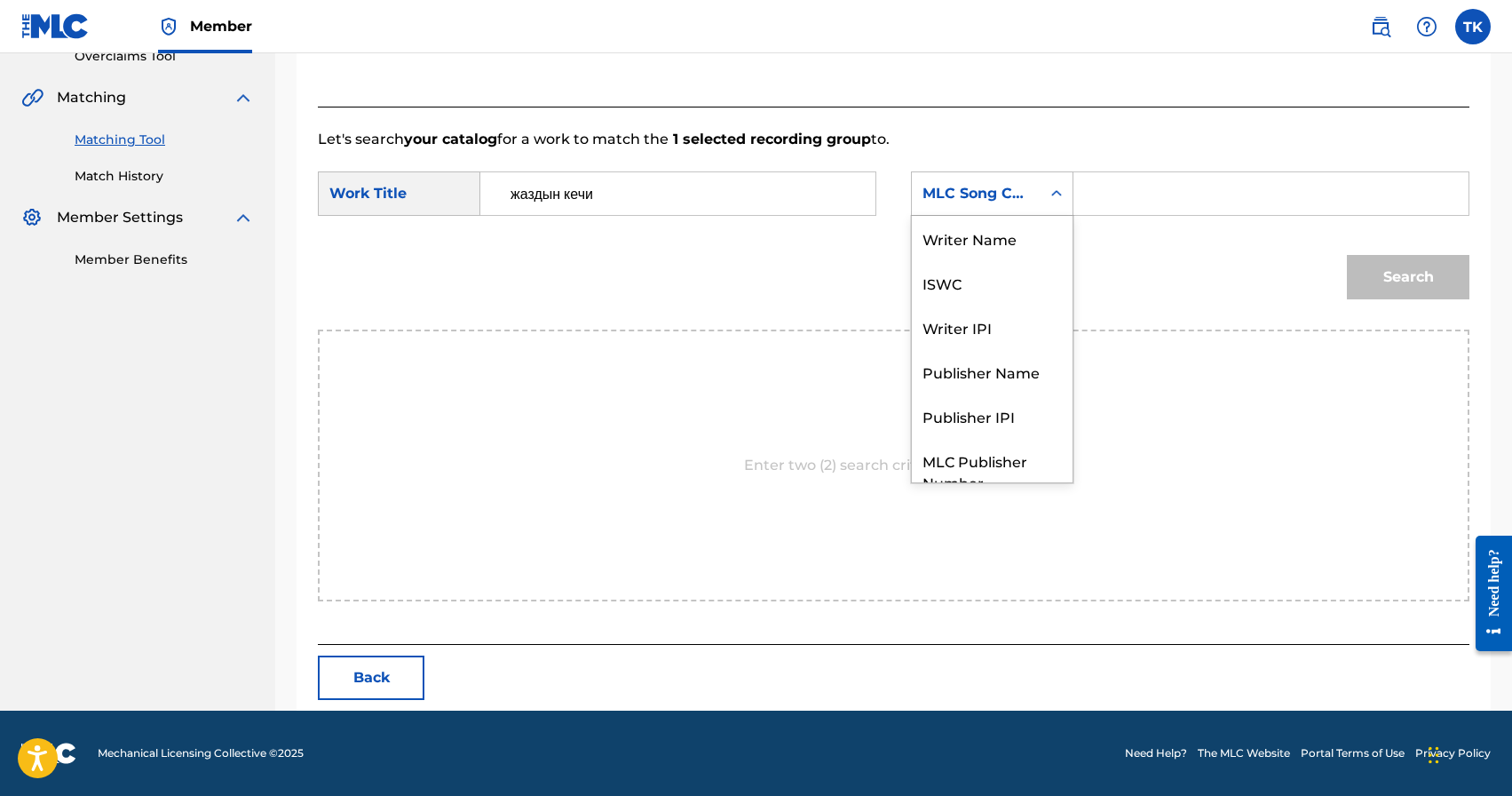
scroll to position [66, 0]
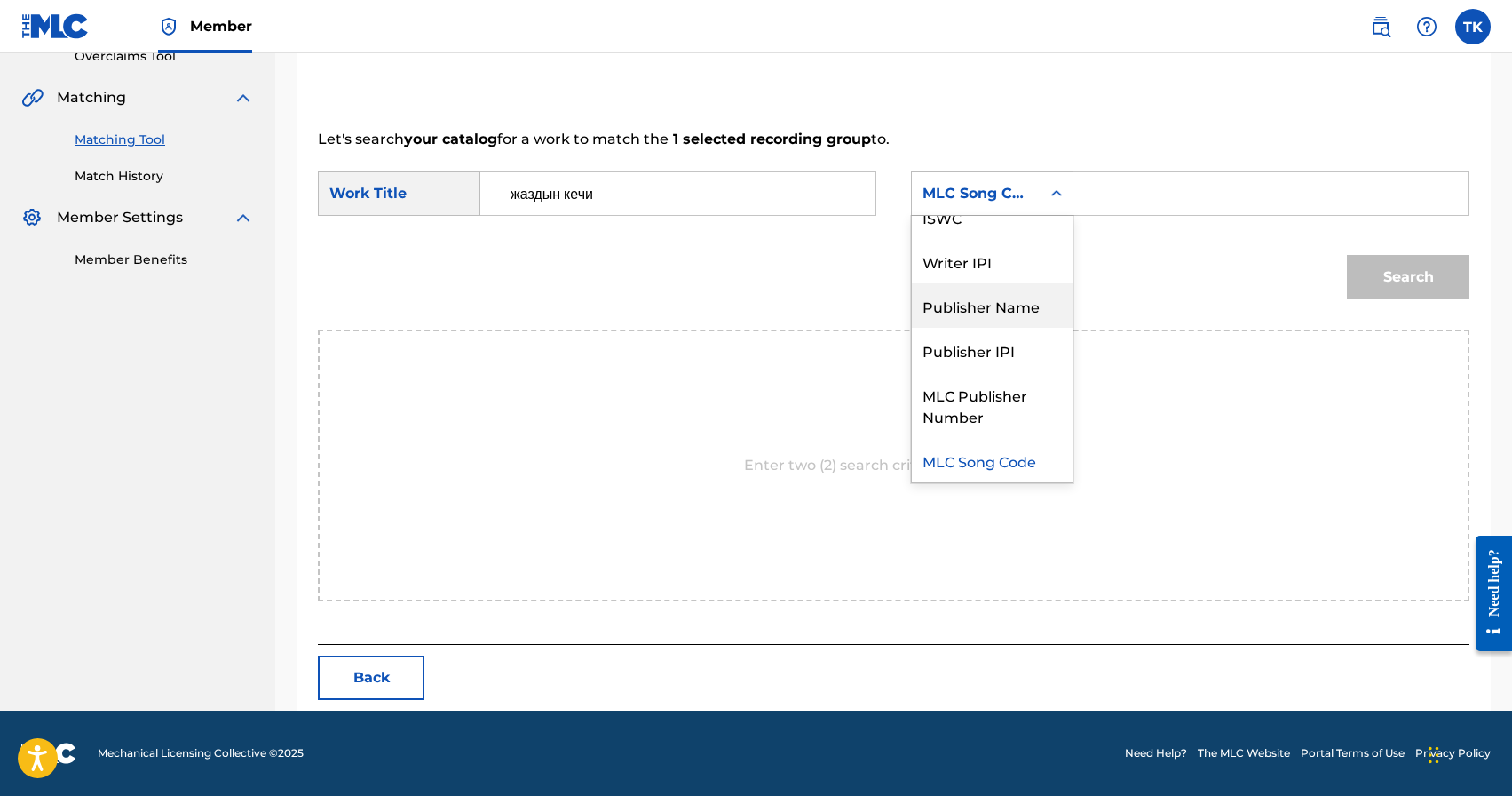
click at [997, 284] on div "Publisher Name" at bounding box center [991, 305] width 161 height 45
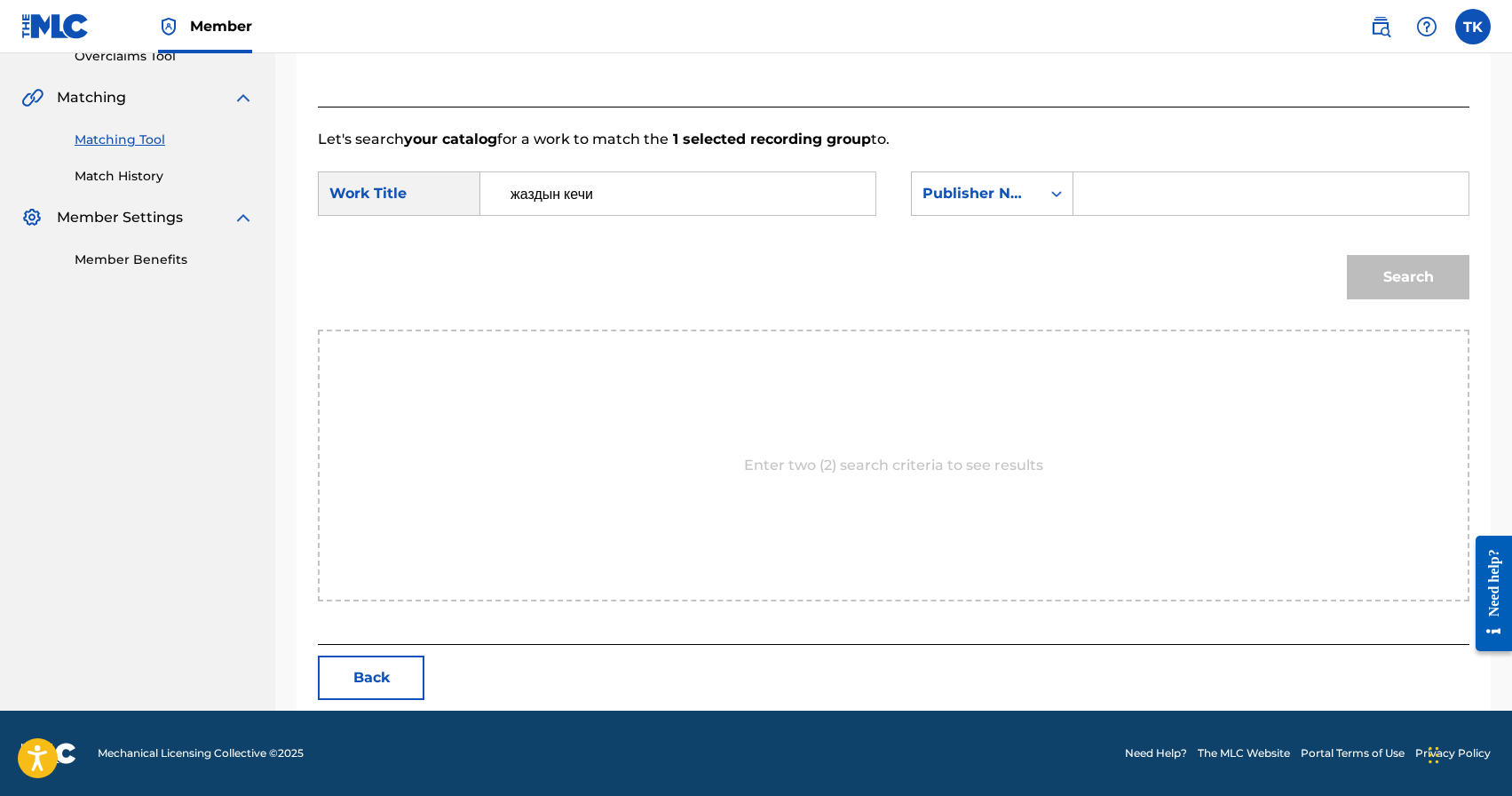
click at [1100, 204] on input "Search Form" at bounding box center [1272, 194] width 365 height 43
type input "INFINITY MUSIC"
click at [1421, 282] on button "Search" at bounding box center [1408, 277] width 123 height 45
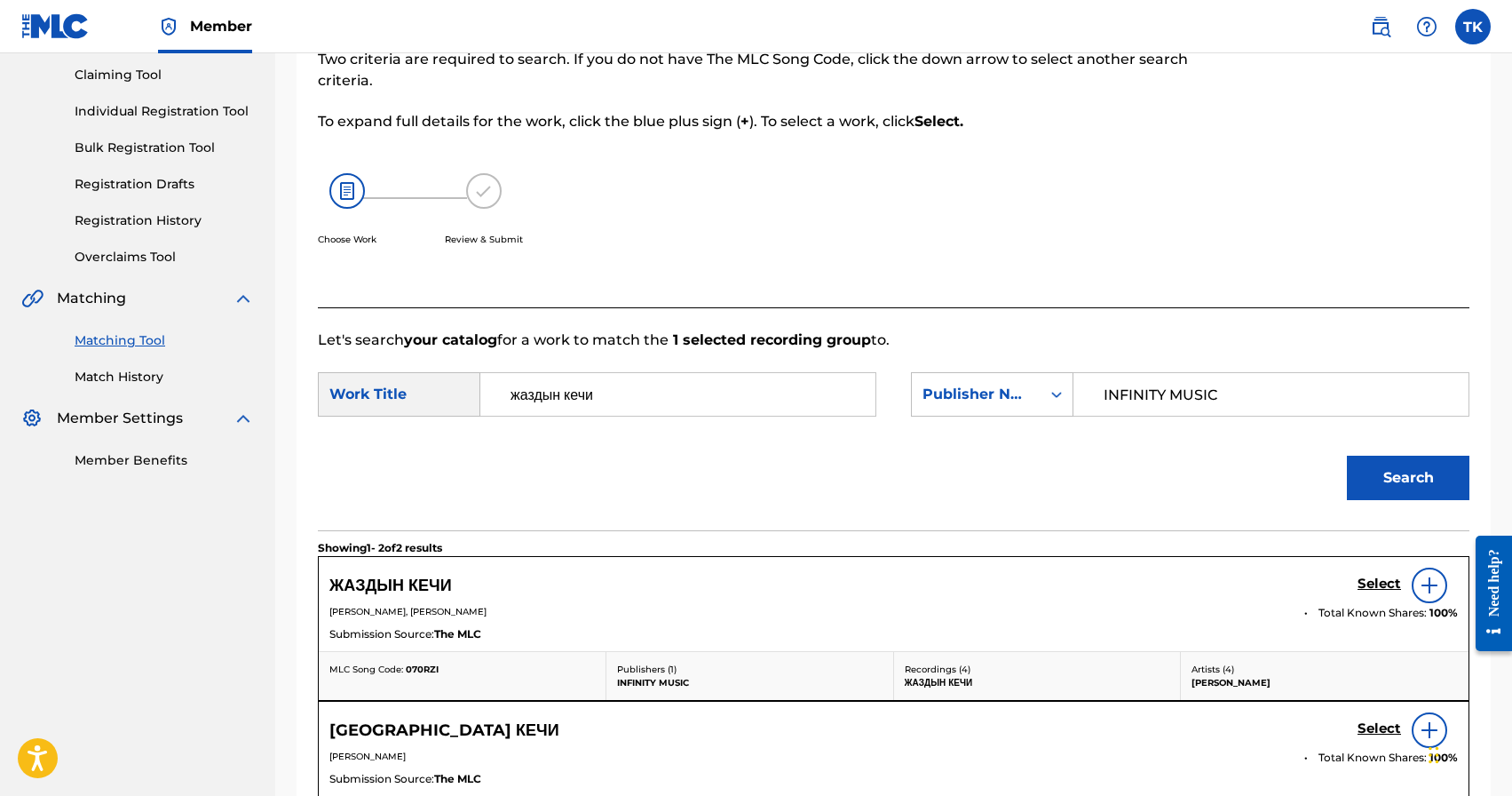
scroll to position [387, 0]
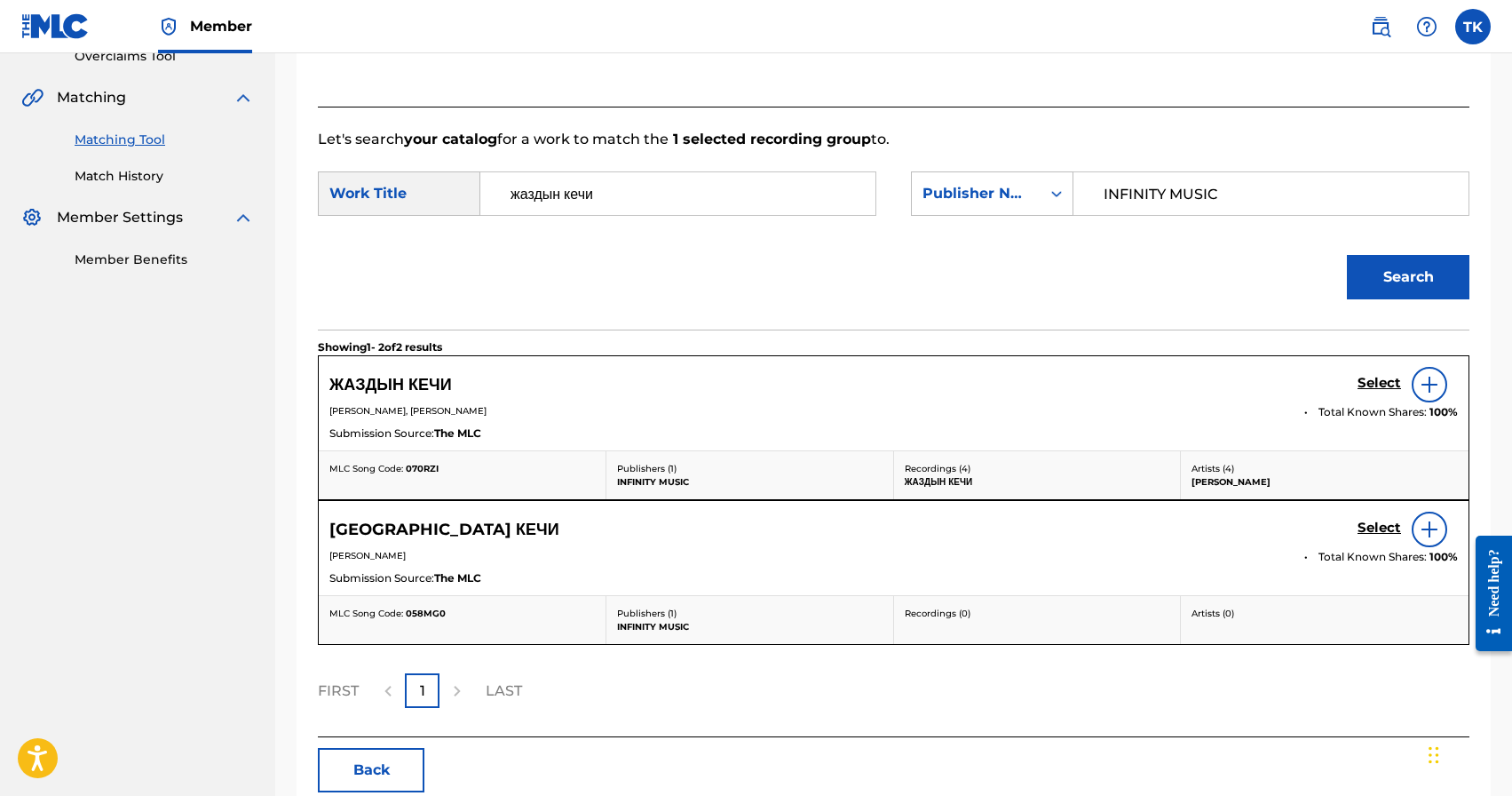
click at [1367, 382] on h5 "Select" at bounding box center [1379, 383] width 44 height 17
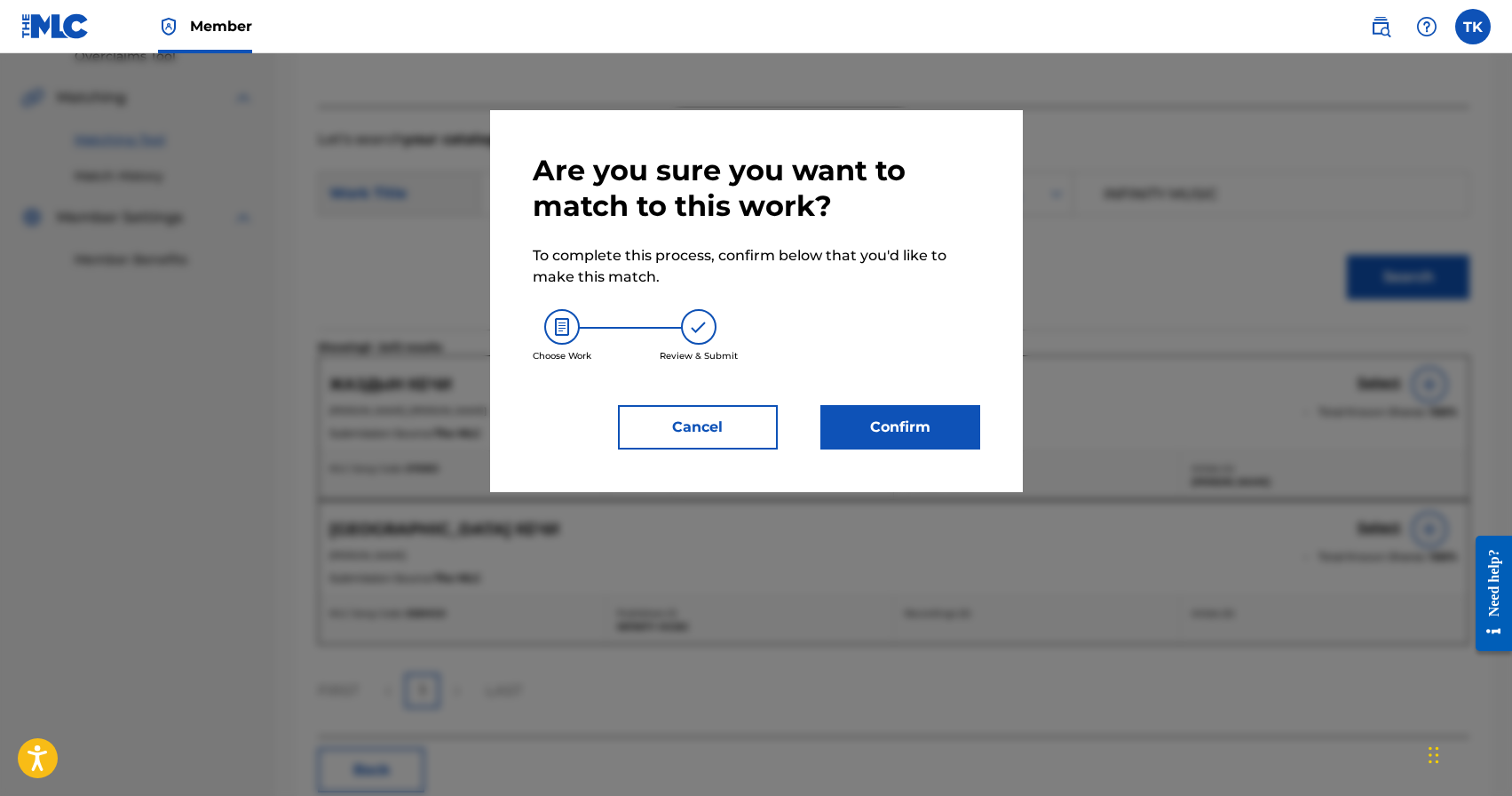
click at [909, 427] on button "Confirm" at bounding box center [901, 427] width 160 height 45
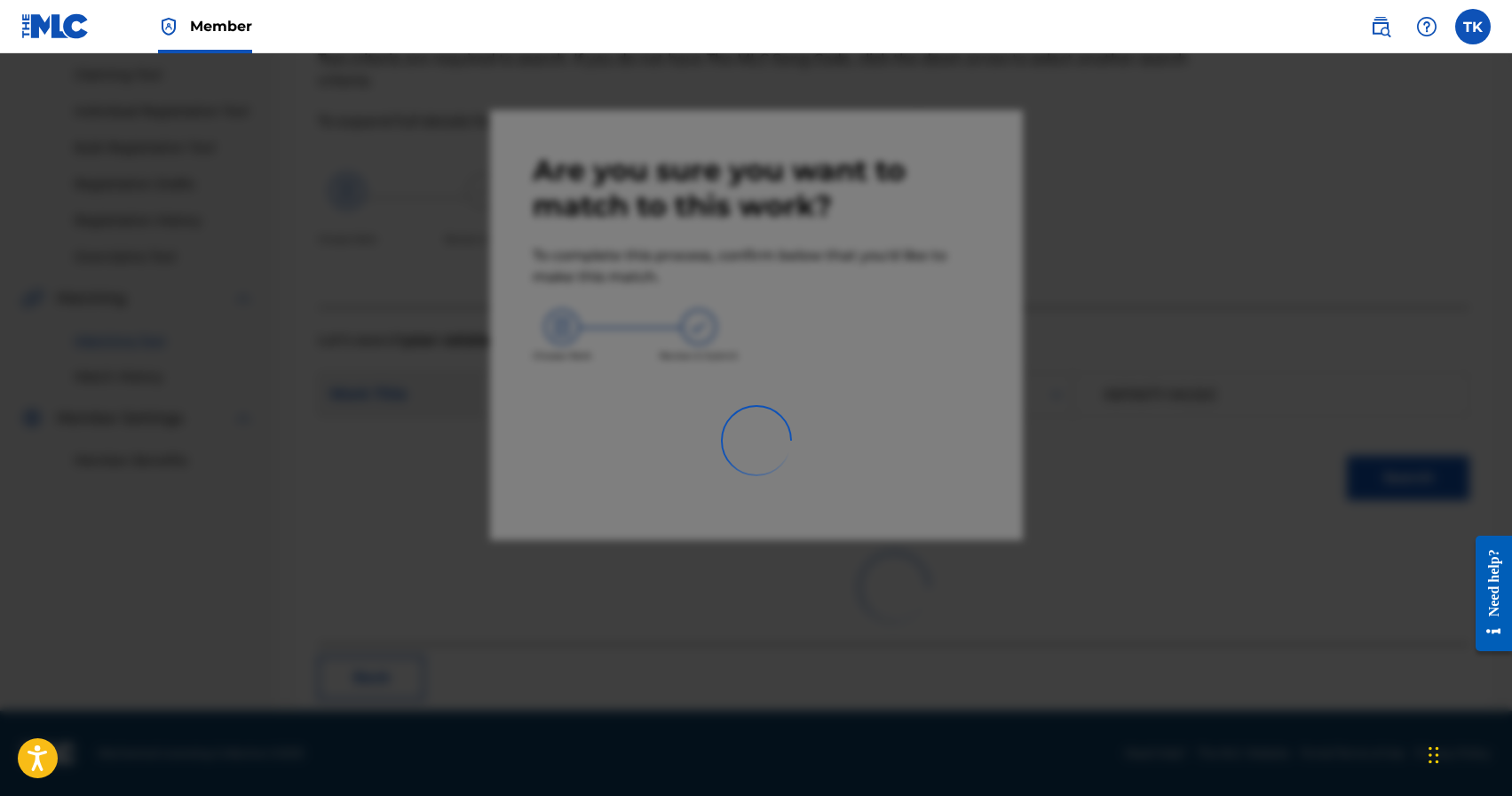
scroll to position [53, 0]
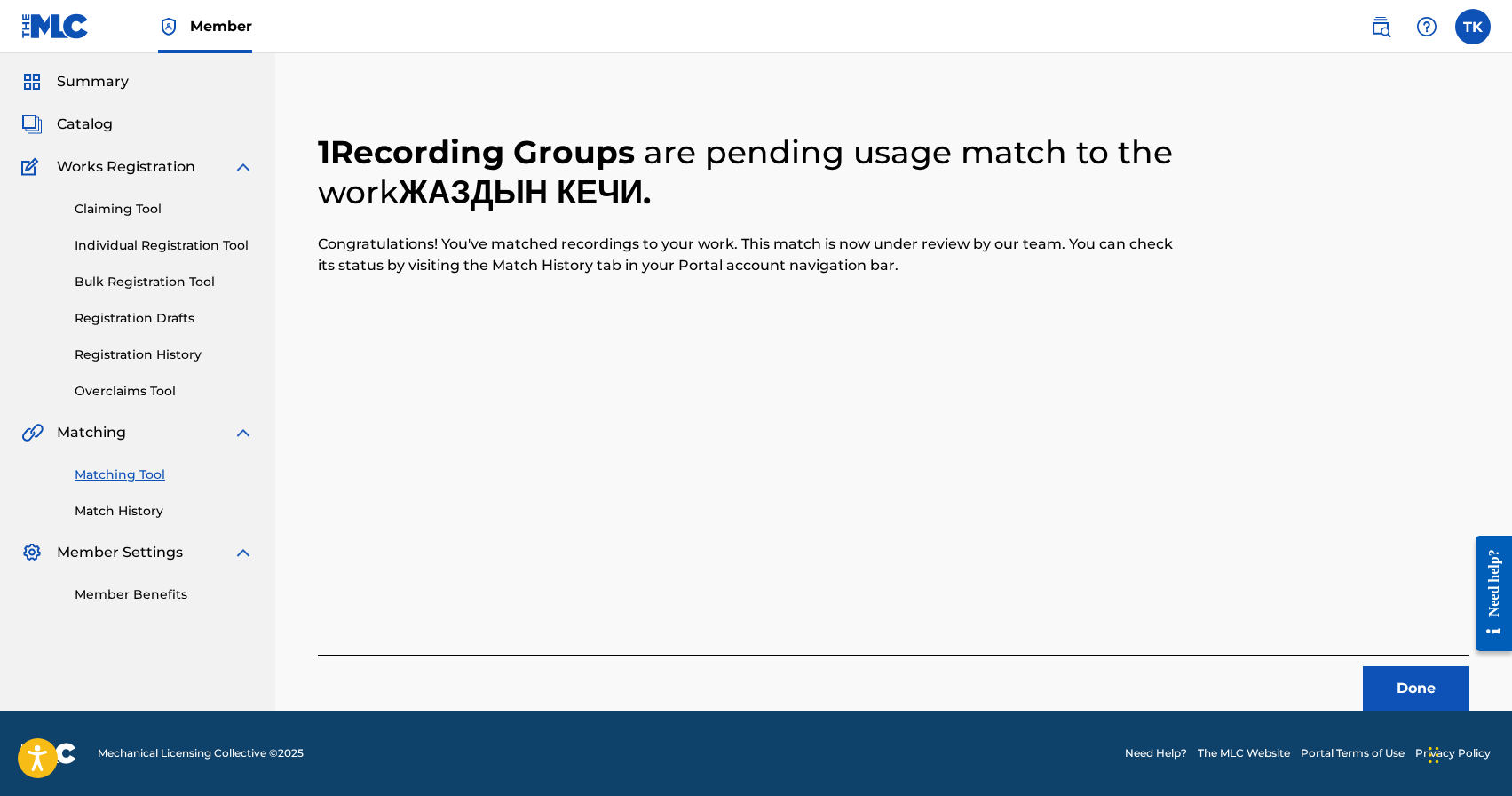
click at [1387, 675] on button "Done" at bounding box center [1416, 688] width 107 height 45
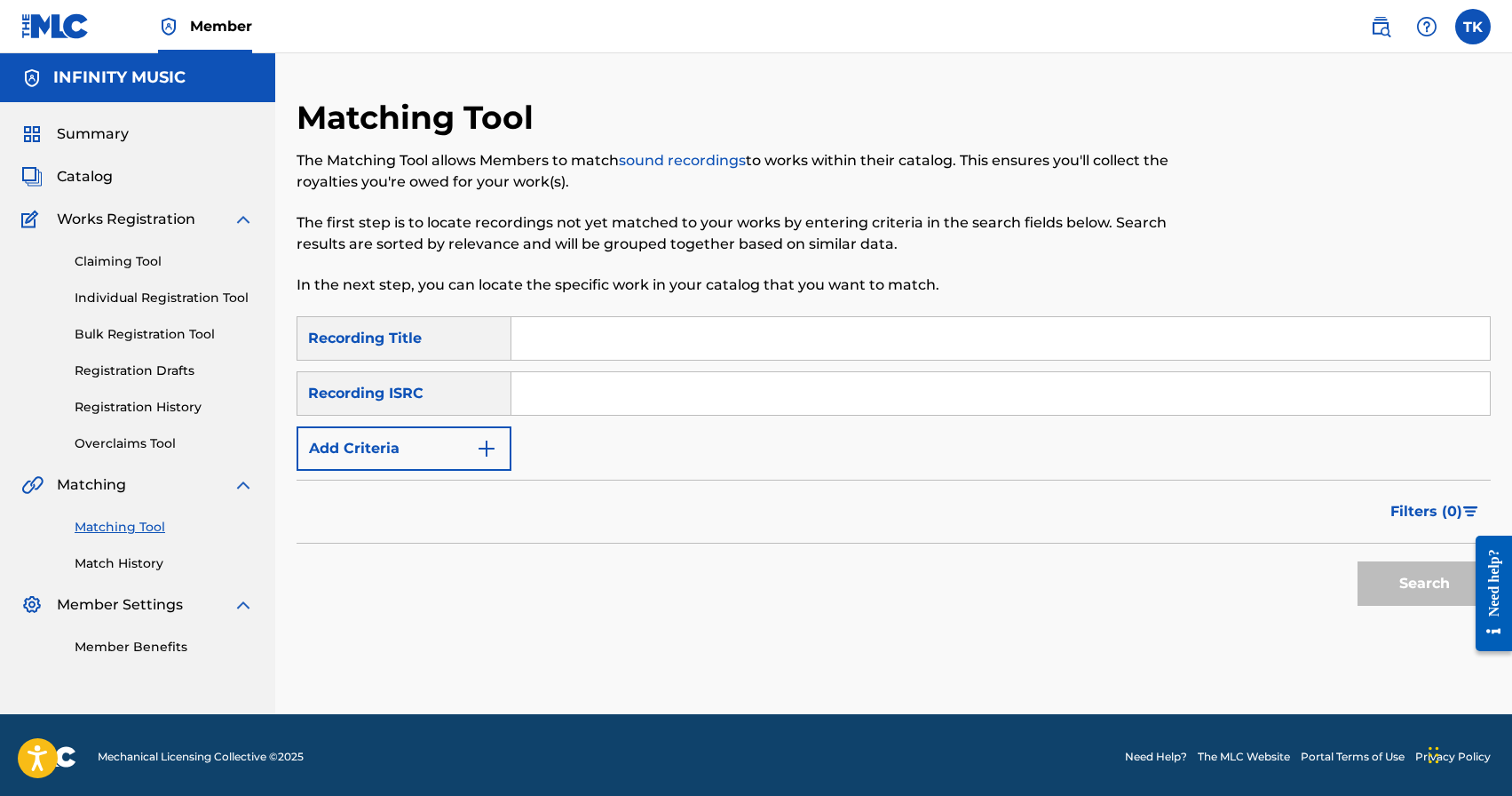
click at [469, 440] on button "Add Criteria" at bounding box center [403, 448] width 214 height 45
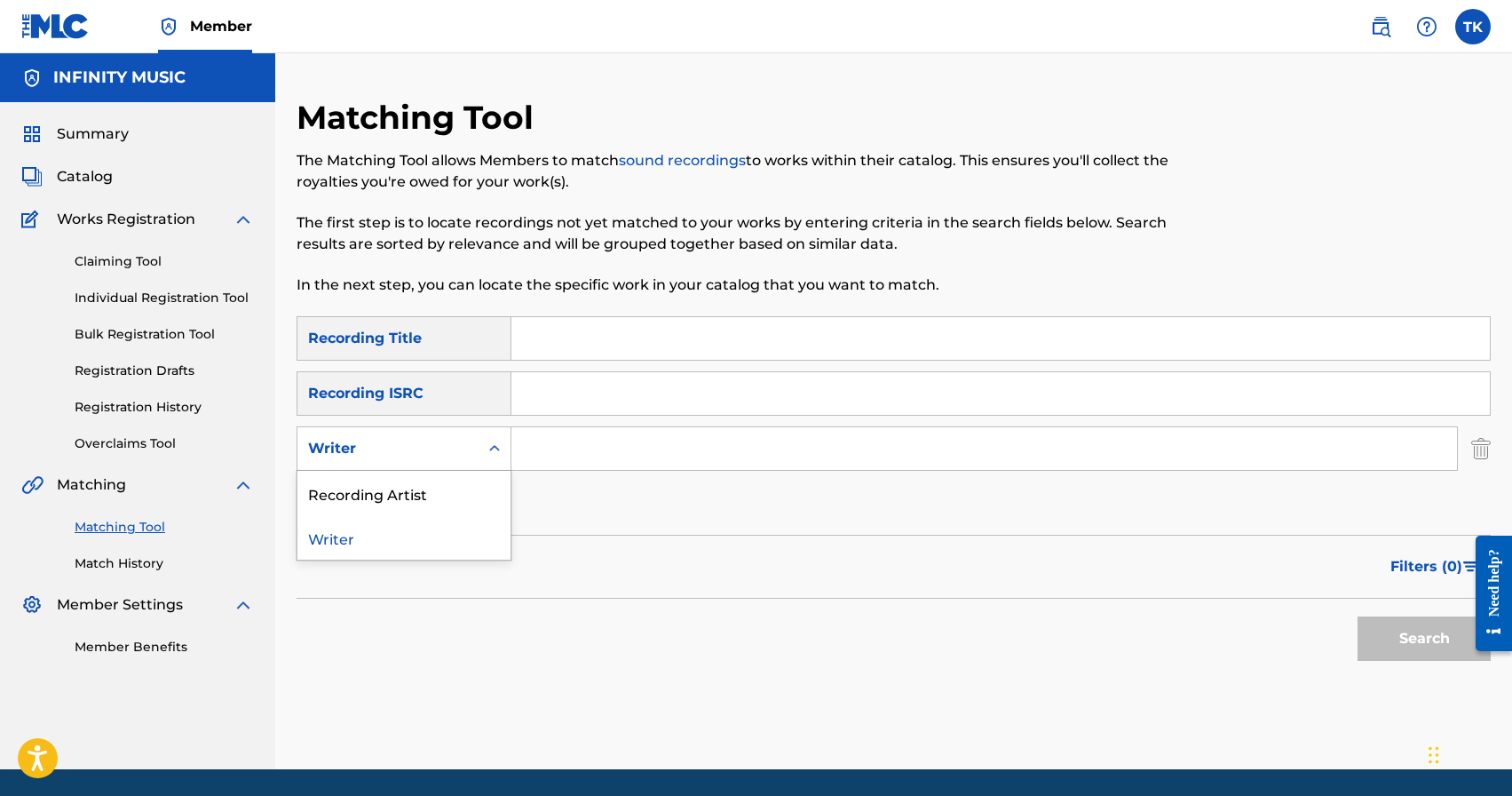
click at [469, 440] on div "Writer" at bounding box center [388, 449] width 182 height 34
click at [464, 476] on div "Recording Artist" at bounding box center [404, 493] width 213 height 45
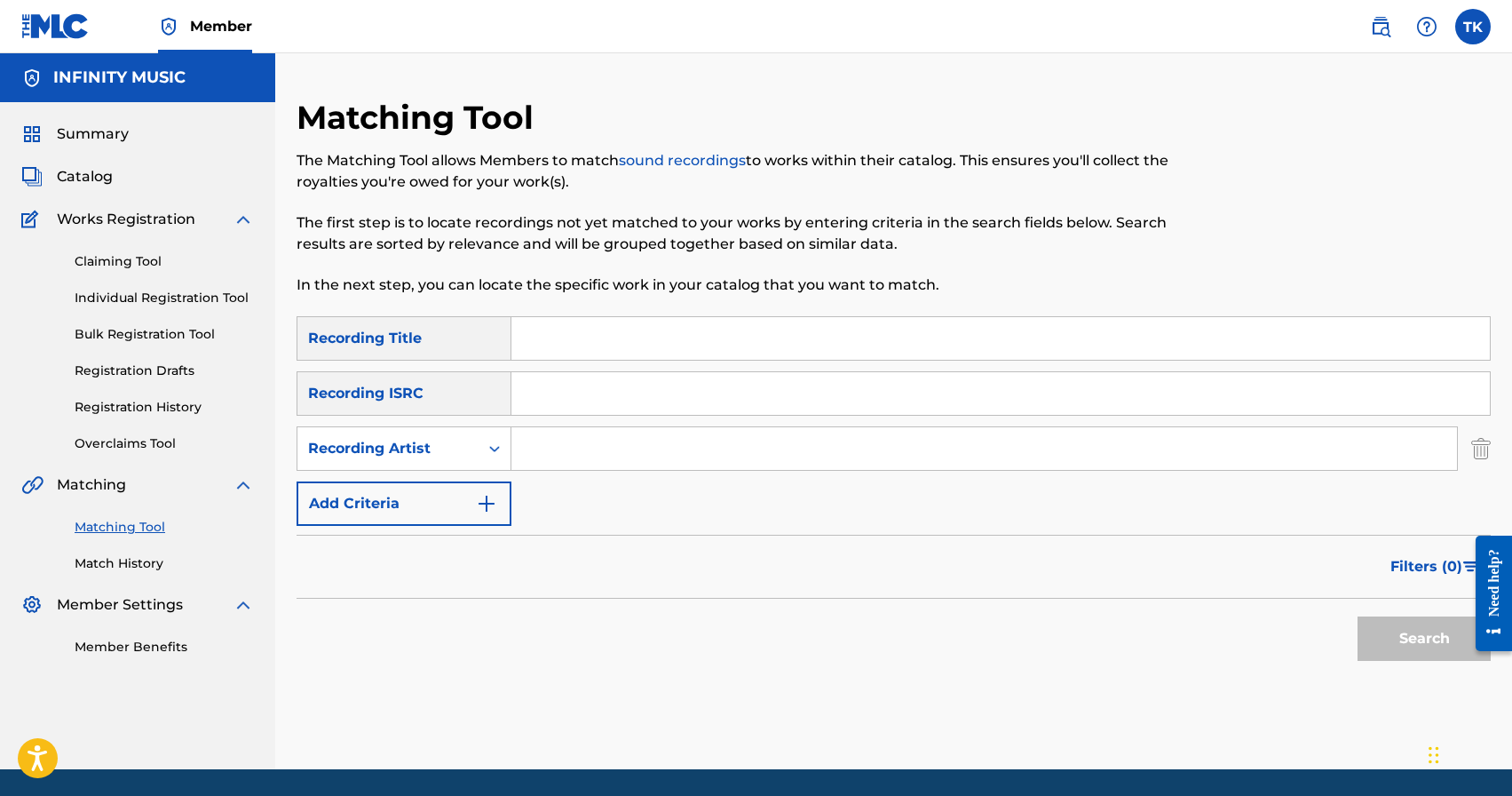
click at [564, 460] on input "Search Form" at bounding box center [984, 448] width 945 height 43
type input "нурлан насип"
click at [1394, 637] on button "Search" at bounding box center [1424, 638] width 134 height 45
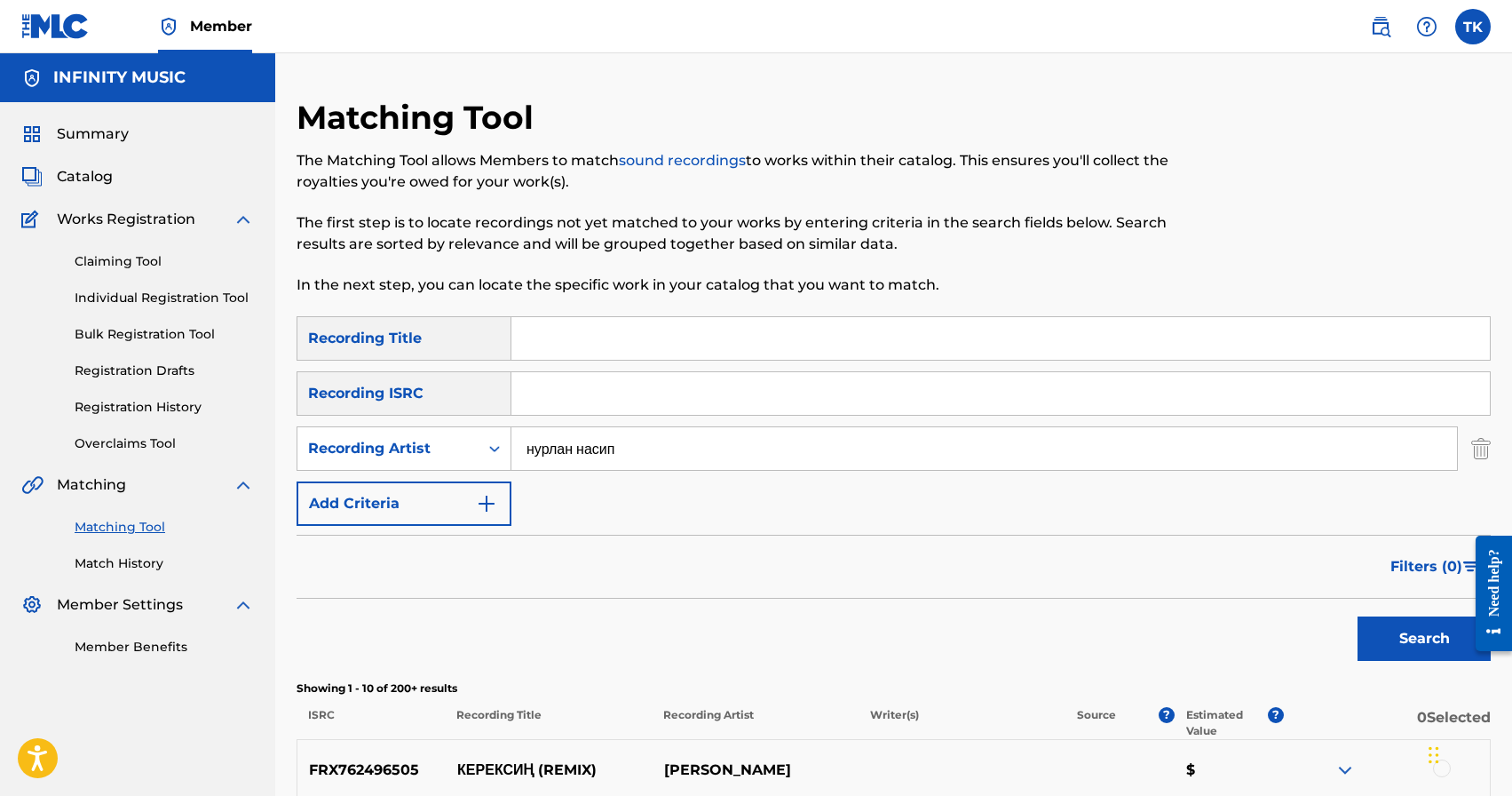
click at [1435, 574] on span "Filters ( 0 )" at bounding box center [1426, 566] width 72 height 21
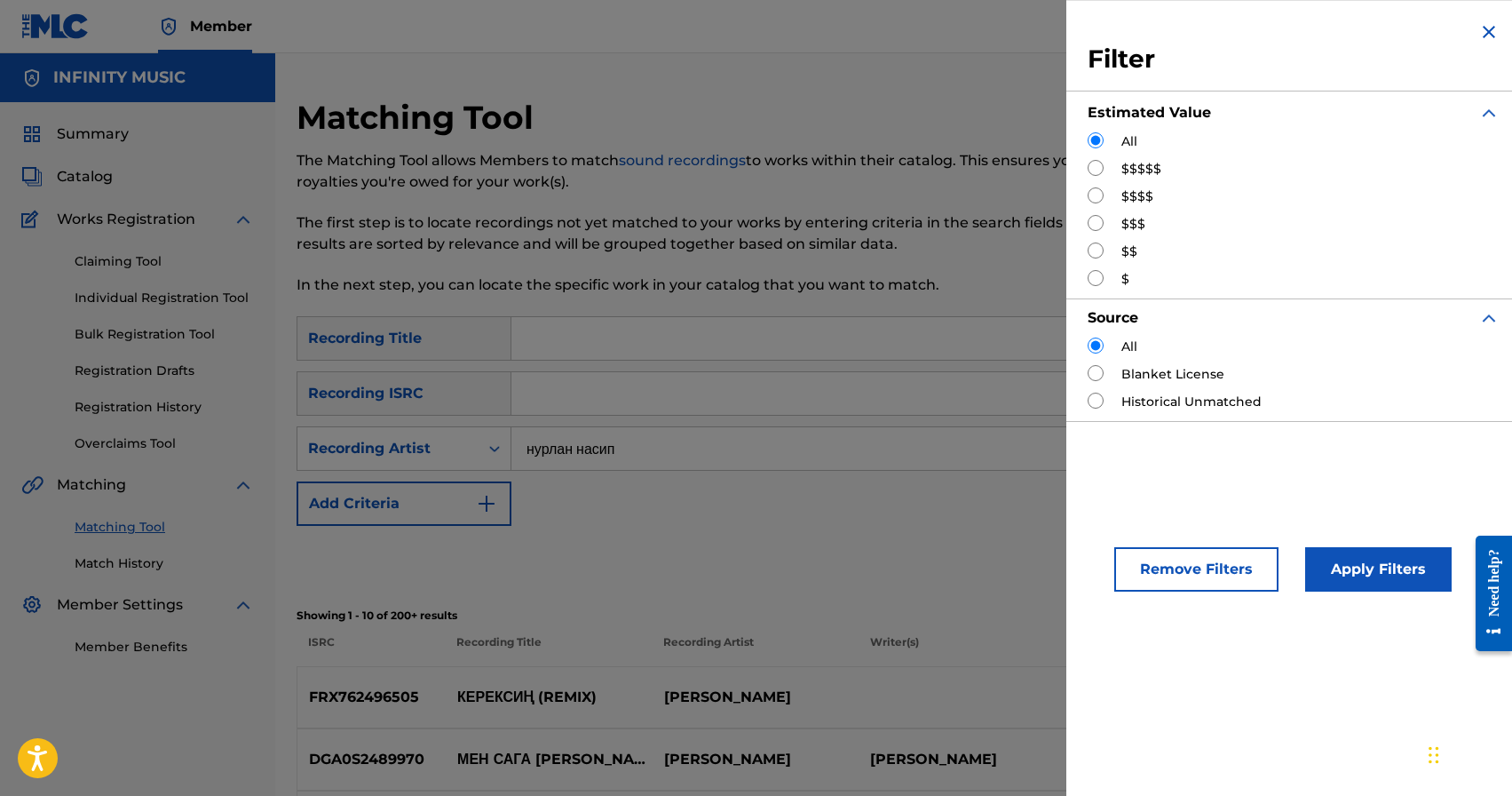
click at [1096, 219] on input "Search Form" at bounding box center [1096, 222] width 16 height 16
radio input "true"
click at [1345, 580] on button "Apply Filters" at bounding box center [1378, 569] width 147 height 45
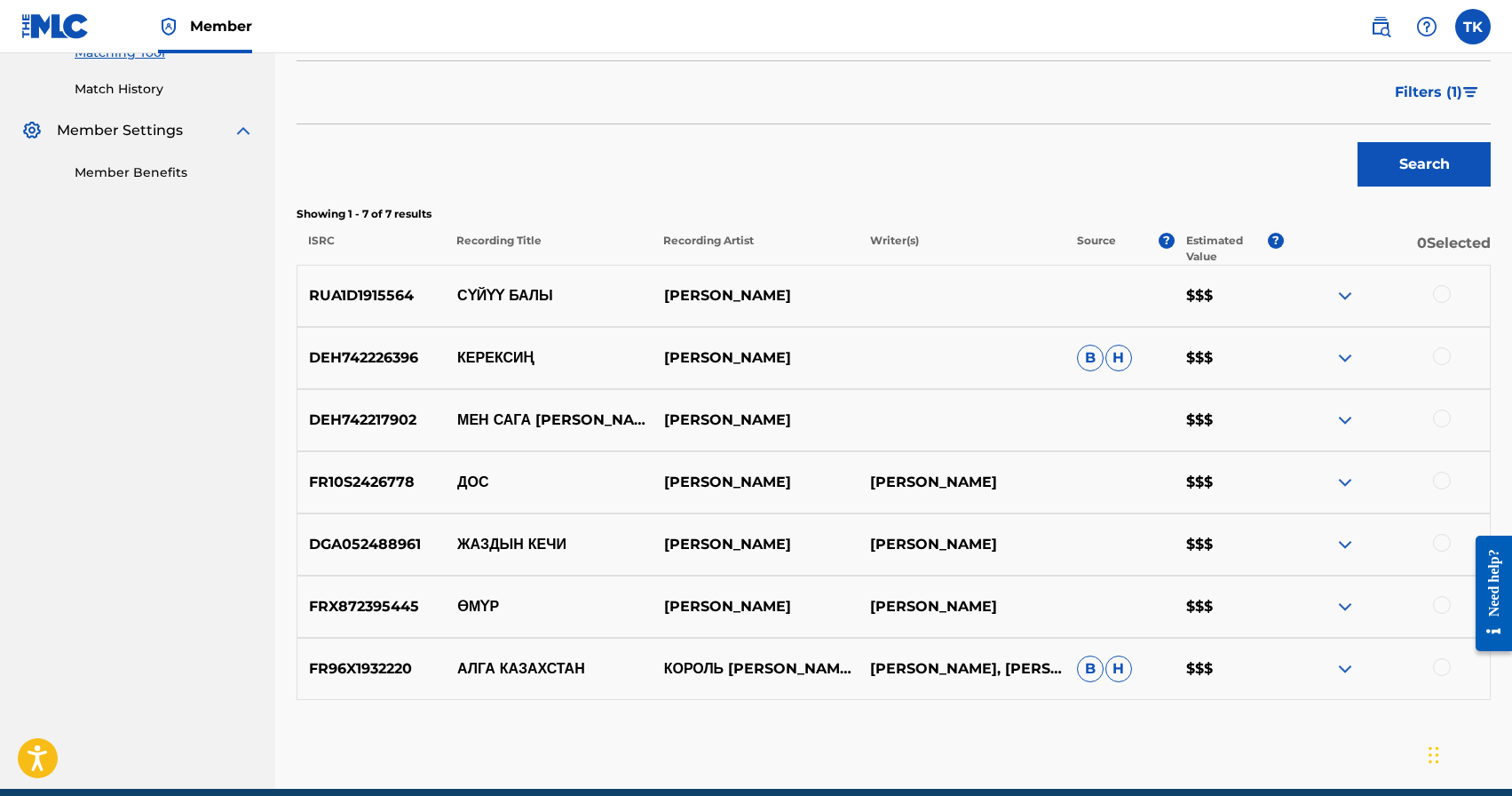
scroll to position [486, 0]
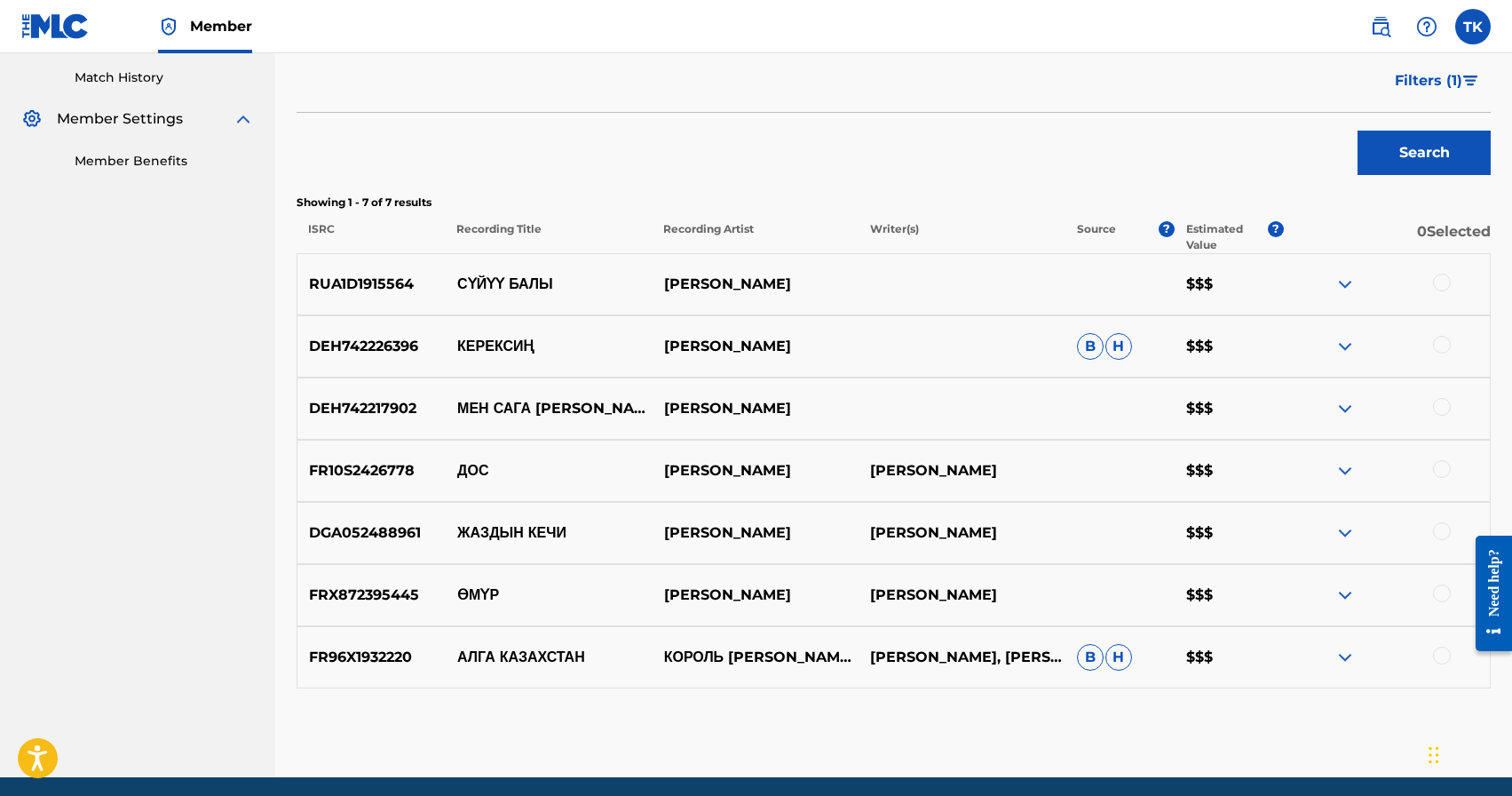
click at [485, 603] on p "ӨМҮР" at bounding box center [549, 595] width 206 height 21
copy p "ӨМҮР"
click at [1445, 595] on div at bounding box center [1442, 594] width 18 height 18
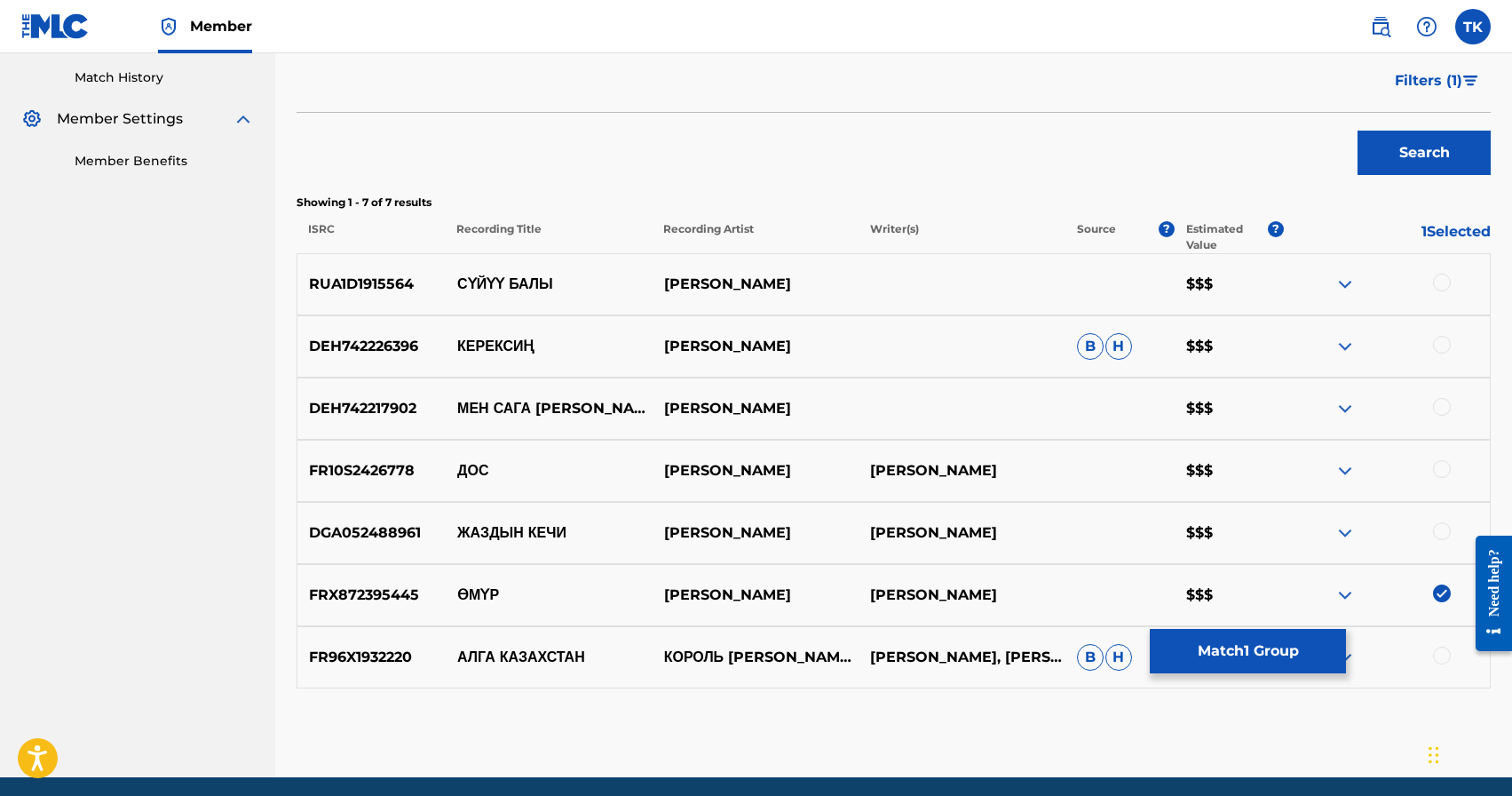
click at [1246, 654] on button "Match 1 Group" at bounding box center [1248, 650] width 196 height 45
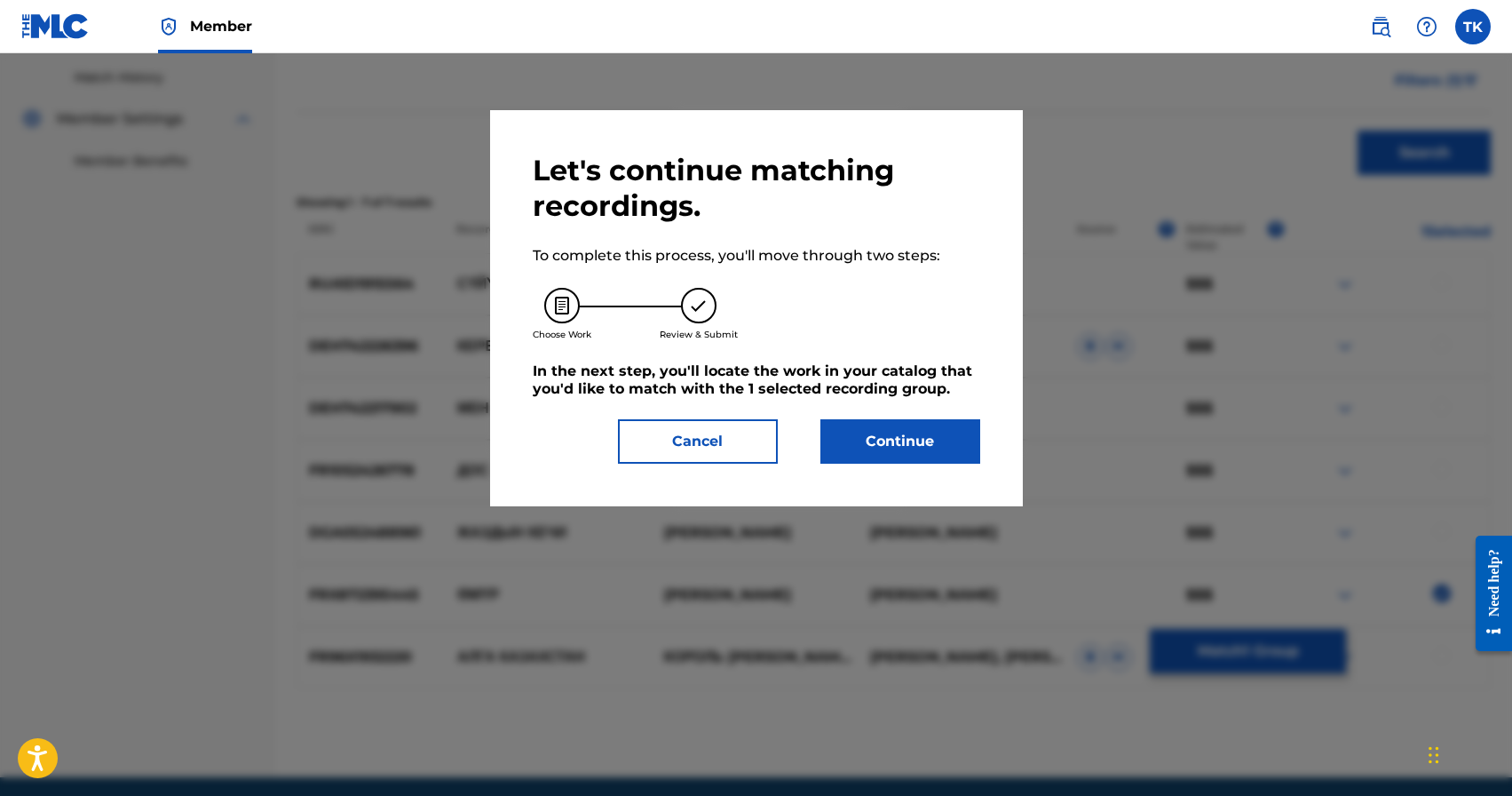
click at [935, 440] on button "Continue" at bounding box center [901, 441] width 160 height 45
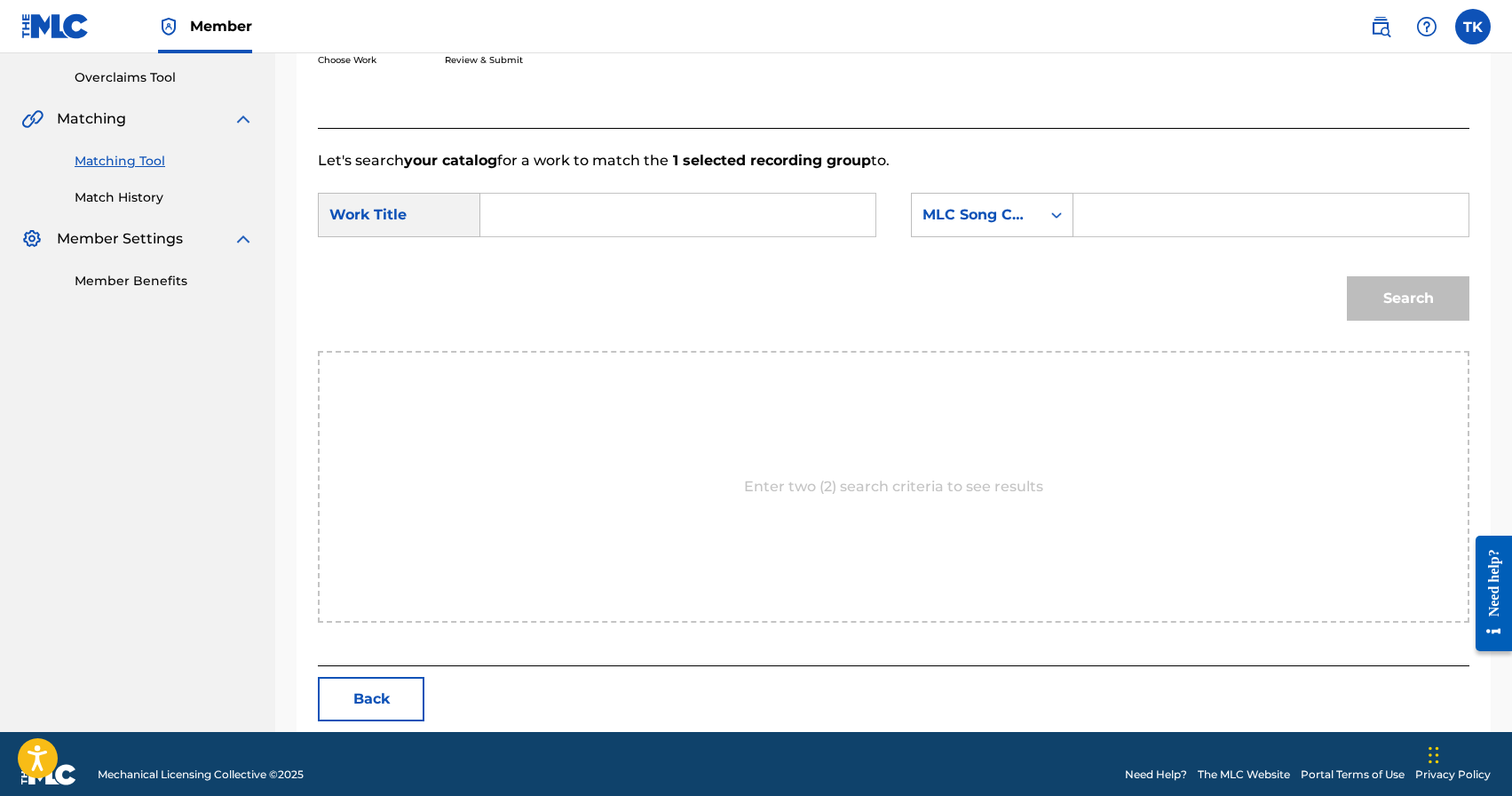
scroll to position [387, 0]
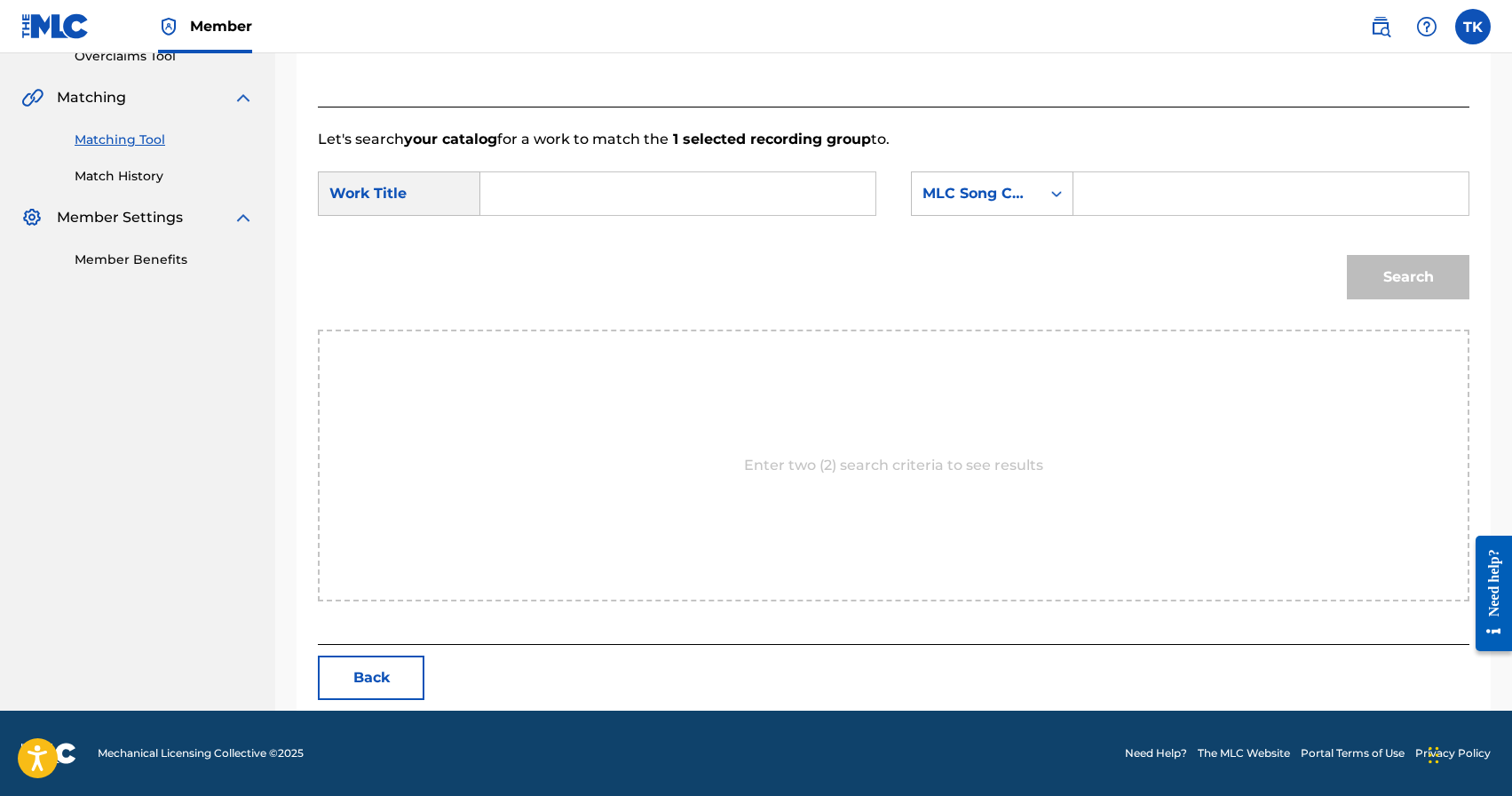
click at [668, 199] on input "Search Form" at bounding box center [678, 194] width 365 height 43
paste input "ӨМҮР"
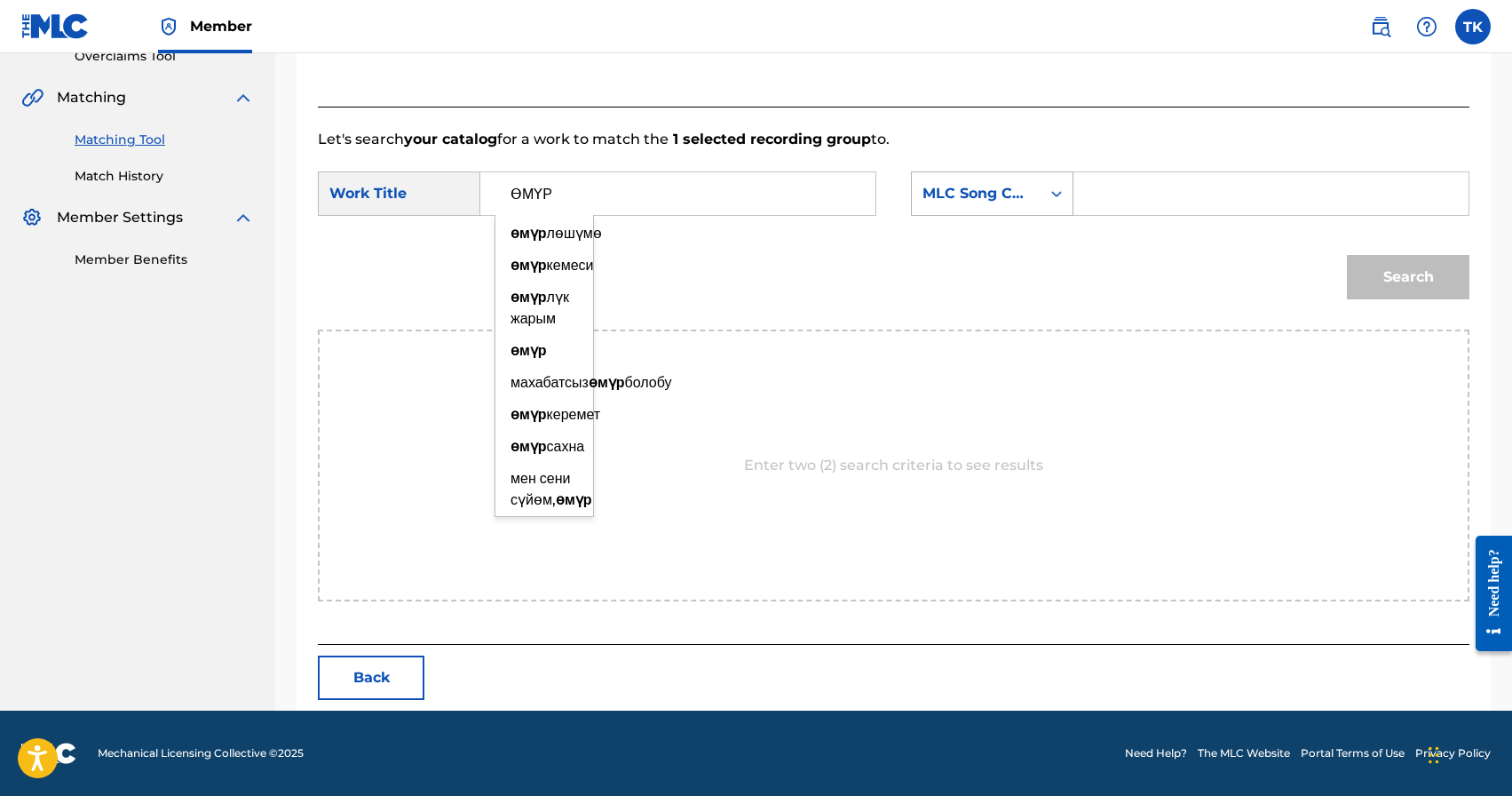
type input "ӨМҮР"
click at [941, 209] on div "MLC Song Code" at bounding box center [975, 194] width 129 height 34
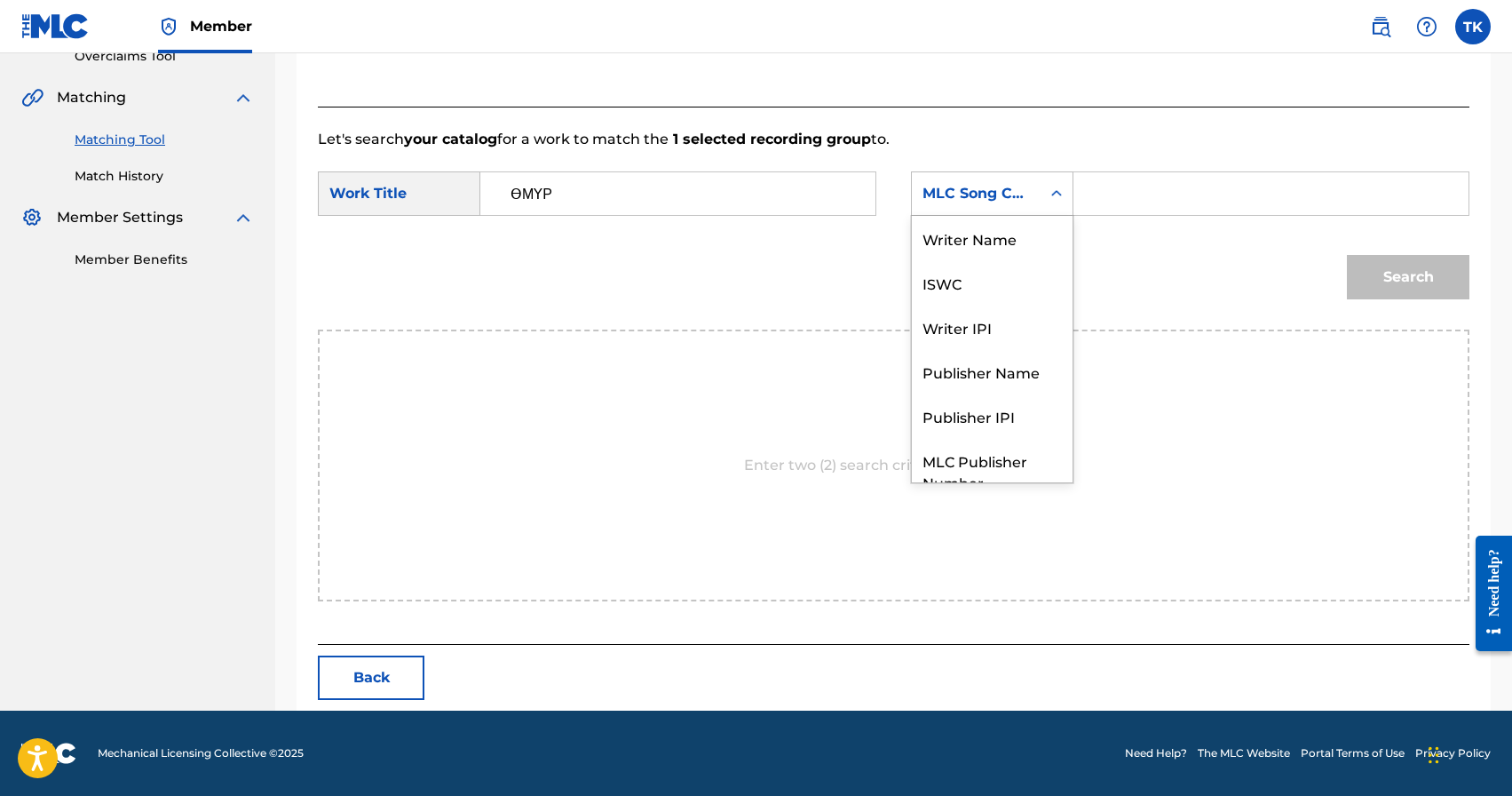
scroll to position [66, 0]
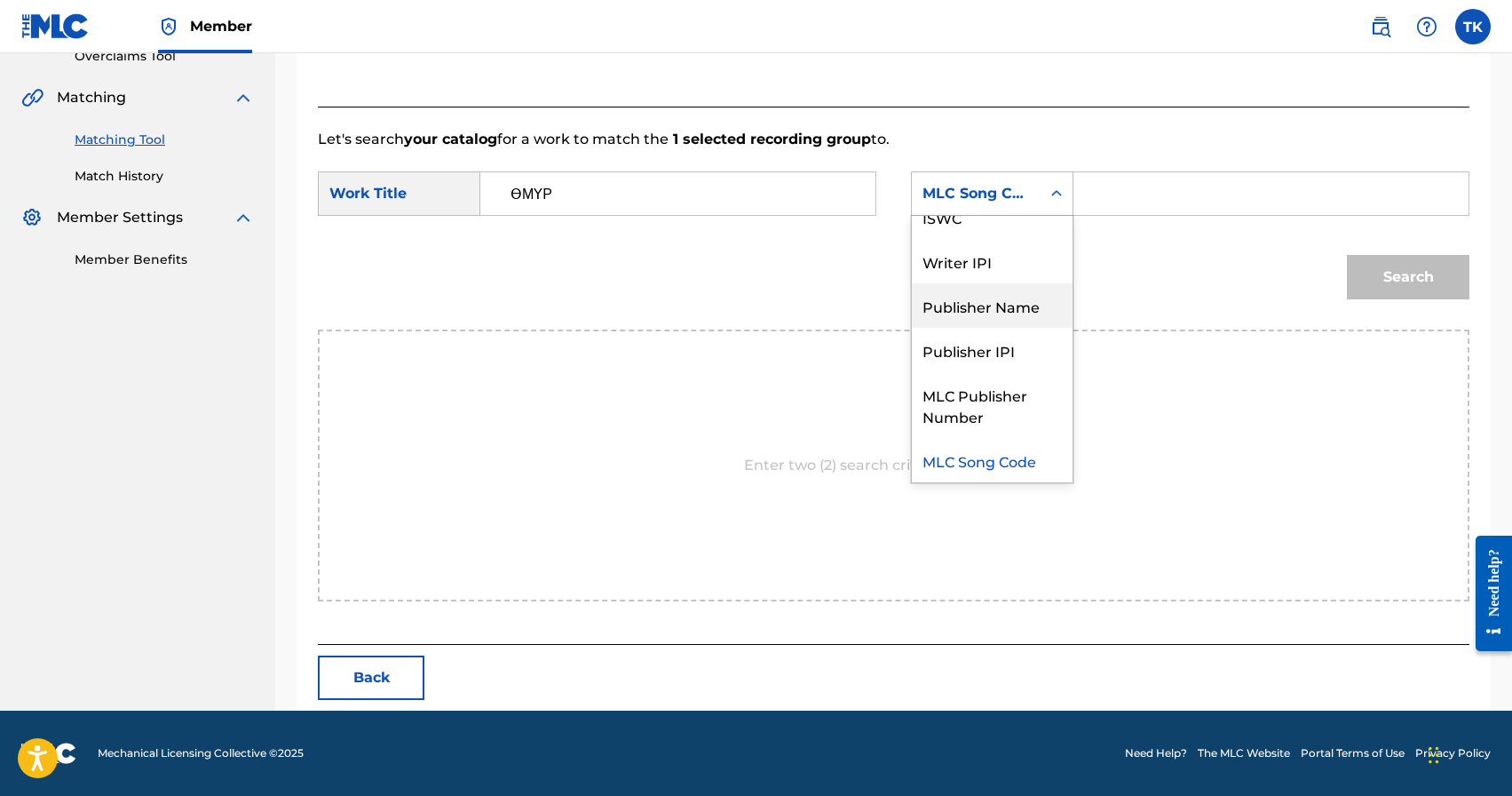
click at [992, 304] on div "Publisher Name" at bounding box center [991, 305] width 161 height 45
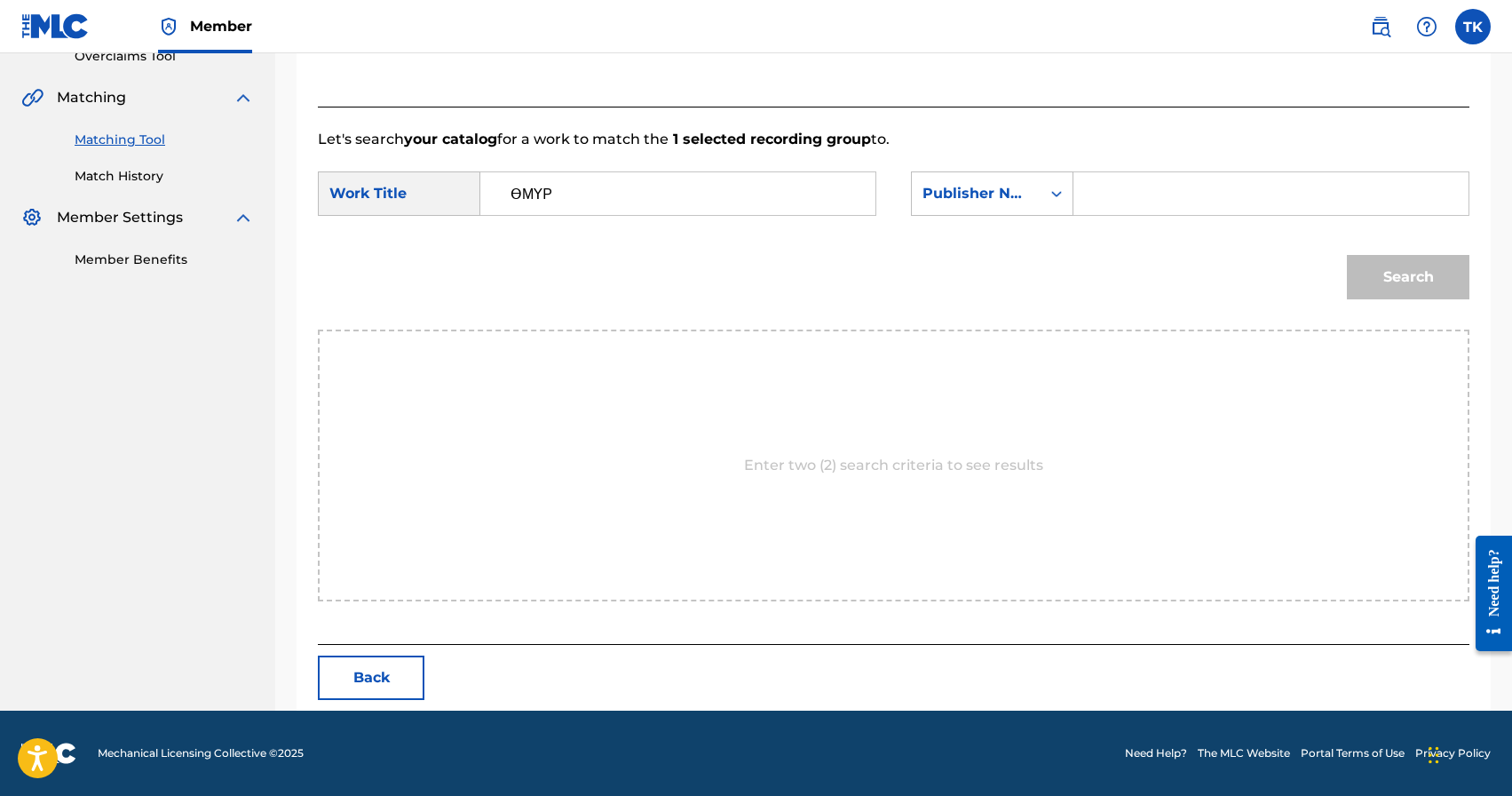
click at [1137, 199] on input "Search Form" at bounding box center [1272, 194] width 365 height 43
type input "INFINITY MUSIC"
click at [1420, 287] on button "Search" at bounding box center [1408, 277] width 123 height 45
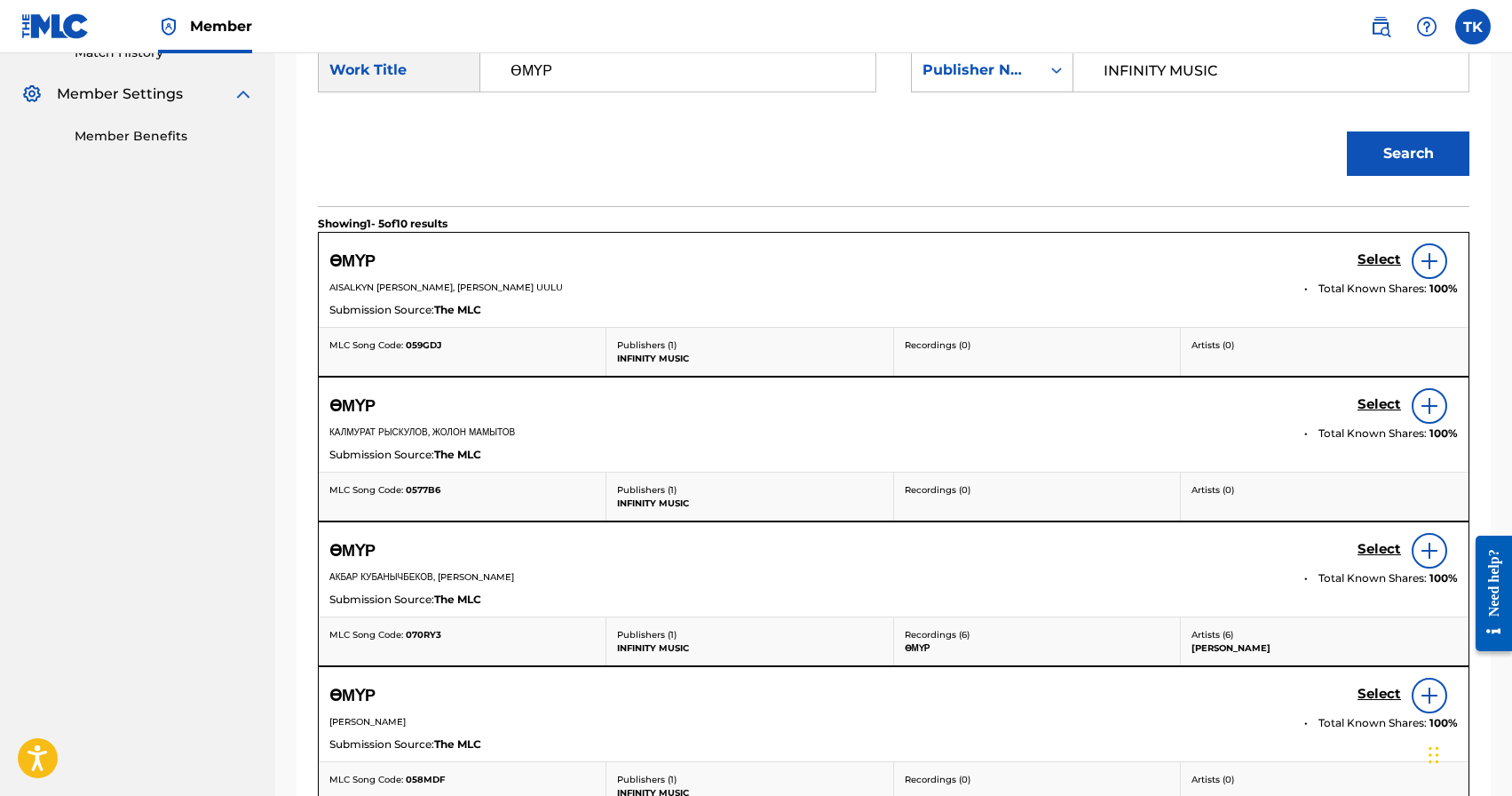
scroll to position [515, 0]
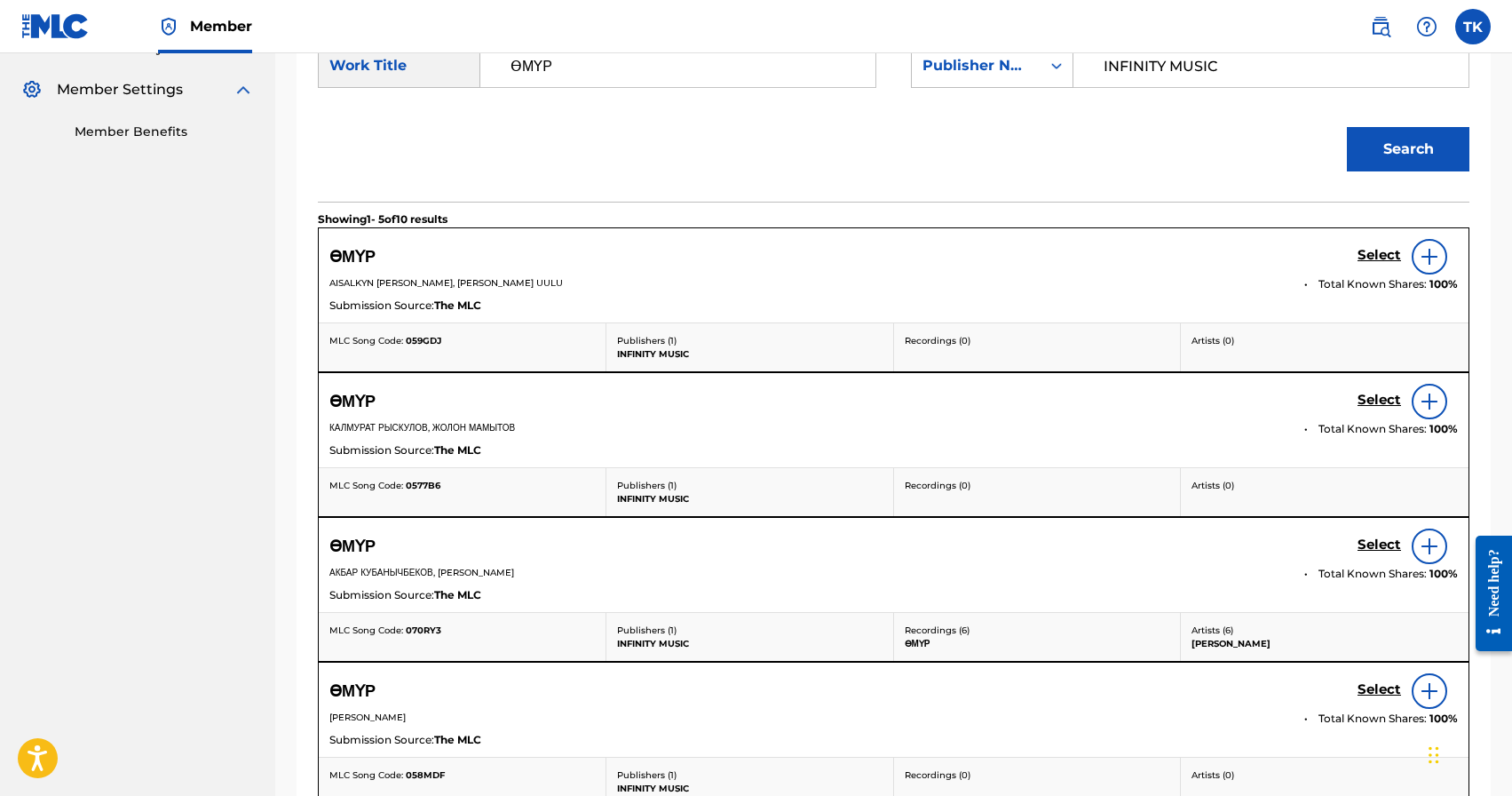
click at [1371, 263] on h5 "Select" at bounding box center [1379, 255] width 44 height 17
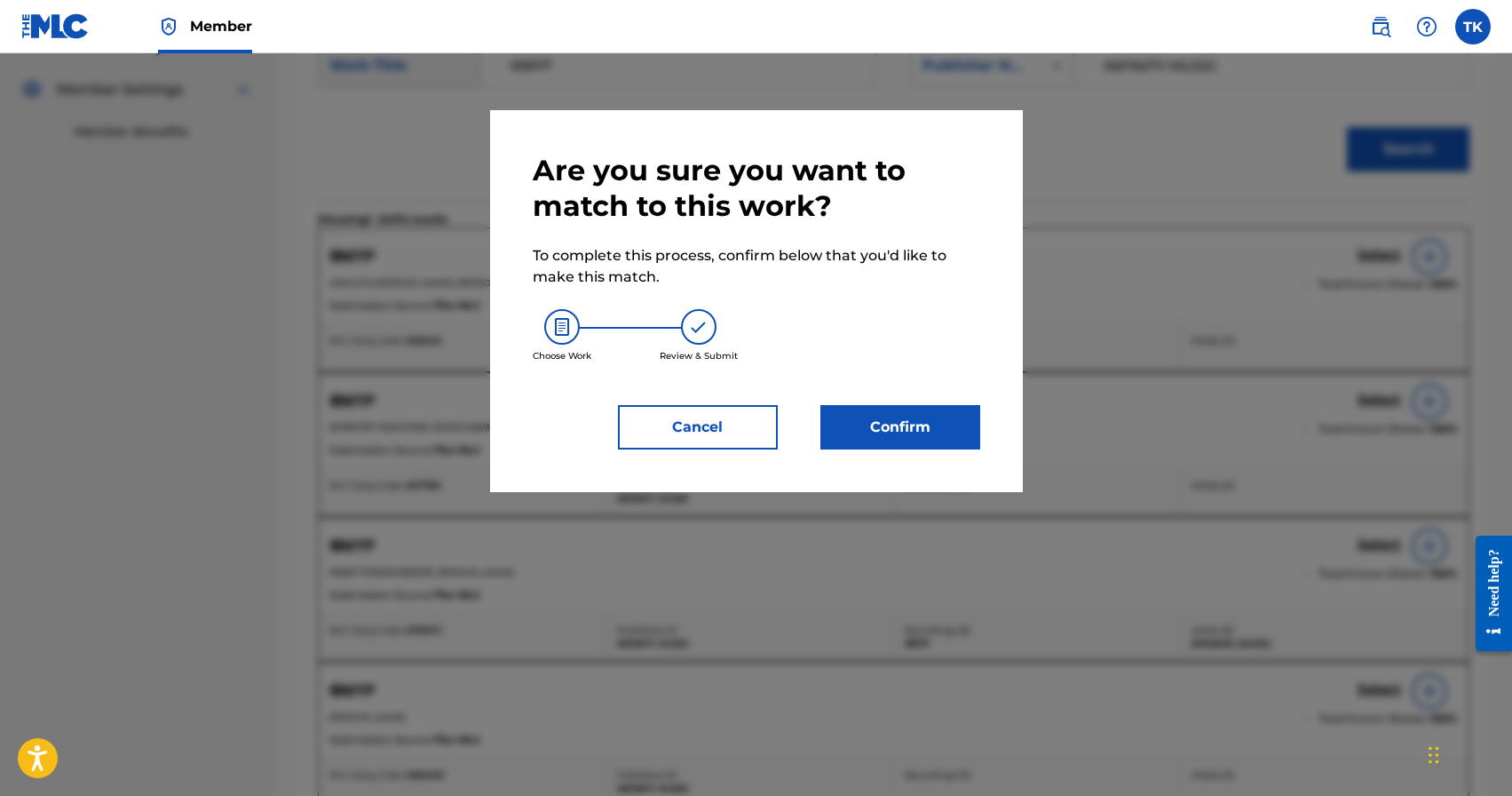
click at [920, 429] on button "Confirm" at bounding box center [901, 427] width 160 height 45
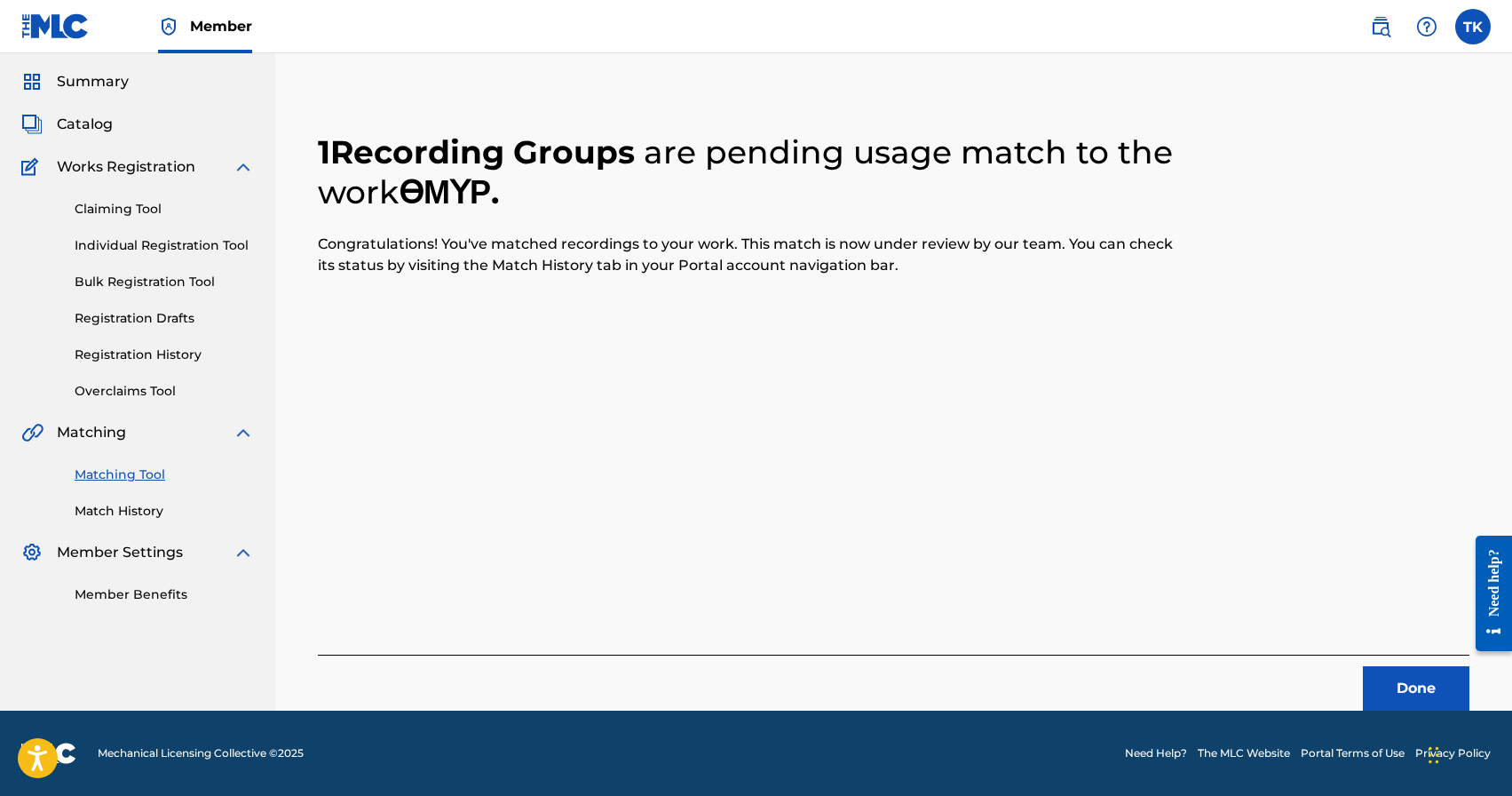
scroll to position [53, 0]
click at [1397, 684] on button "Done" at bounding box center [1416, 688] width 107 height 45
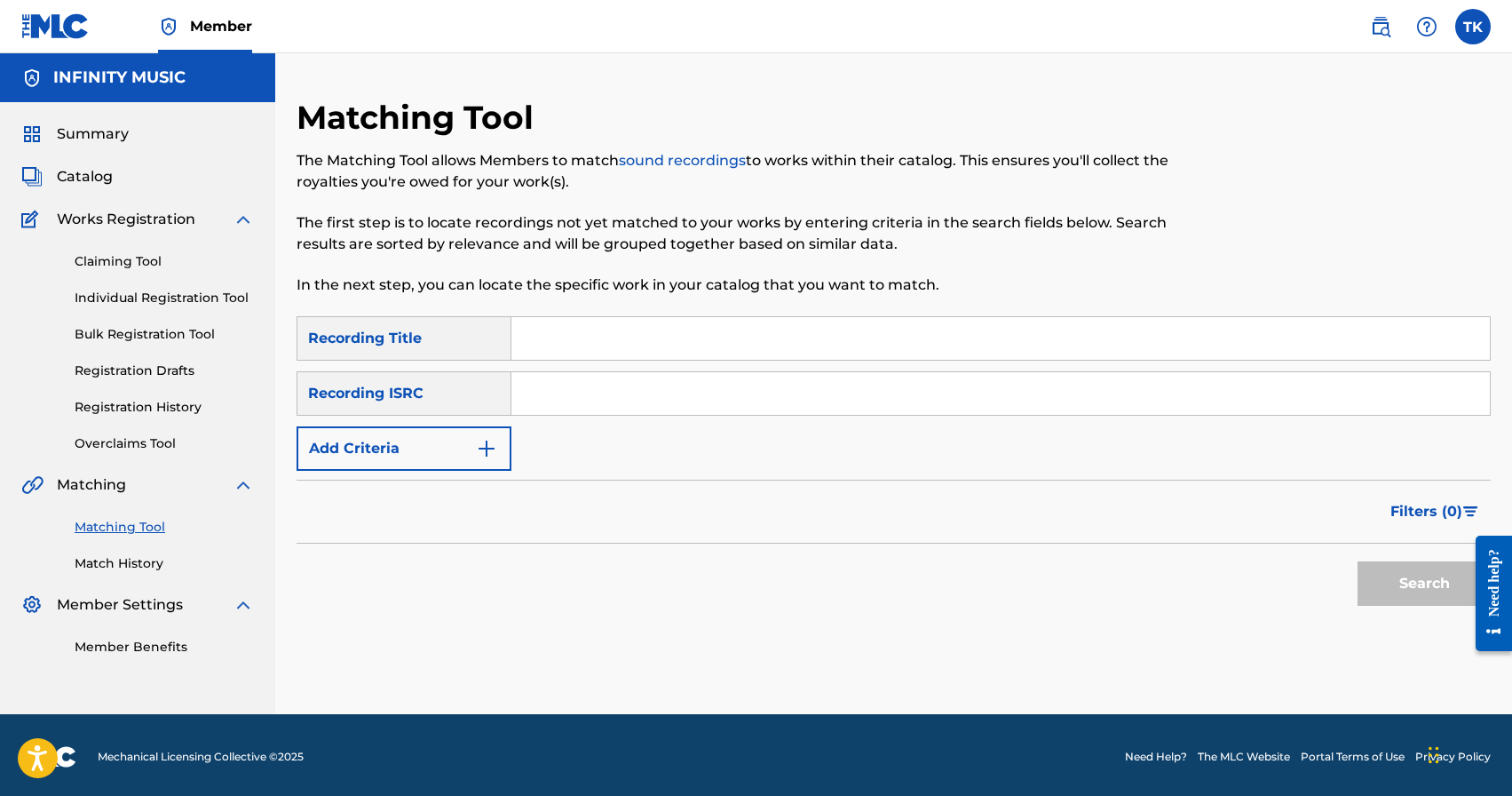
click at [470, 476] on form "SearchWithCriteriab0559913-5a75-405d-91dc-636087738ff8 Recording Title SearchWi…" at bounding box center [894, 465] width 1195 height 298
click at [470, 462] on button "Add Criteria" at bounding box center [403, 448] width 214 height 45
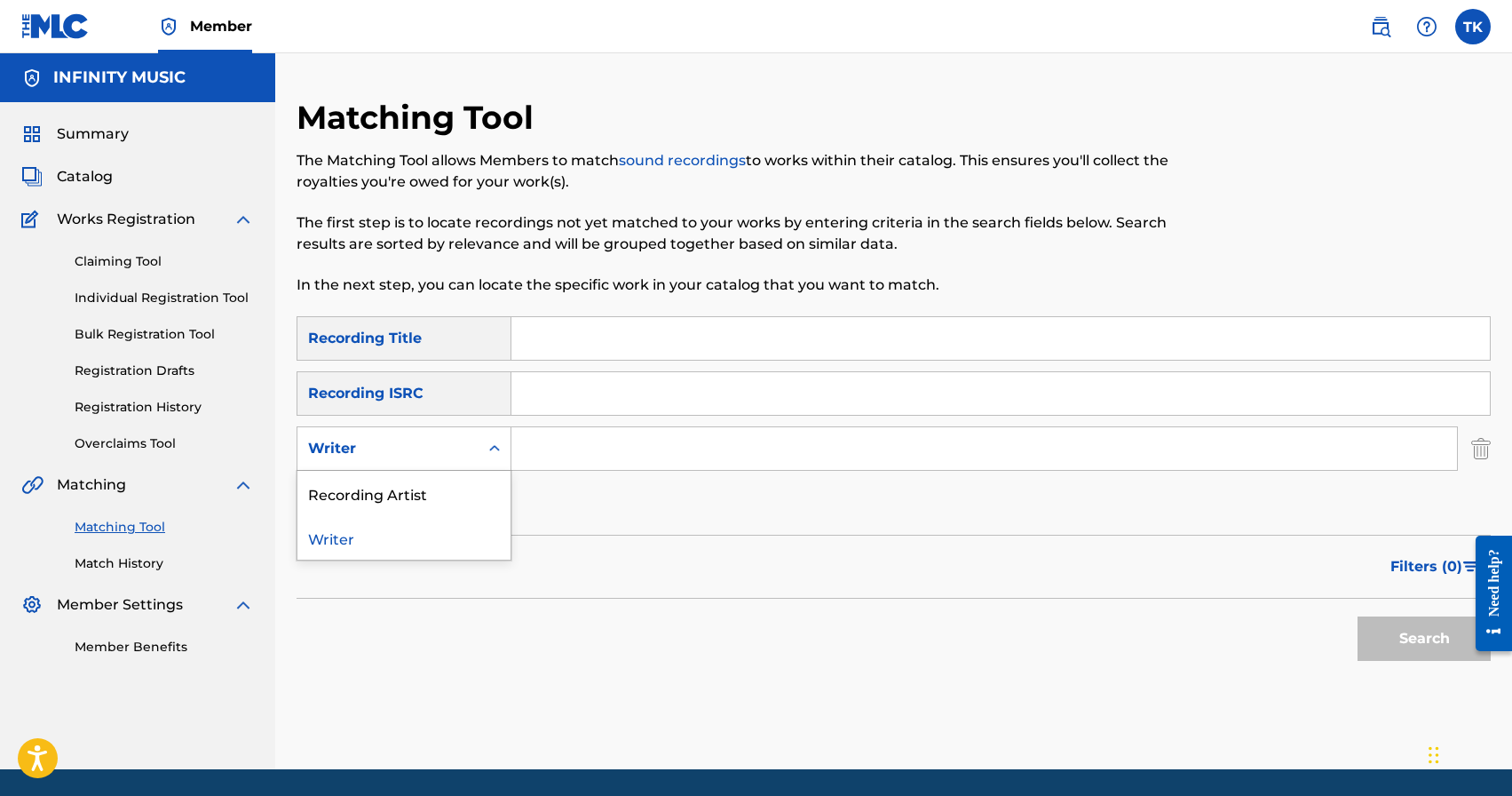
click at [470, 462] on div "Writer" at bounding box center [388, 449] width 182 height 34
click at [470, 493] on div "Recording Artist" at bounding box center [404, 493] width 213 height 45
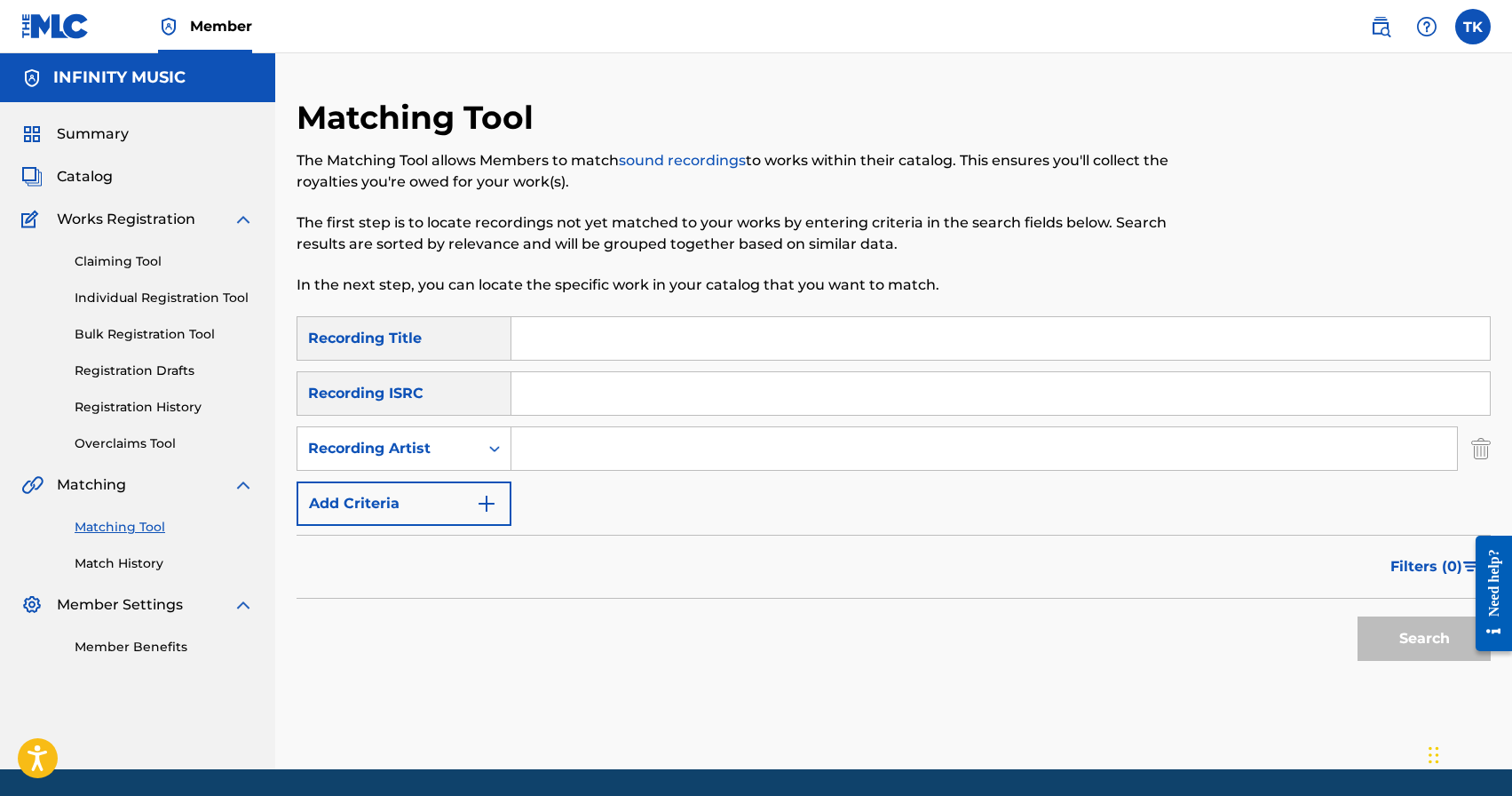
click at [557, 445] on input "Search Form" at bounding box center [984, 448] width 945 height 43
type input "нурлан насип"
click at [1421, 547] on button "Filters ( 0 )" at bounding box center [1435, 567] width 111 height 45
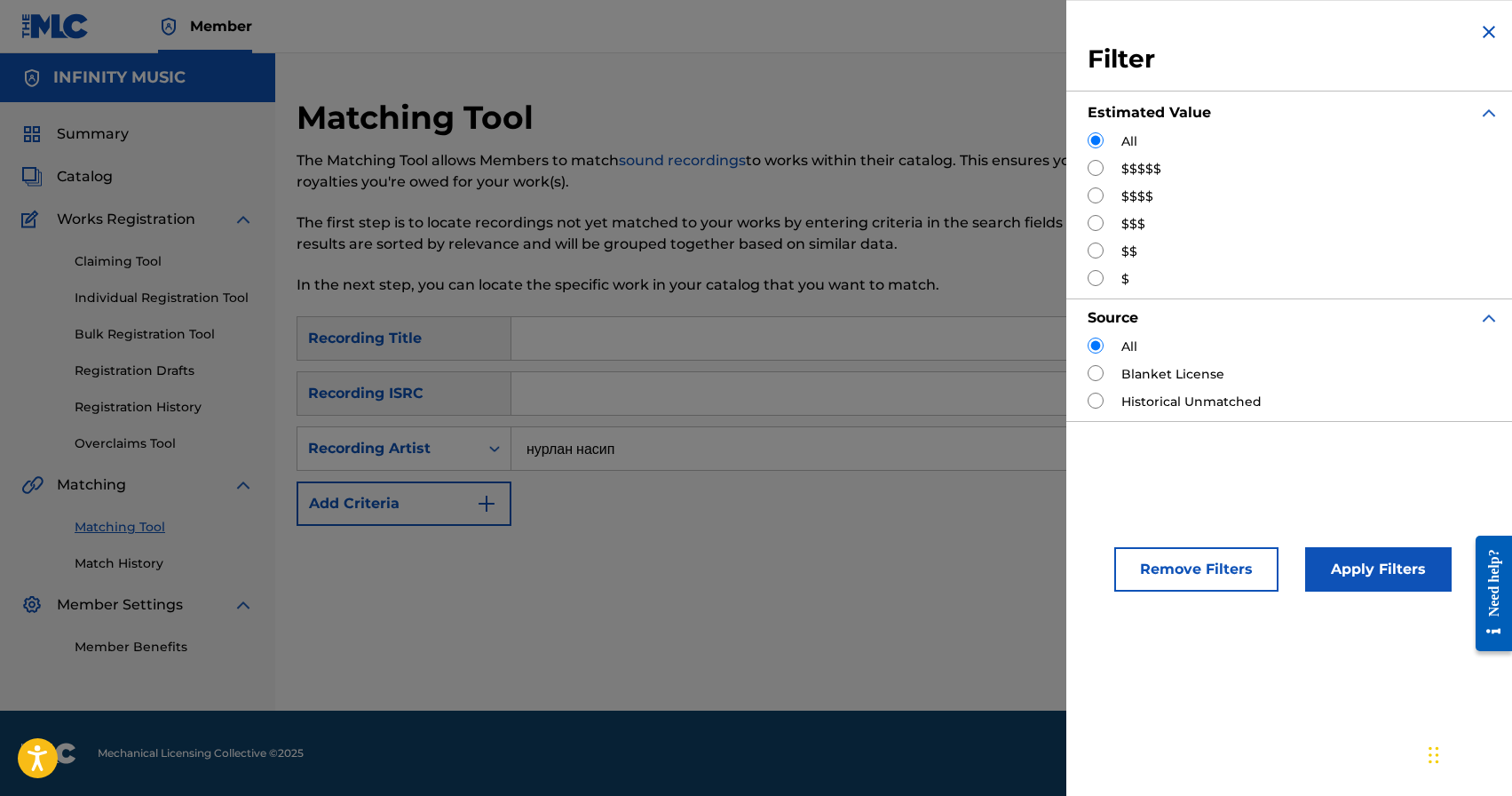
click at [1097, 225] on input "Search Form" at bounding box center [1096, 222] width 16 height 16
radio input "true"
click at [1357, 564] on button "Apply Filters" at bounding box center [1378, 569] width 147 height 45
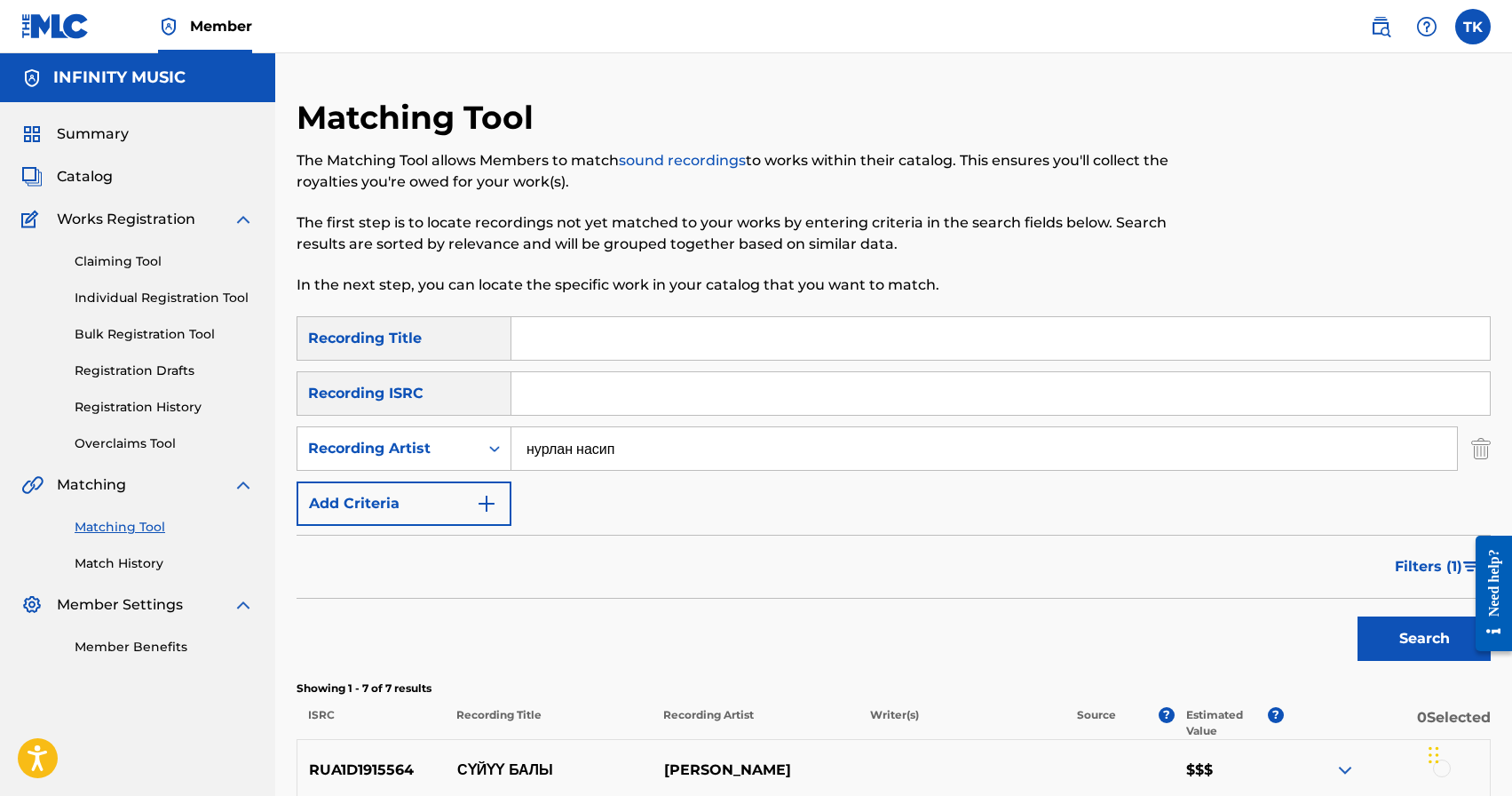
click at [702, 455] on input "нурлан насип" at bounding box center [984, 448] width 945 height 43
click at [591, 453] on input "[PERSON_NAME]" at bounding box center [984, 448] width 945 height 43
type input "[PERSON_NAME]"
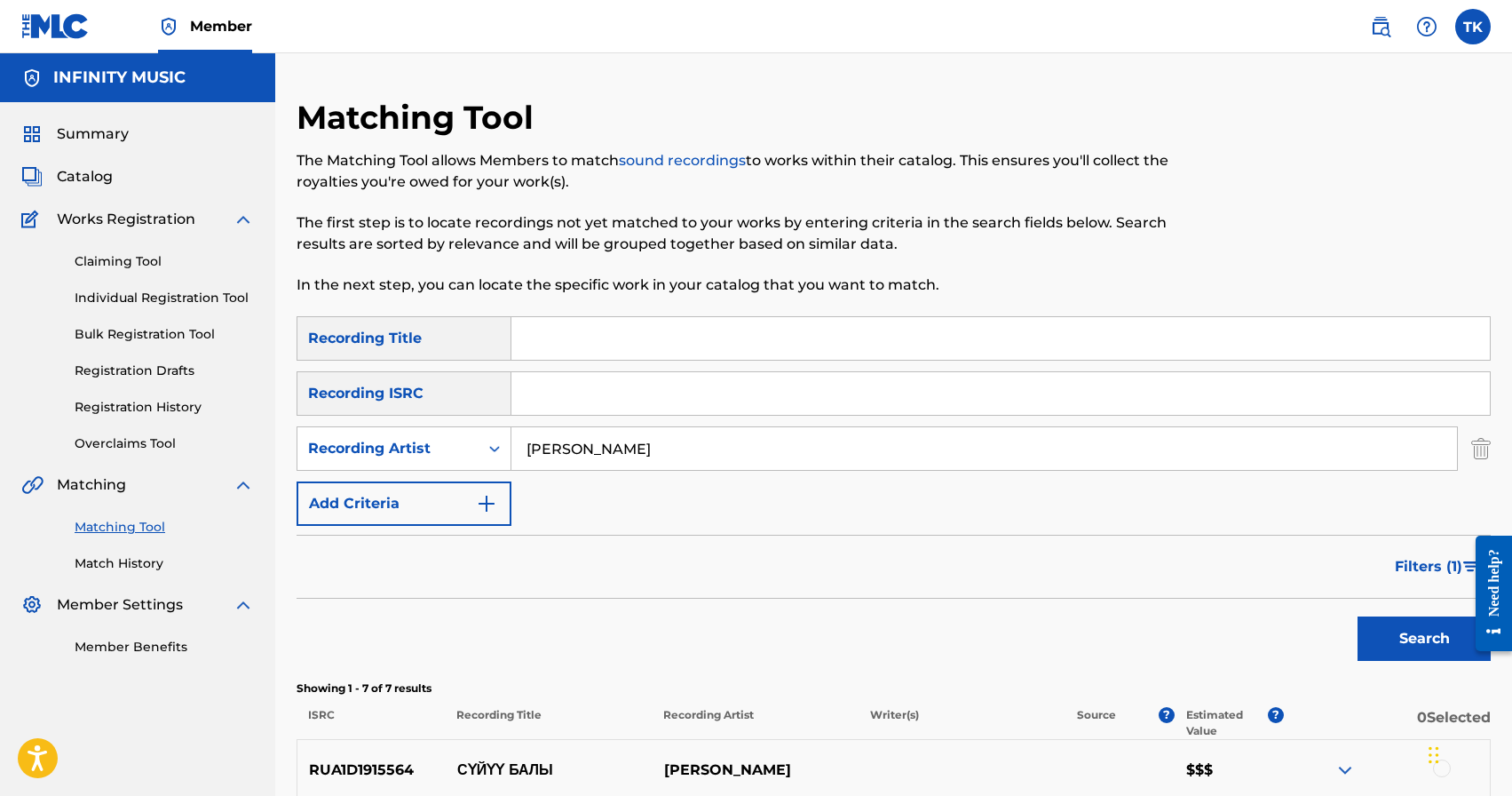
click at [1390, 627] on button "Search" at bounding box center [1424, 638] width 134 height 45
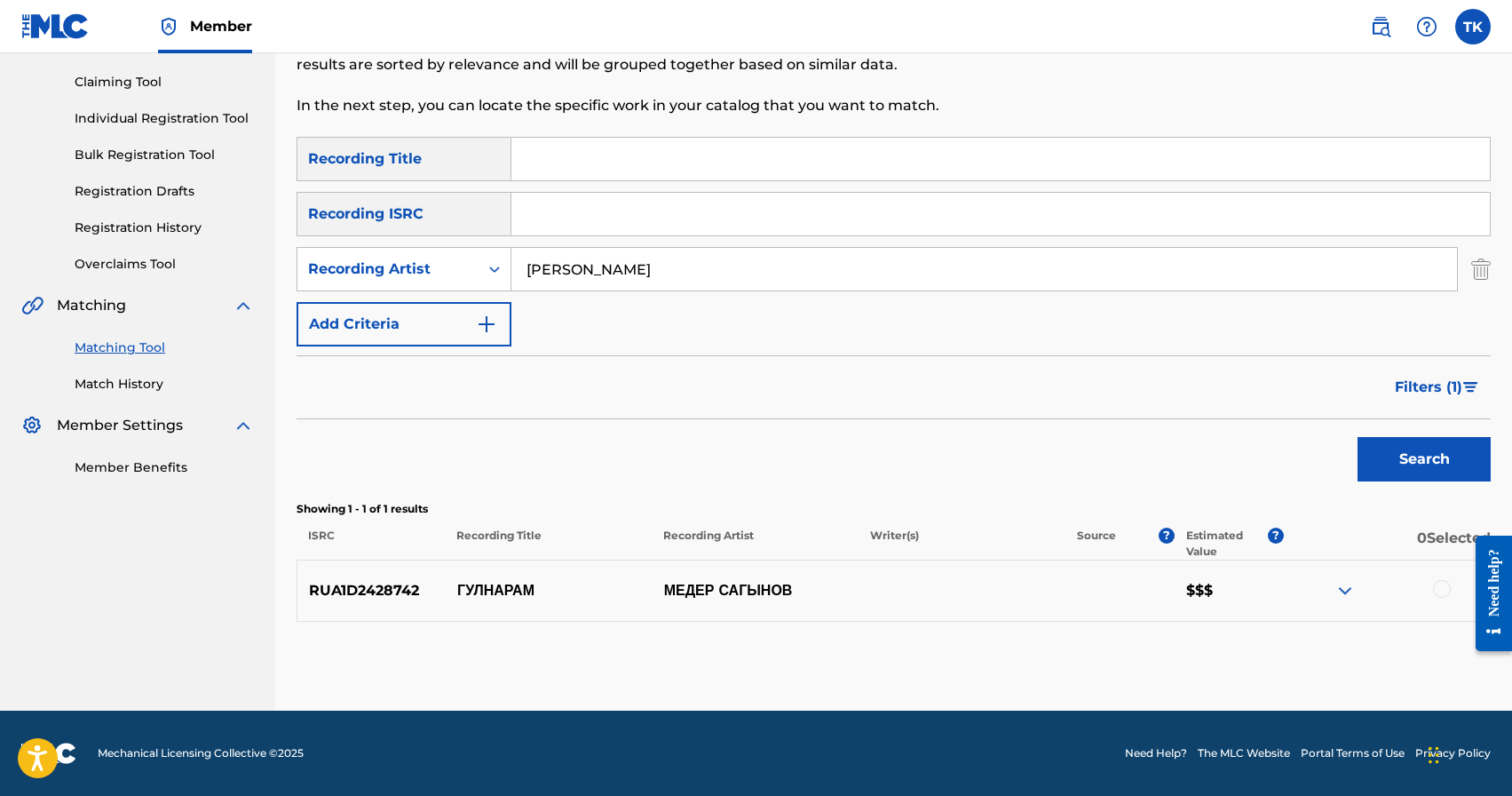
click at [1398, 381] on span "Filters ( 1 )" at bounding box center [1429, 387] width 68 height 21
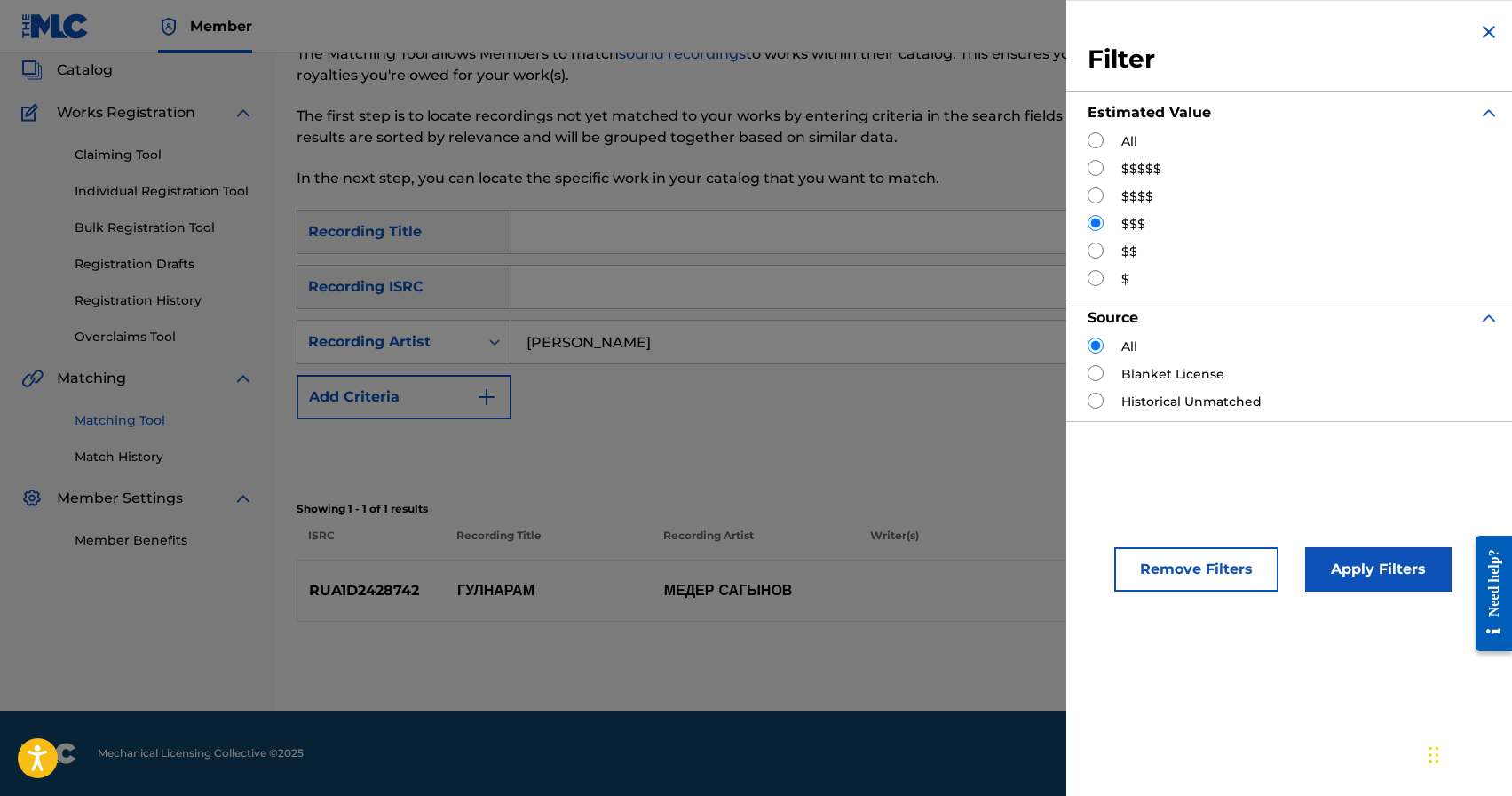
click at [1099, 195] on input "Search Form" at bounding box center [1096, 196] width 16 height 16
radio input "true"
click at [1344, 558] on button "Apply Filters" at bounding box center [1378, 569] width 147 height 45
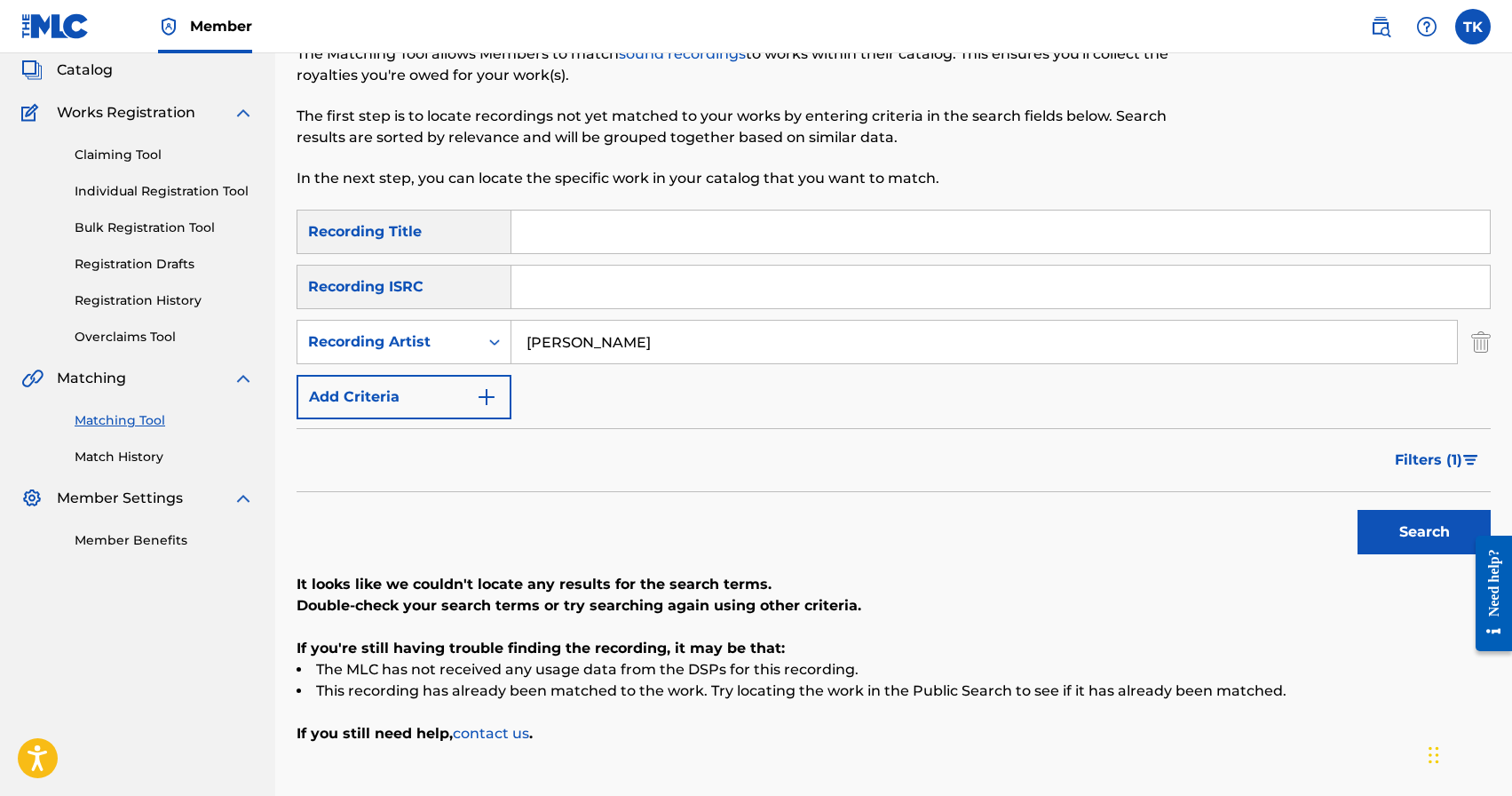
click at [1405, 466] on span "Filters ( 1 )" at bounding box center [1429, 460] width 68 height 21
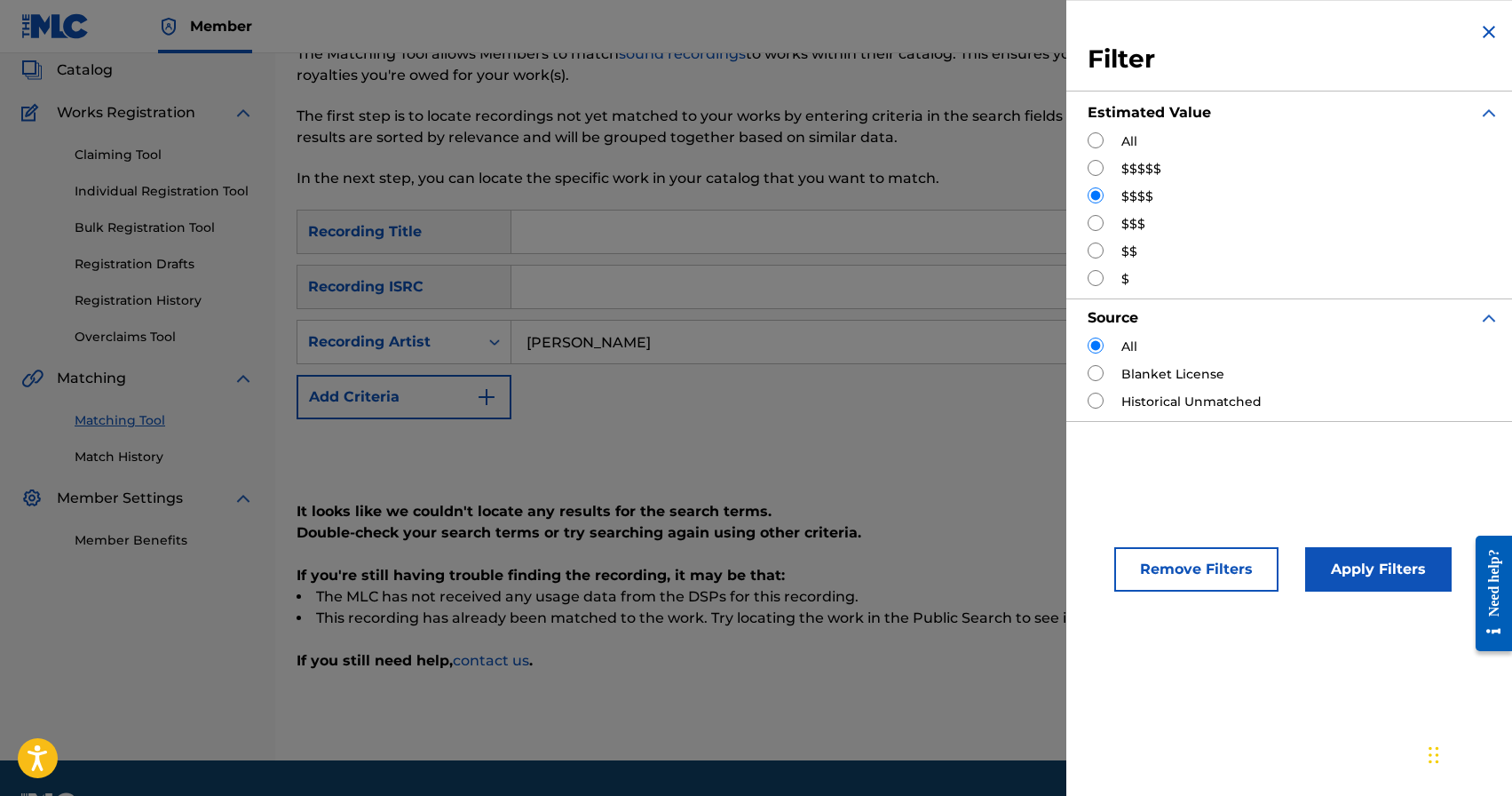
click at [1097, 171] on input "Search Form" at bounding box center [1096, 168] width 16 height 16
radio input "true"
click at [1402, 561] on button "Apply Filters" at bounding box center [1378, 569] width 147 height 45
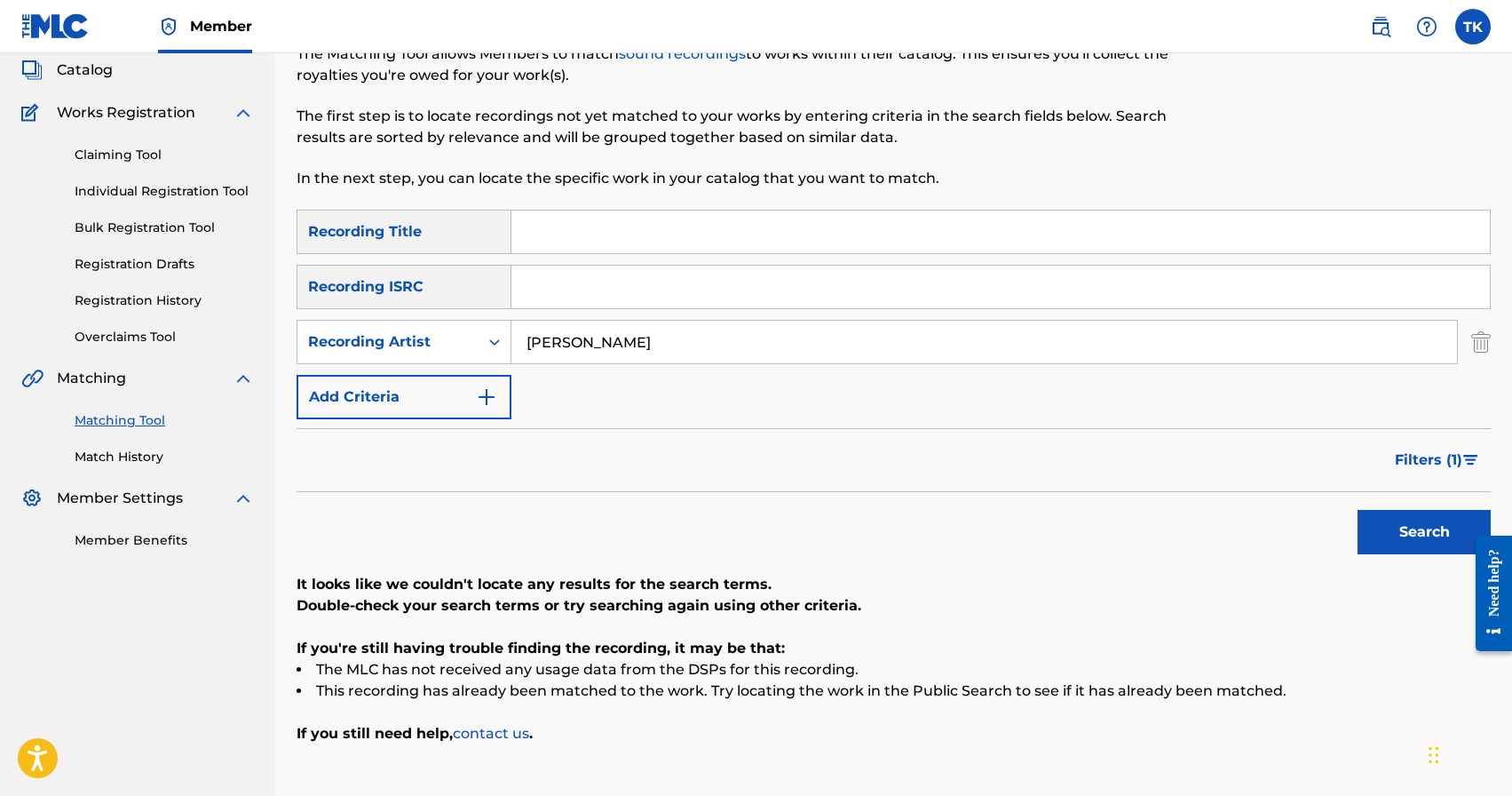
click at [1407, 467] on span "Filters ( 1 )" at bounding box center [1429, 460] width 68 height 21
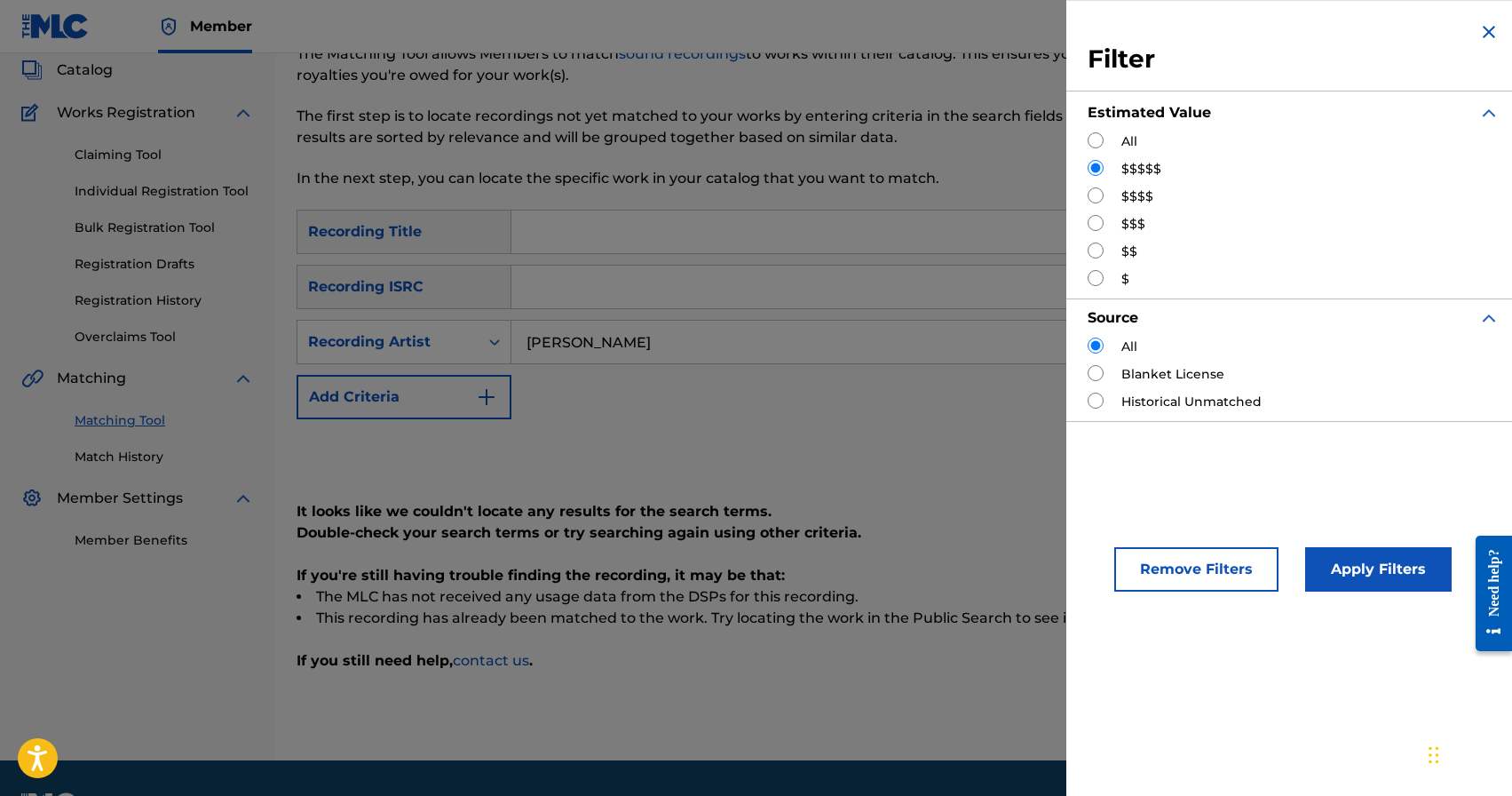
click at [1101, 216] on input "Search Form" at bounding box center [1096, 222] width 16 height 16
radio input "true"
click at [1409, 585] on button "Apply Filters" at bounding box center [1378, 569] width 147 height 45
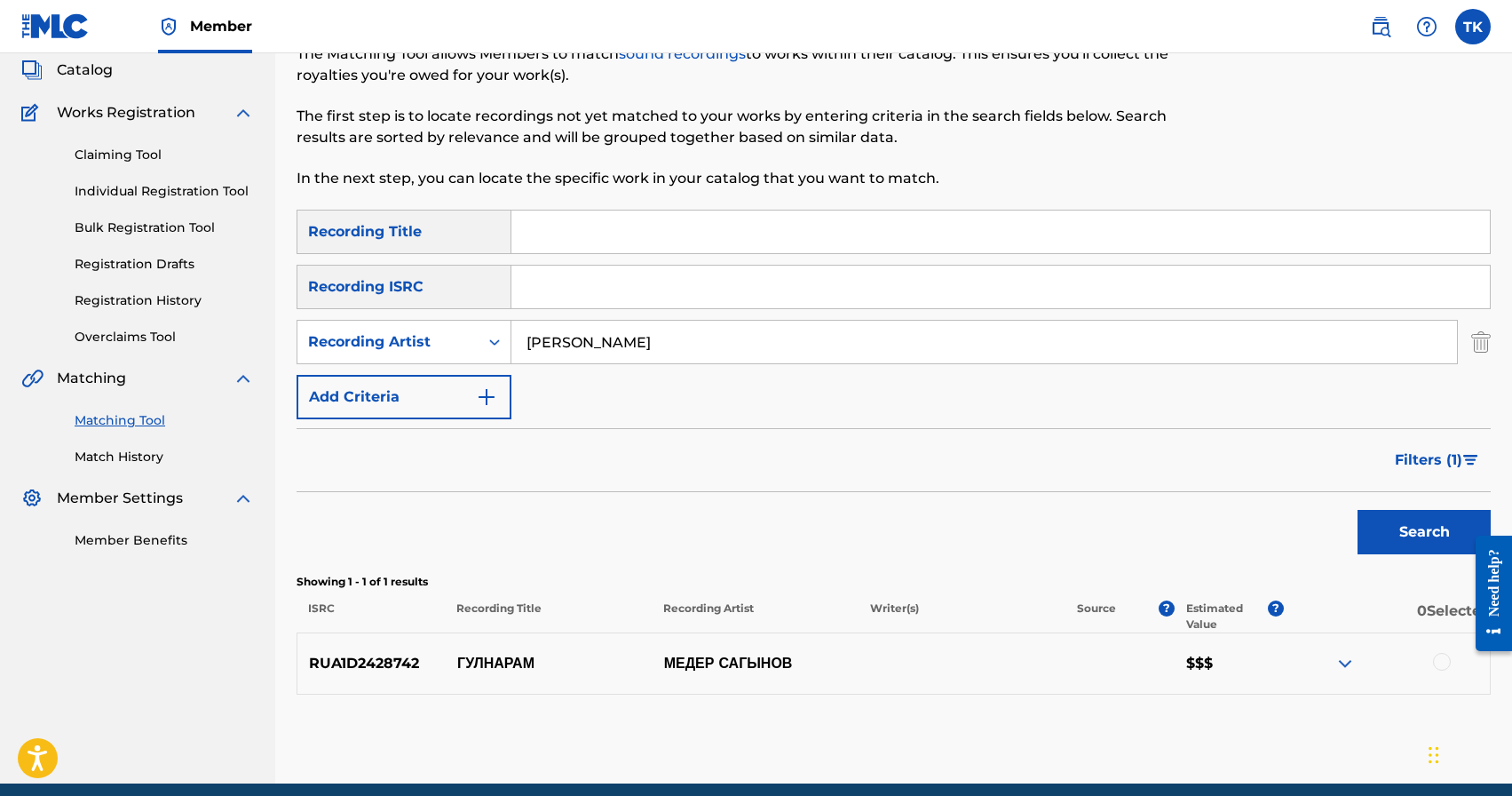
click at [1444, 662] on div at bounding box center [1442, 661] width 18 height 18
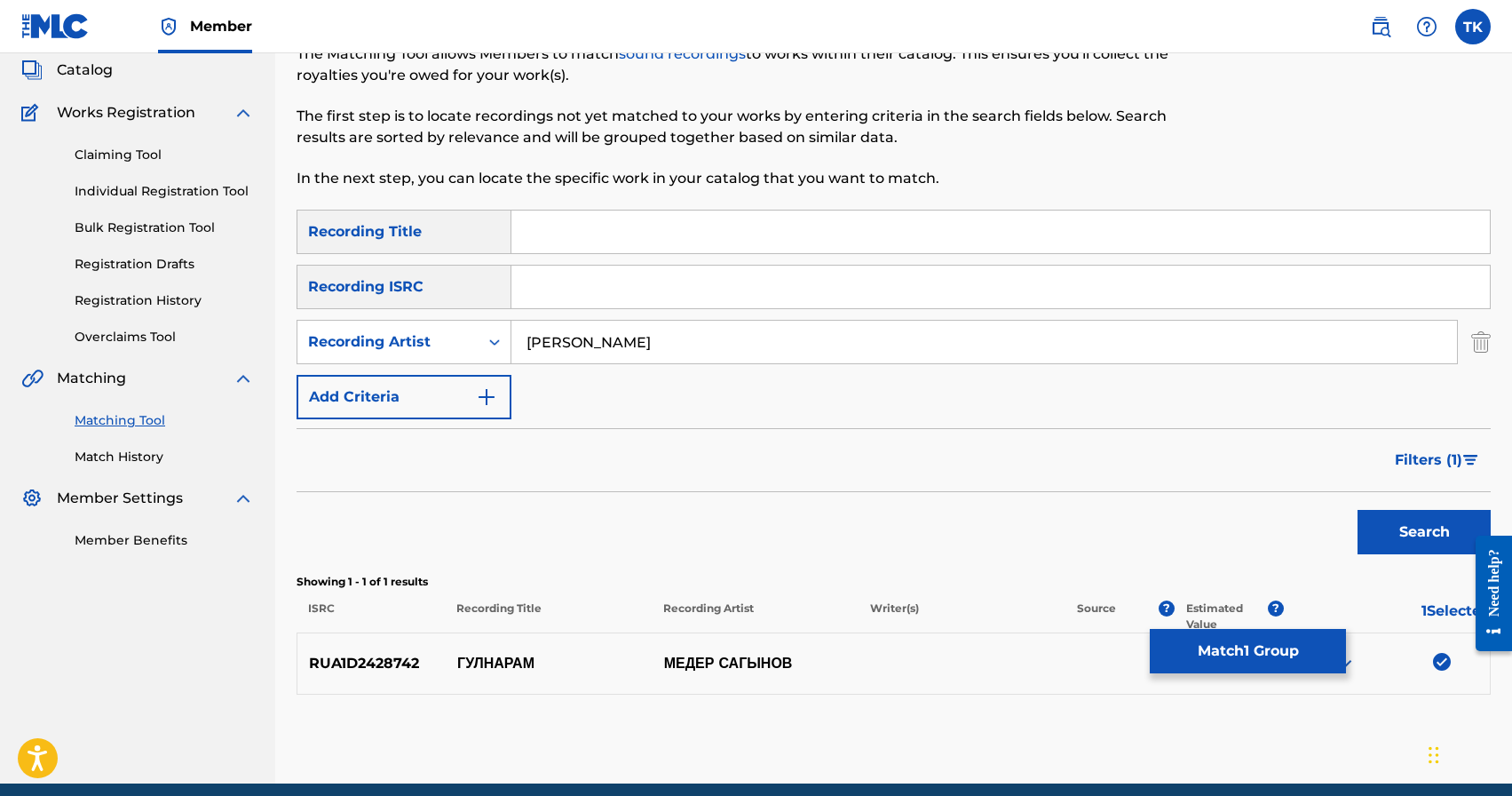
click at [1227, 643] on button "Match 1 Group" at bounding box center [1248, 650] width 196 height 45
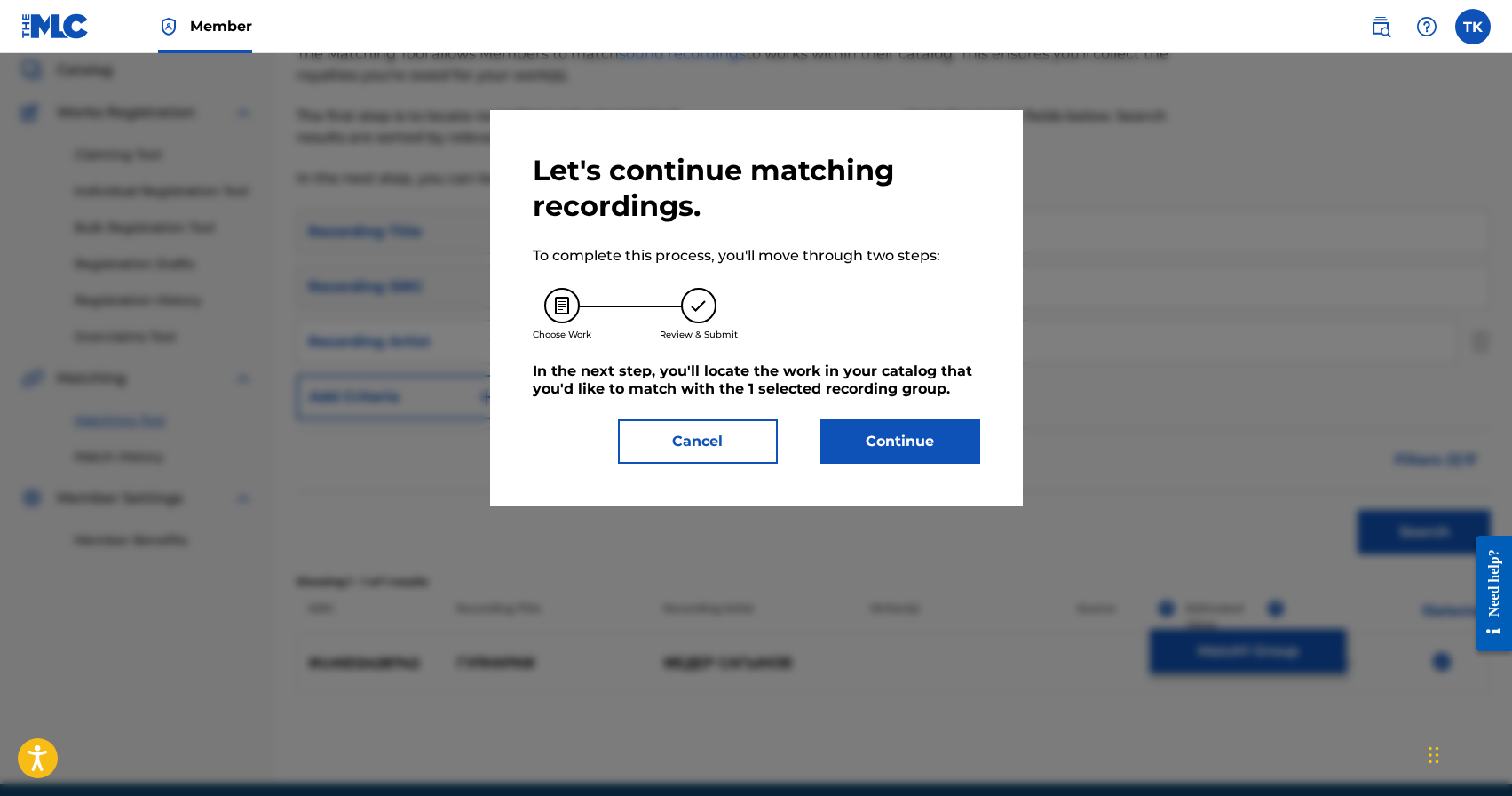
click at [925, 454] on button "Continue" at bounding box center [901, 441] width 160 height 45
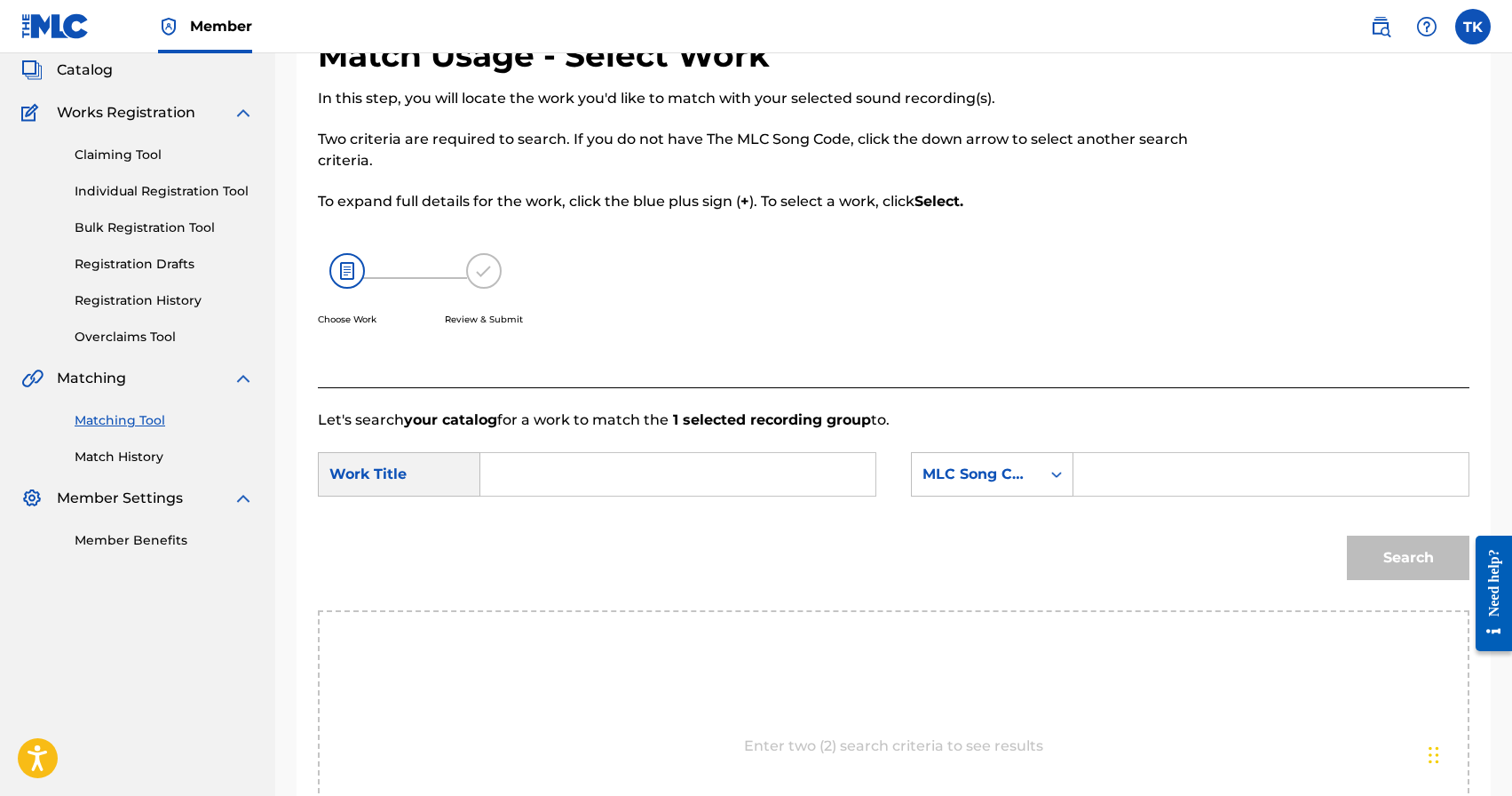
click at [657, 466] on input "Search Form" at bounding box center [678, 474] width 365 height 43
click at [563, 539] on span "нарам" at bounding box center [555, 546] width 42 height 17
type input "гулнарам"
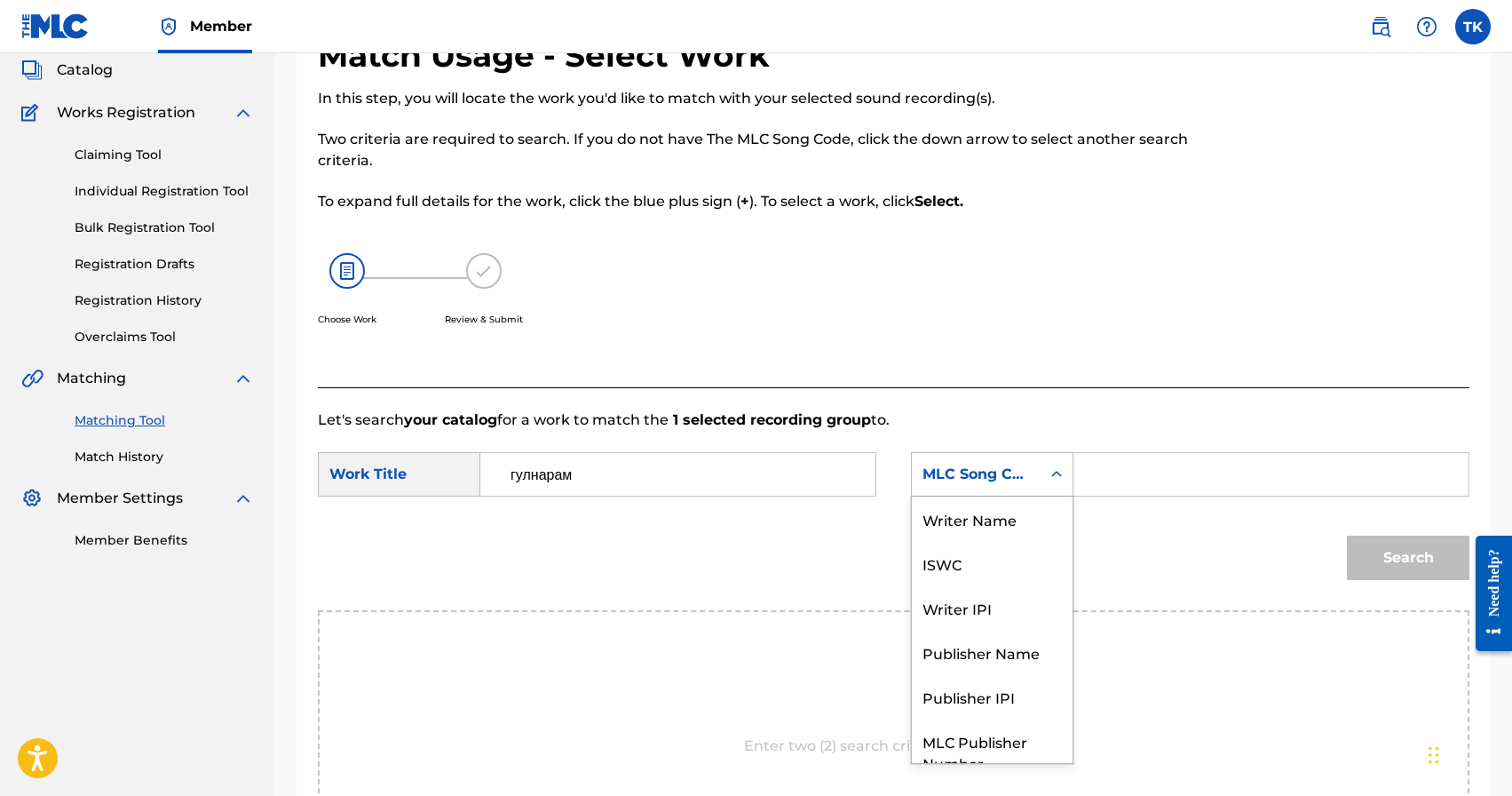
click at [1021, 472] on div "MLC Song Code" at bounding box center [976, 474] width 108 height 21
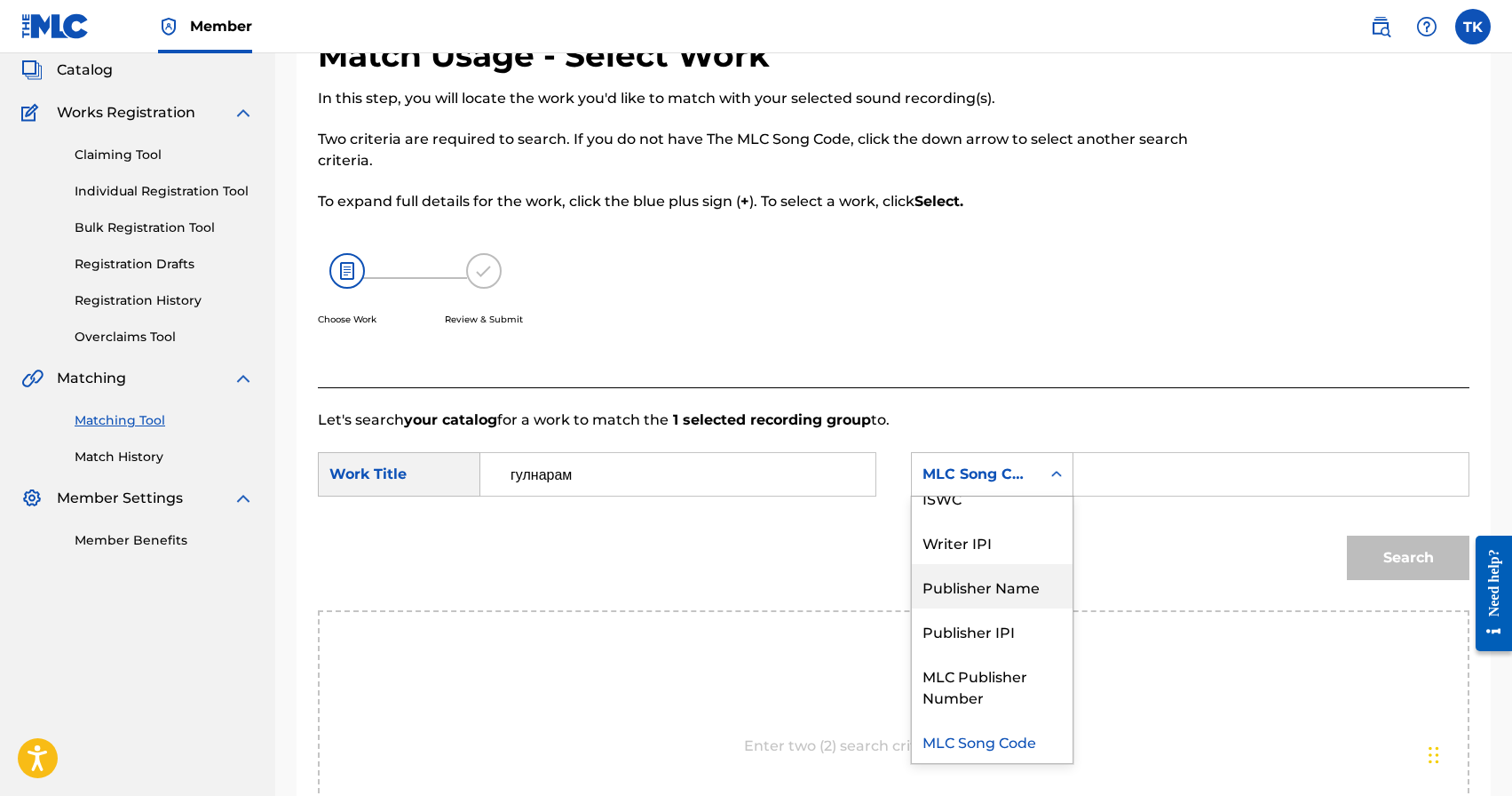
click at [983, 578] on div "Publisher Name" at bounding box center [991, 586] width 161 height 45
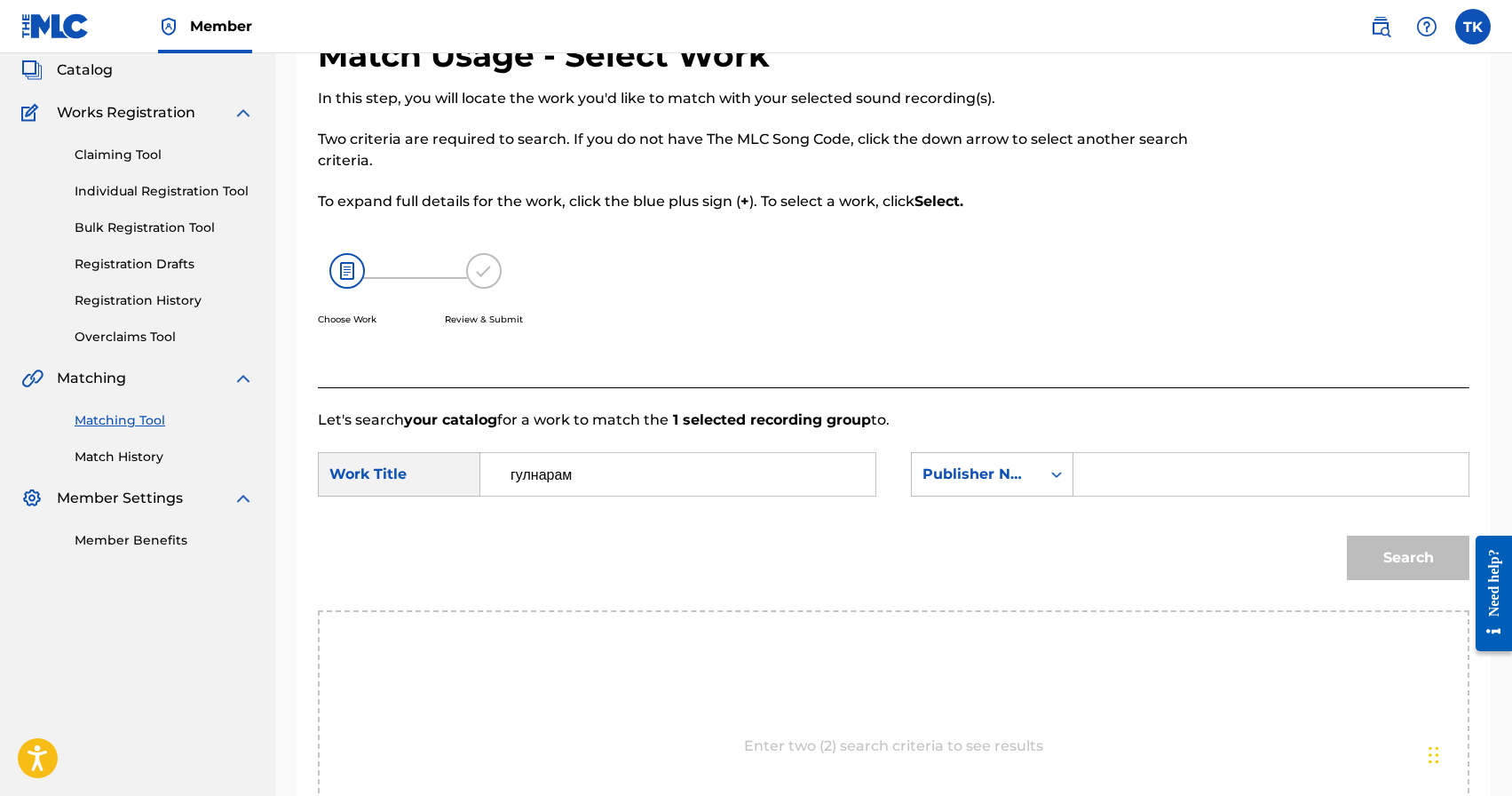
click at [1124, 480] on input "Search Form" at bounding box center [1272, 474] width 365 height 43
type input "INFINITY MUSIC"
click at [1386, 575] on button "Search" at bounding box center [1408, 558] width 123 height 45
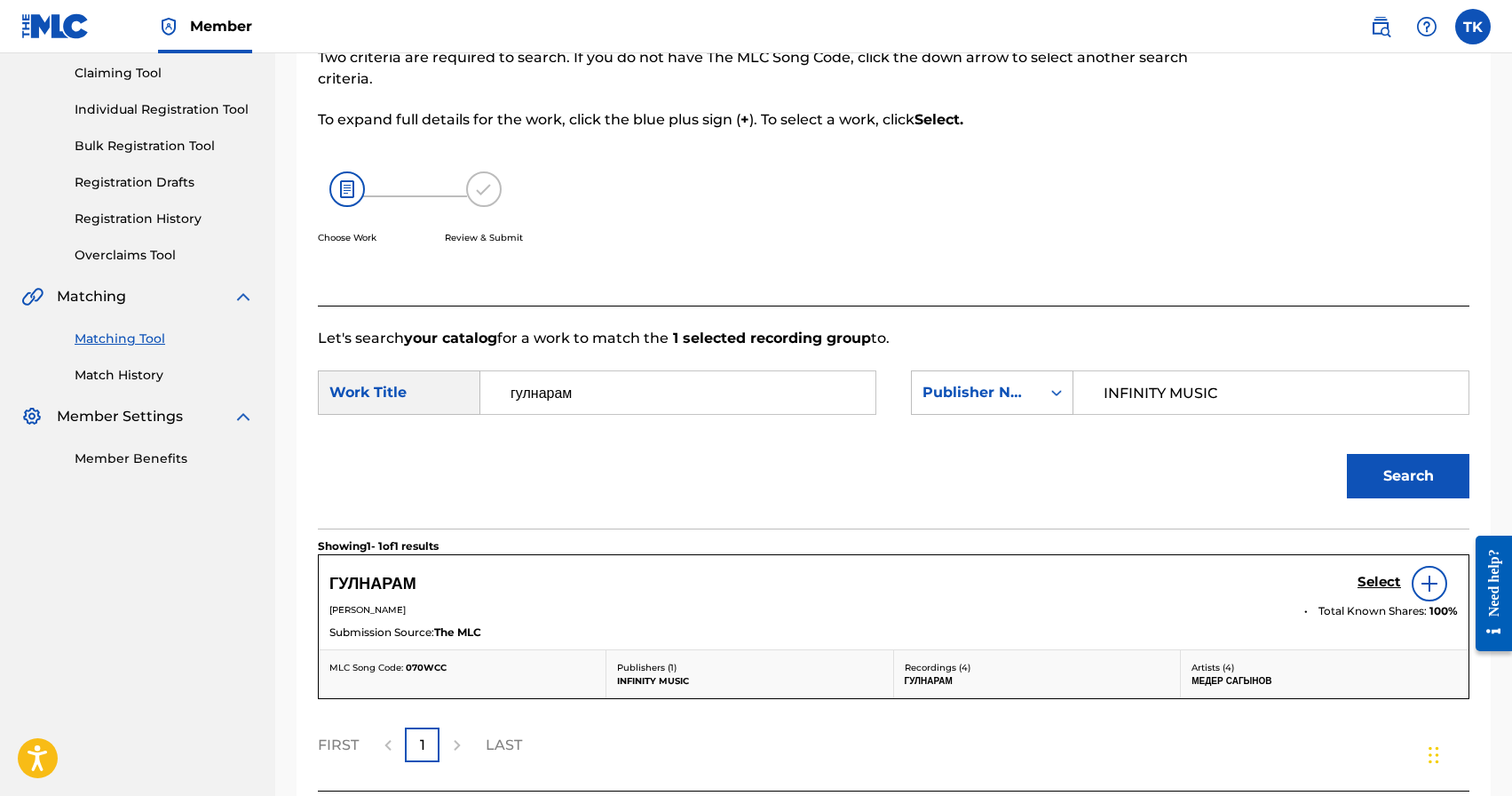
scroll to position [191, 0]
click at [1368, 583] on h5 "Select" at bounding box center [1379, 580] width 44 height 17
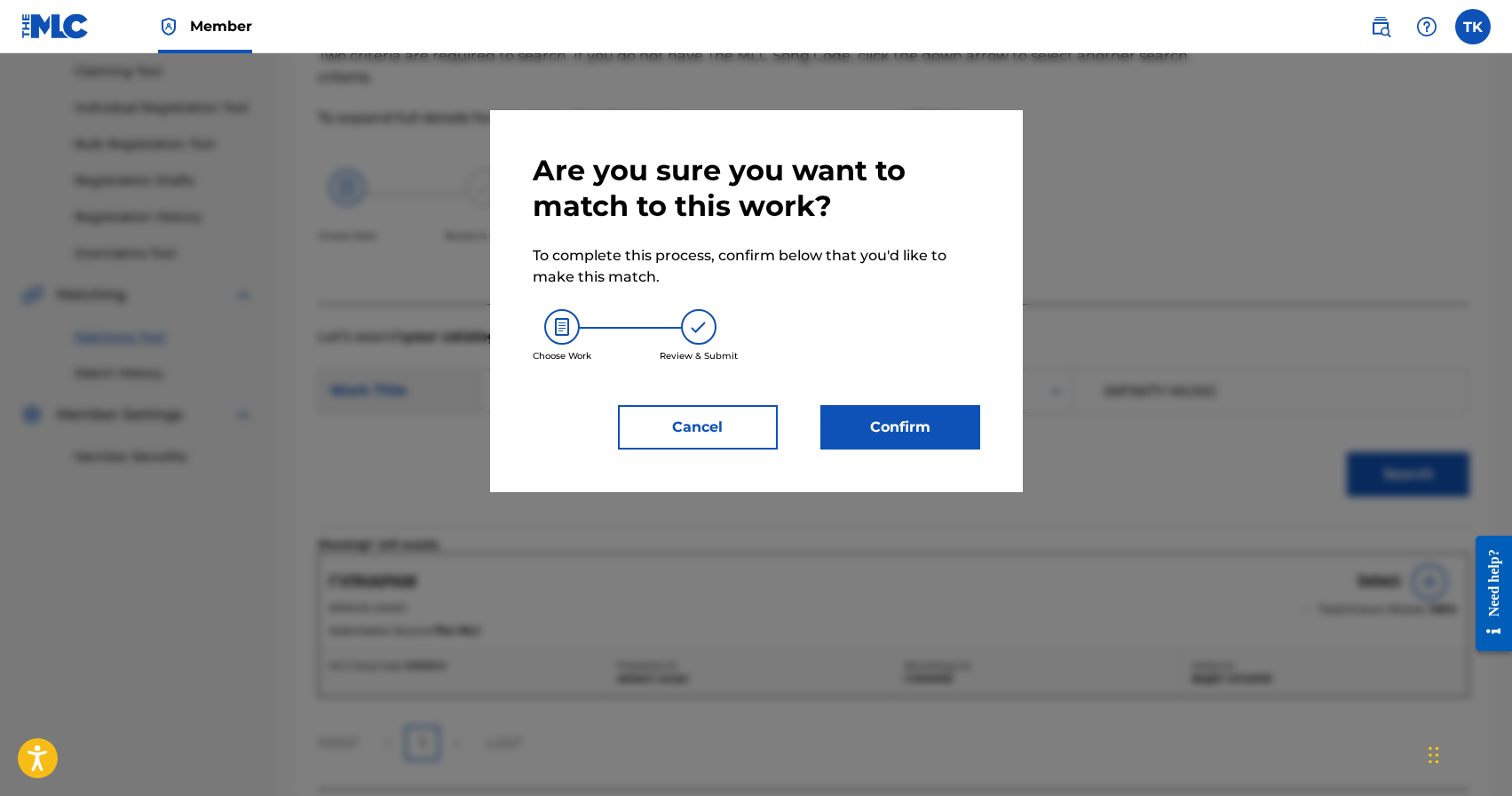
click at [948, 428] on button "Confirm" at bounding box center [901, 427] width 160 height 45
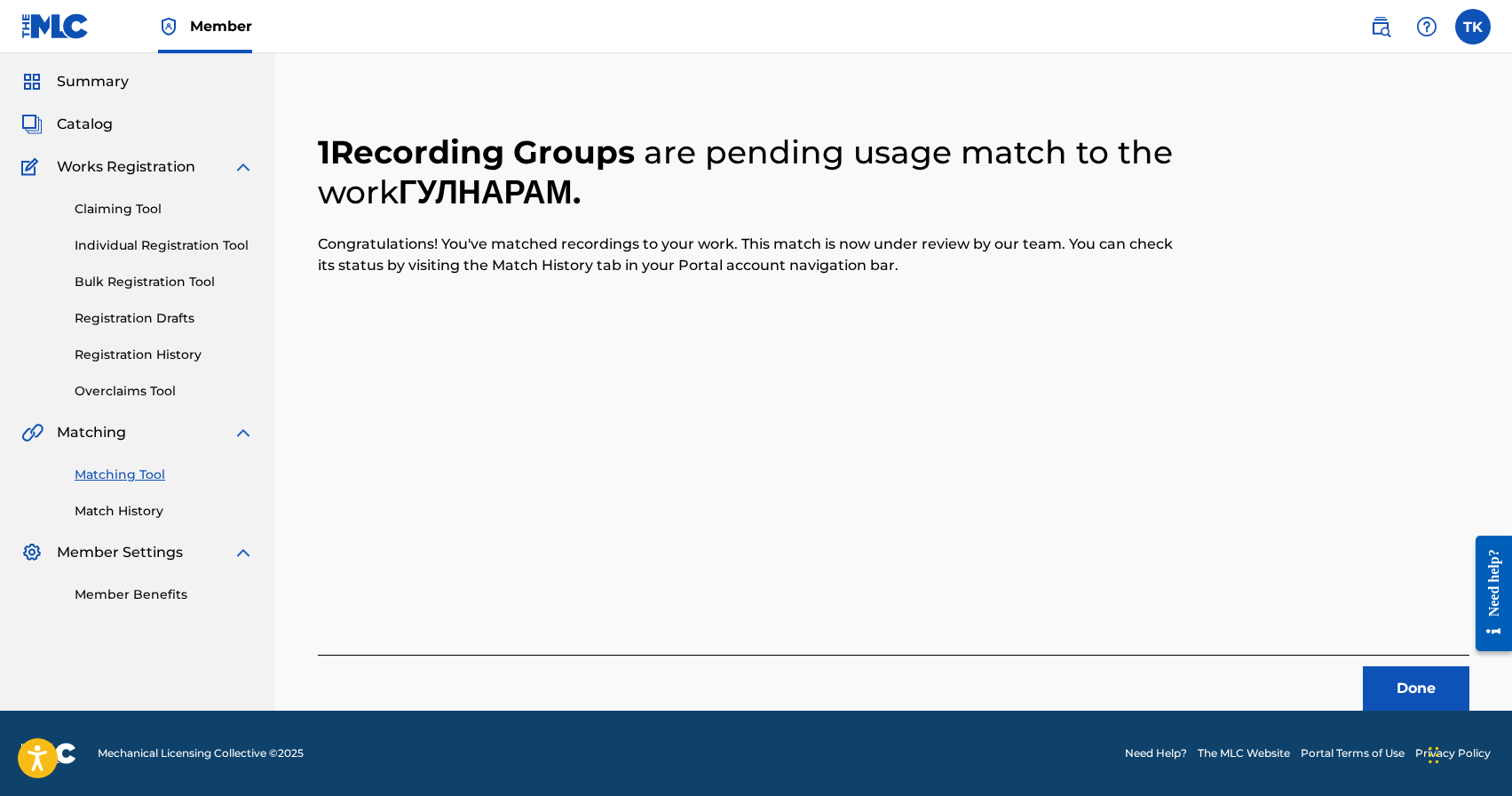
scroll to position [53, 0]
click at [1412, 688] on button "Done" at bounding box center [1416, 688] width 107 height 45
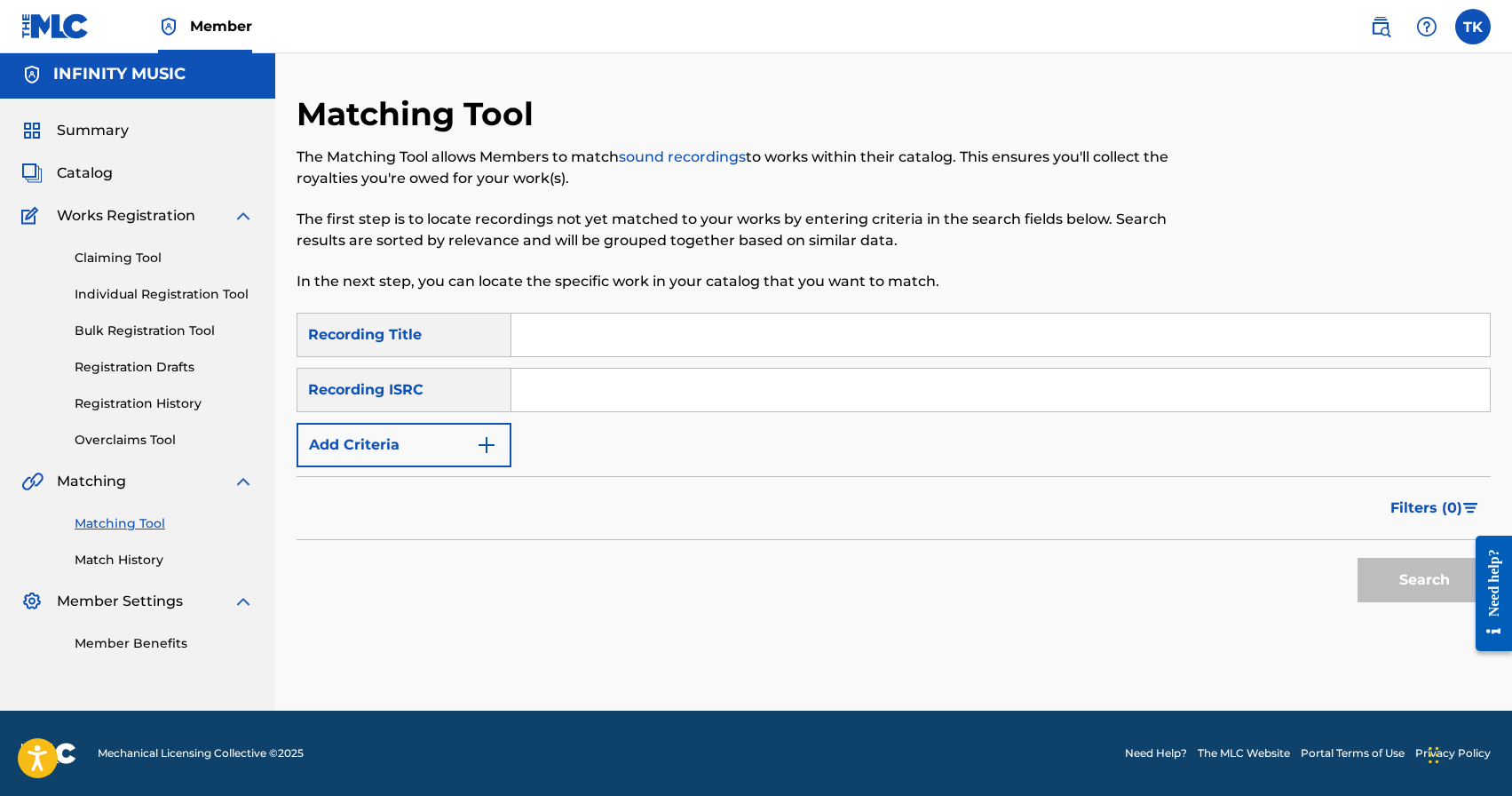
scroll to position [0, 0]
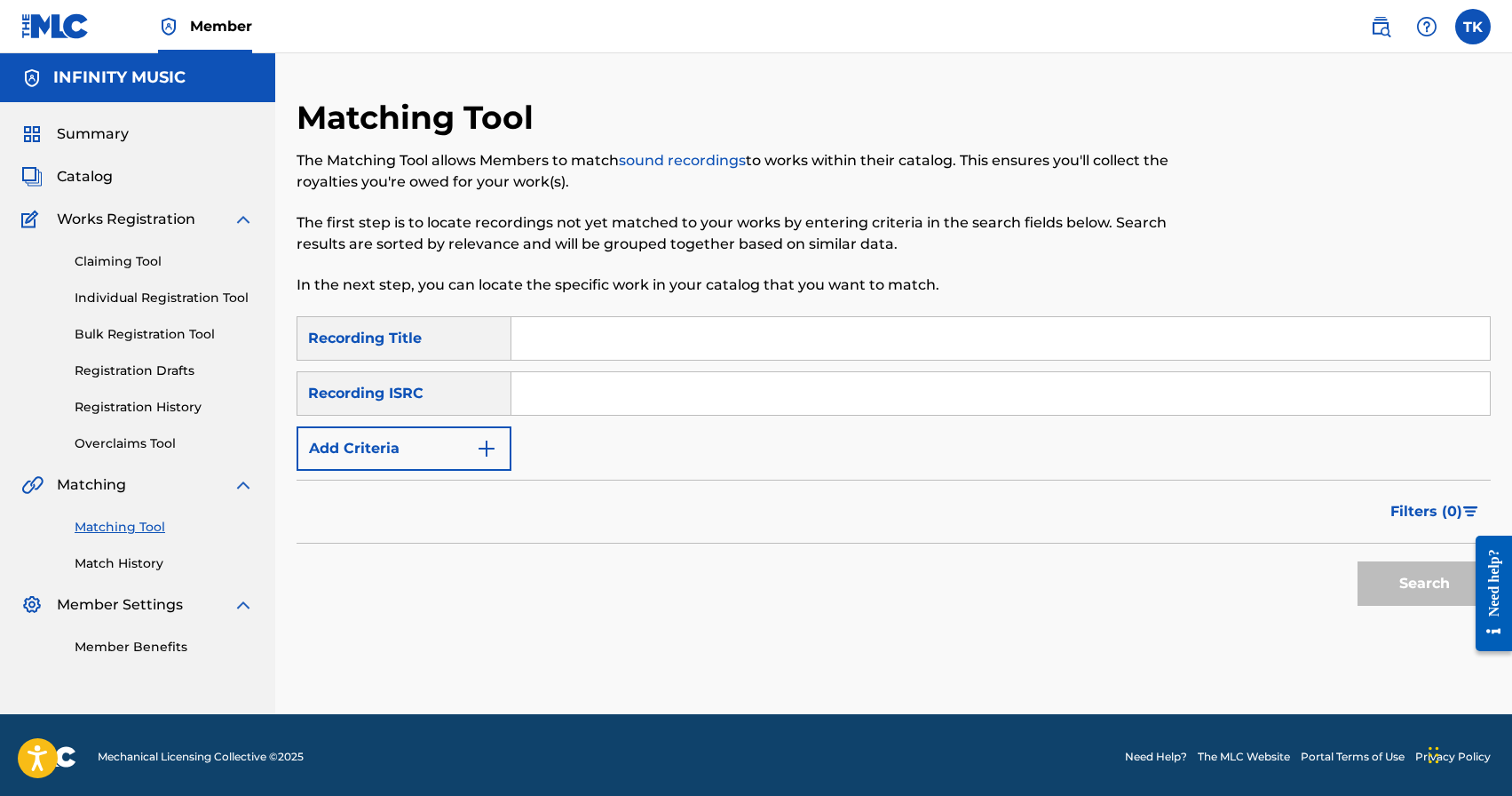
click at [494, 452] on img "Search Form" at bounding box center [486, 448] width 21 height 21
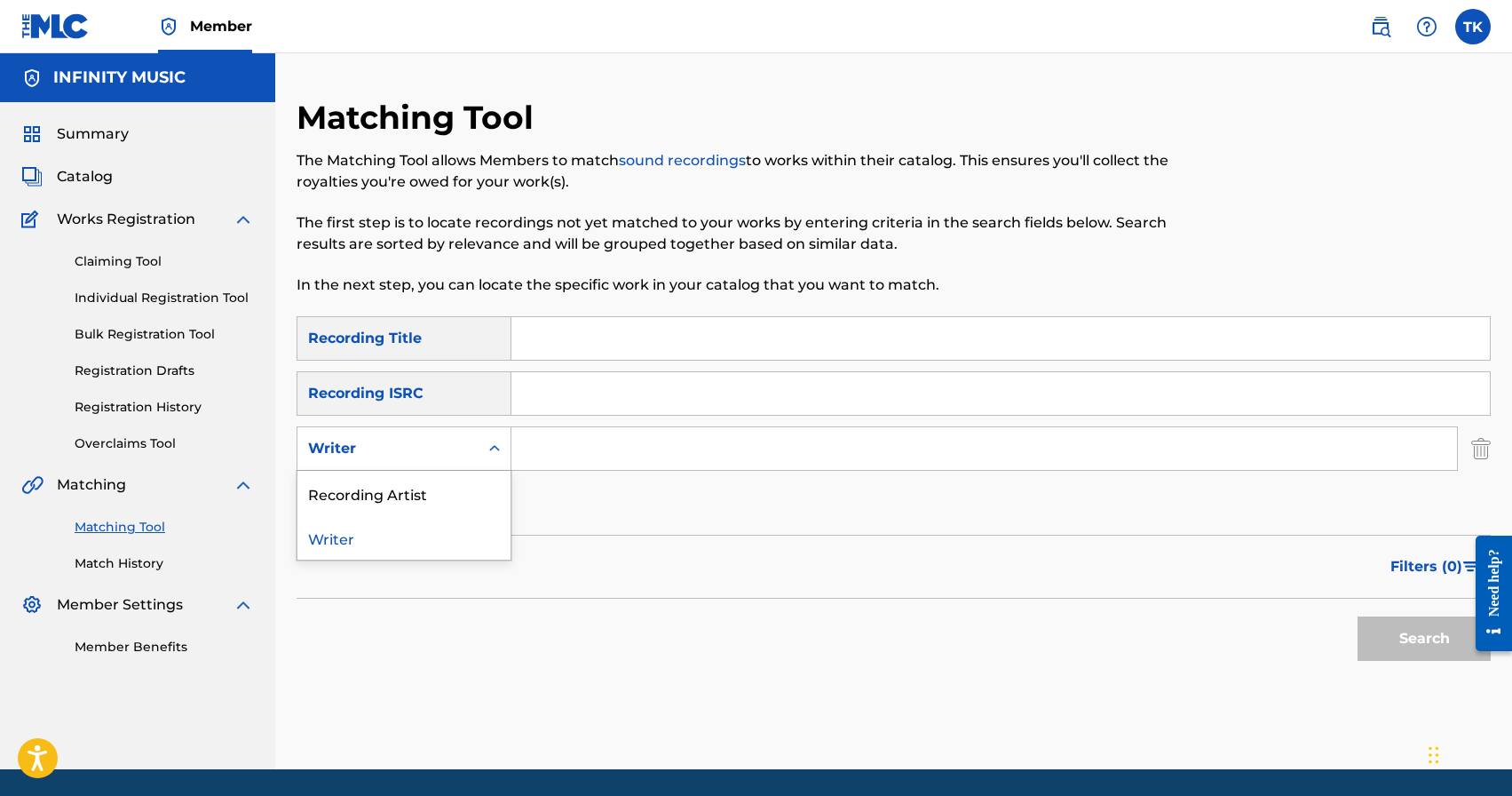
click at [494, 452] on icon "Search Form" at bounding box center [495, 449] width 18 height 18
click at [489, 483] on div "Recording Artist" at bounding box center [404, 493] width 213 height 45
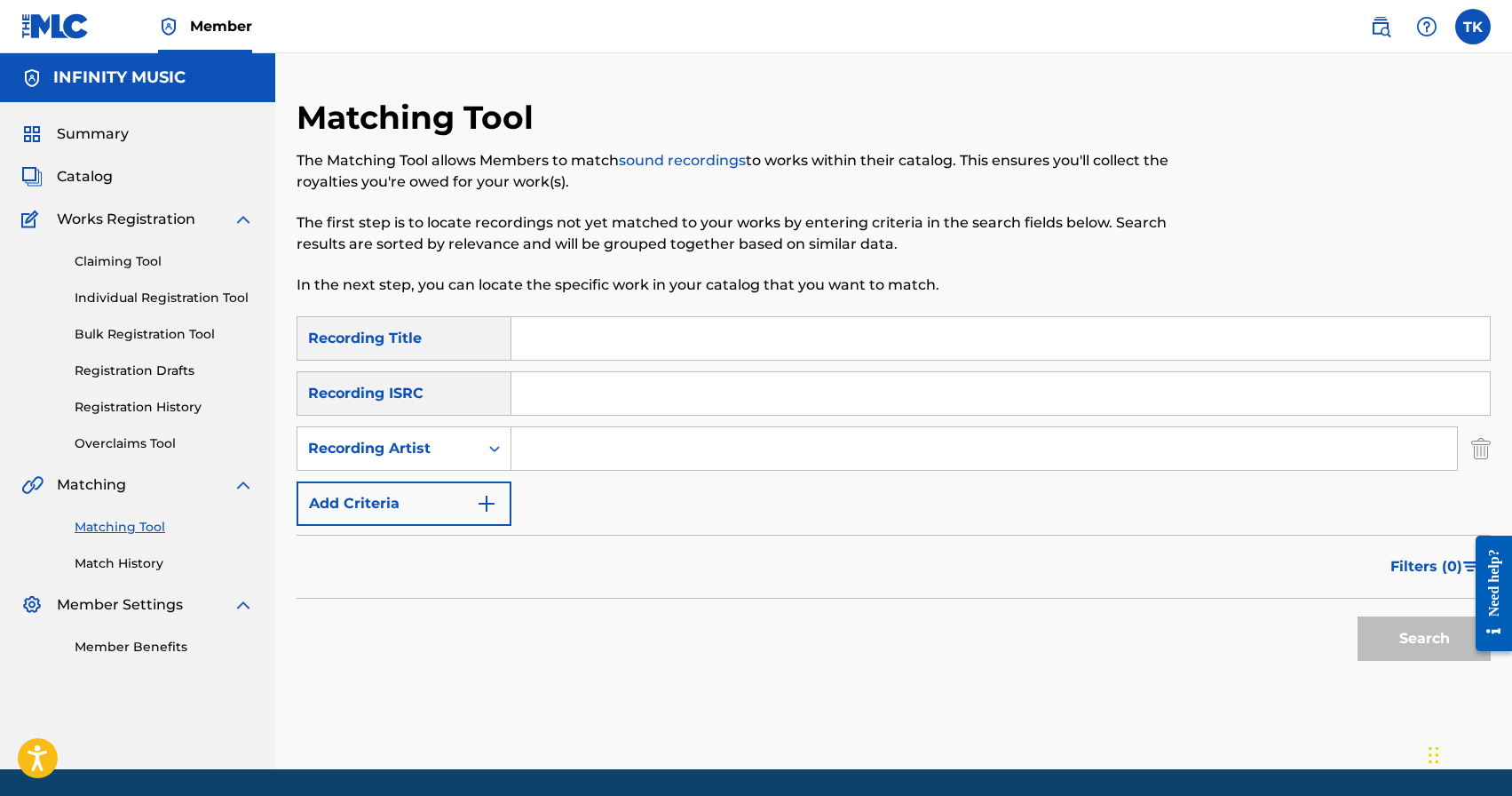
click at [553, 452] on input "Search Form" at bounding box center [984, 448] width 945 height 43
type input "BRATICA"
click at [679, 333] on input "Search Form" at bounding box center [1000, 338] width 978 height 43
click at [1438, 572] on span "Filters ( 0 )" at bounding box center [1426, 566] width 72 height 21
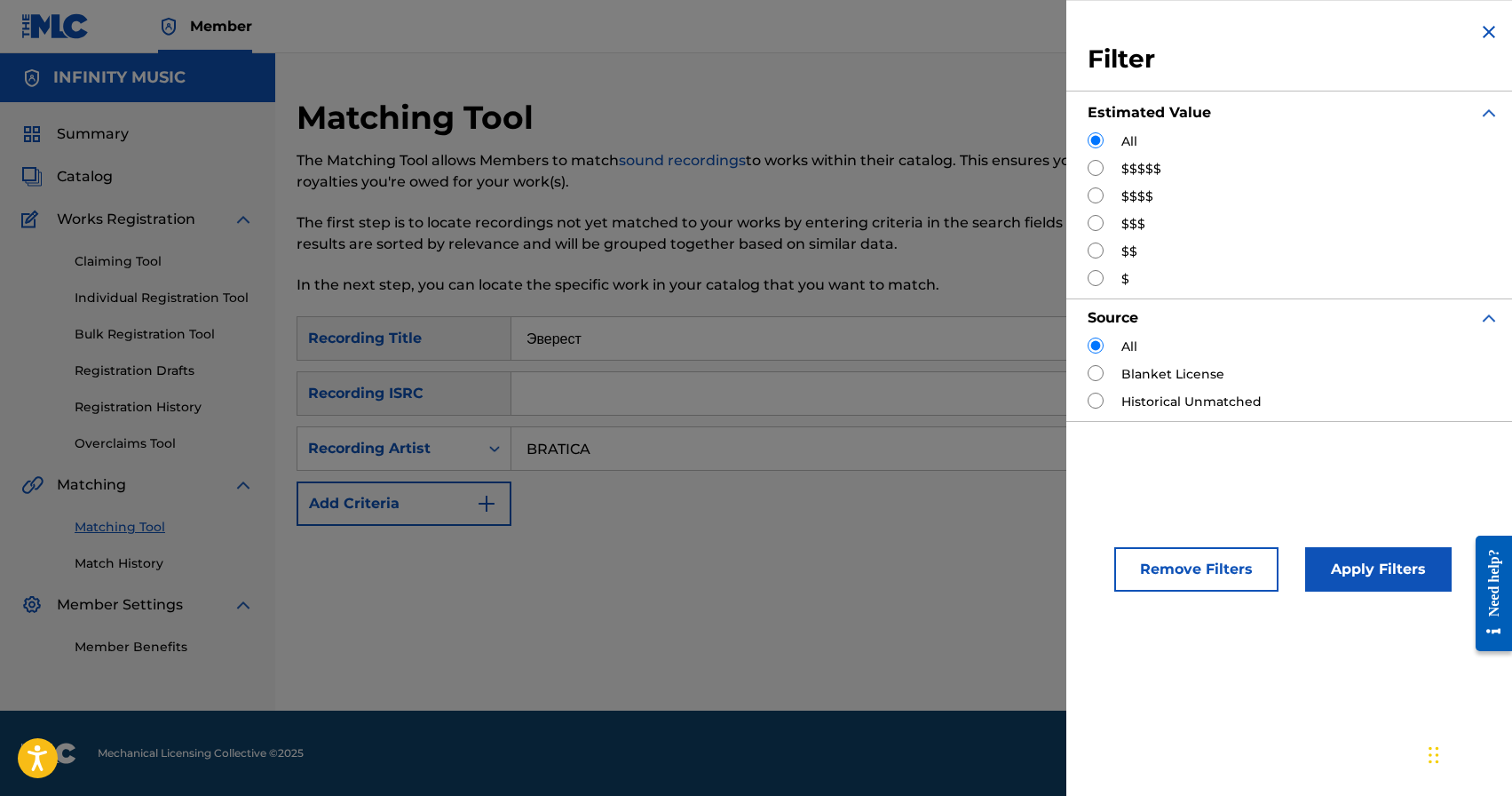
click at [1482, 34] on img "Search Form" at bounding box center [1488, 31] width 21 height 21
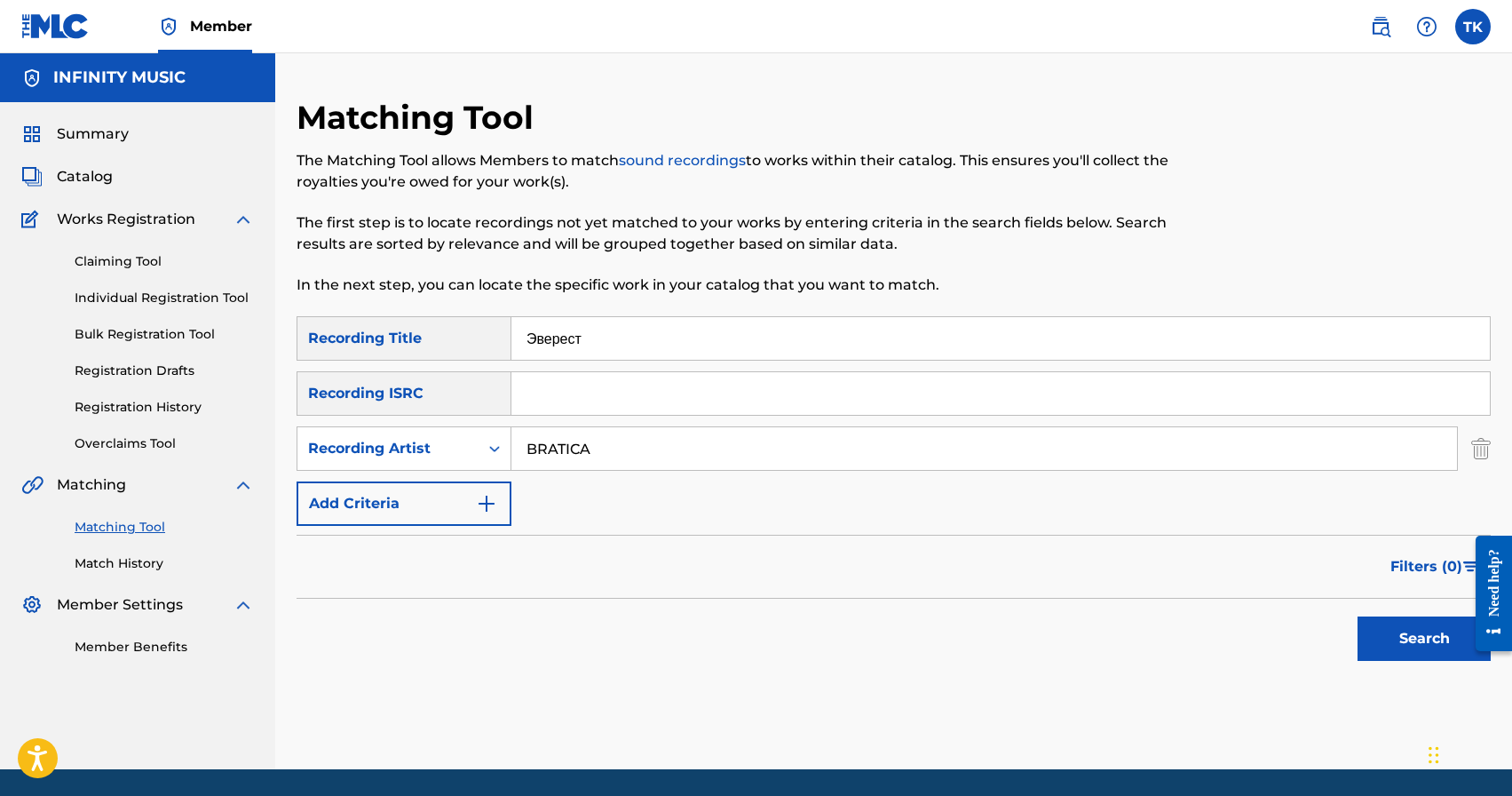
click at [1415, 629] on button "Search" at bounding box center [1424, 638] width 134 height 45
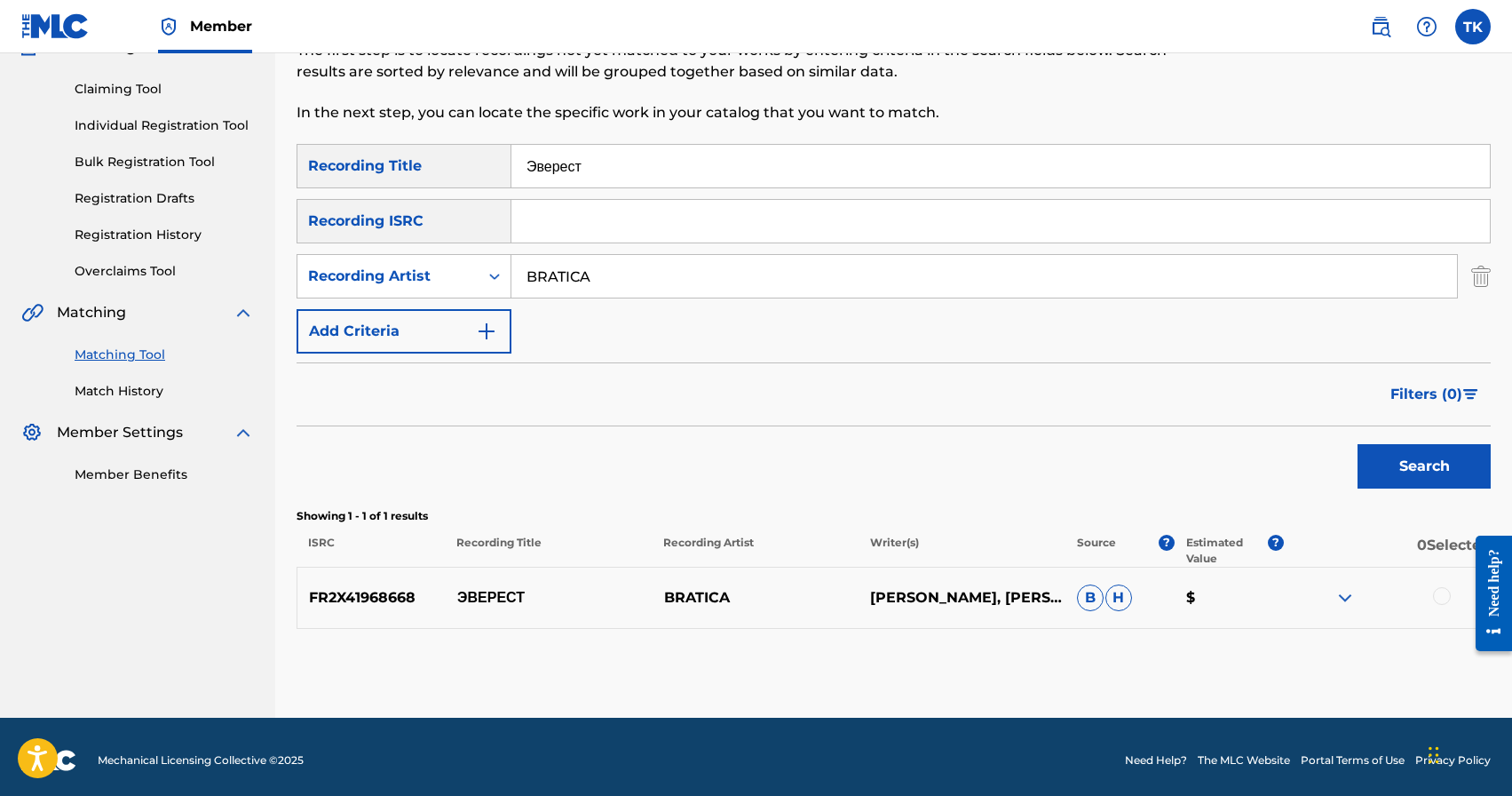
scroll to position [180, 0]
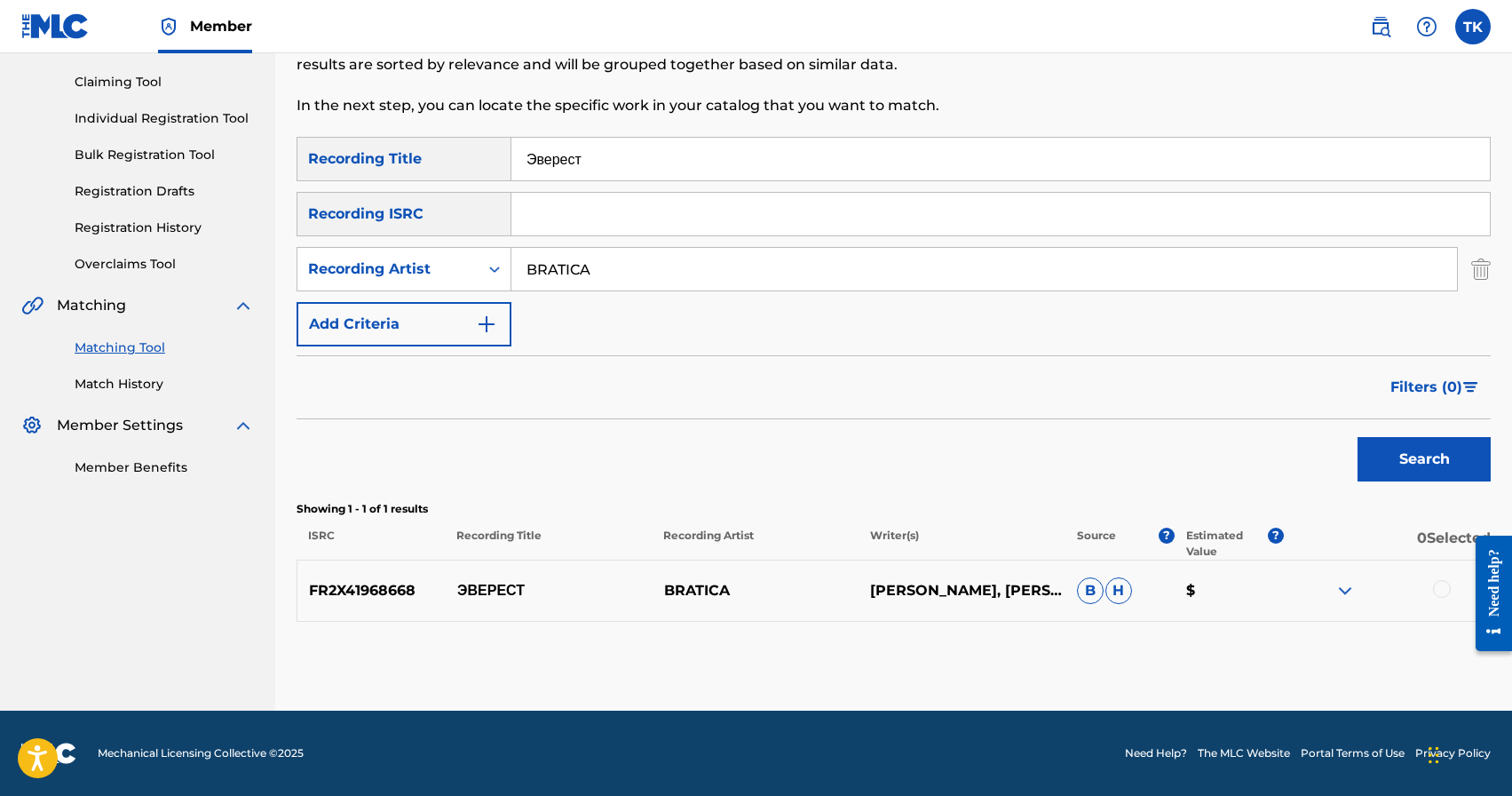
click at [614, 168] on input "Эверест" at bounding box center [1000, 159] width 978 height 43
click at [1381, 466] on button "Search" at bounding box center [1424, 459] width 134 height 45
click at [652, 159] on input "я не во сне" at bounding box center [1000, 159] width 978 height 43
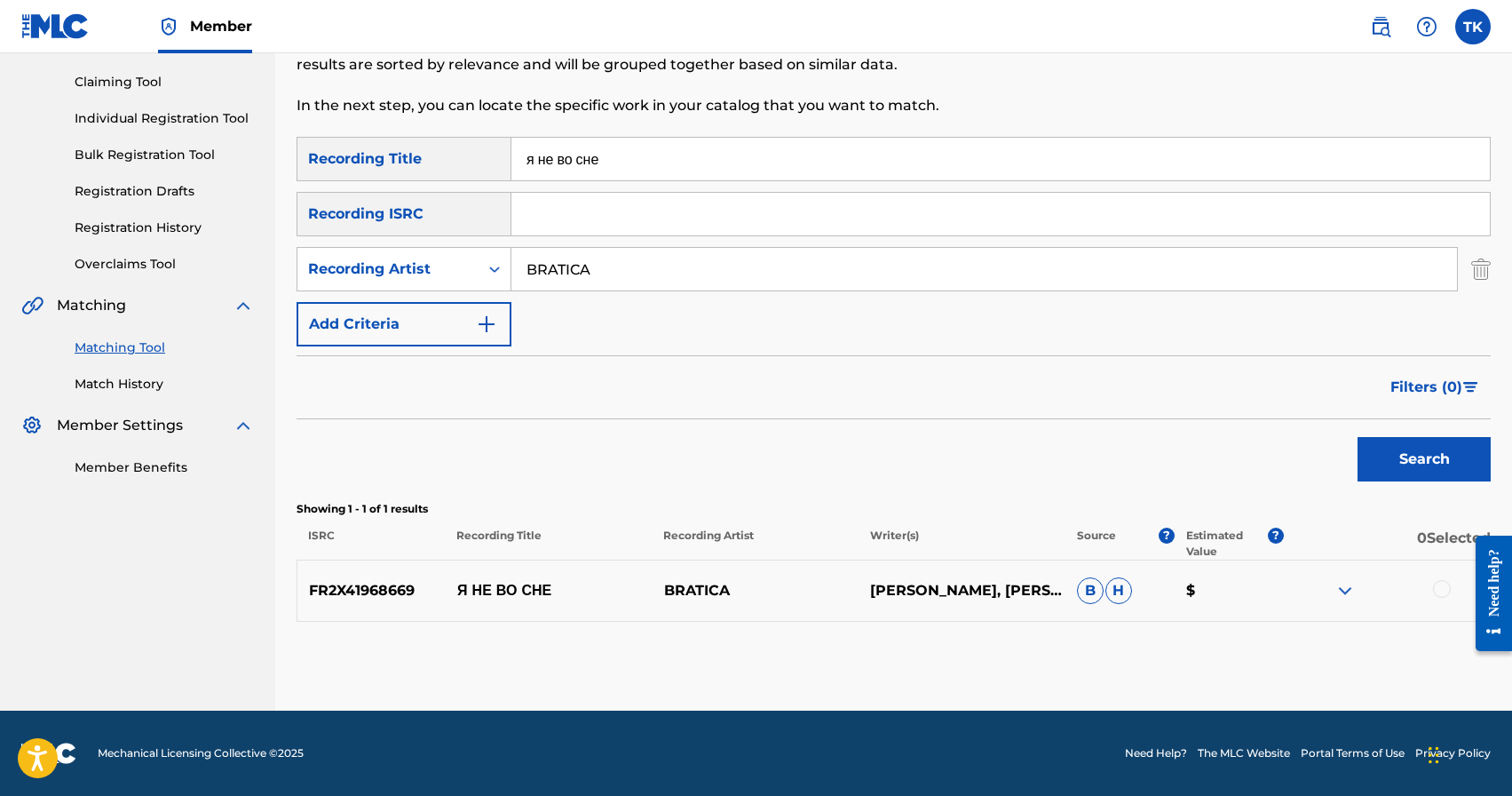
click at [652, 159] on input "я не во сне" at bounding box center [1000, 159] width 978 height 43
click at [1376, 456] on button "Search" at bounding box center [1424, 459] width 134 height 45
click at [665, 162] on input "мы хотим мира" at bounding box center [1000, 159] width 978 height 43
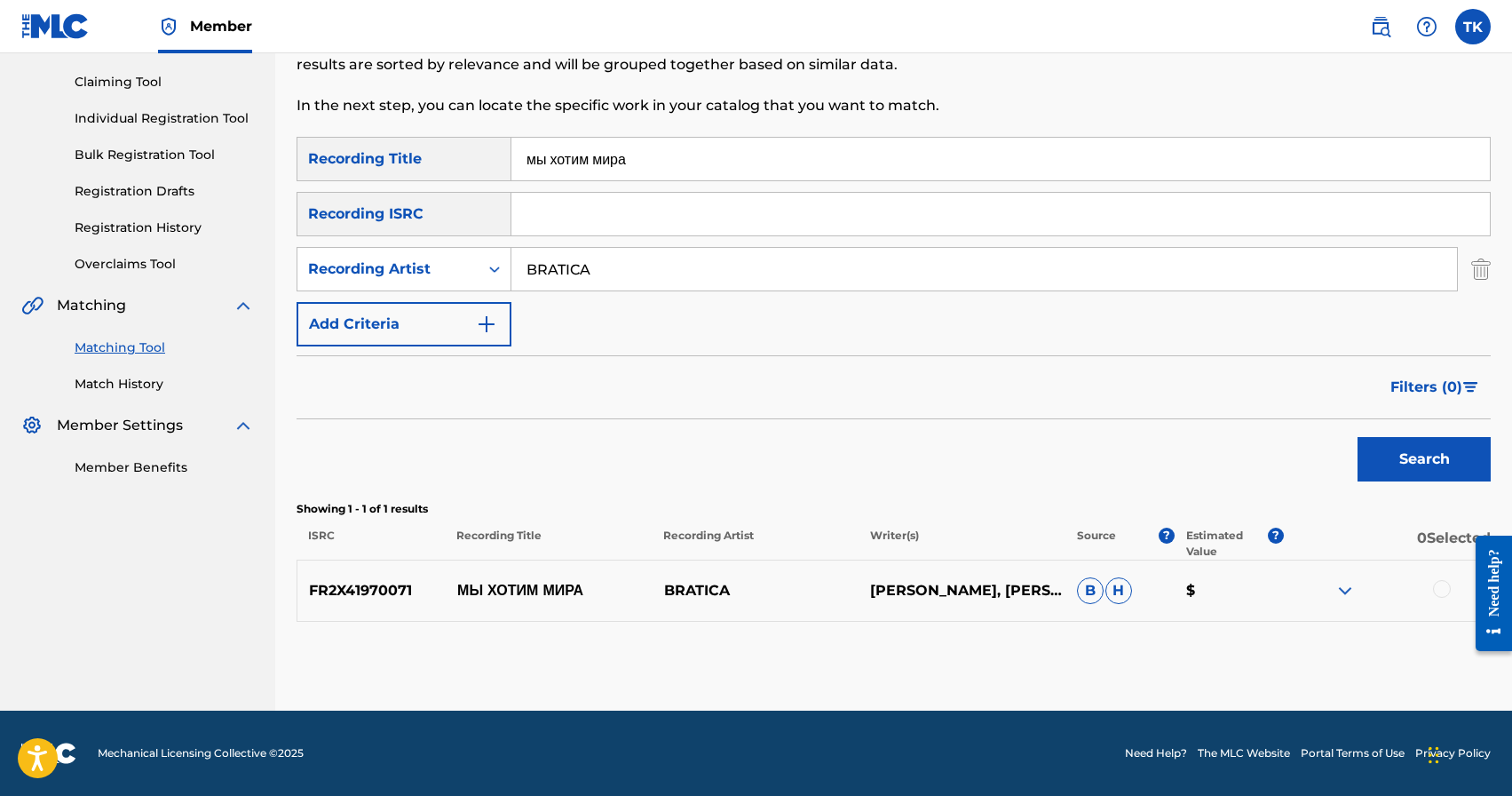
click at [665, 162] on input "мы хотим мира" at bounding box center [1000, 159] width 978 height 43
type input "стальной почерк"
click at [1367, 449] on button "Search" at bounding box center [1424, 459] width 134 height 45
